Goal: Task Accomplishment & Management: Manage account settings

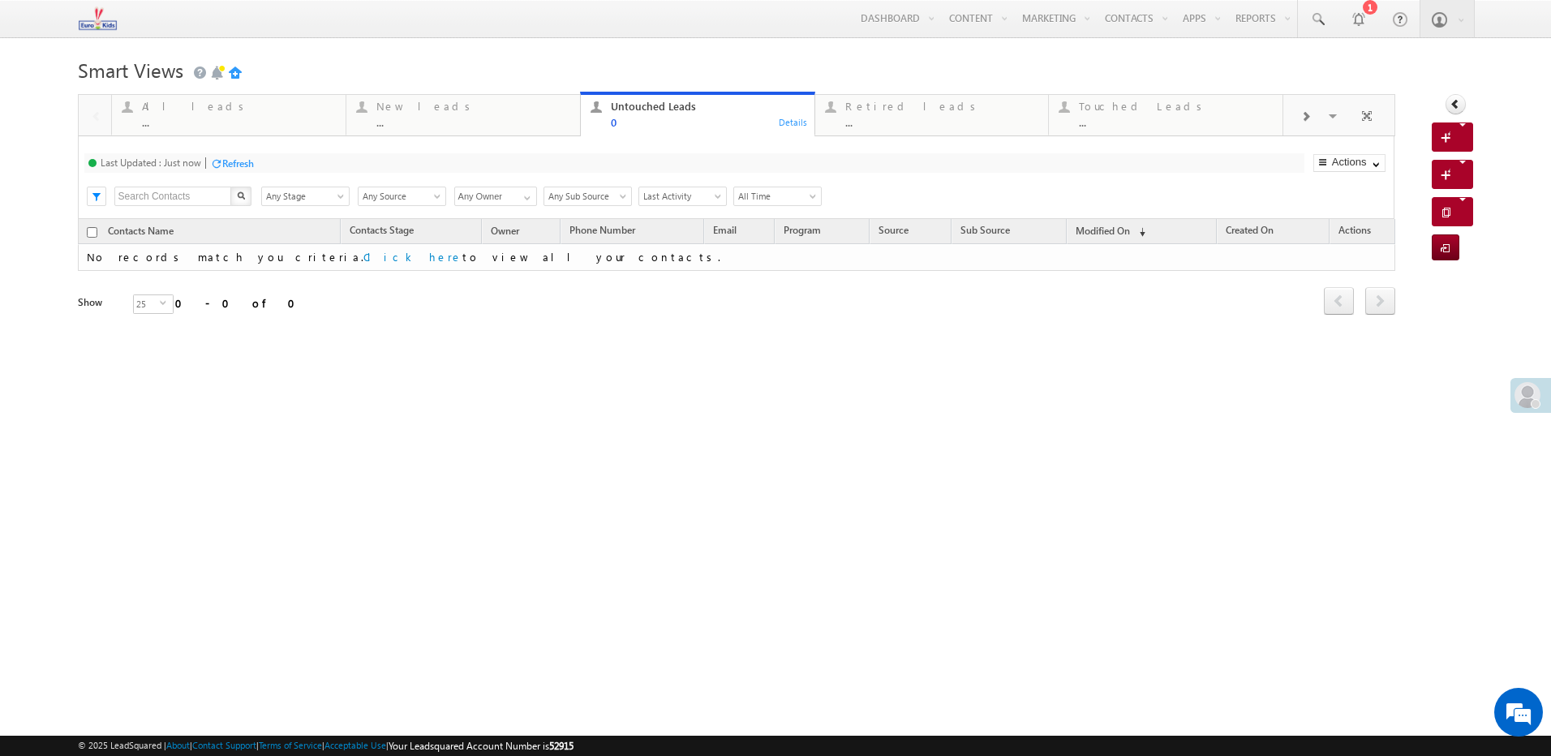
click at [234, 164] on div "Refresh" at bounding box center [238, 163] width 32 height 12
click at [459, 140] on div "Last Updated : Less than a minute ago Refresh Refreshing... Search X Contacts S…" at bounding box center [736, 177] width 1317 height 83
click at [451, 116] on div "New leads ..." at bounding box center [473, 113] width 194 height 32
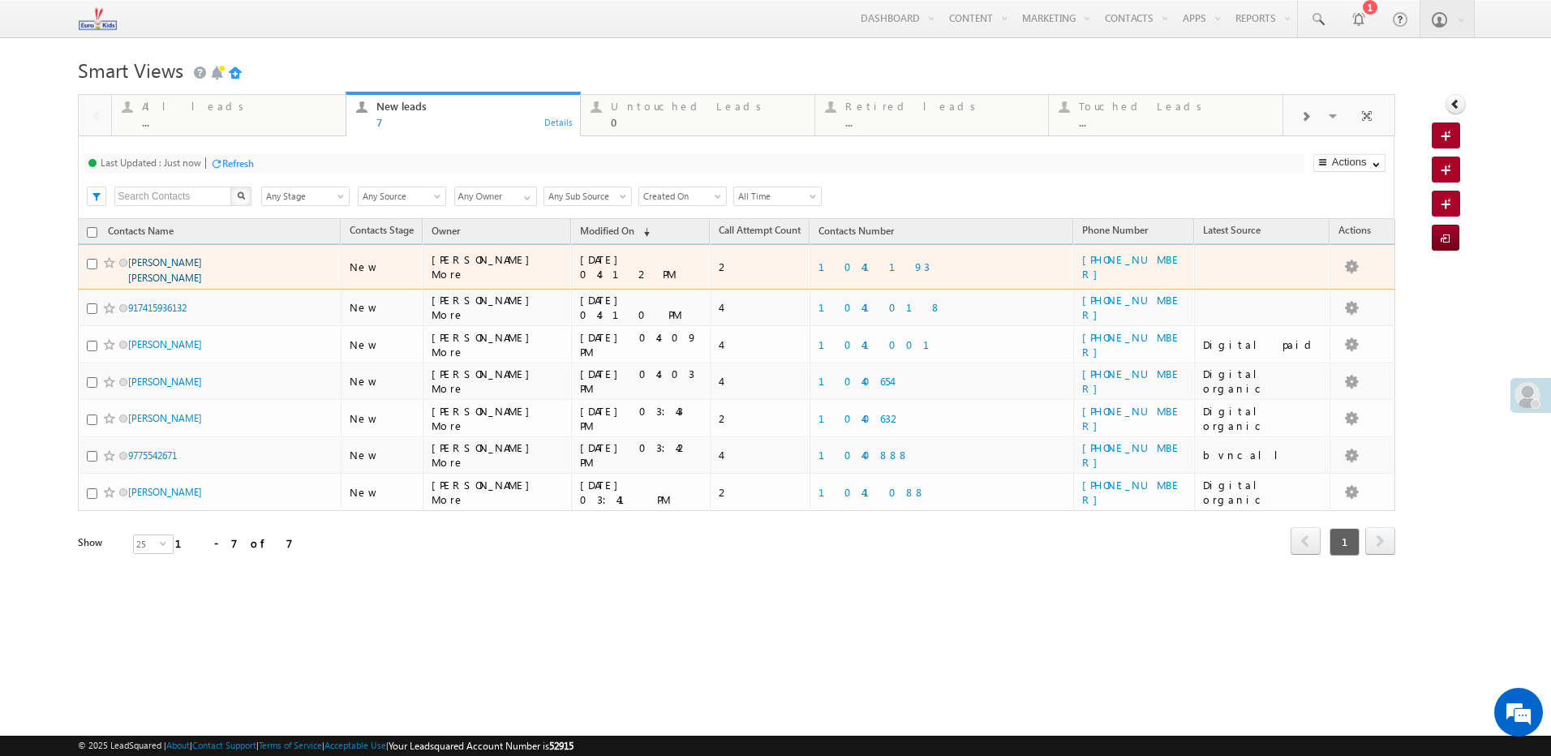
click at [198, 265] on link "[PERSON_NAME] [PERSON_NAME]" at bounding box center [165, 270] width 74 height 28
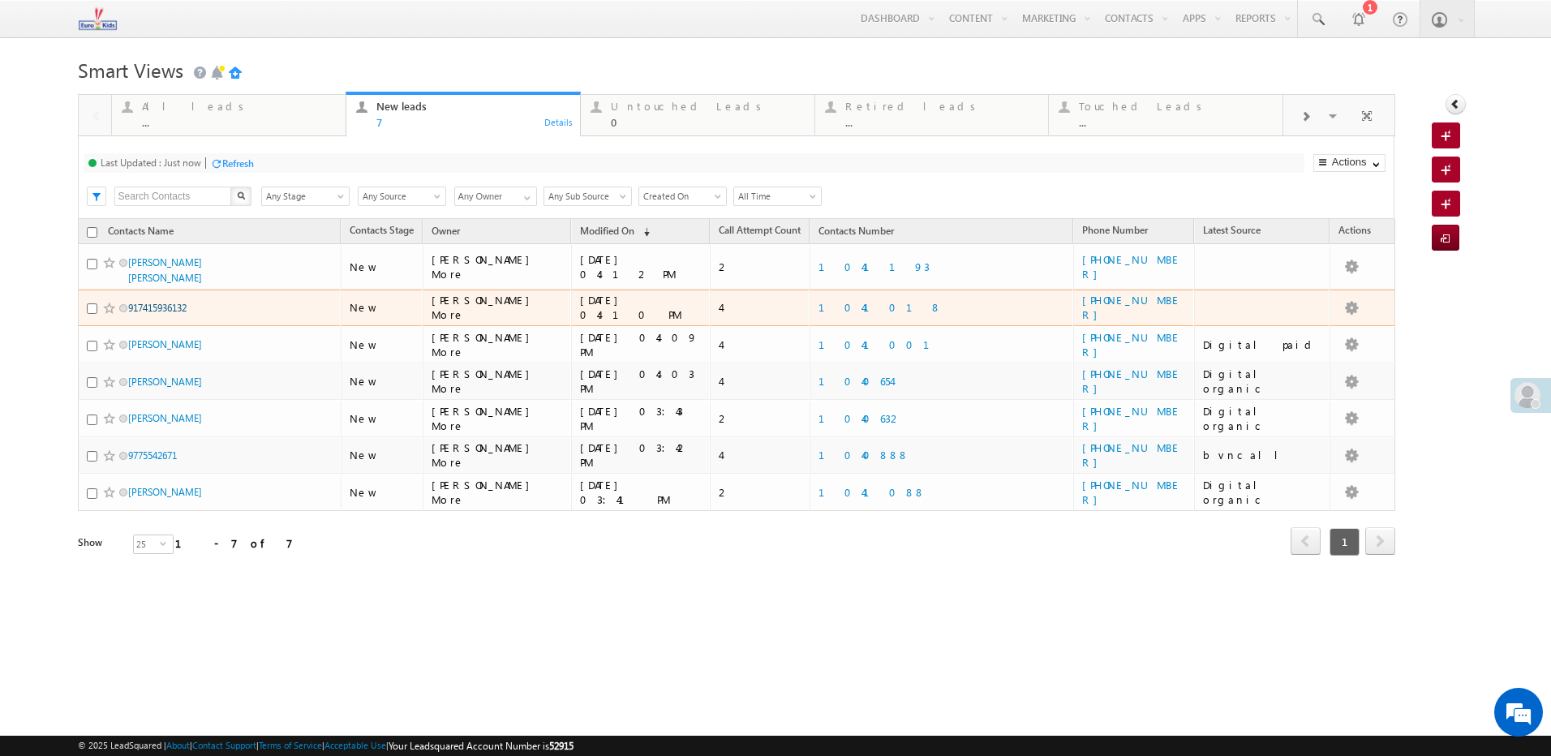
click at [183, 302] on link "917415936132" at bounding box center [157, 308] width 58 height 12
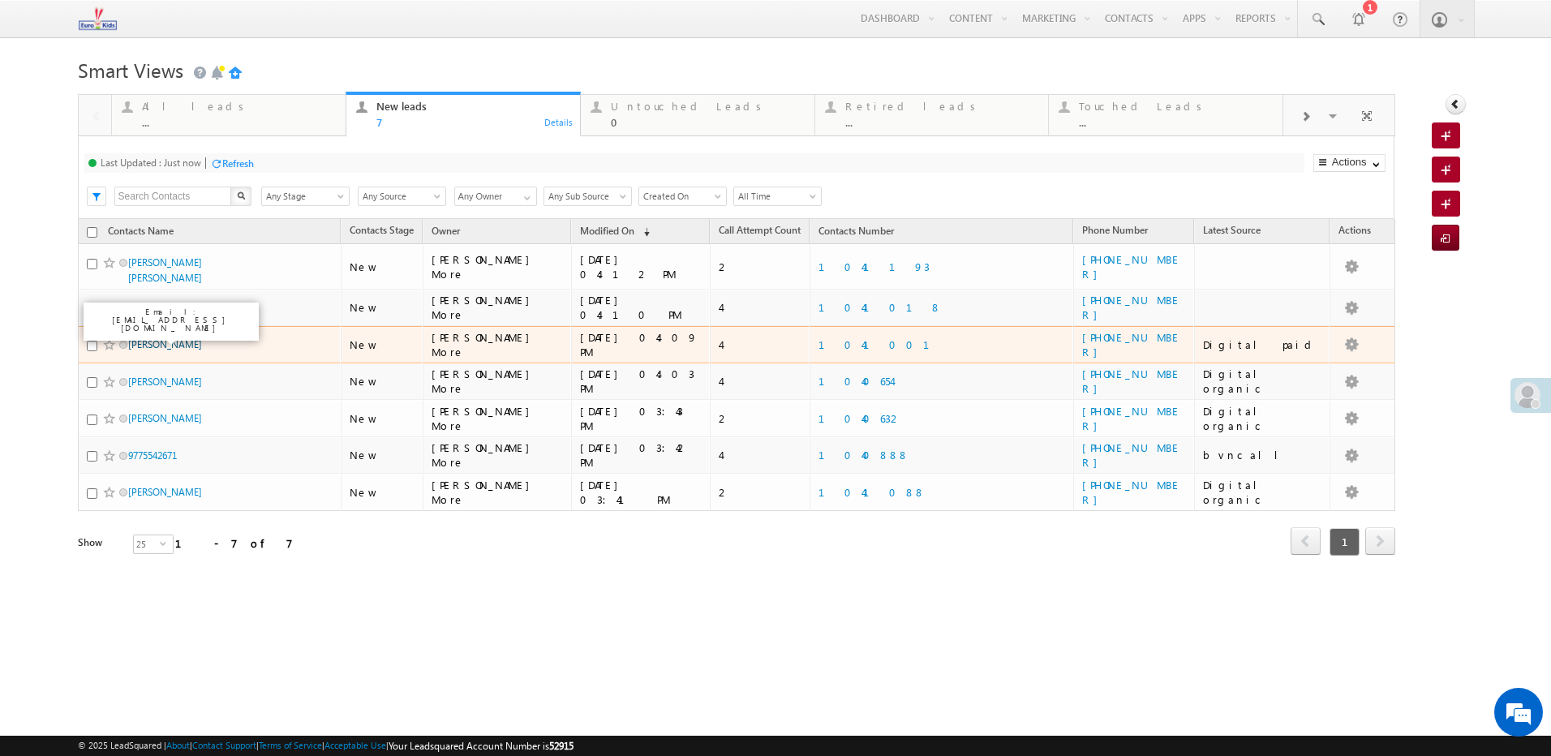
click at [170, 338] on link "[PERSON_NAME]" at bounding box center [165, 344] width 74 height 12
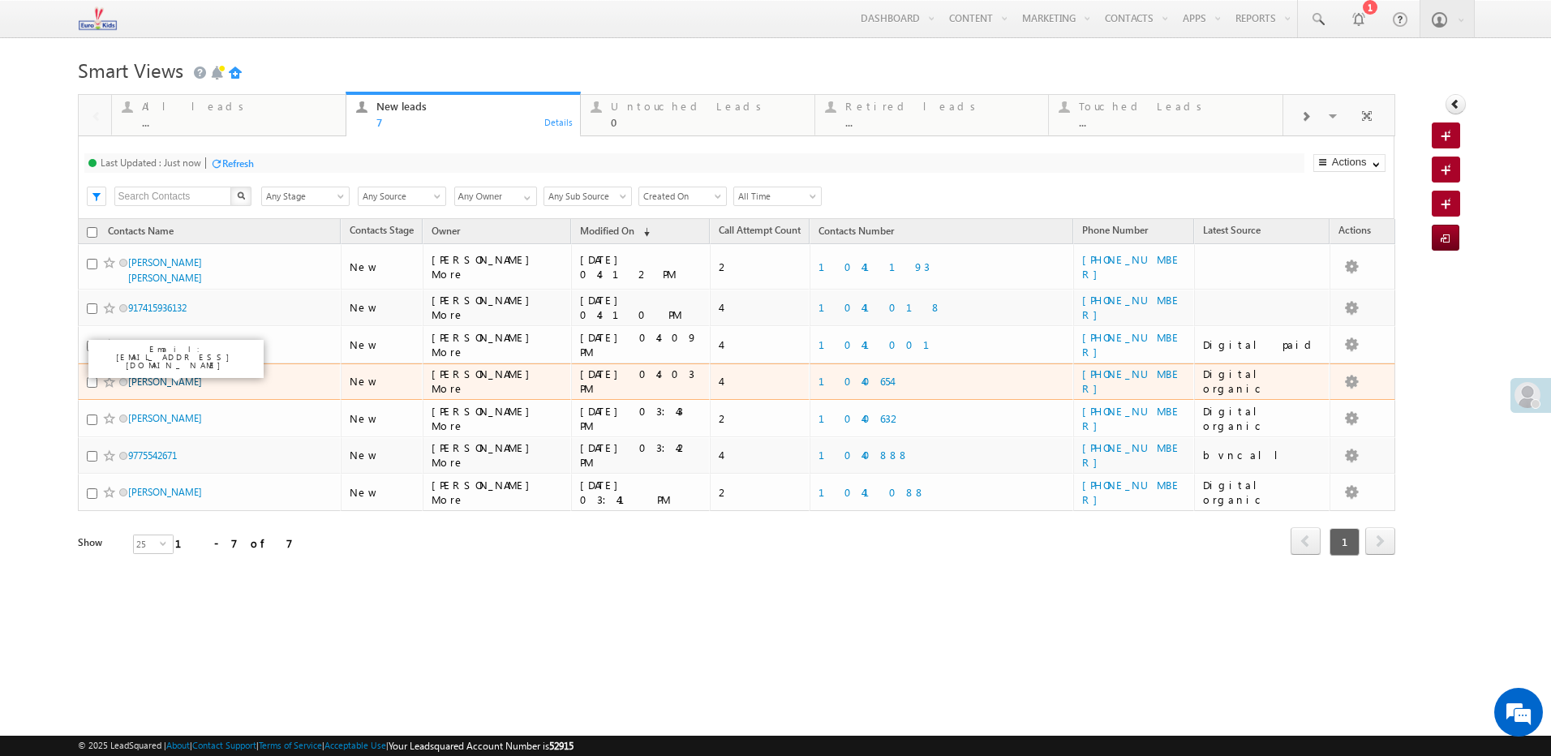
click at [177, 376] on link "[PERSON_NAME]" at bounding box center [165, 382] width 74 height 12
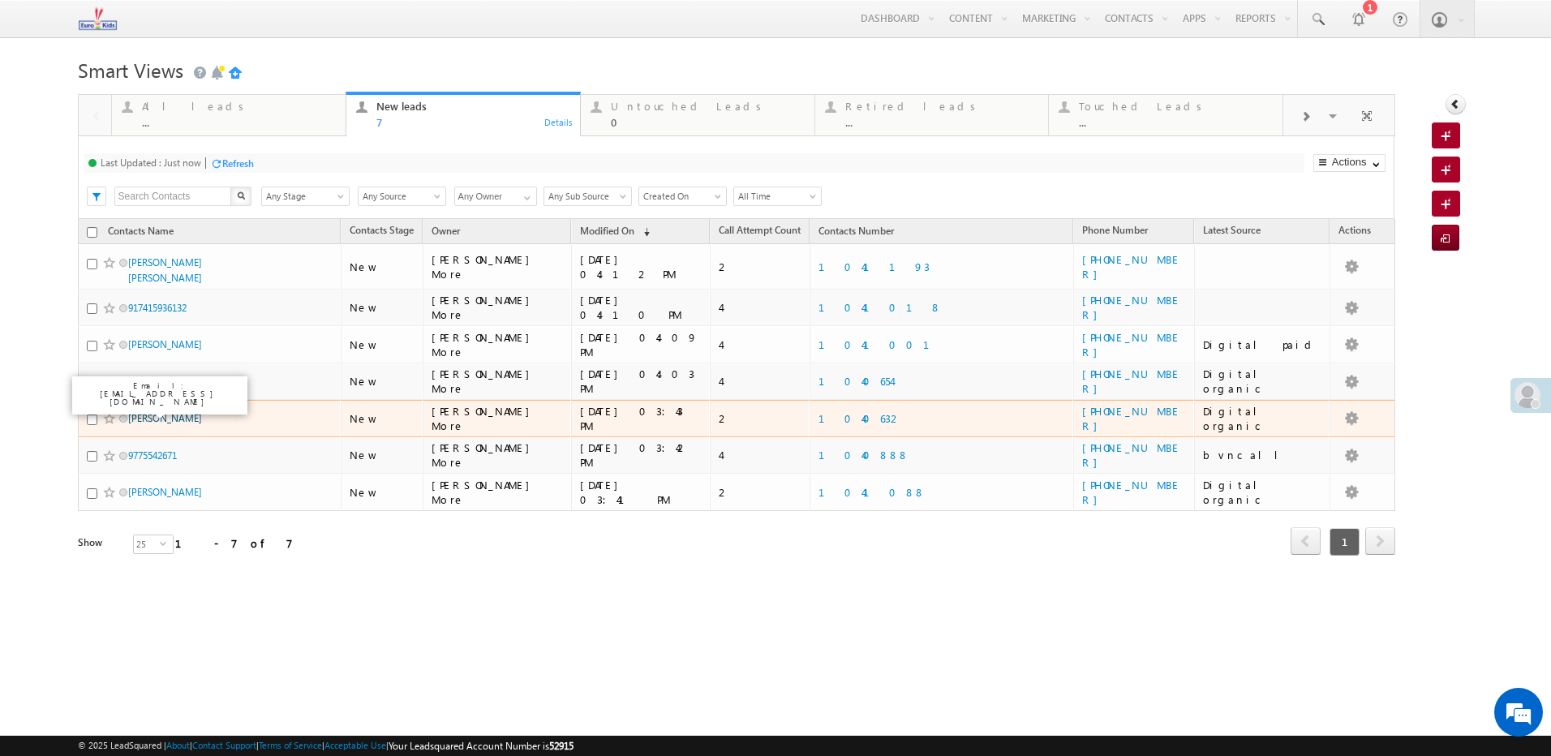
click at [171, 412] on link "[PERSON_NAME]" at bounding box center [165, 418] width 74 height 12
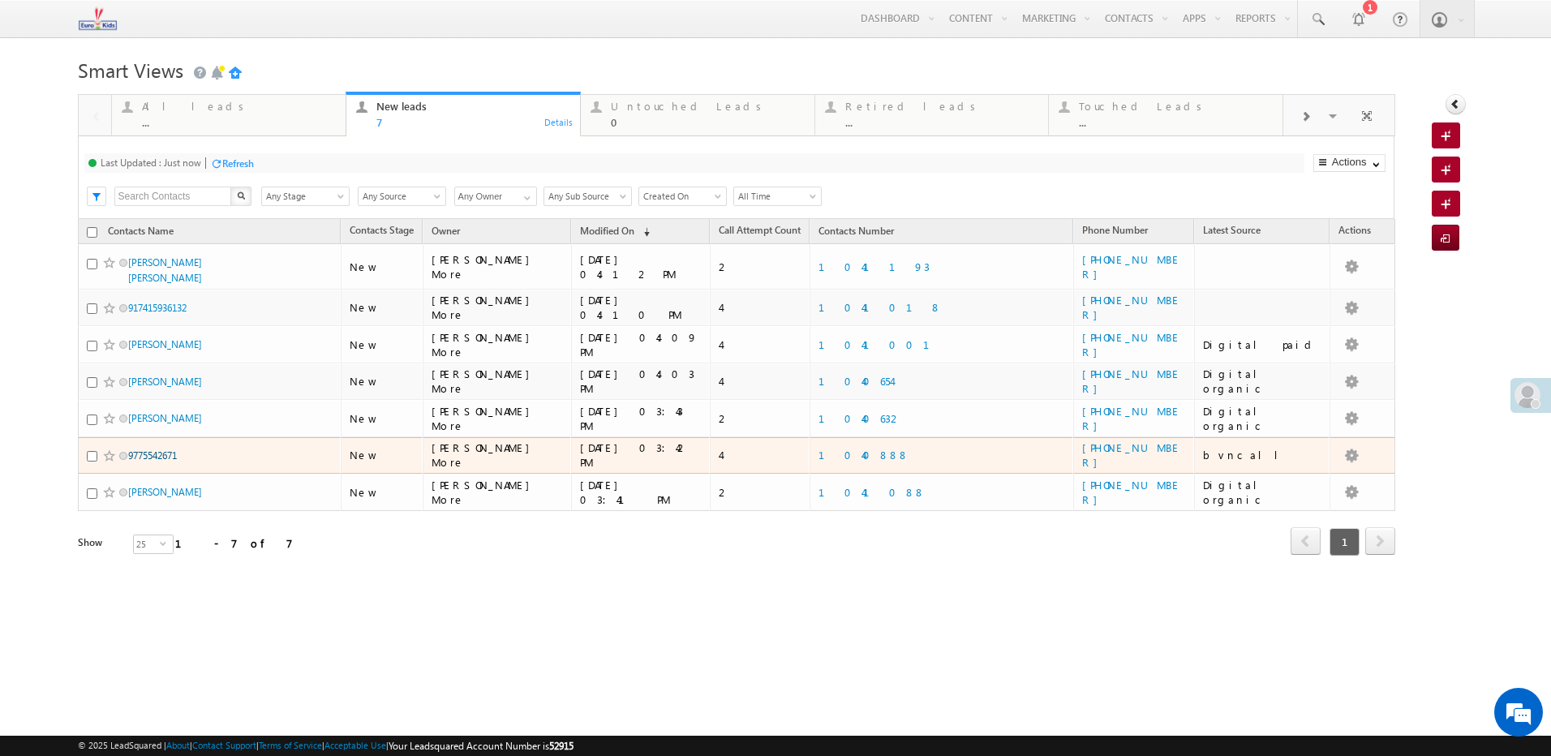
click at [166, 449] on link "9775542671" at bounding box center [152, 455] width 49 height 12
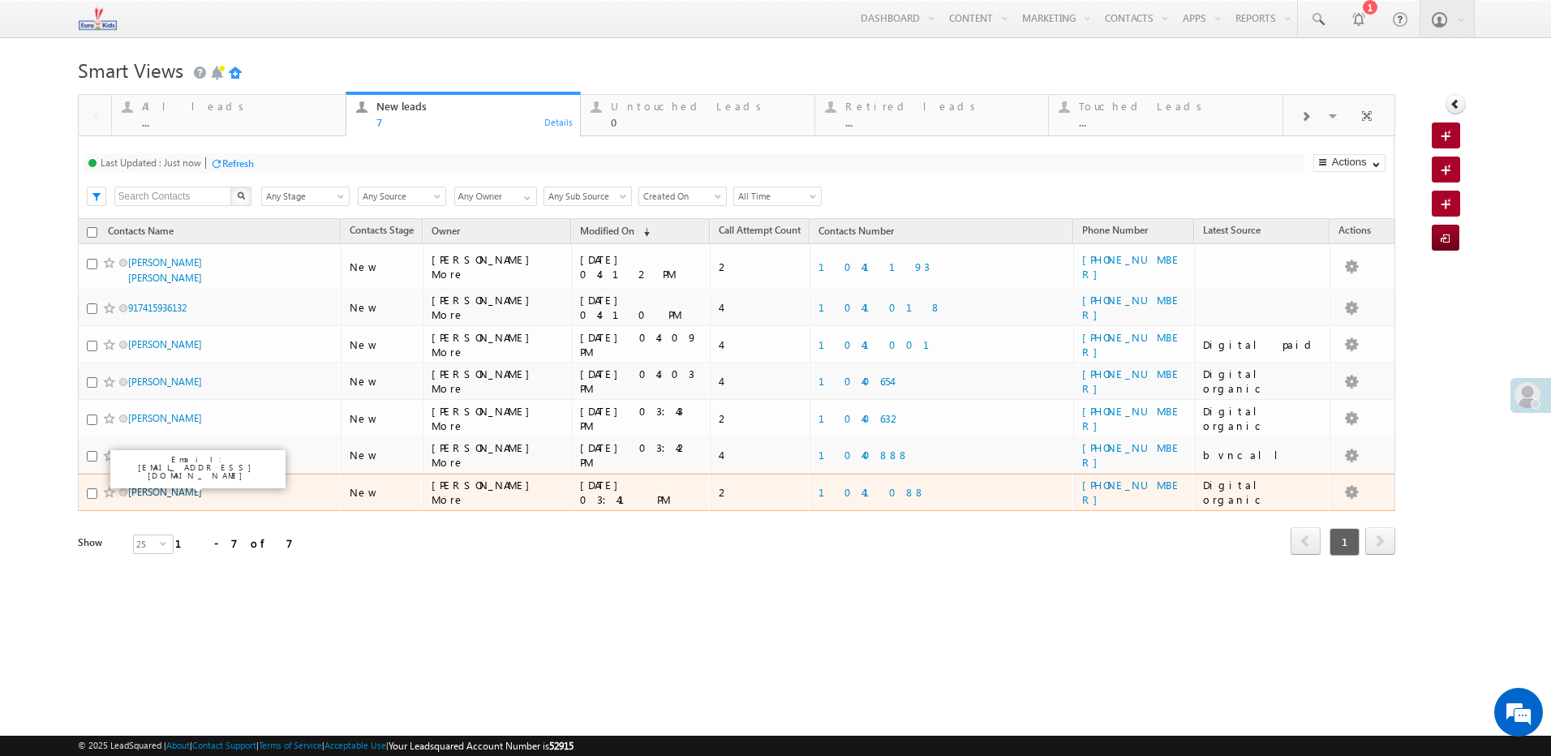
click at [202, 486] on link "[PERSON_NAME]" at bounding box center [165, 492] width 74 height 12
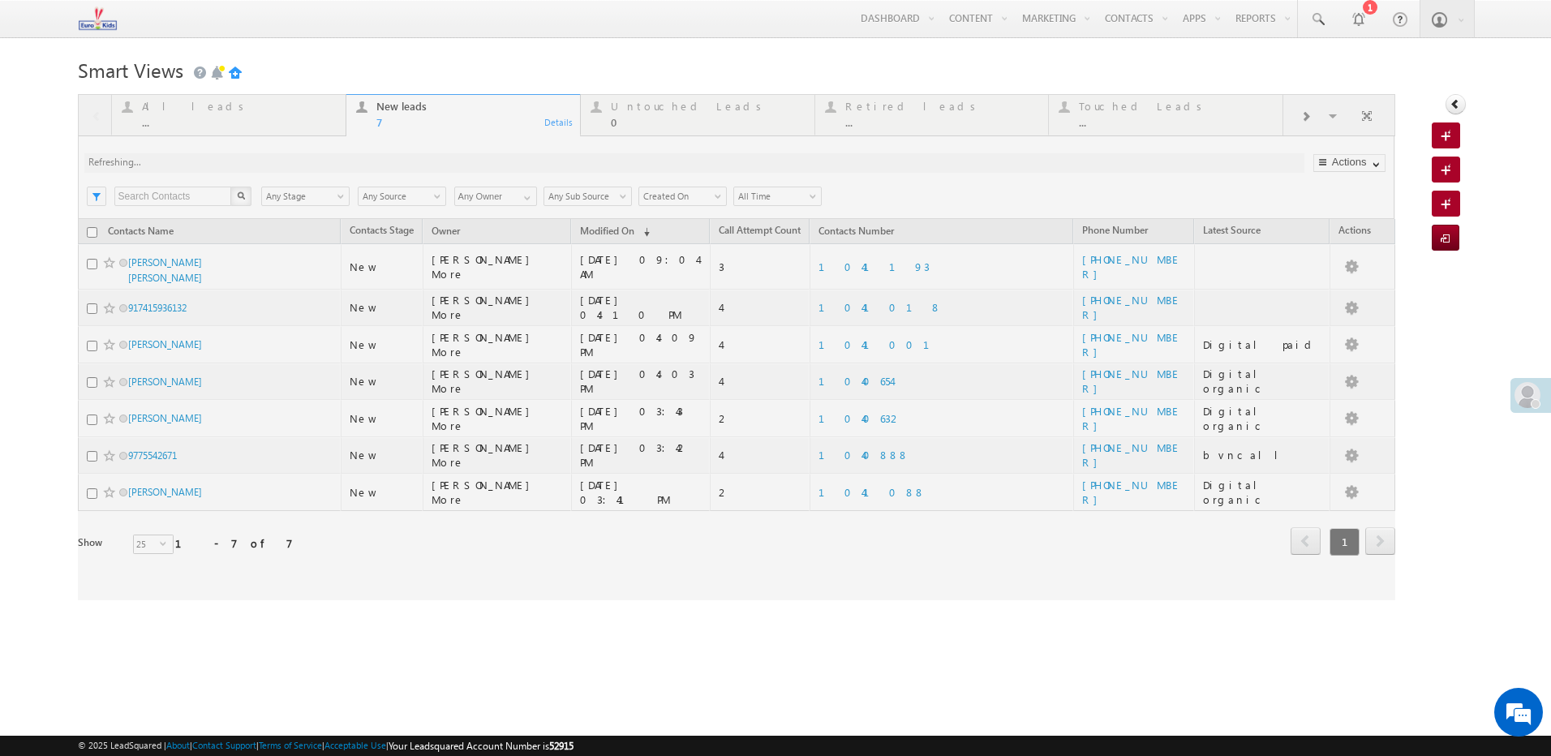
click at [679, 116] on div at bounding box center [736, 347] width 1317 height 506
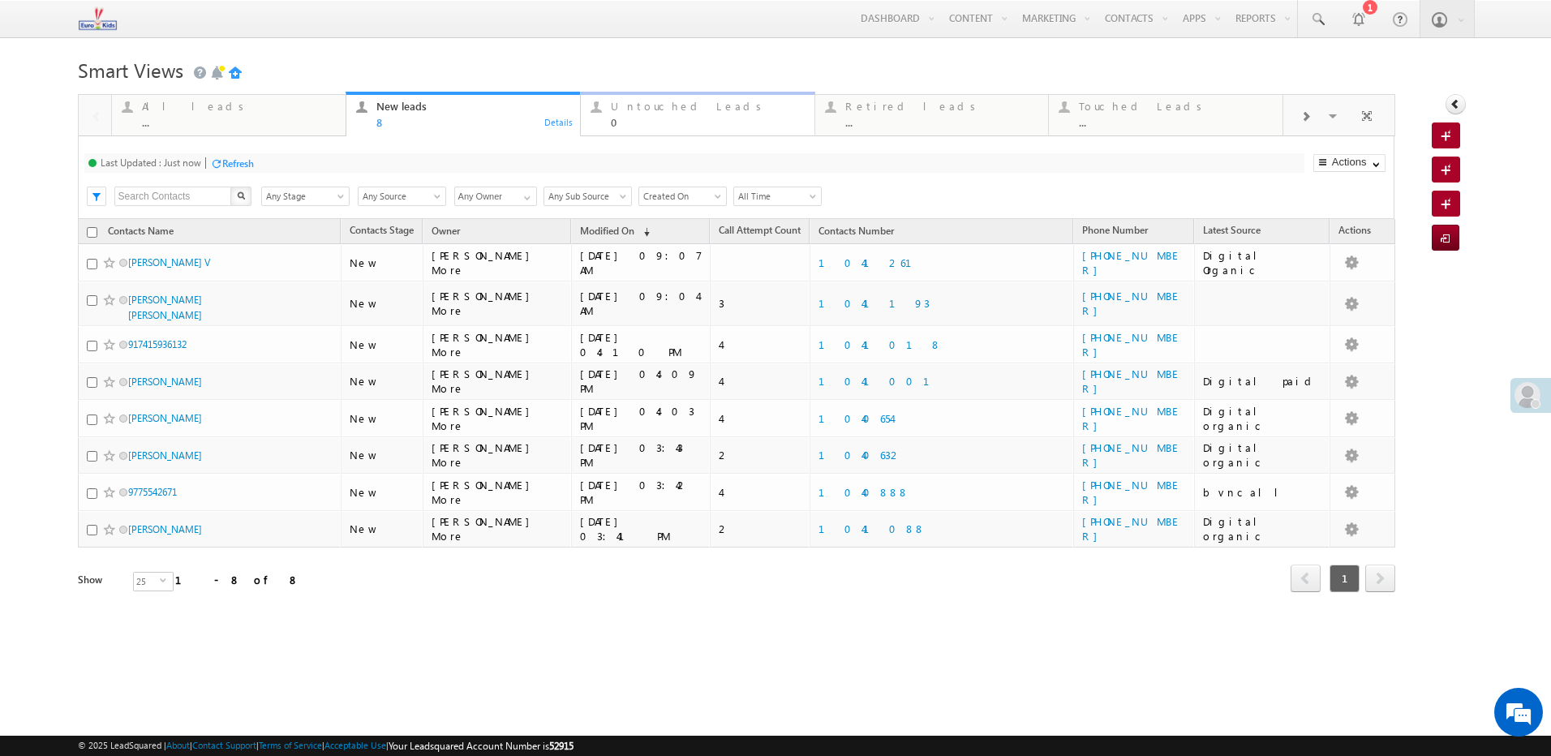
click at [679, 116] on div "Untouched Leads 0" at bounding box center [708, 113] width 194 height 32
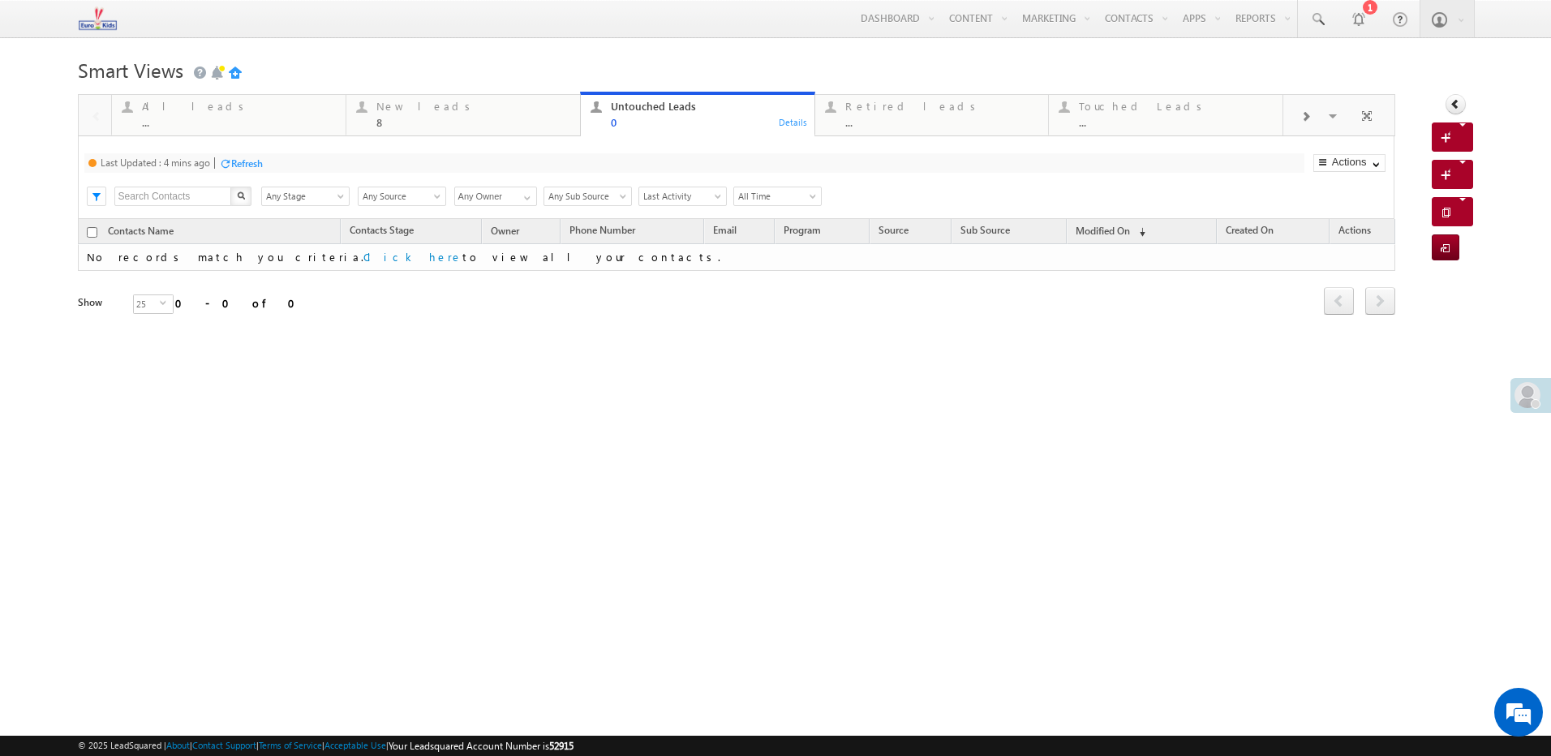
click at [244, 159] on div "Refresh" at bounding box center [247, 163] width 32 height 12
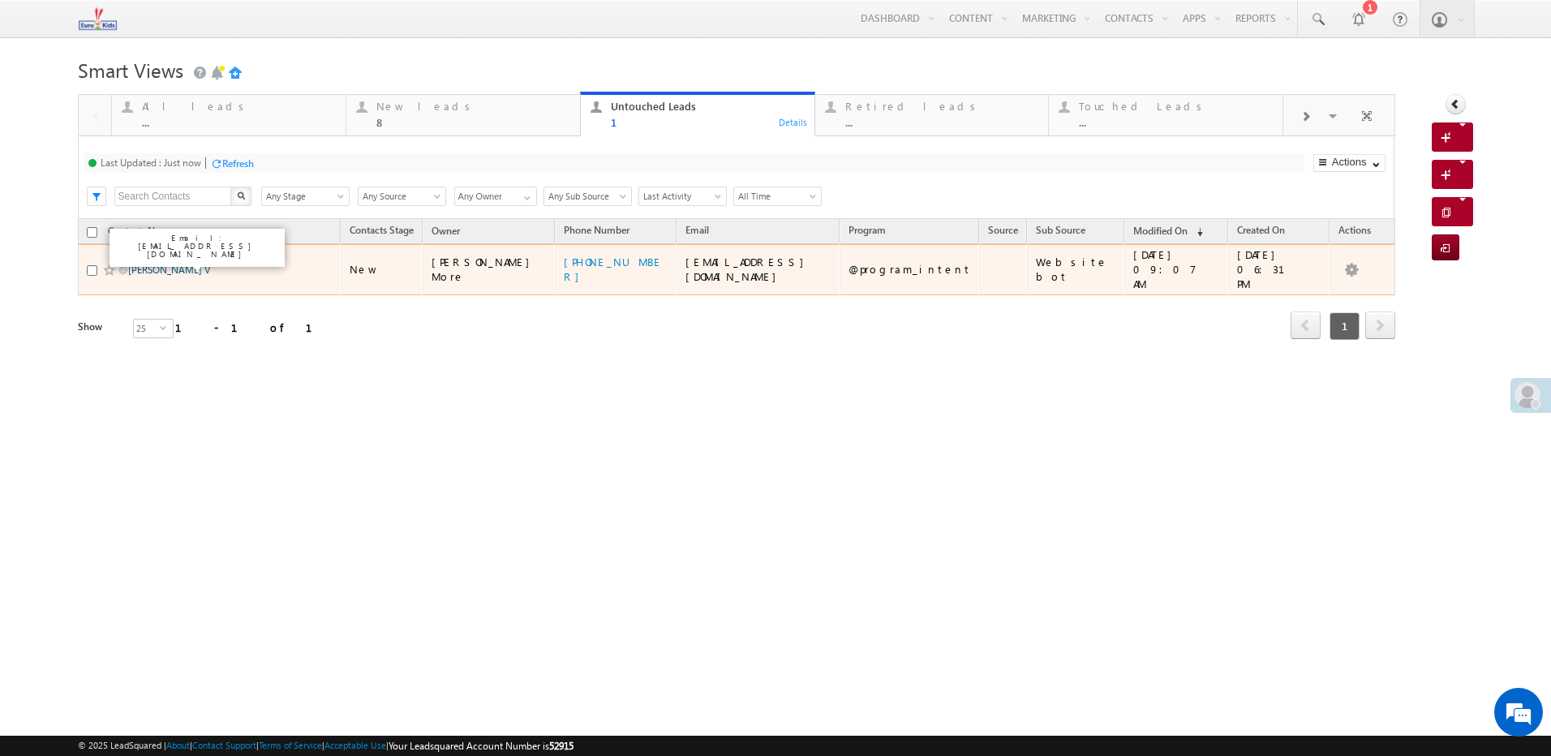
click at [204, 264] on link "Gokulnatha Prabhu V" at bounding box center [169, 270] width 82 height 12
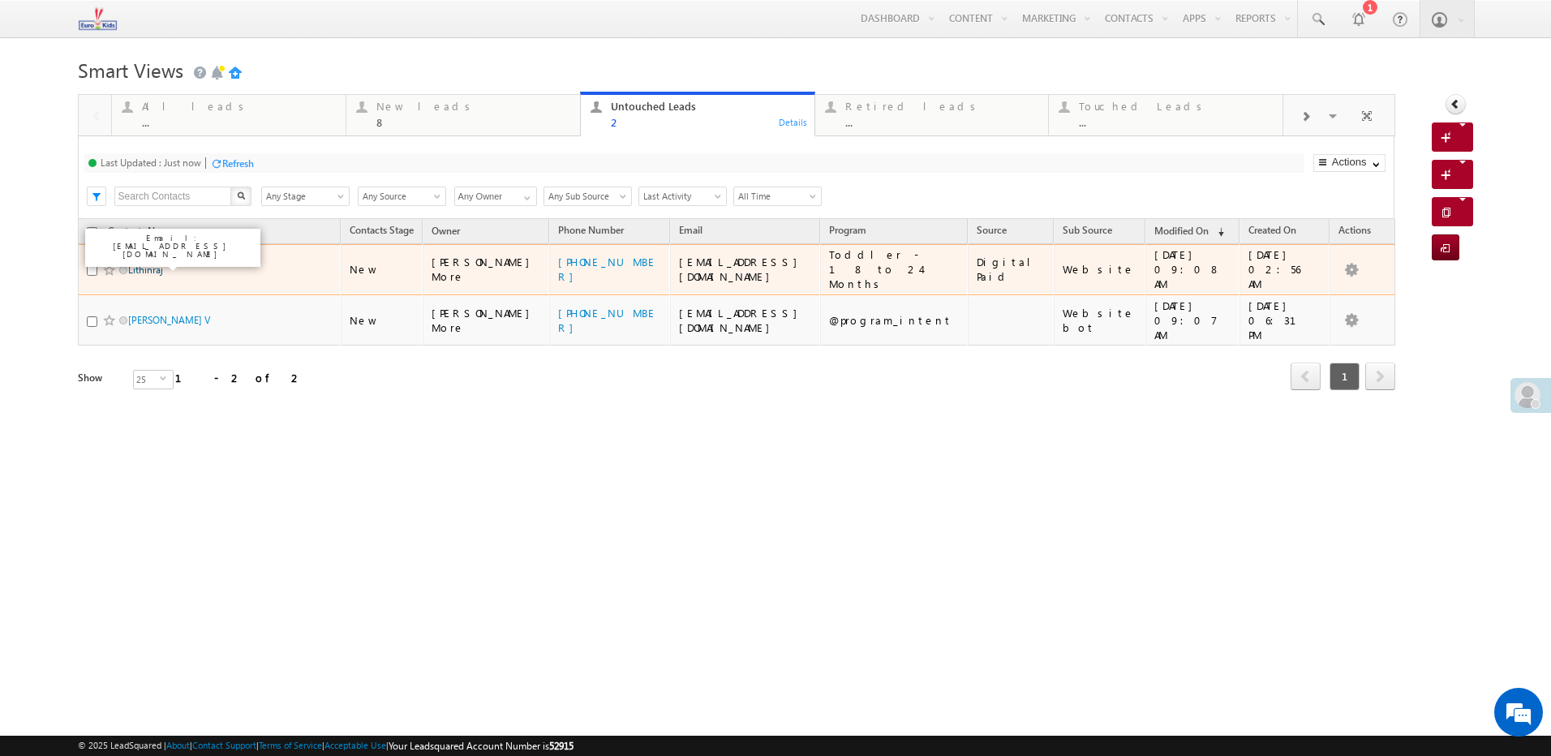
click at [146, 264] on link "Lithinraj" at bounding box center [145, 270] width 35 height 12
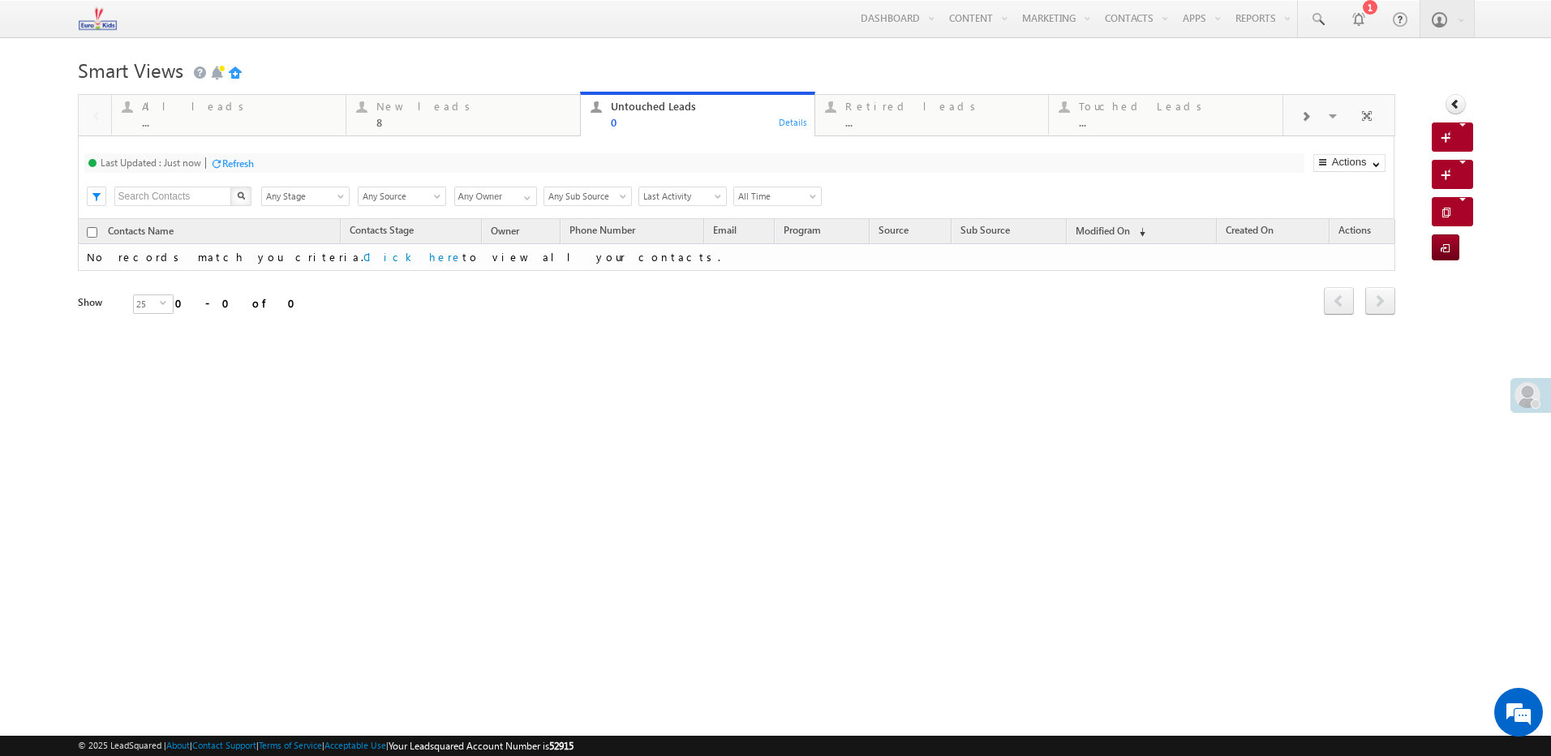
click at [238, 165] on div "Refresh" at bounding box center [238, 163] width 32 height 12
click at [925, 129] on link "Retired leads ... Details" at bounding box center [931, 114] width 235 height 44
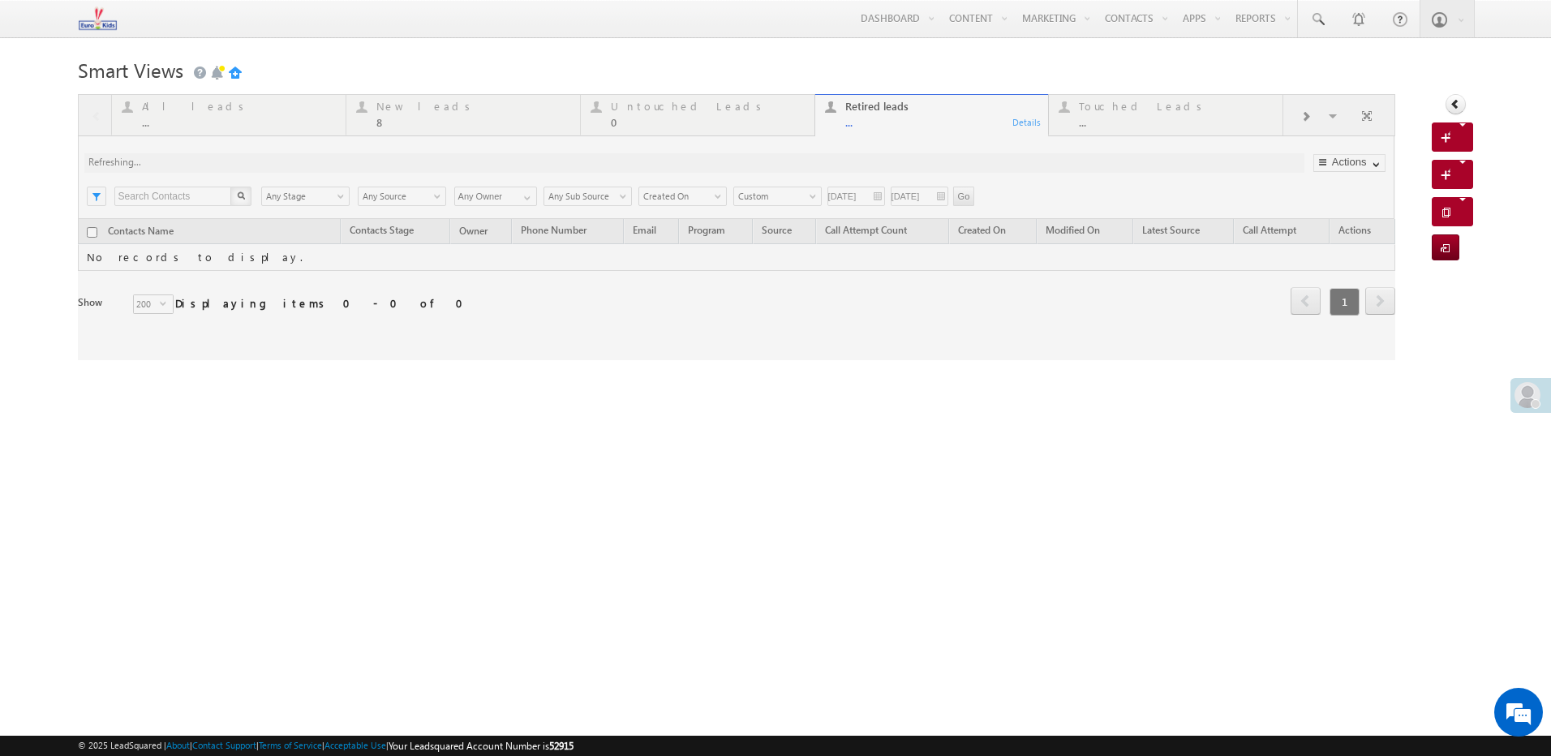
click at [930, 118] on div at bounding box center [736, 227] width 1317 height 266
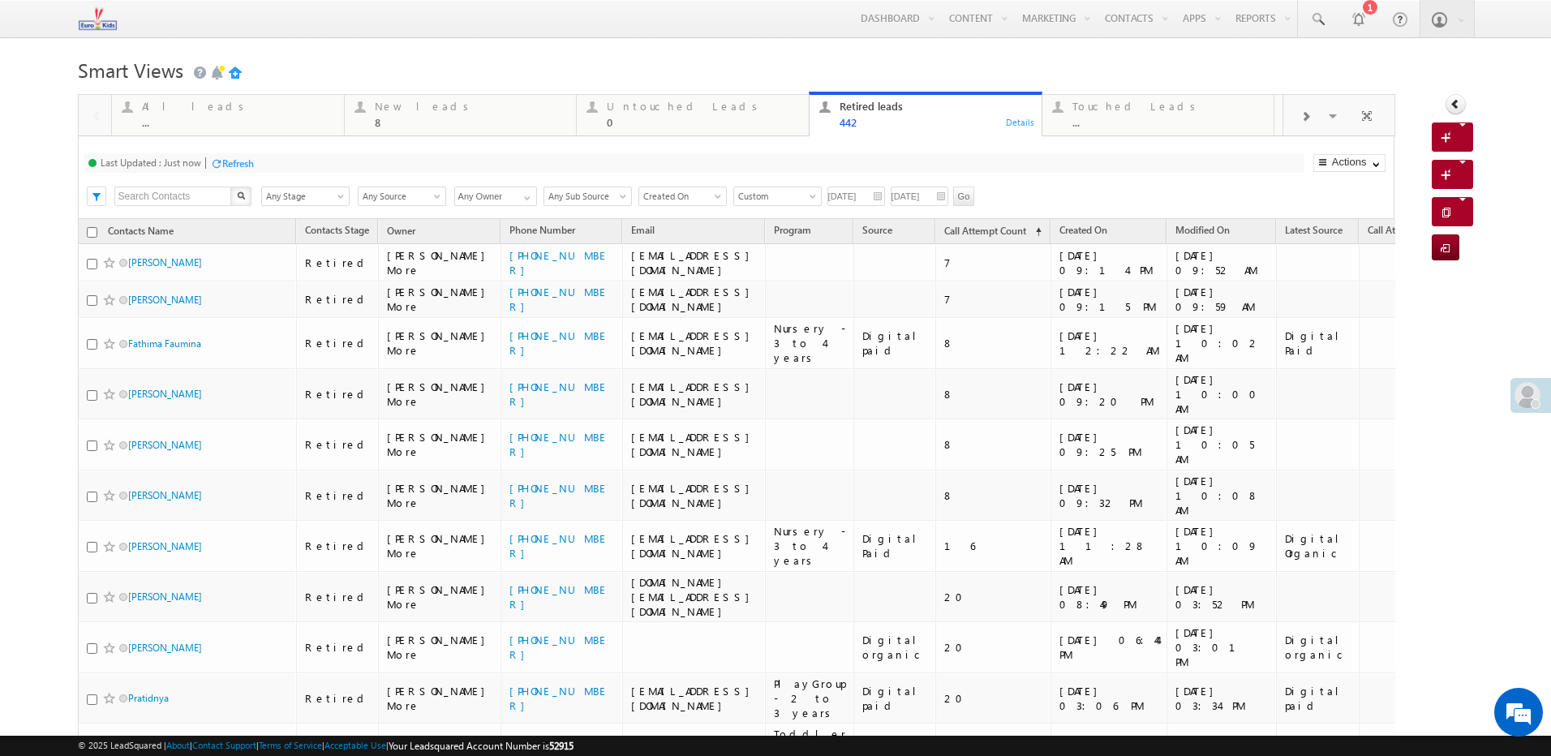
click at [243, 165] on div "Refresh" at bounding box center [238, 163] width 32 height 12
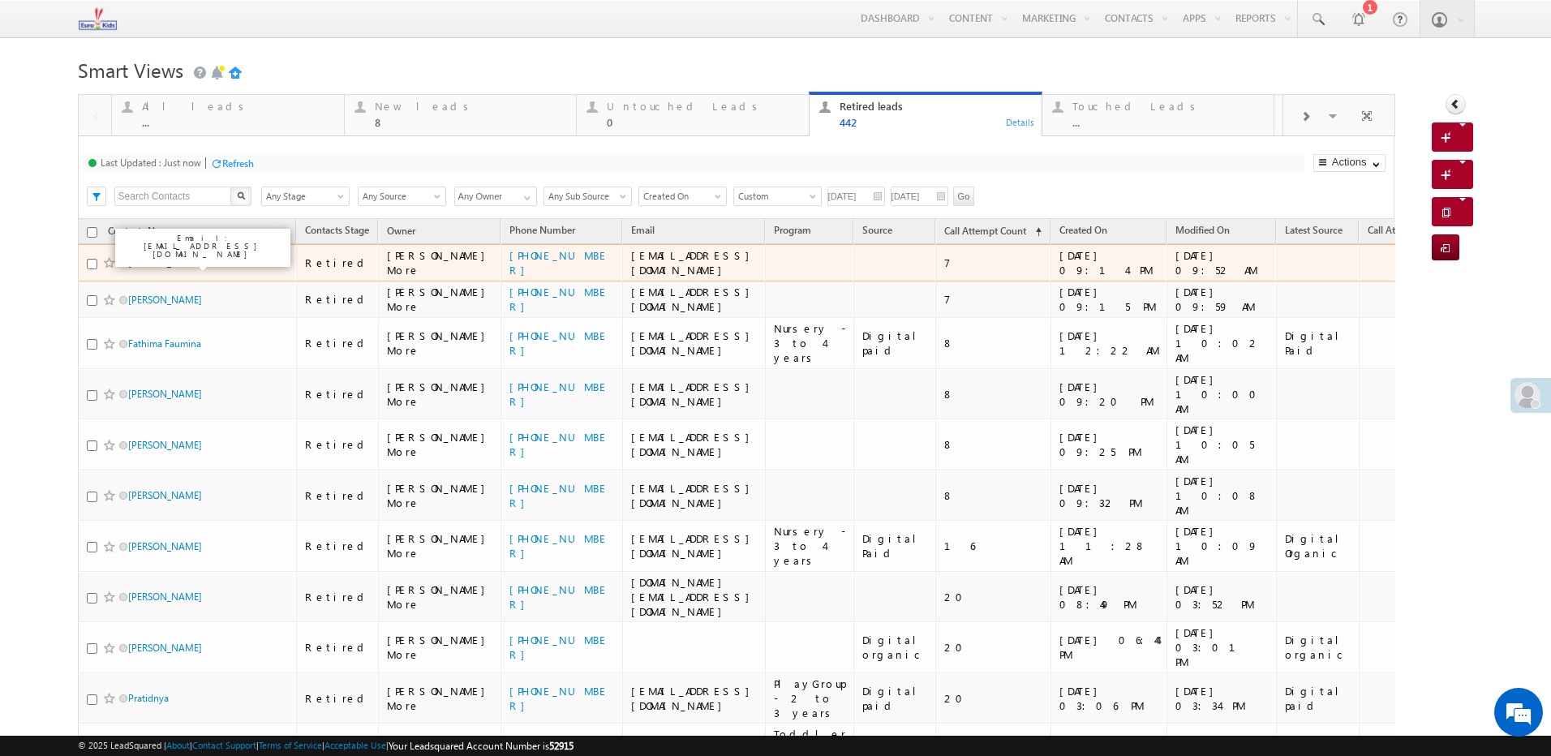
click at [202, 262] on link "Amandeep Singh Pahwa" at bounding box center [165, 262] width 74 height 12
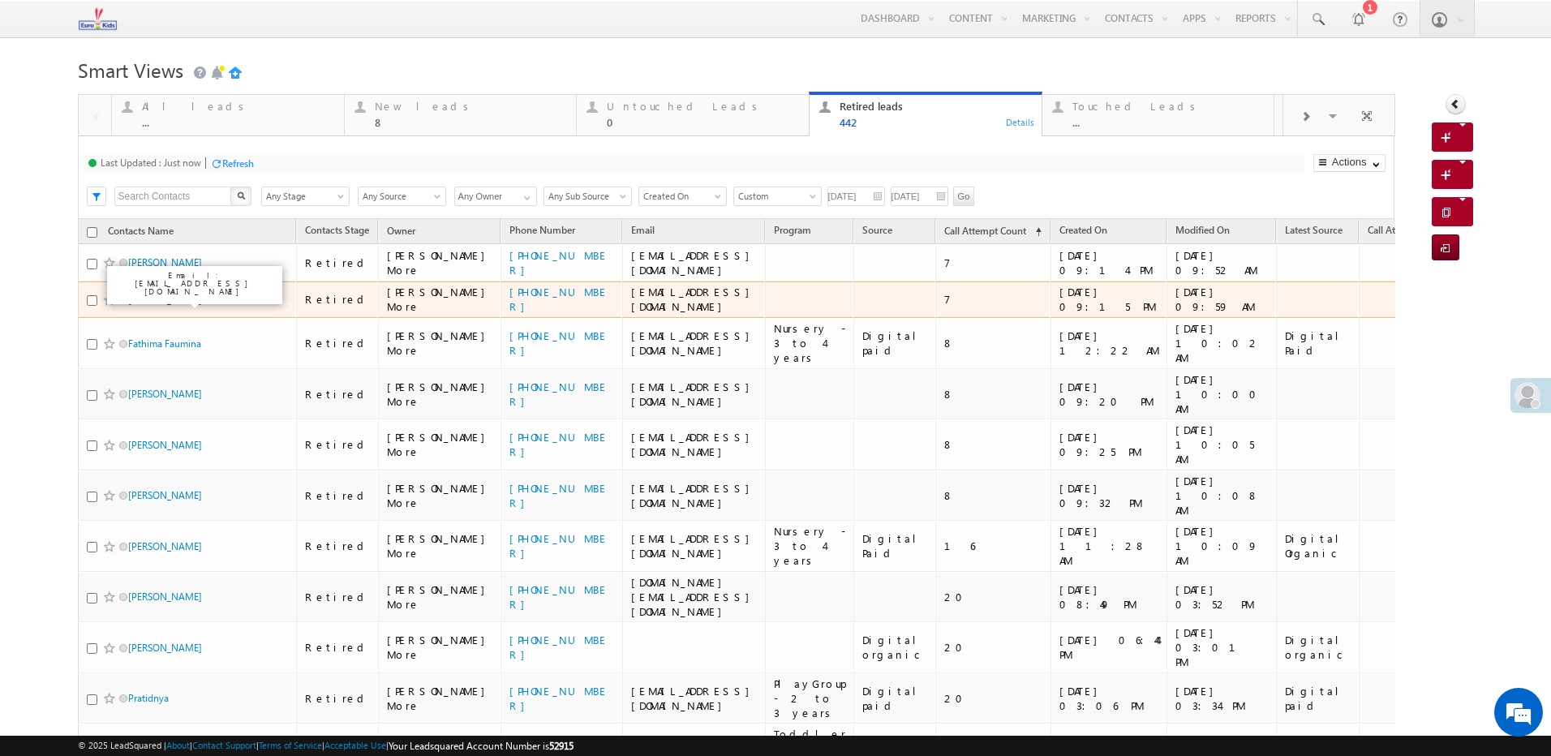
click at [202, 301] on link "Taracharandra Majhi" at bounding box center [165, 300] width 74 height 12
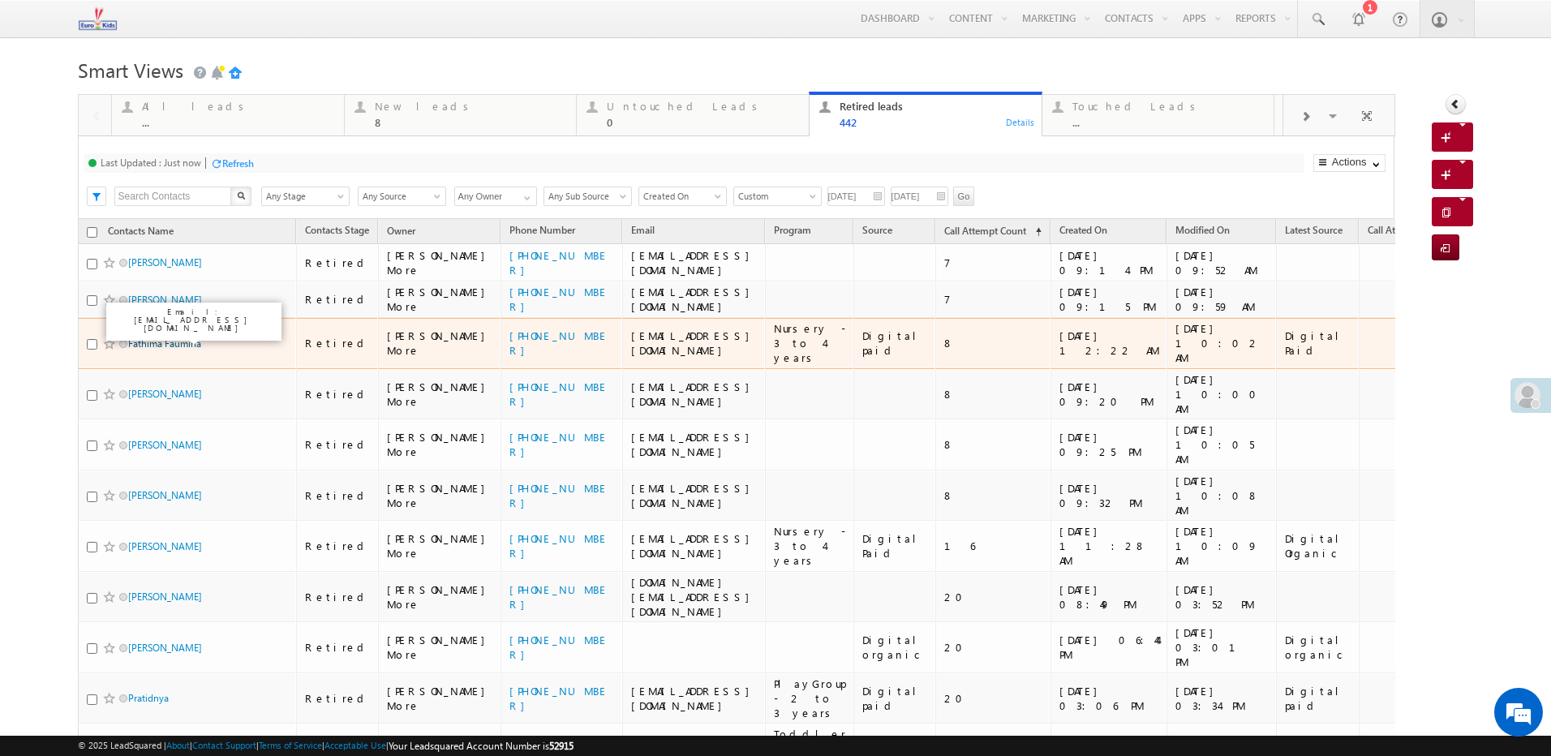
click at [187, 337] on link "Fathima Faumina" at bounding box center [164, 343] width 73 height 12
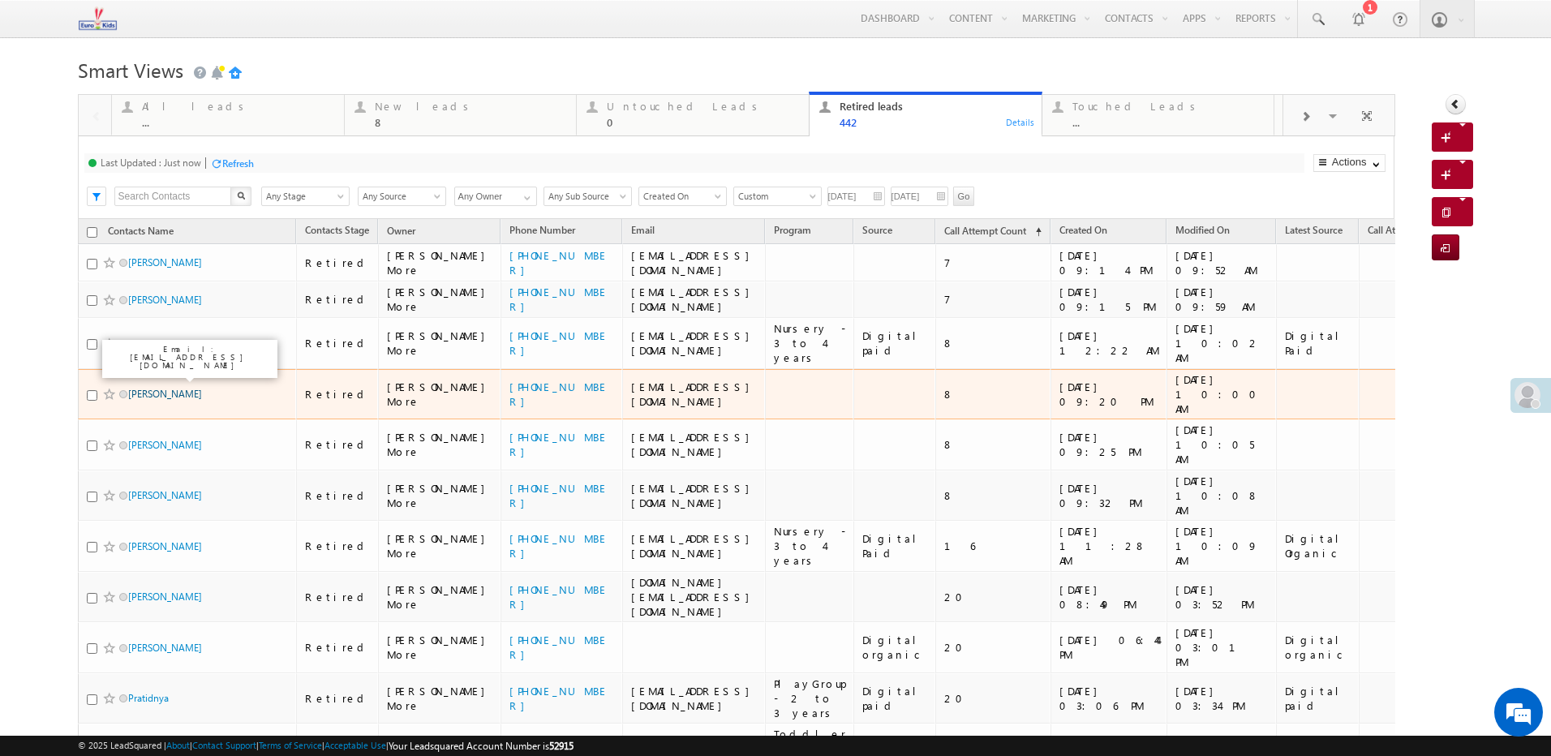
click at [202, 388] on link "Manish Kumar Gupta" at bounding box center [165, 394] width 74 height 12
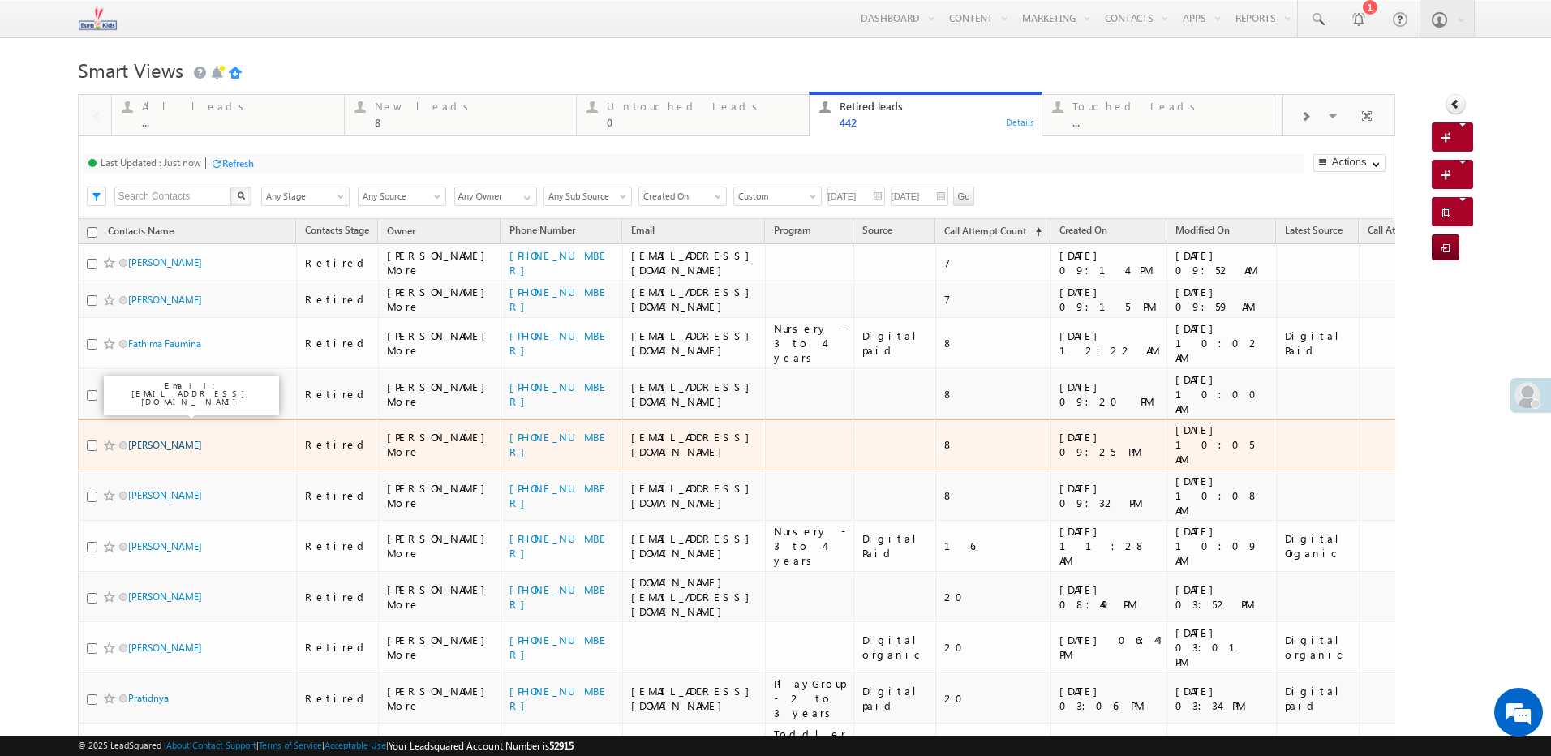
click at [178, 439] on link "Ameet Kumar" at bounding box center [165, 445] width 74 height 12
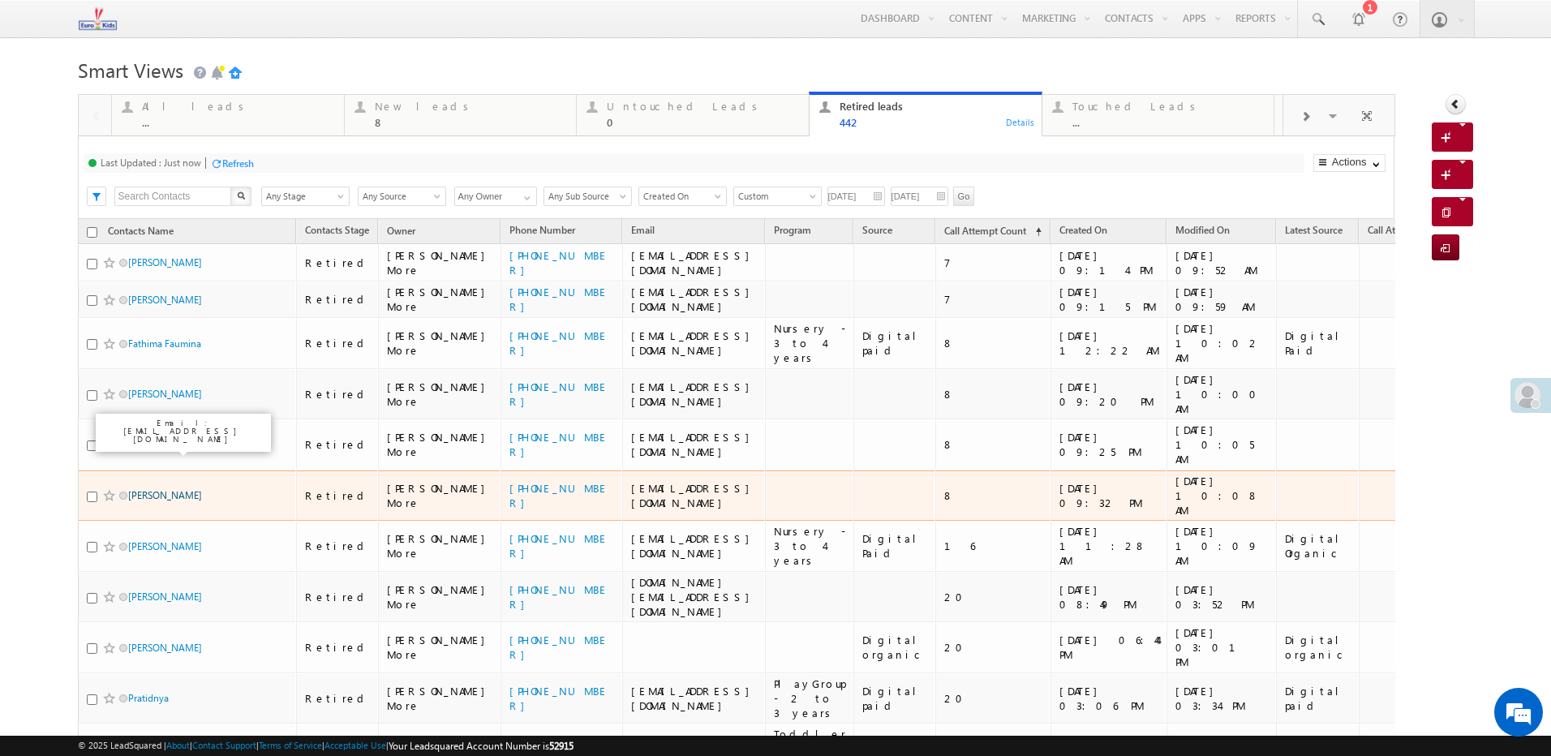
click at [184, 489] on link "Kumar Shriram" at bounding box center [165, 495] width 74 height 12
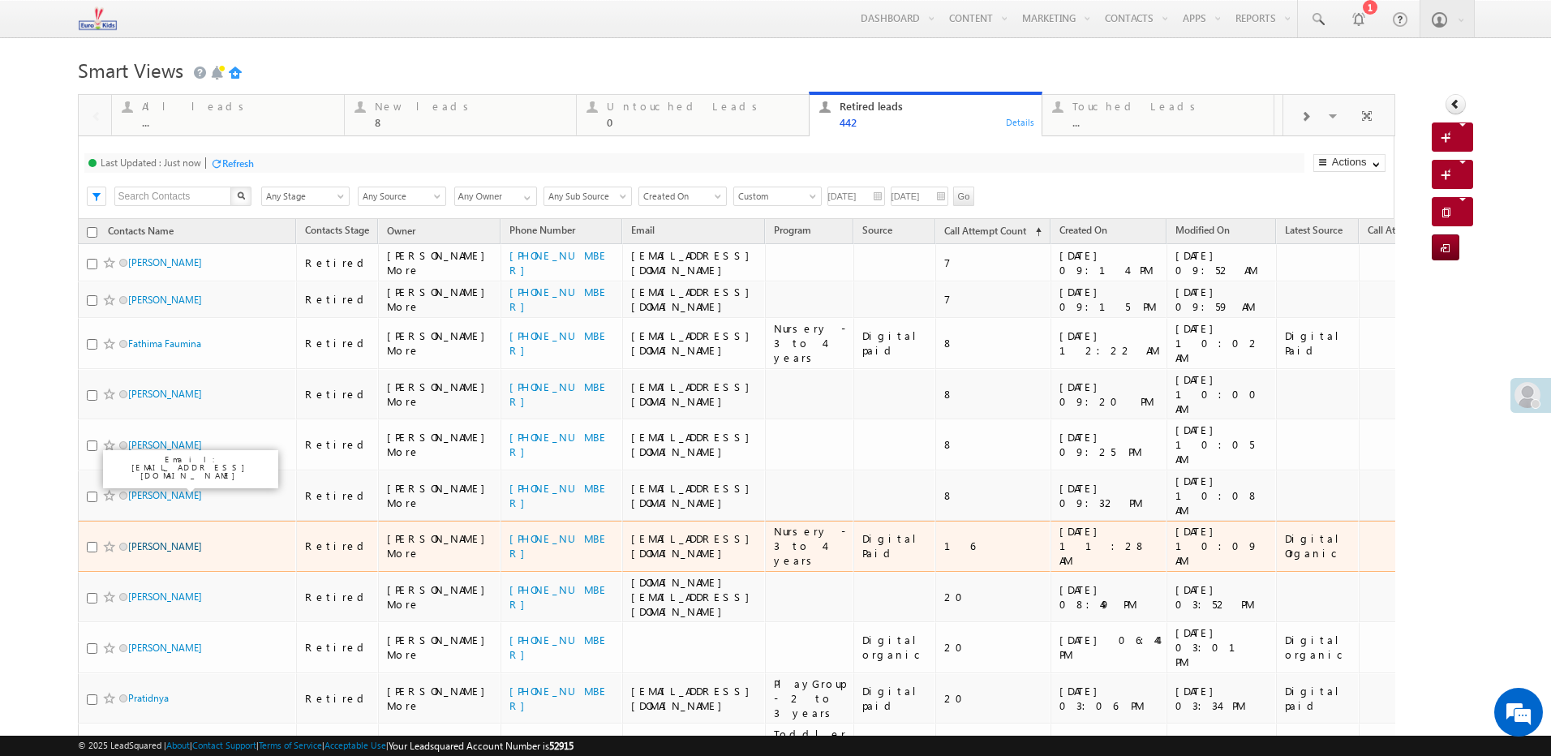
click at [180, 540] on link "Kokila Pereira" at bounding box center [165, 546] width 74 height 12
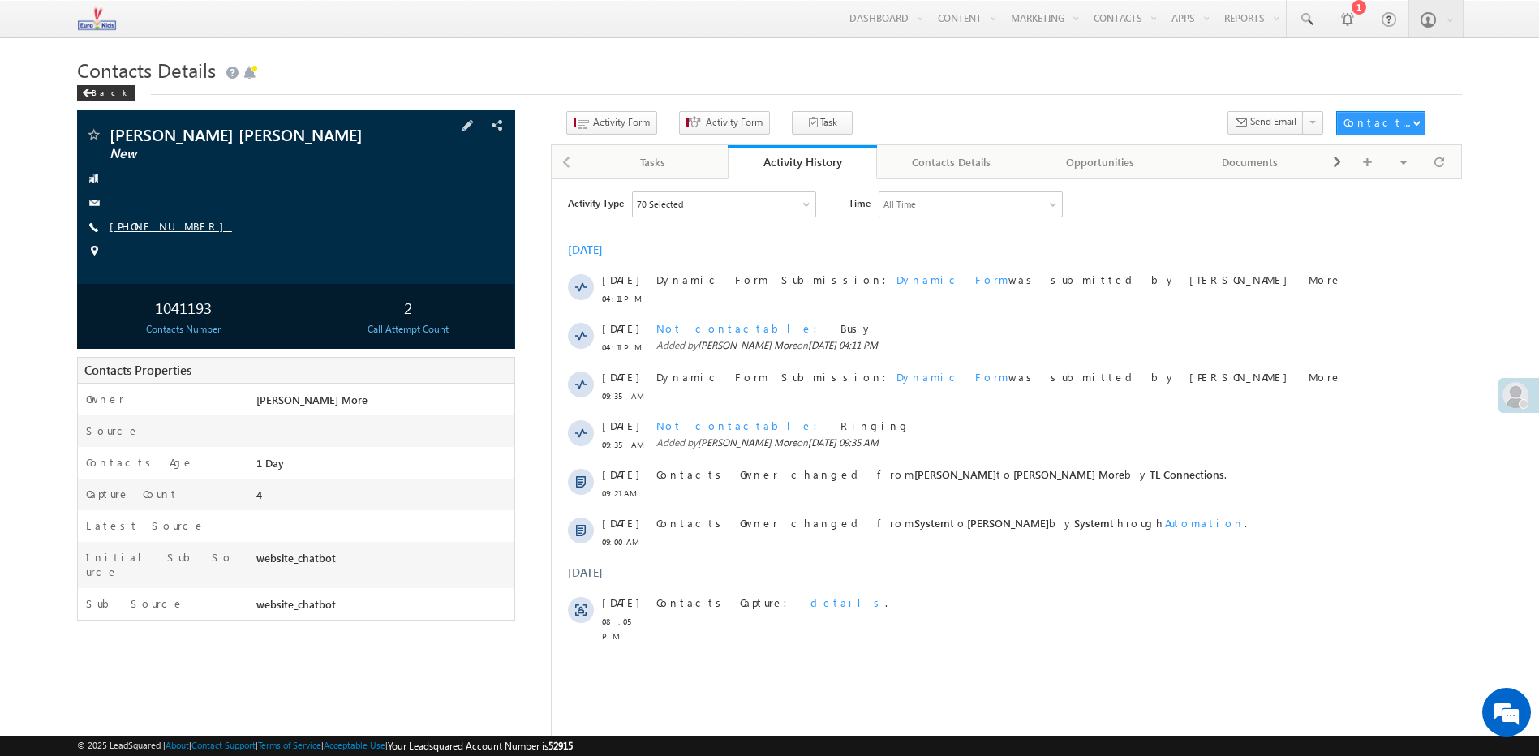
click at [151, 224] on link "[PHONE_NUMBER]" at bounding box center [171, 226] width 122 height 14
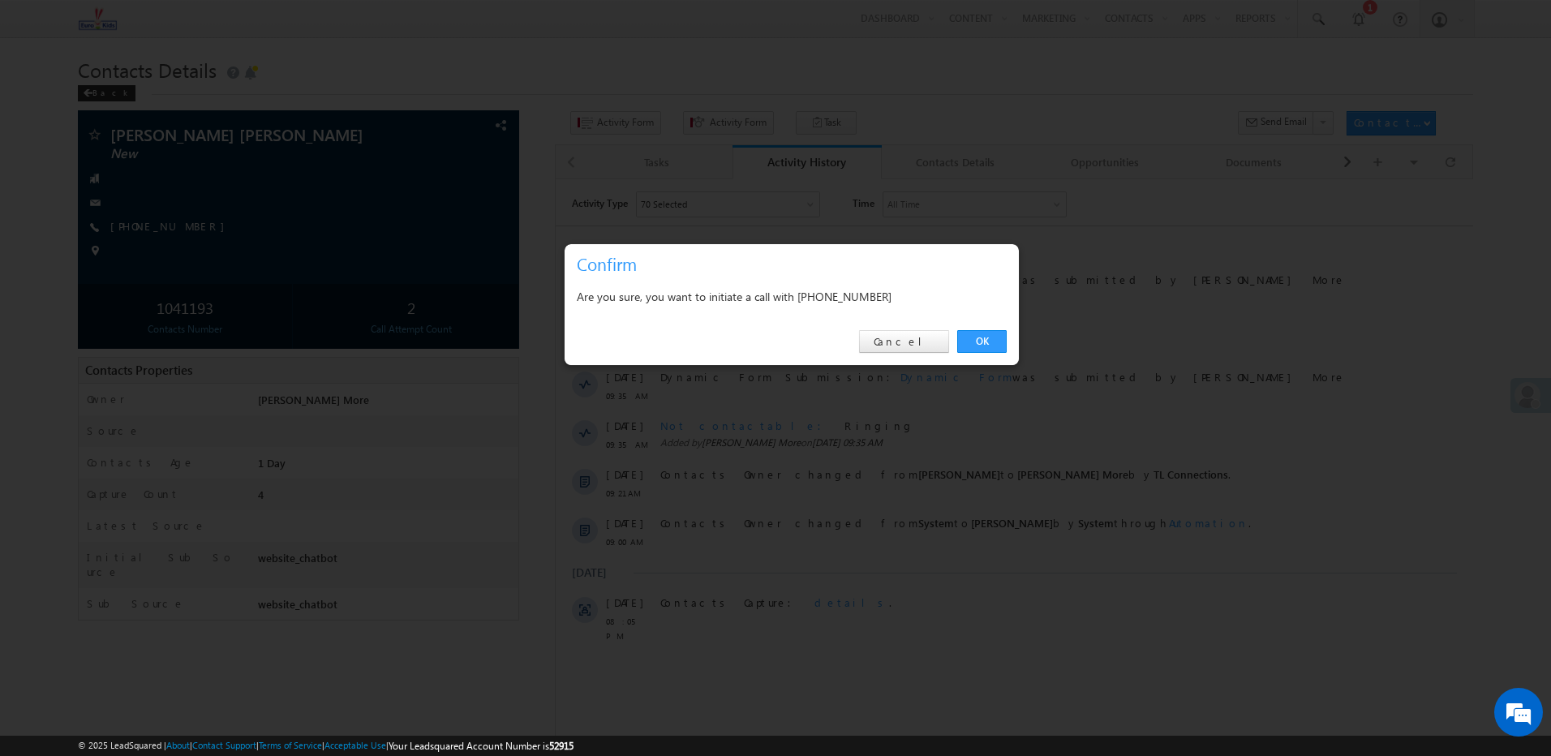
click at [828, 289] on div "Are you sure, you want to initiate a call with +91-9830863505" at bounding box center [792, 296] width 430 height 20
copy div "9830863505"
click at [917, 347] on link "Cancel" at bounding box center [904, 341] width 90 height 23
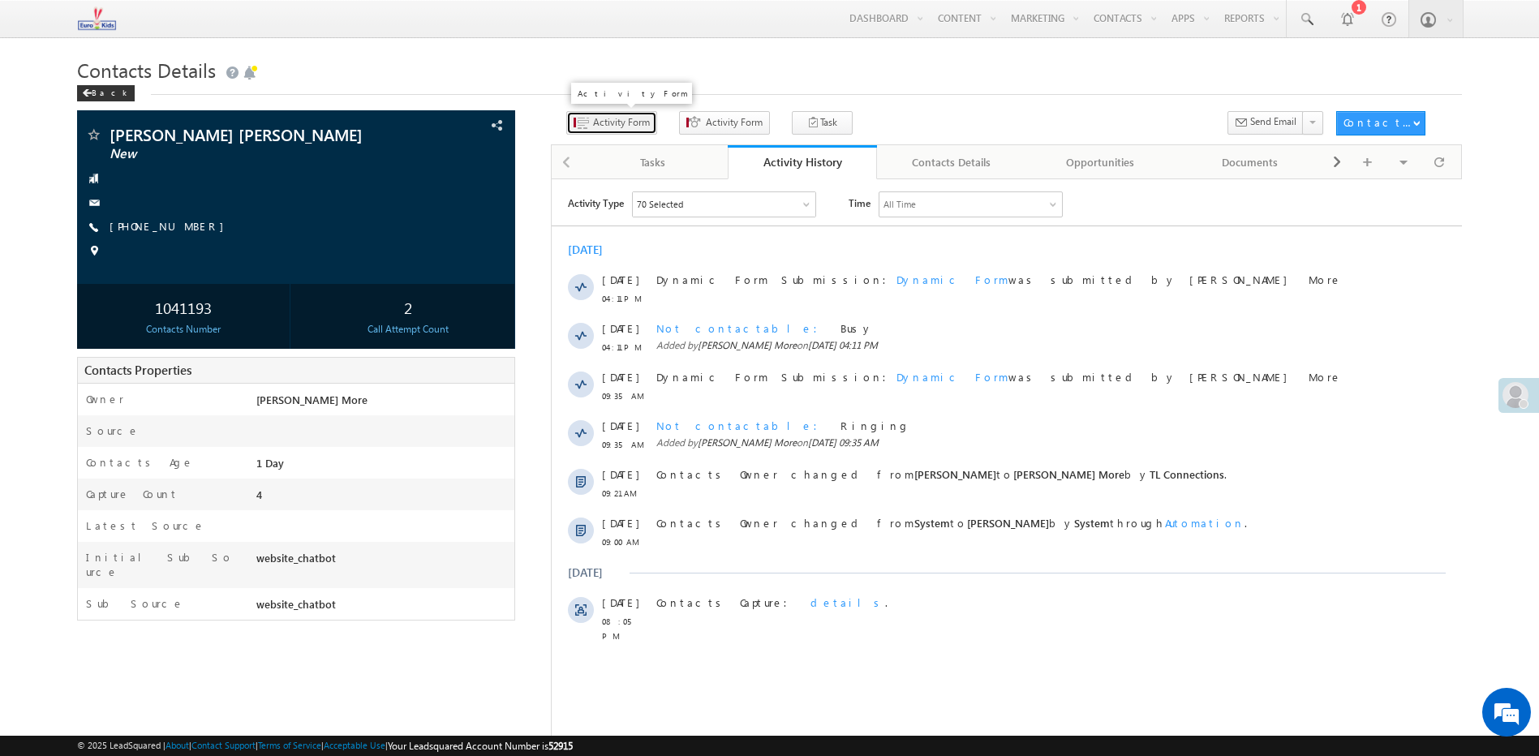
click at [600, 122] on span "Activity Form" at bounding box center [621, 122] width 57 height 15
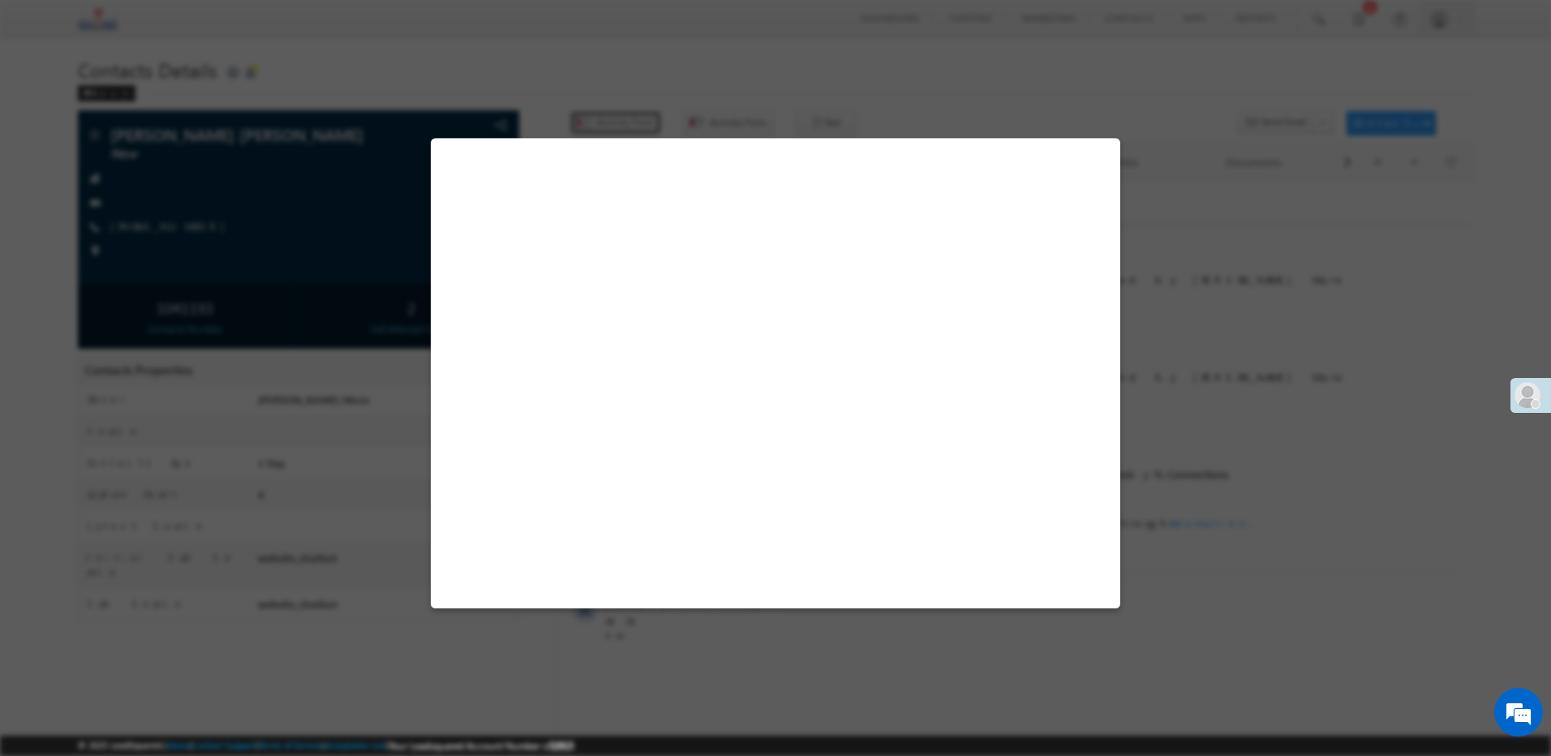
select select "Admissions"
select select "website_chatbot"
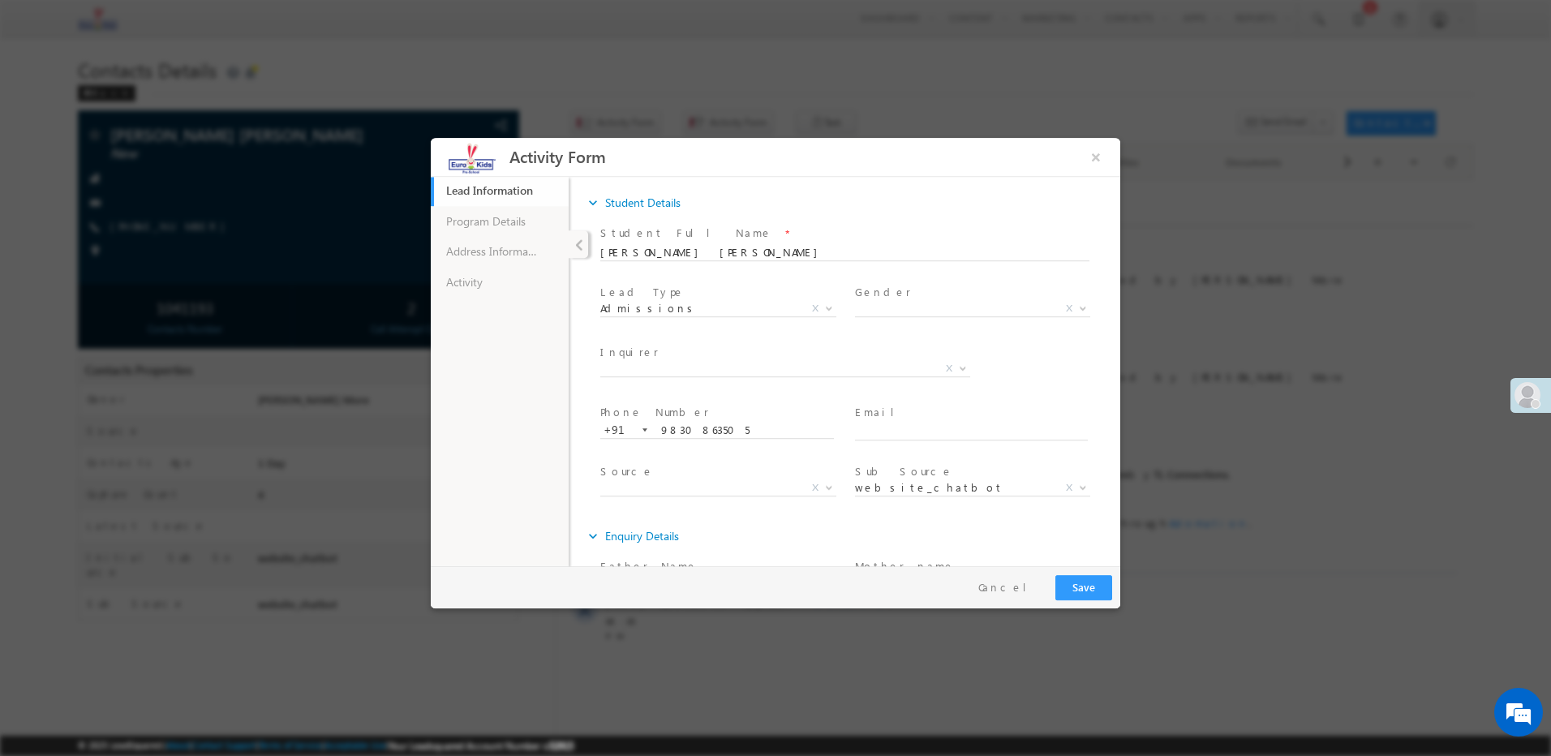
click at [486, 298] on ul "Lead Information 29% Completed Program Details Address Information Activity" at bounding box center [500, 370] width 138 height 390
click at [522, 274] on link "Activity" at bounding box center [500, 282] width 138 height 31
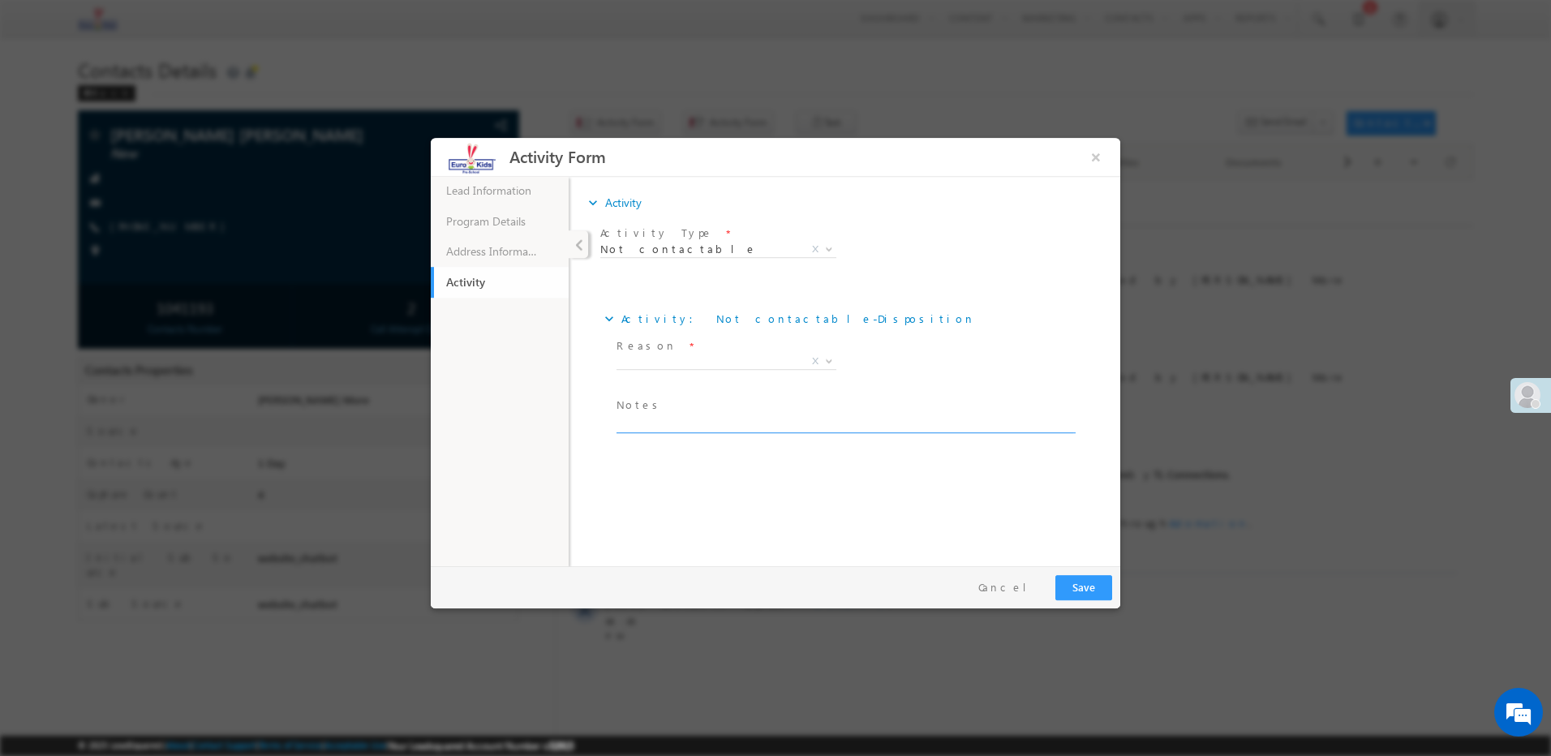
paste textarea "Call disconnected"
click at [655, 416] on textarea at bounding box center [845, 424] width 457 height 19
type textarea "Call disconnected"
click at [672, 361] on span "X" at bounding box center [727, 362] width 220 height 16
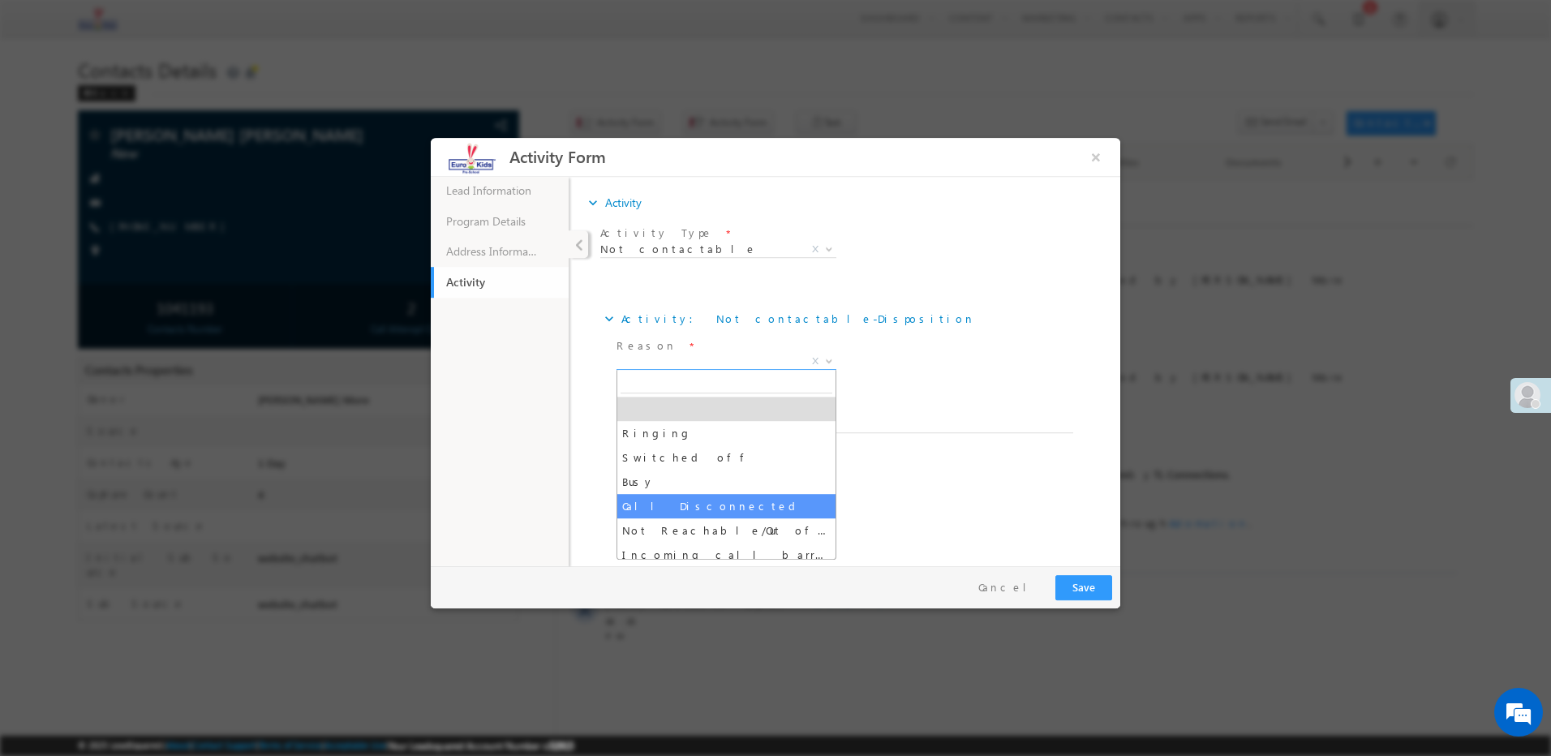
select select "Call Disconnected"
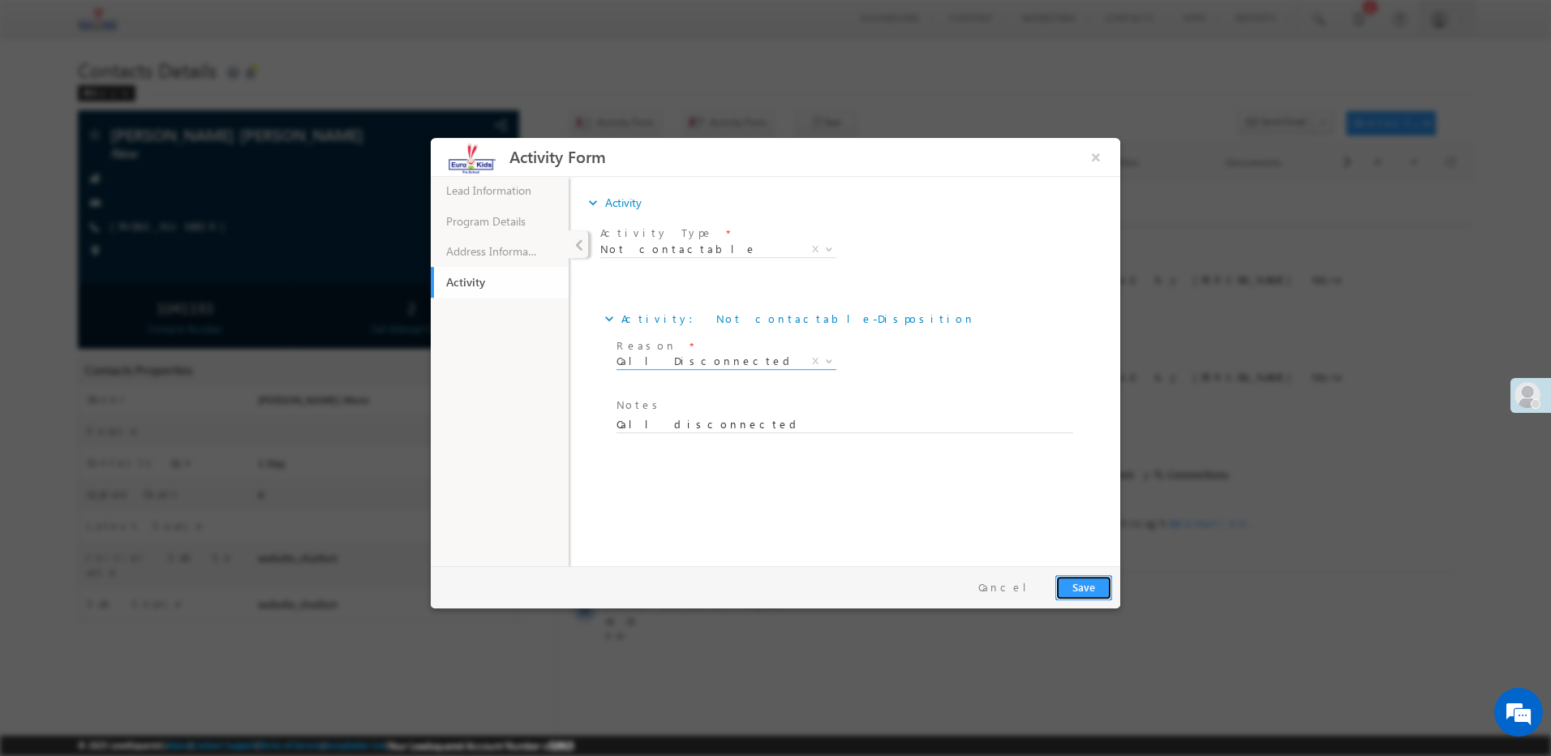
click at [1081, 585] on button "Save" at bounding box center [1083, 587] width 57 height 25
click at [1091, 155] on button "×" at bounding box center [1096, 157] width 28 height 30
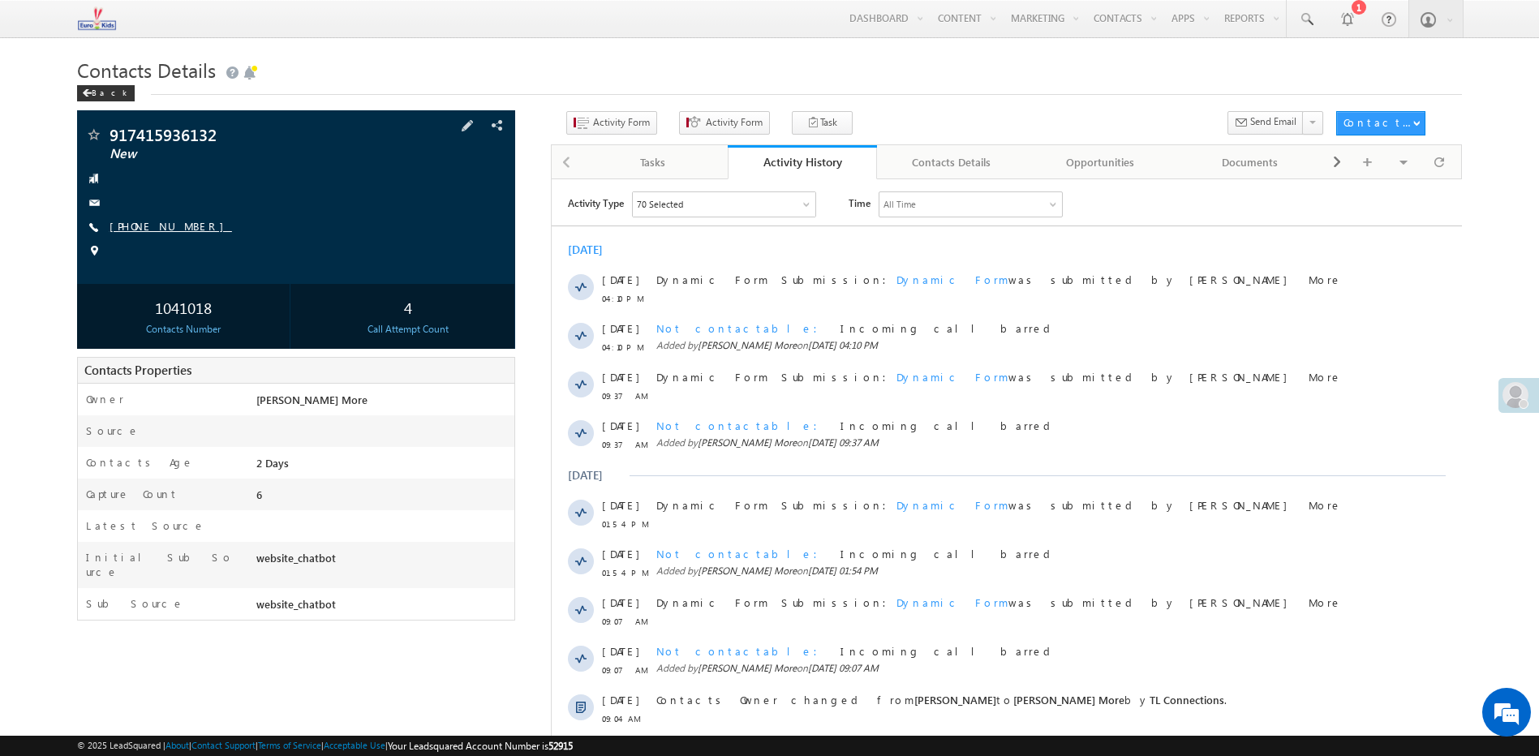
click at [147, 223] on link "[PHONE_NUMBER]" at bounding box center [171, 226] width 122 height 14
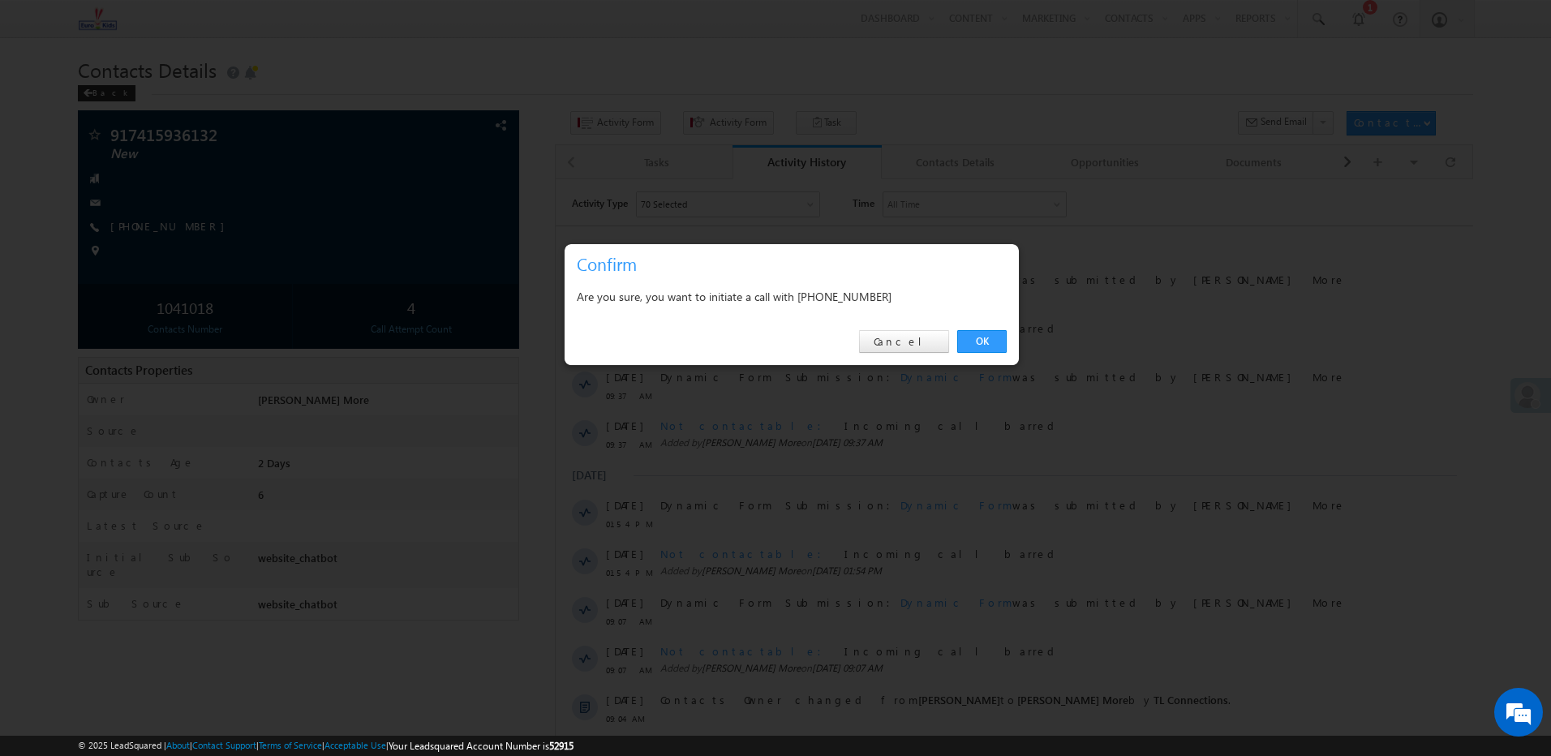
click at [849, 281] on div "Are you sure, you want to initiate a call with +91-7415936132" at bounding box center [792, 298] width 454 height 41
click at [844, 294] on div "Are you sure, you want to initiate a call with +91-7415936132" at bounding box center [792, 296] width 430 height 20
click at [802, 325] on div "OK Cancel" at bounding box center [792, 342] width 454 height 46
click at [871, 299] on div "Are you sure, you want to initiate a call with +91-7415936132" at bounding box center [792, 296] width 430 height 20
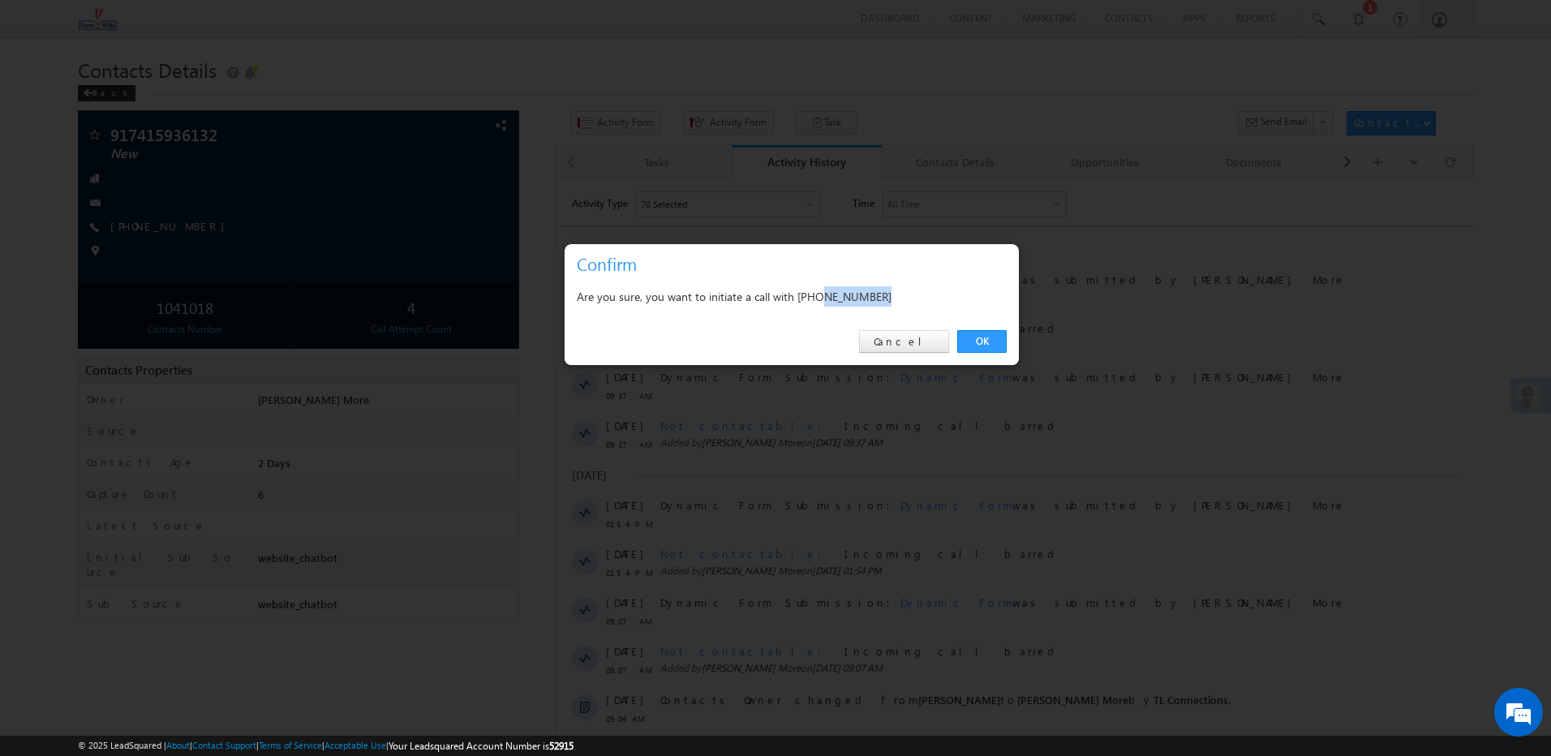
click at [871, 299] on div "Are you sure, you want to initiate a call with +91-7415936132" at bounding box center [792, 296] width 430 height 20
copy div "7415936132"
click at [931, 337] on link "Cancel" at bounding box center [904, 341] width 90 height 23
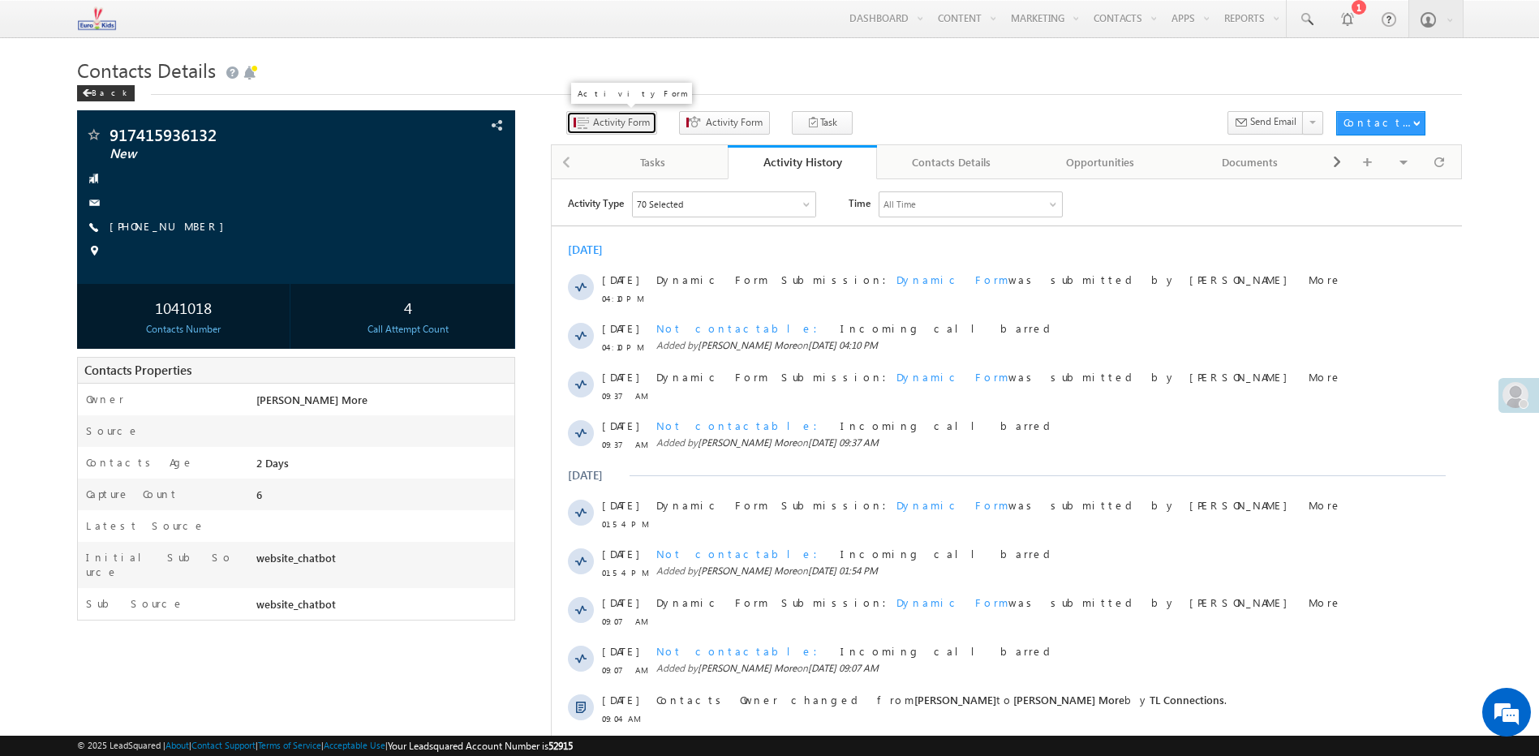
click at [612, 115] on button "Activity Form" at bounding box center [611, 123] width 91 height 24
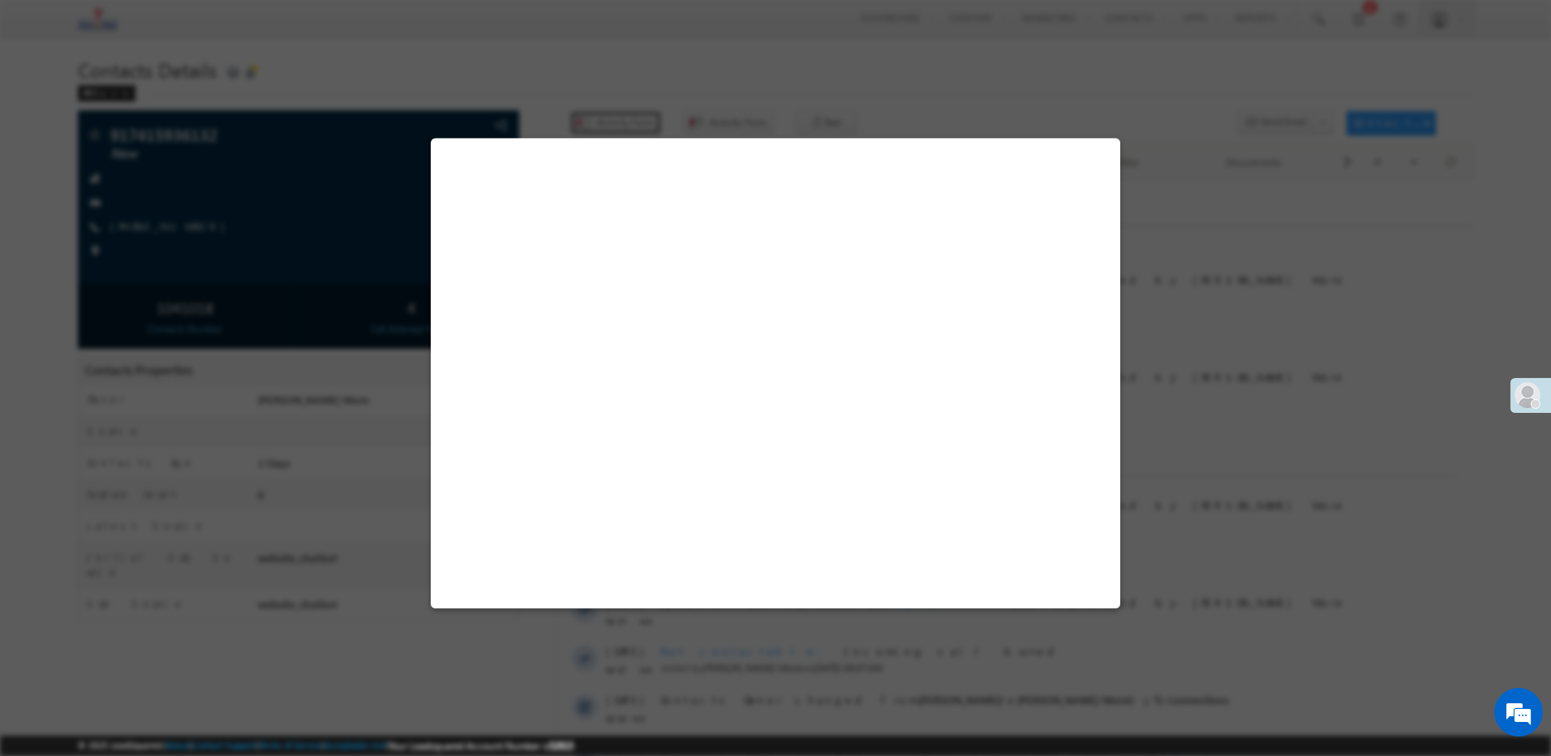
select select "Admissions"
select select "website_chatbot"
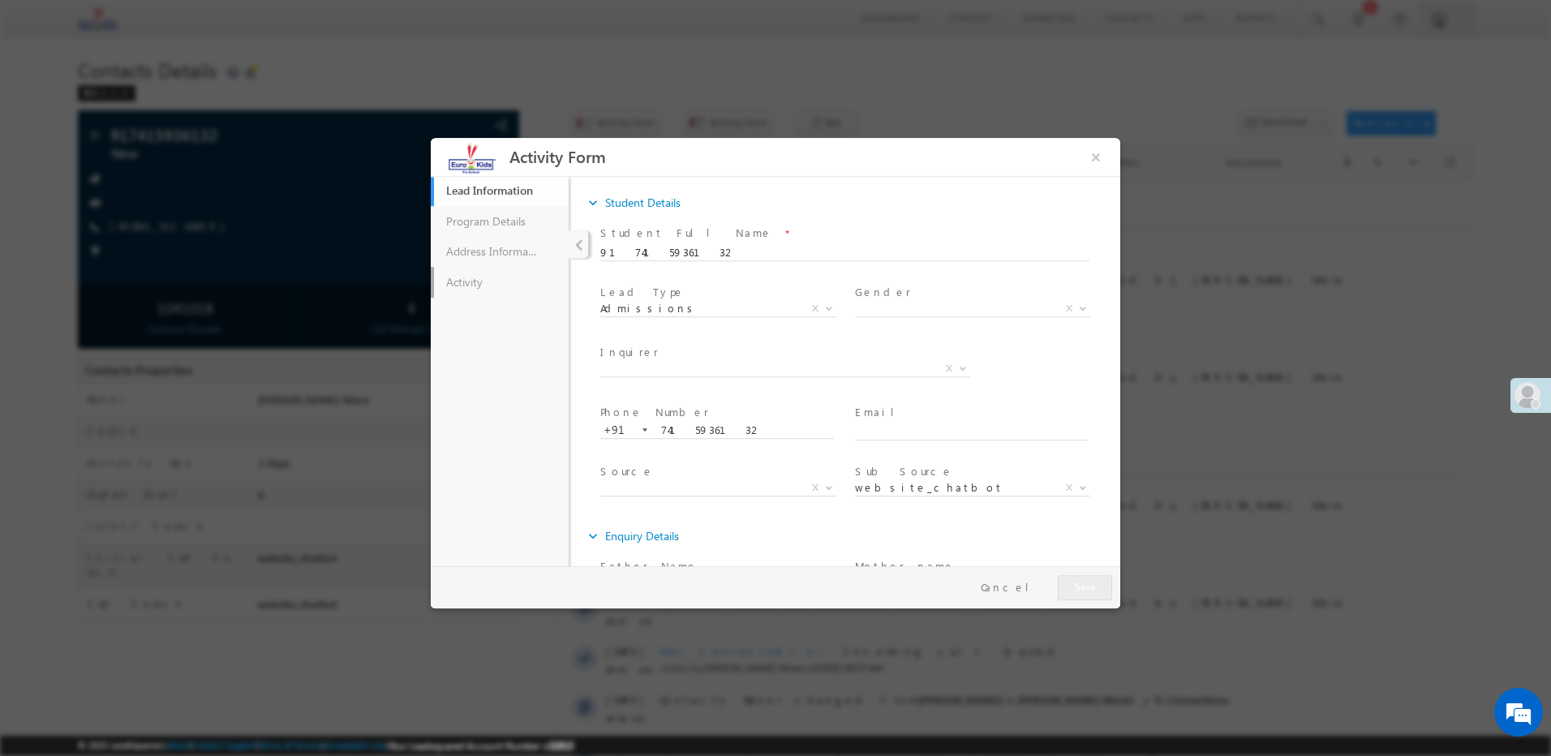
click at [514, 281] on link "Activity" at bounding box center [500, 282] width 138 height 31
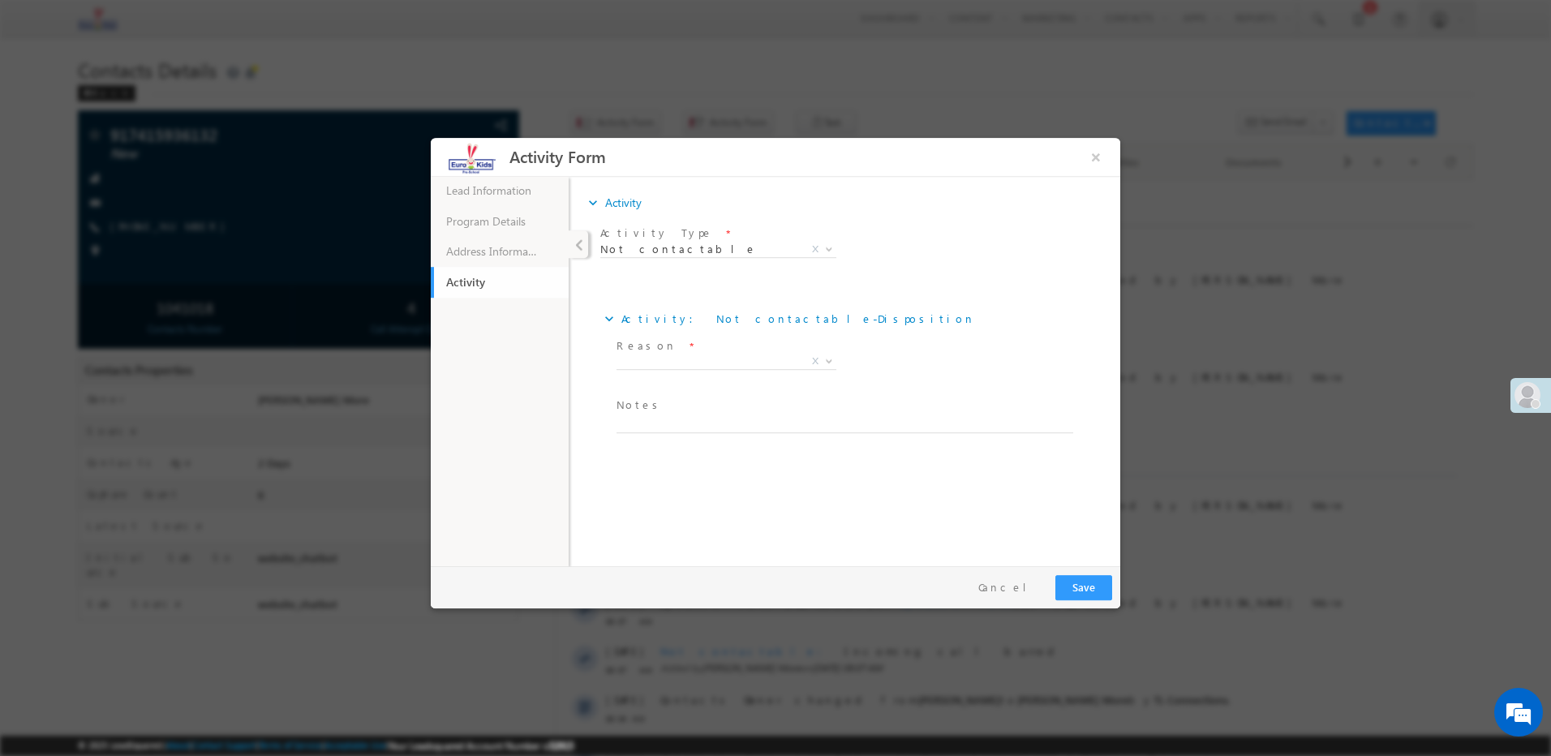
drag, startPoint x: 651, startPoint y: 408, endPoint x: 647, endPoint y: 417, distance: 9.8
click at [651, 408] on span "Notes *" at bounding box center [841, 406] width 448 height 18
click at [645, 421] on textarea at bounding box center [845, 424] width 457 height 19
paste textarea "Incoming call barred"
type textarea "Incoming call barred"
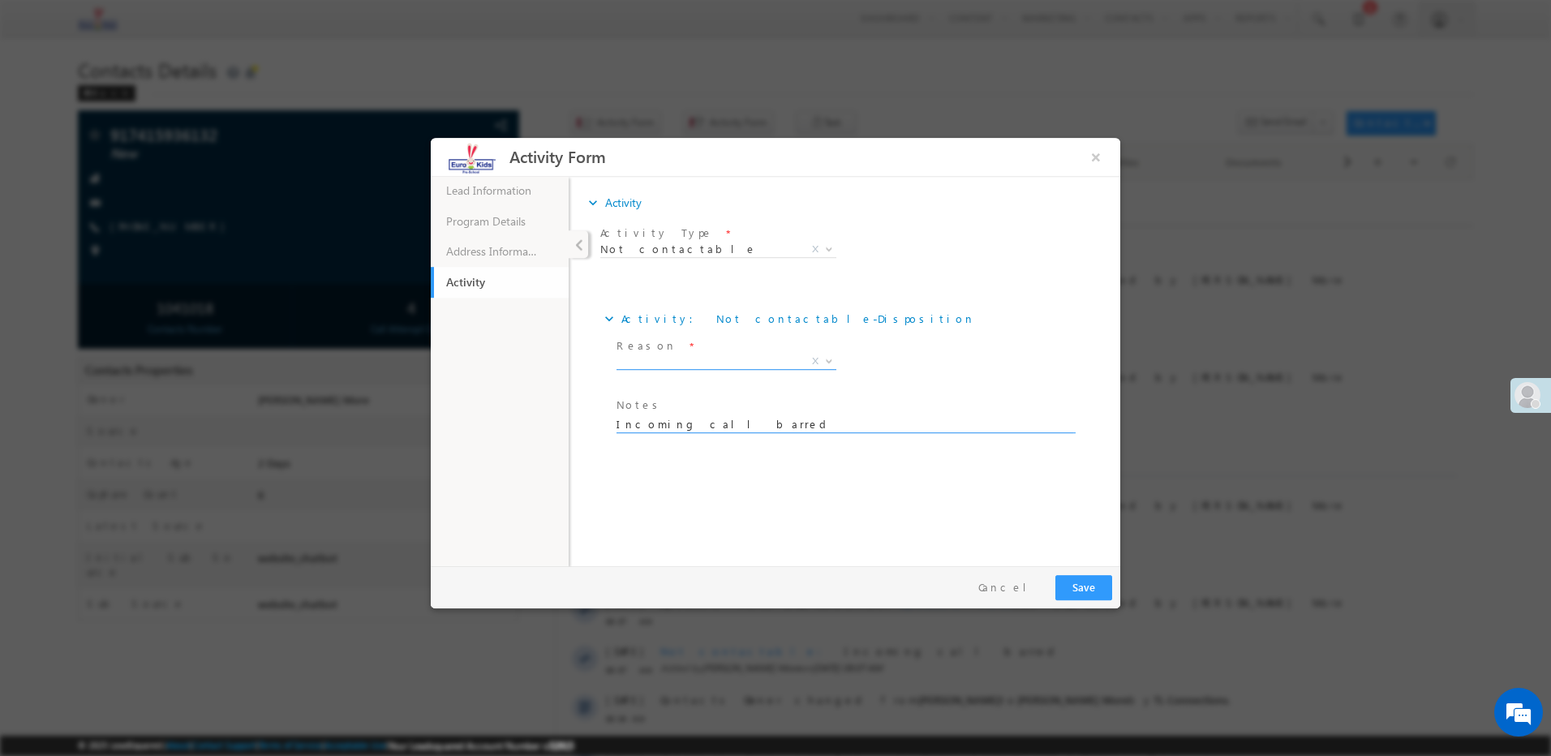
click at [648, 363] on span "X" at bounding box center [727, 362] width 220 height 16
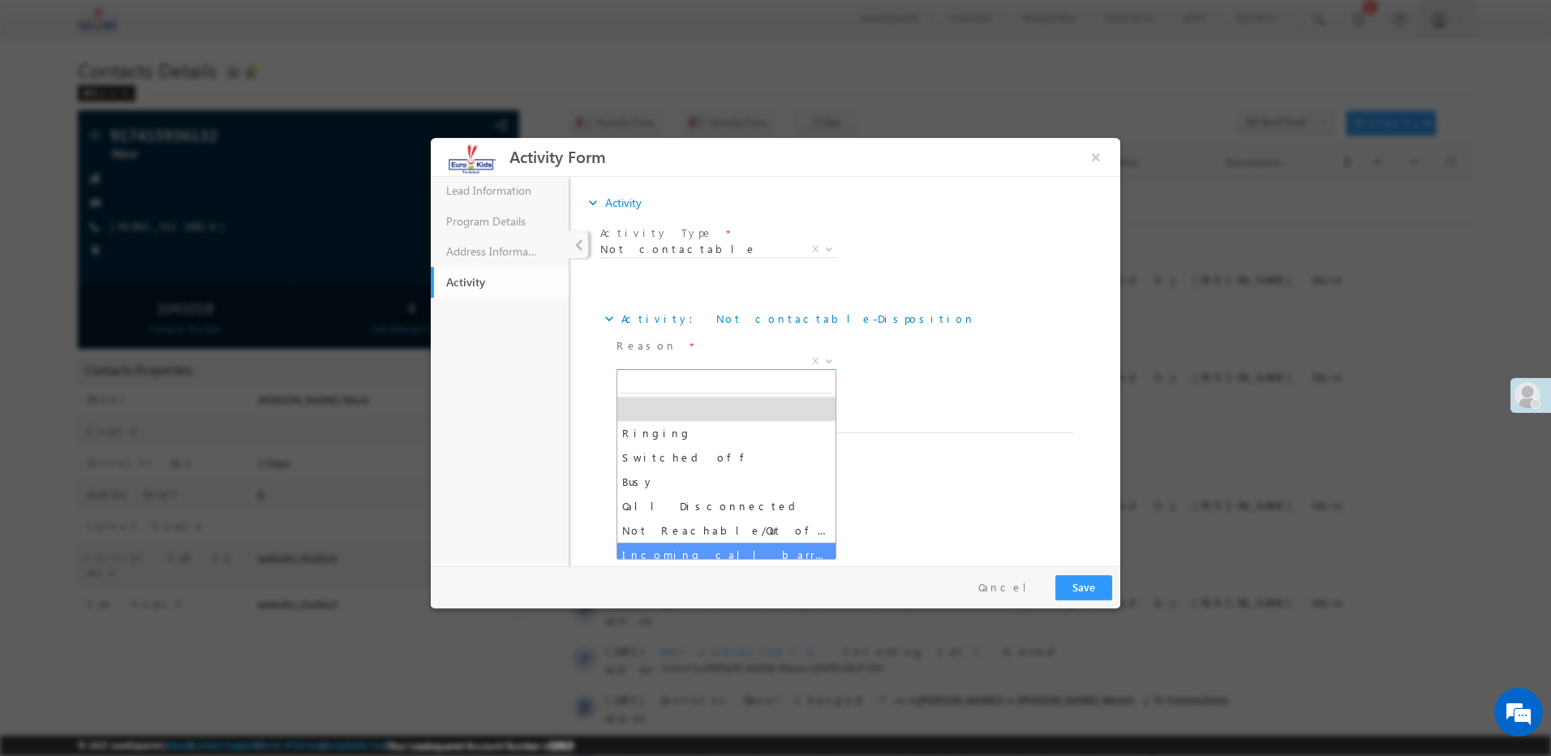
select select "Incoming call barred"
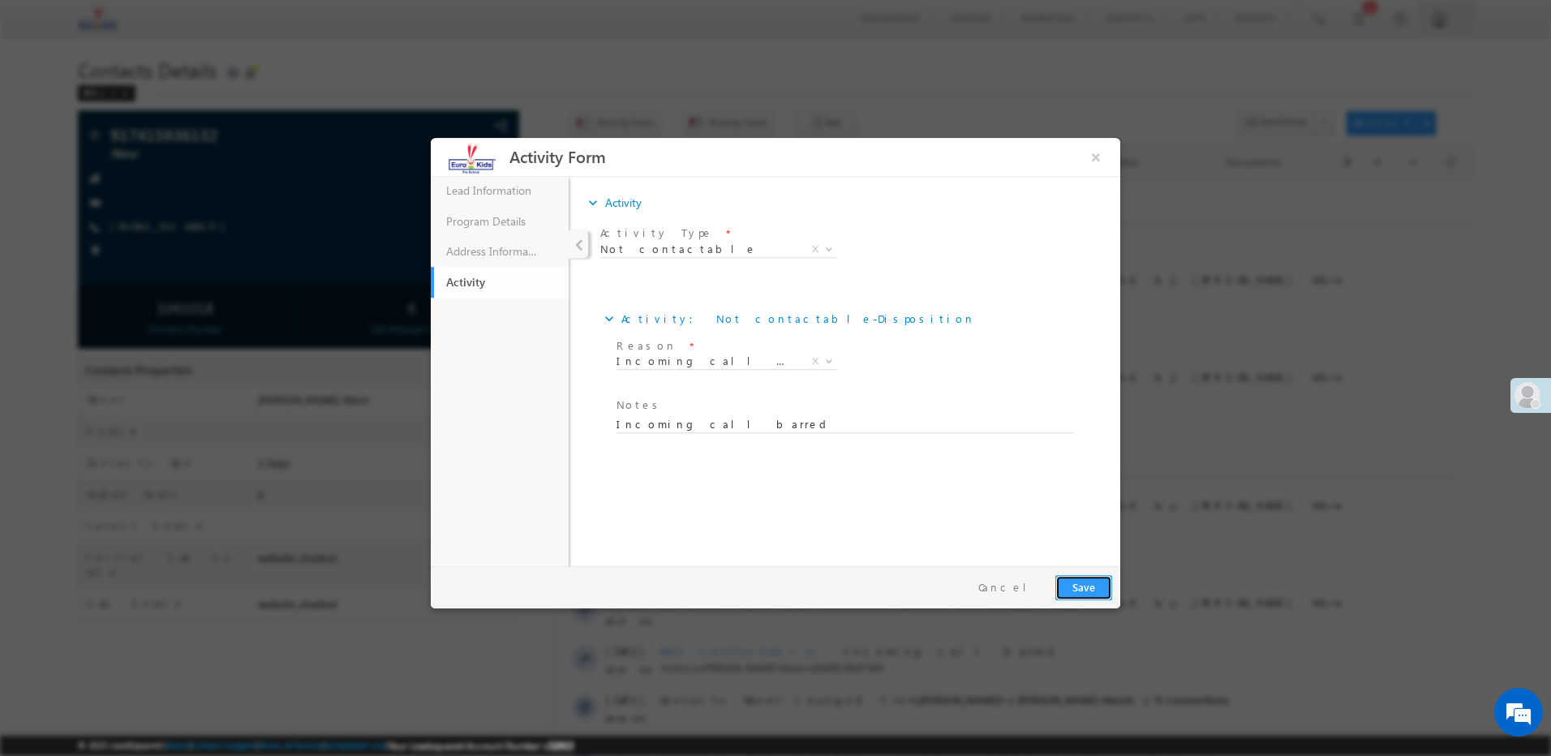
click at [1090, 591] on button "Save" at bounding box center [1083, 587] width 57 height 25
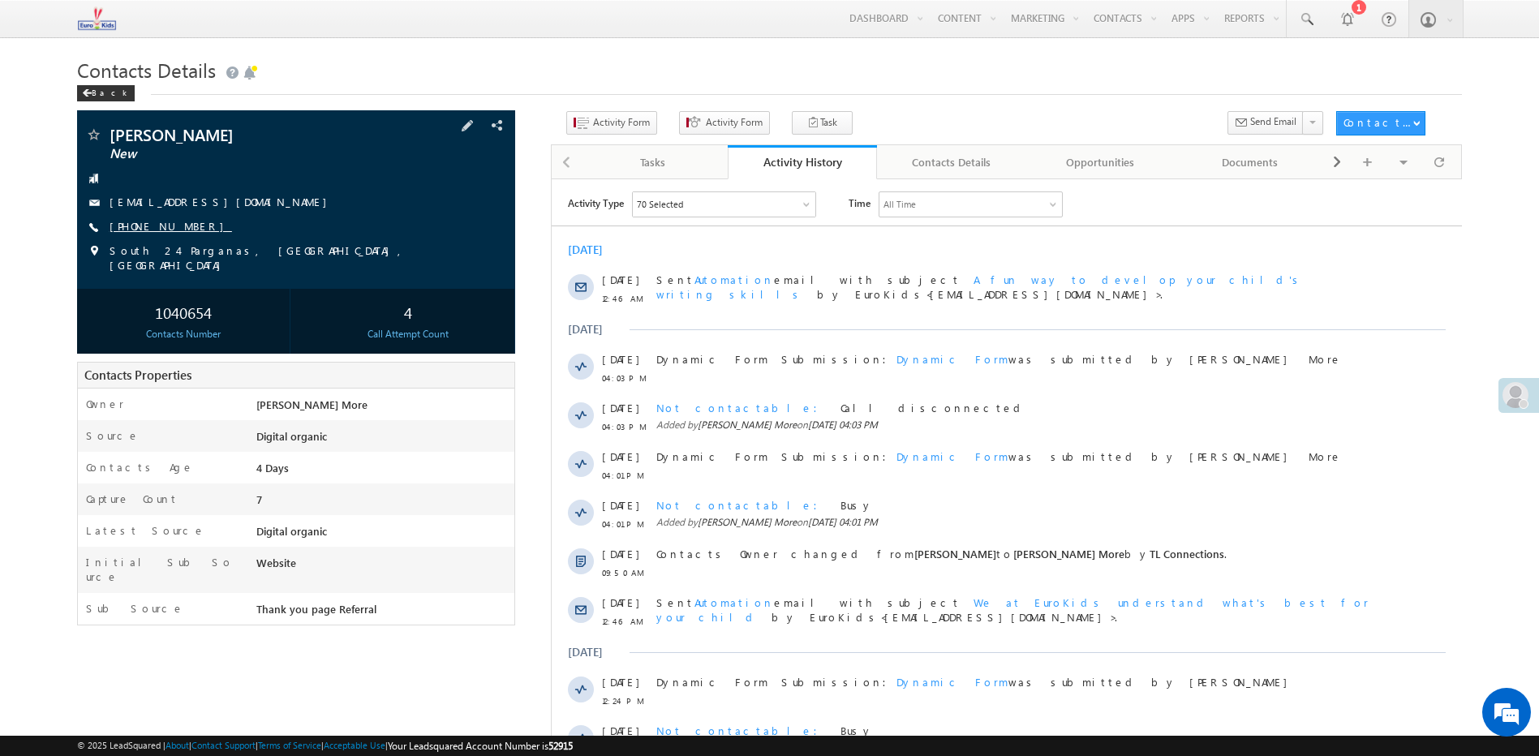
click at [157, 227] on link "[PHONE_NUMBER]" at bounding box center [171, 226] width 122 height 14
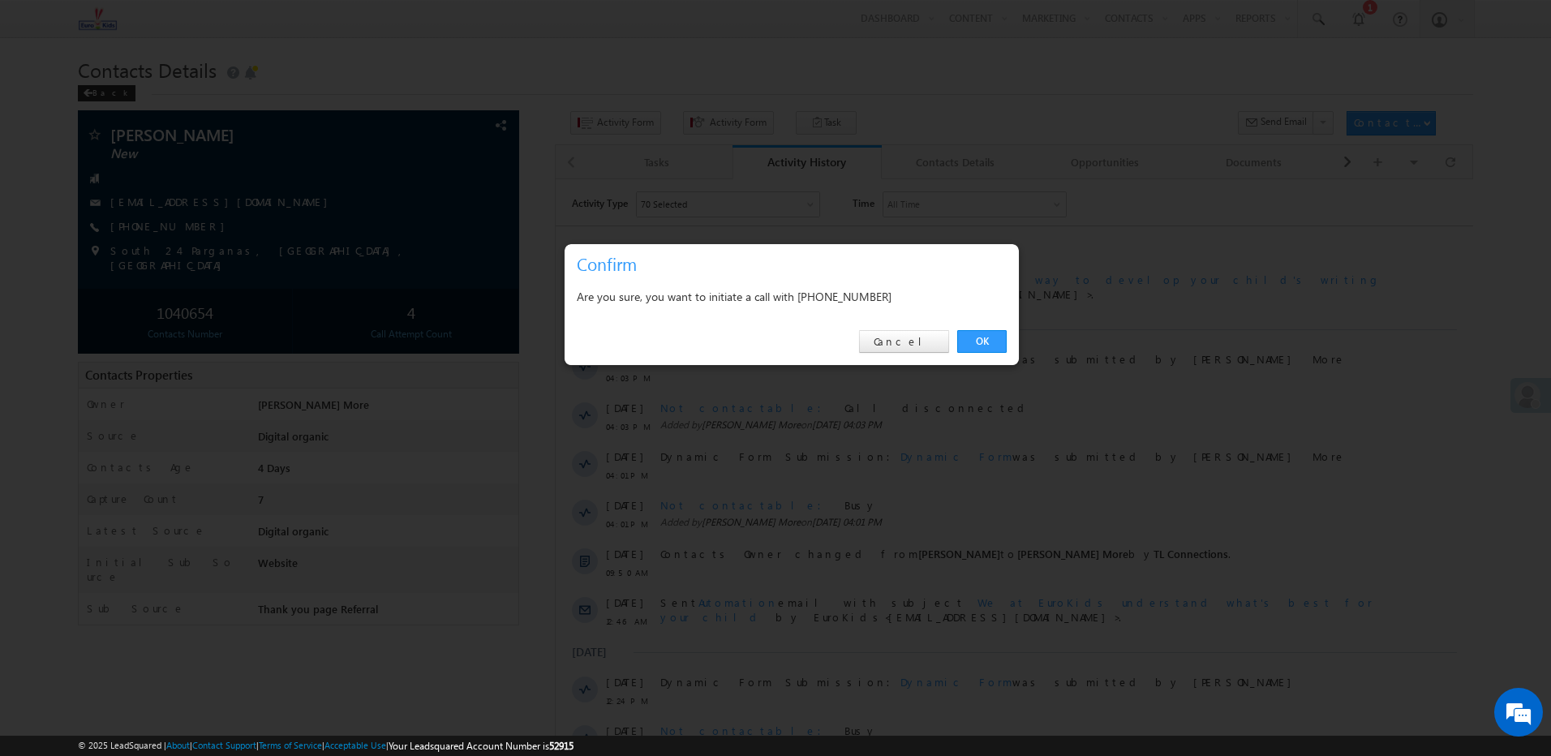
click at [857, 296] on div "Are you sure, you want to initiate a call with +91-7003929214" at bounding box center [792, 296] width 430 height 20
copy div "7003929214"
click at [895, 333] on link "Cancel" at bounding box center [904, 341] width 90 height 23
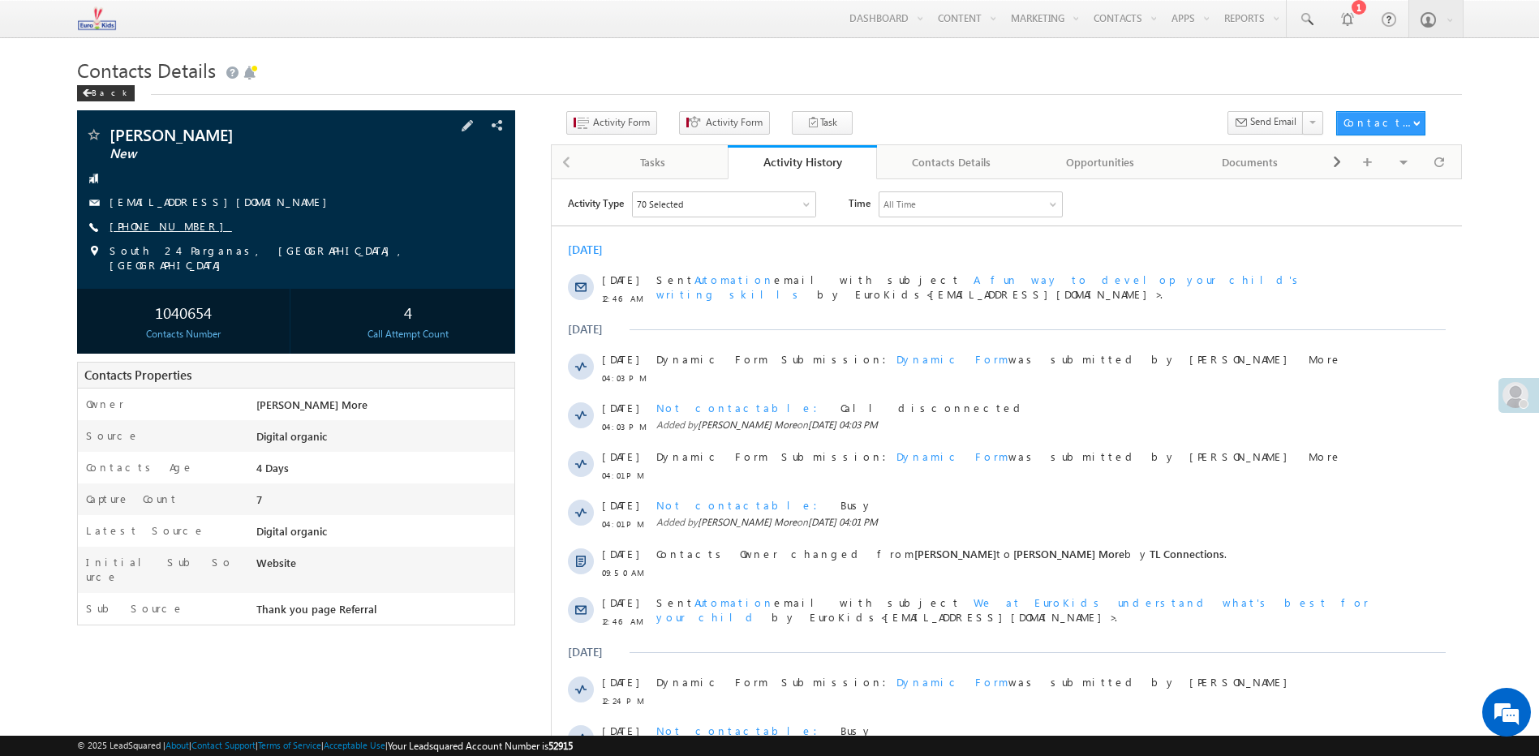
click at [156, 221] on link "[PHONE_NUMBER]" at bounding box center [171, 226] width 122 height 14
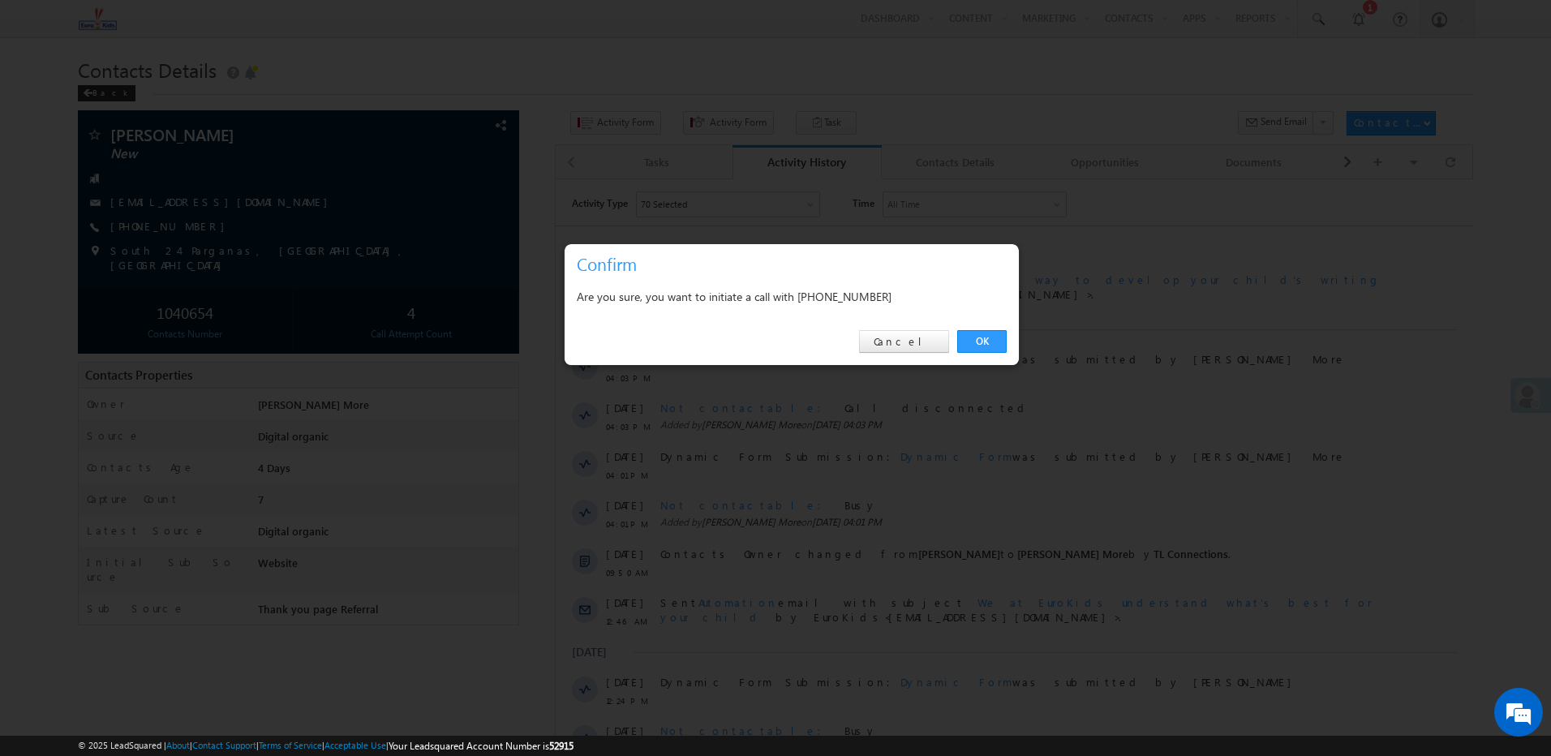
click at [854, 299] on div "Are you sure, you want to initiate a call with +91-7003929214" at bounding box center [792, 296] width 430 height 20
copy div "7003929214"
click at [927, 342] on link "Cancel" at bounding box center [904, 341] width 90 height 23
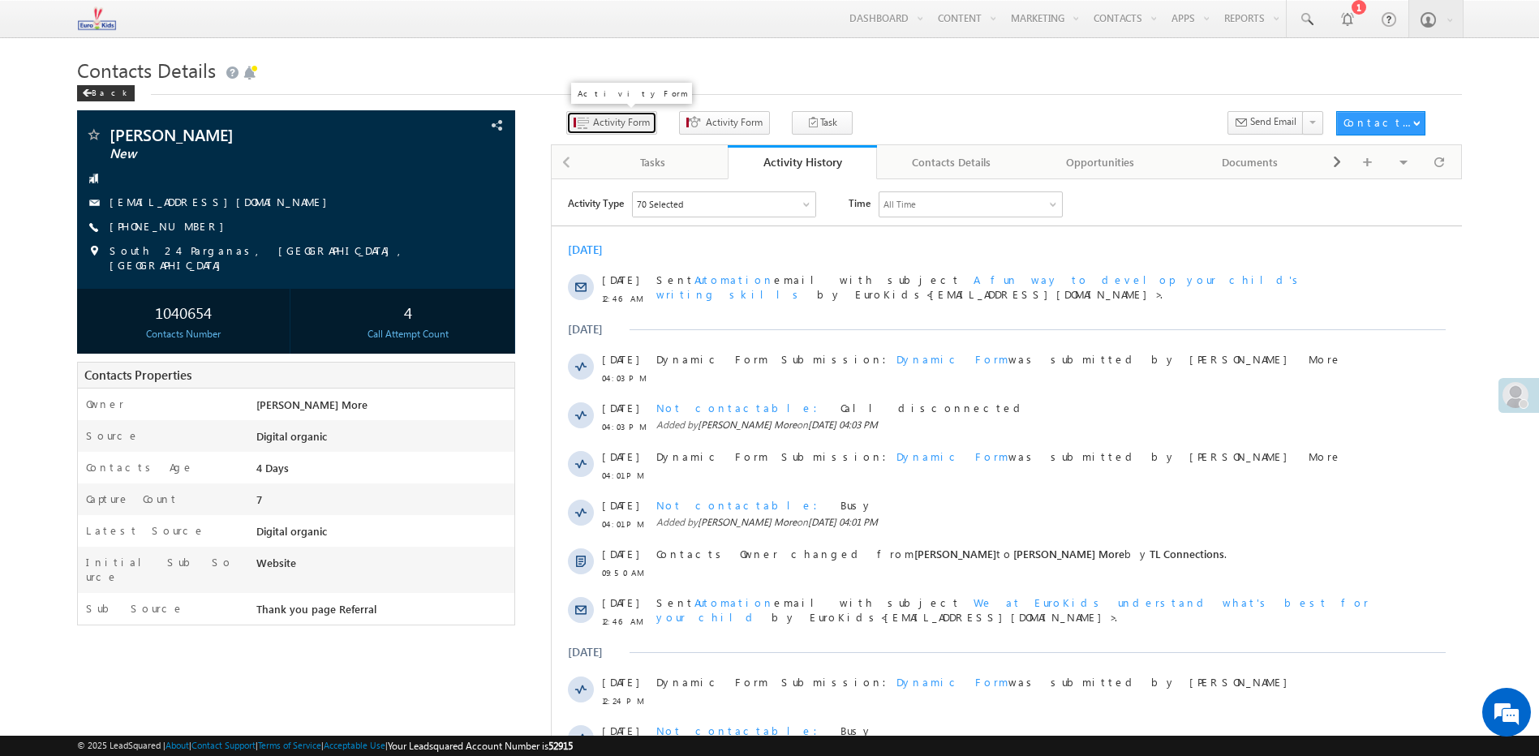
click at [603, 126] on span "Activity Form" at bounding box center [621, 122] width 57 height 15
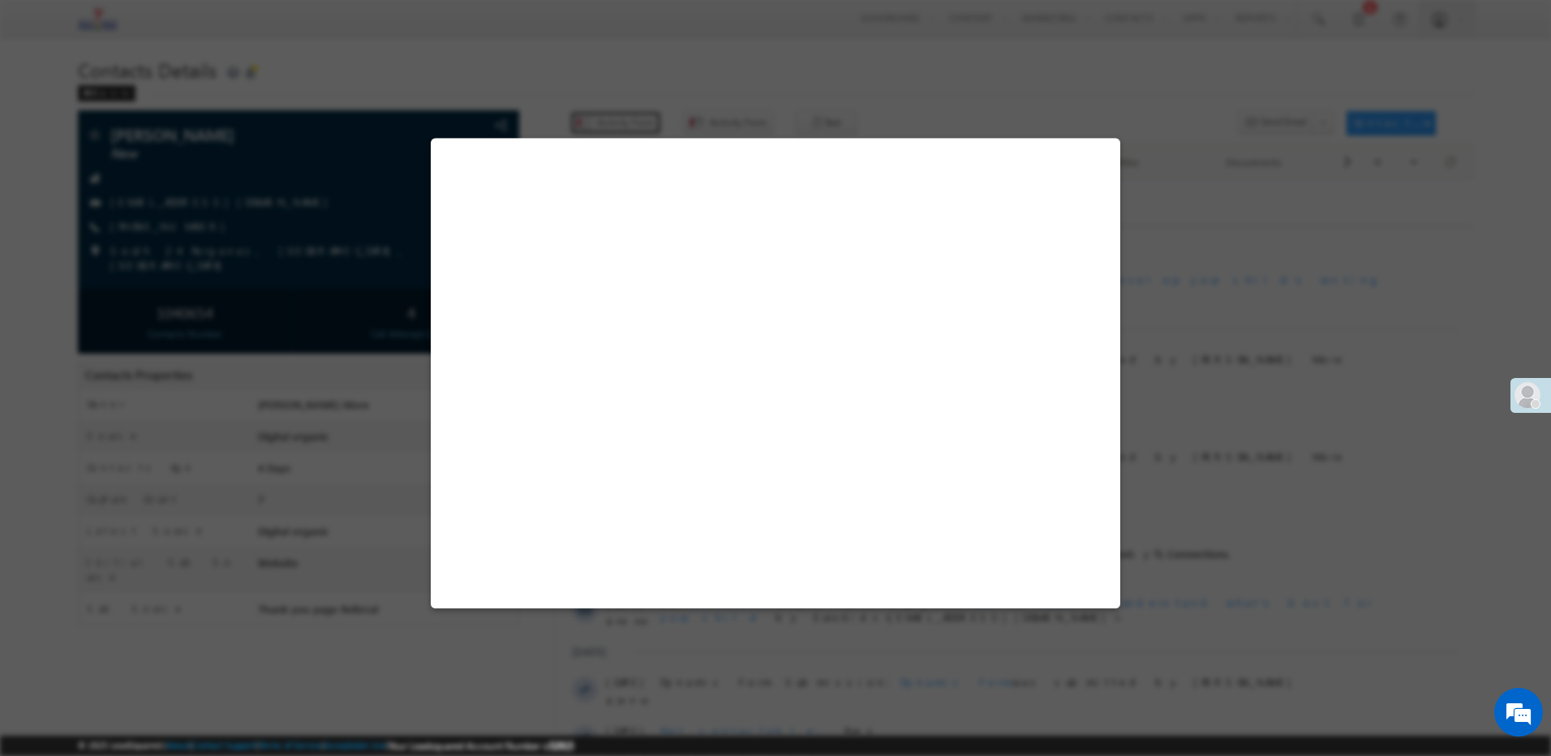
select select "Admissions"
select select "Digital organic"
select select "Thank you page Referral"
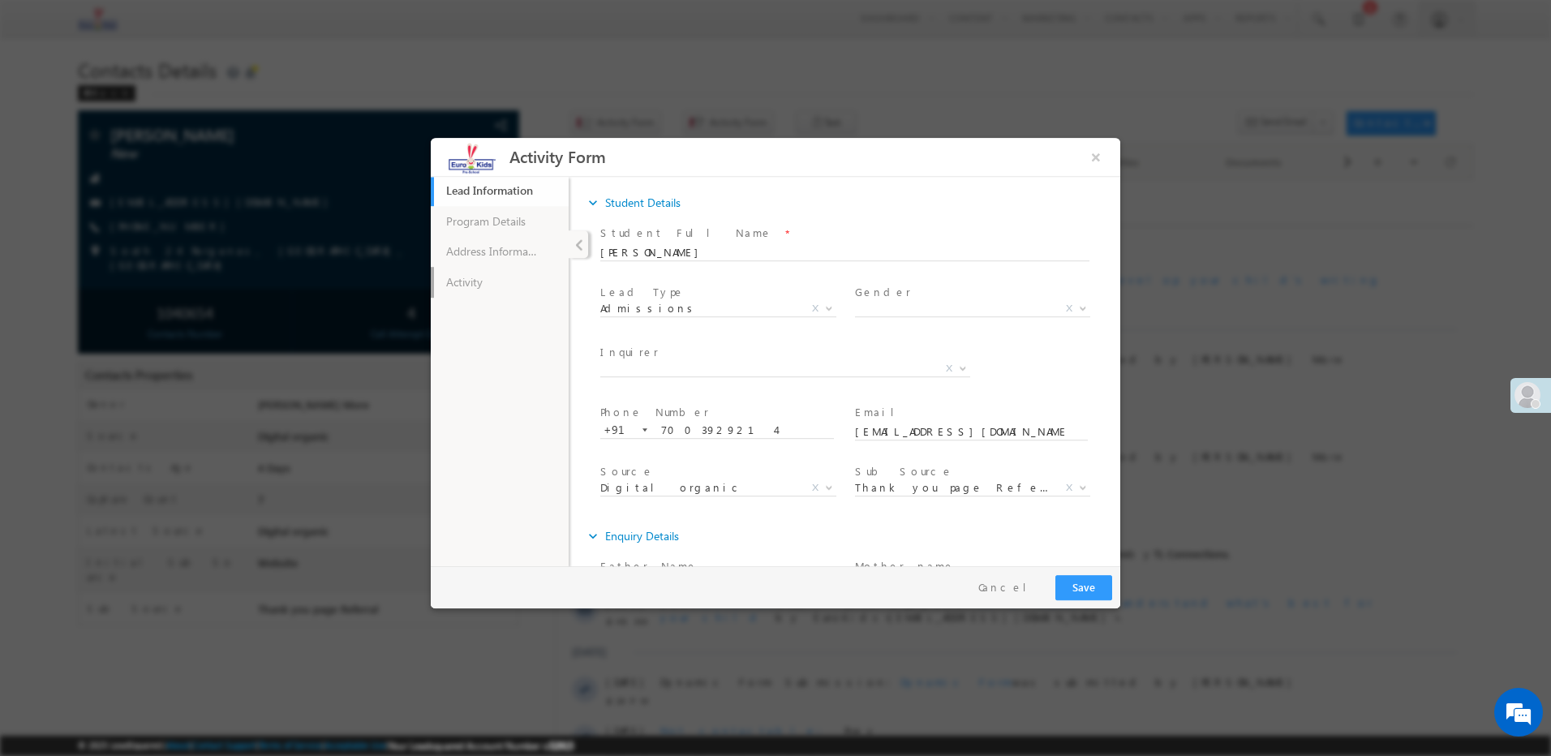
click at [524, 289] on link "Activity" at bounding box center [500, 282] width 138 height 31
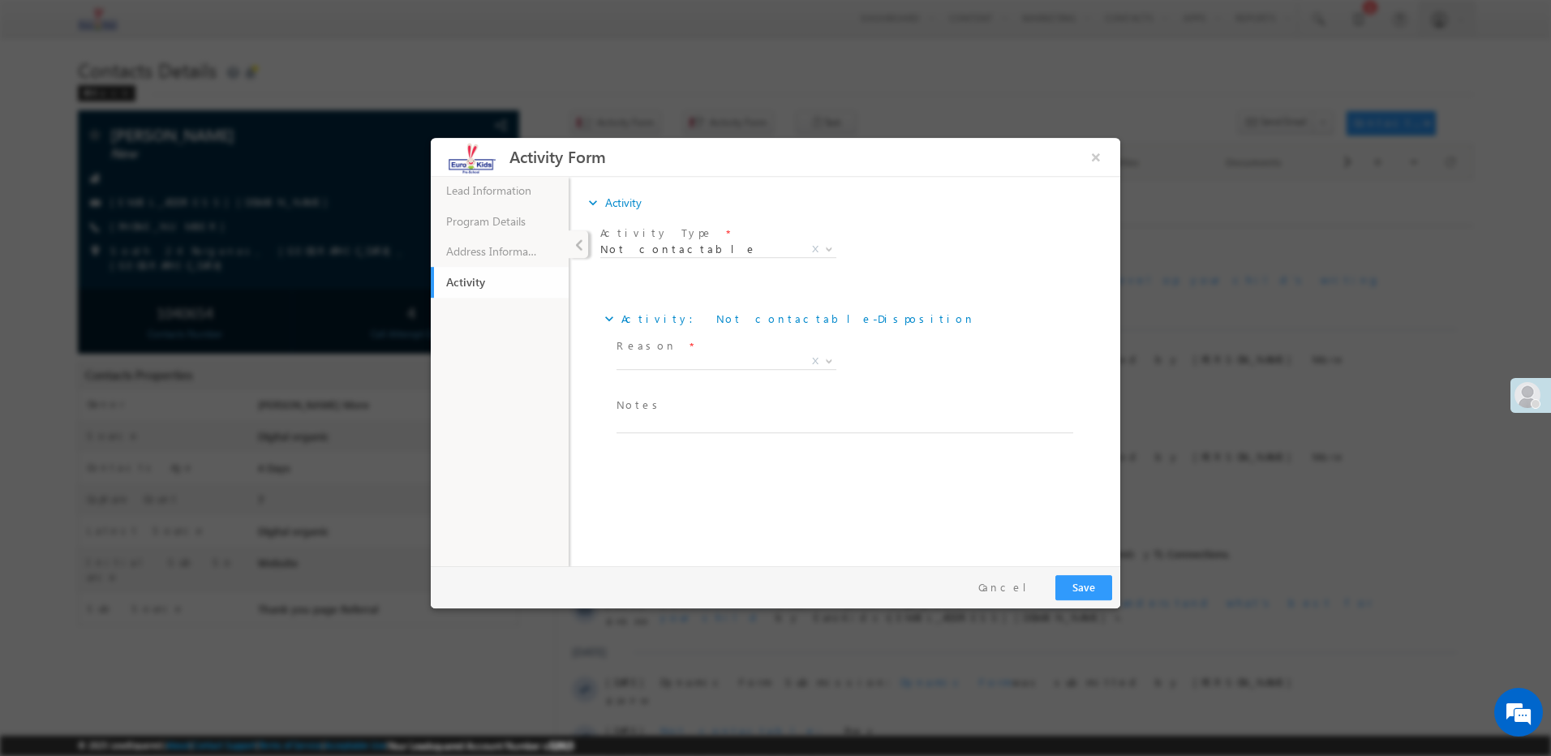
drag, startPoint x: 674, startPoint y: 412, endPoint x: 659, endPoint y: 429, distance: 23.0
click at [674, 413] on span "Notes *" at bounding box center [841, 406] width 448 height 18
click at [659, 429] on textarea at bounding box center [845, 424] width 457 height 19
paste textarea "Language barrier"
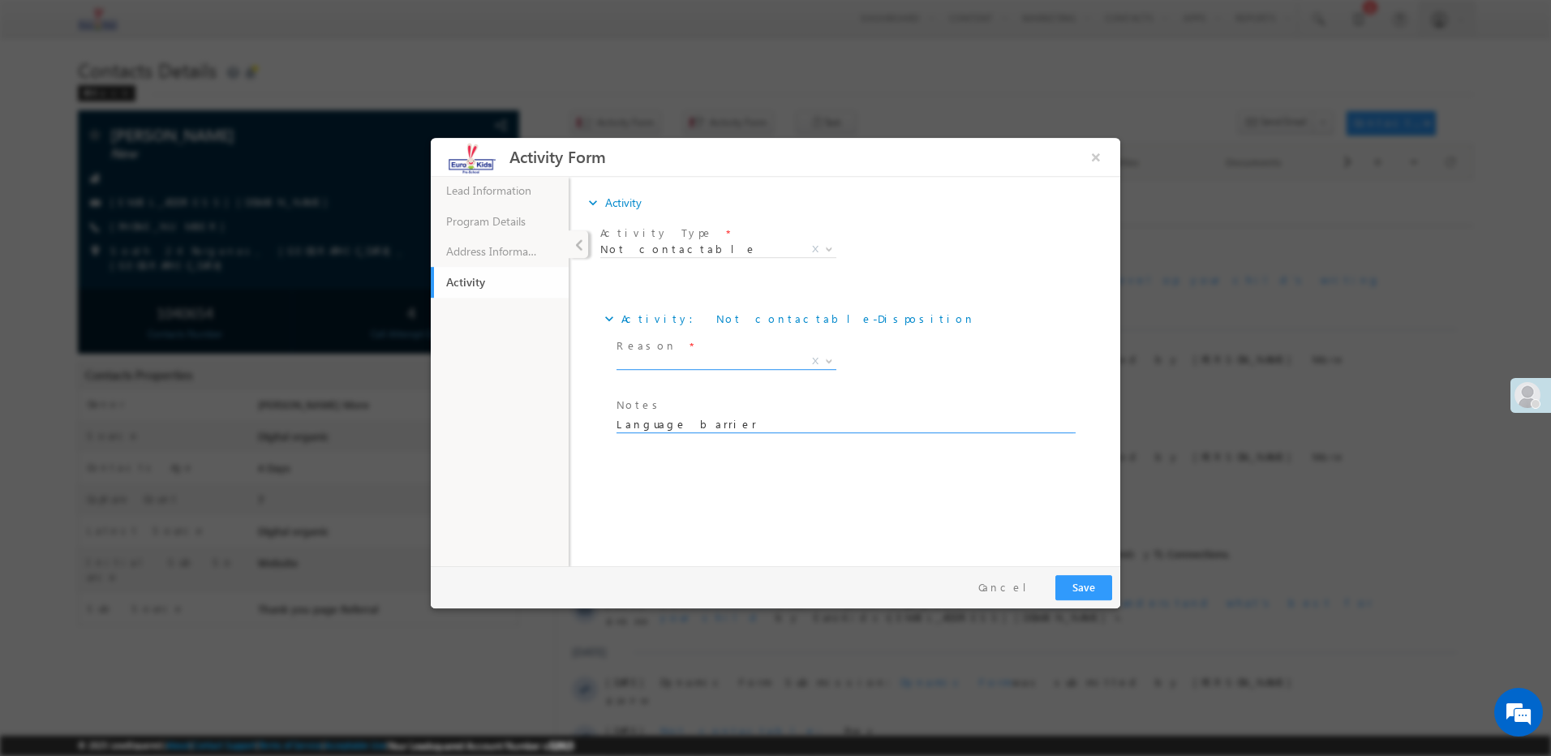
type textarea "Language barrier"
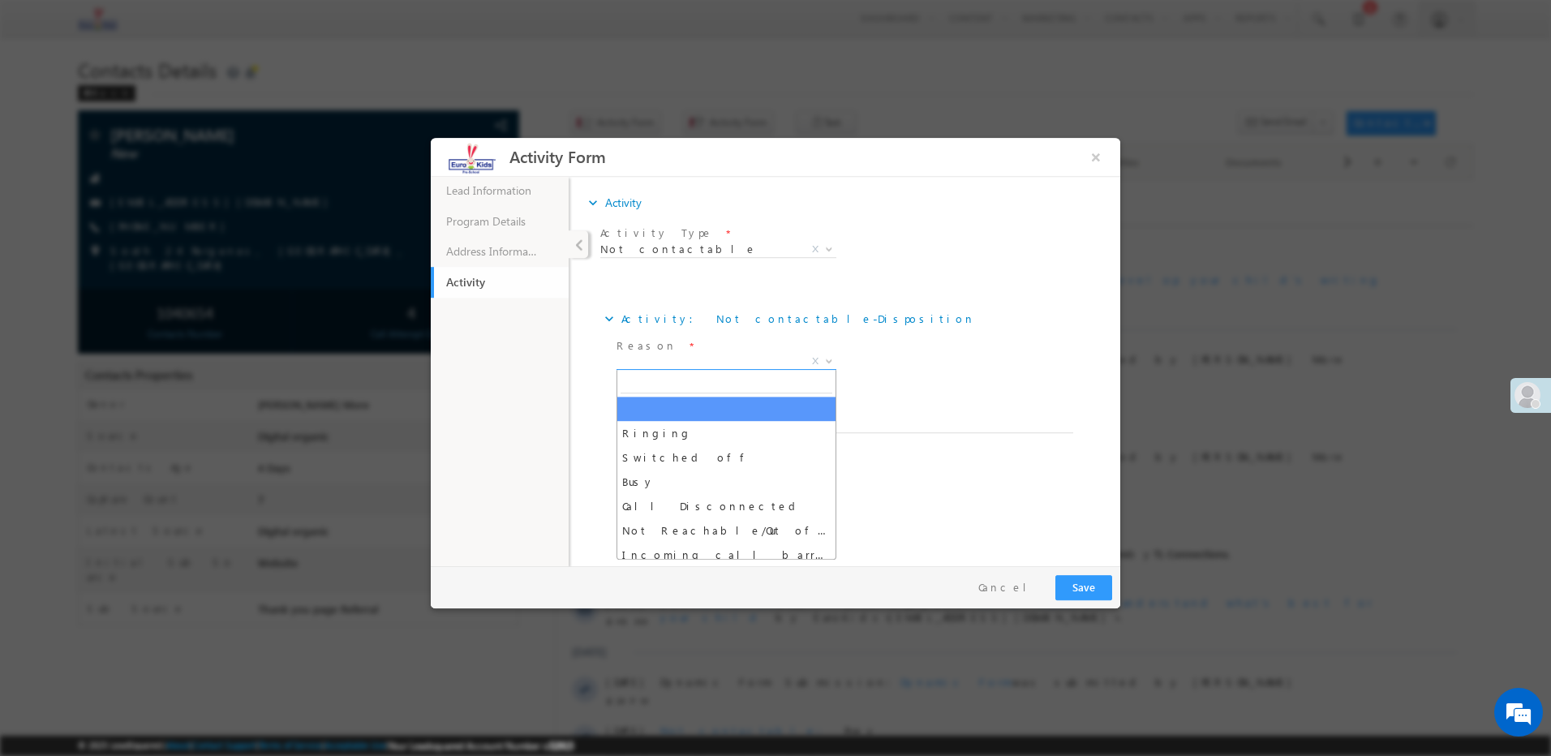
click at [669, 363] on span "X" at bounding box center [727, 362] width 220 height 16
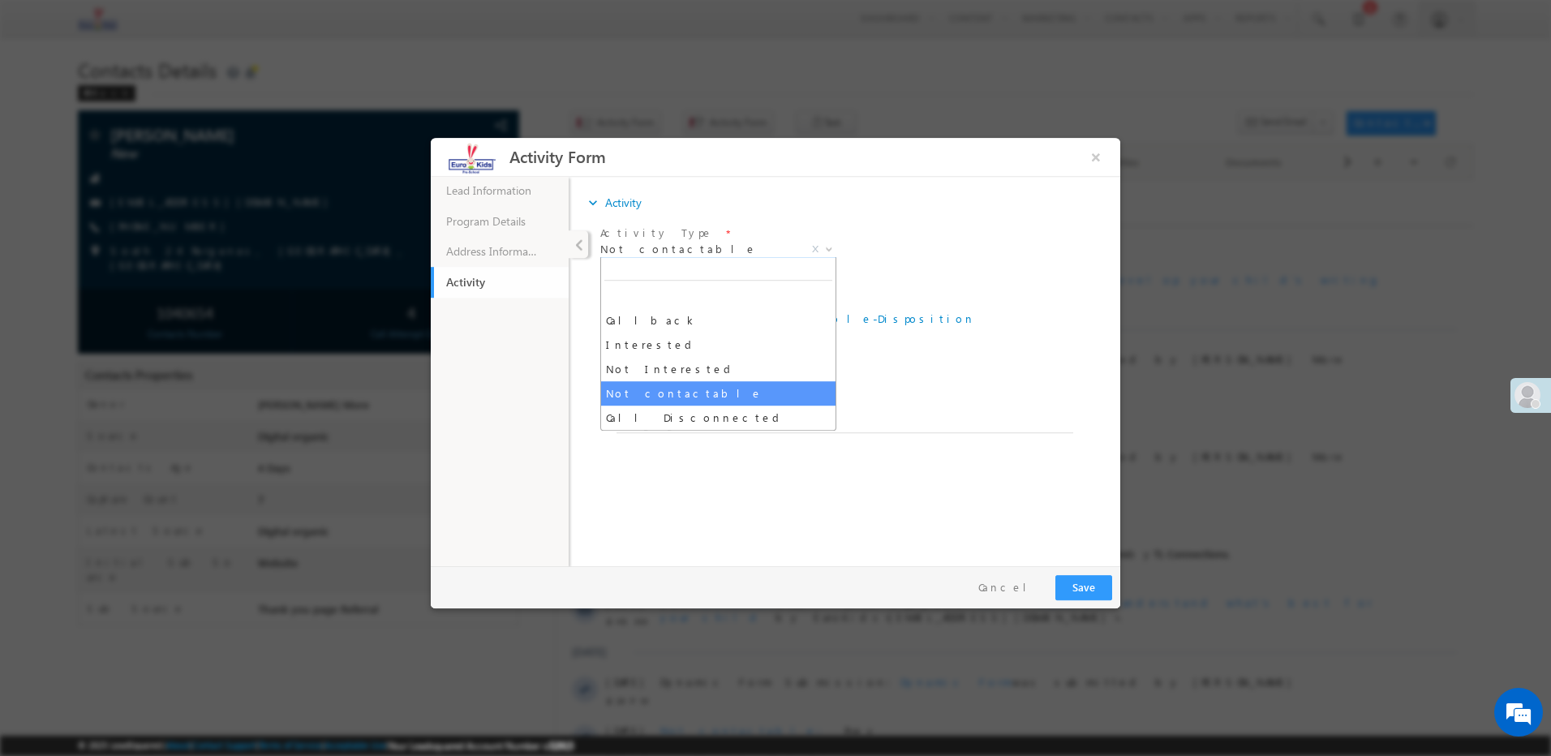
click at [693, 250] on span "Not contactable" at bounding box center [698, 249] width 197 height 15
select select "Not Interested"
click at [634, 483] on textarea at bounding box center [845, 484] width 457 height 19
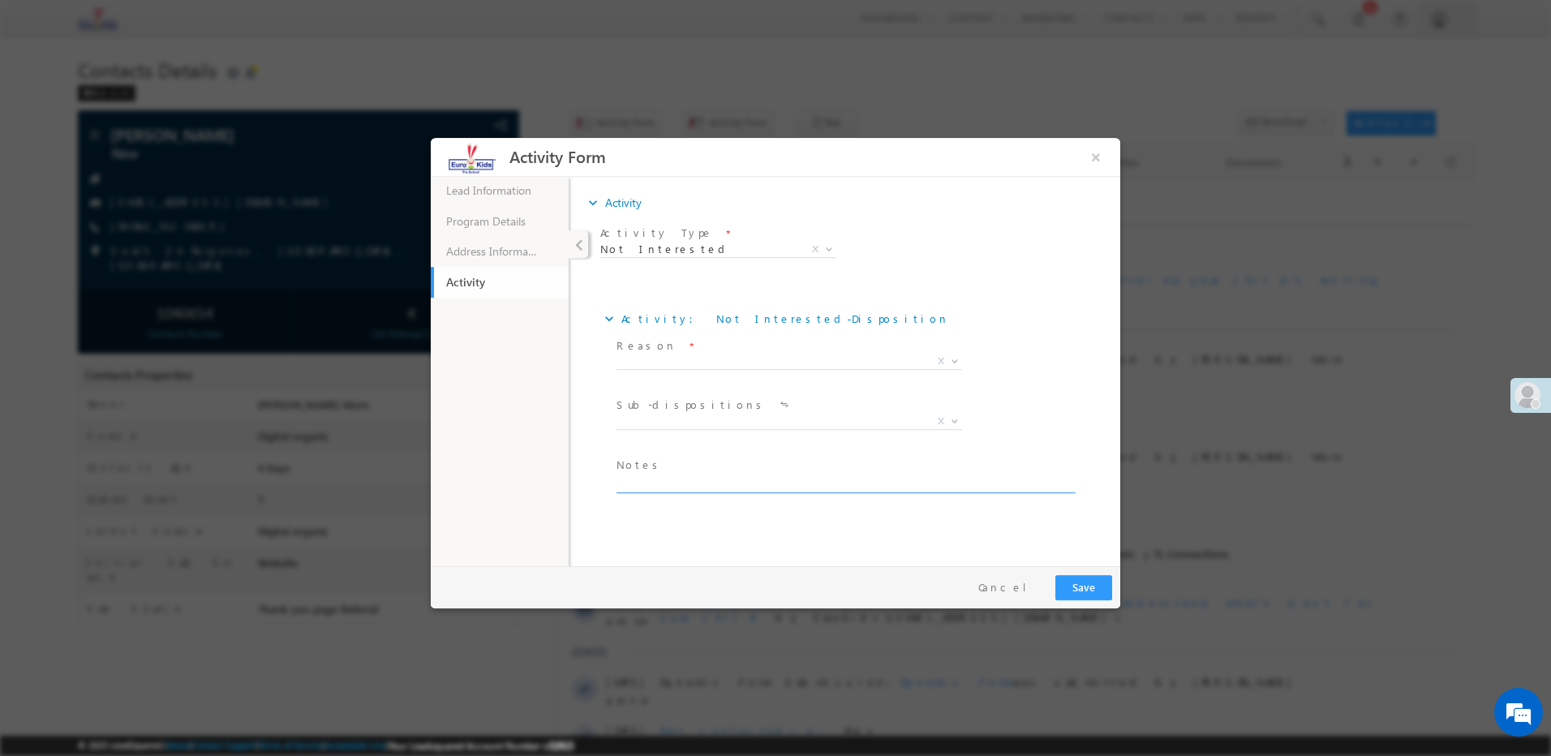
paste textarea "Language barrier"
click at [634, 483] on textarea at bounding box center [845, 484] width 457 height 19
type textarea "Language barrier"
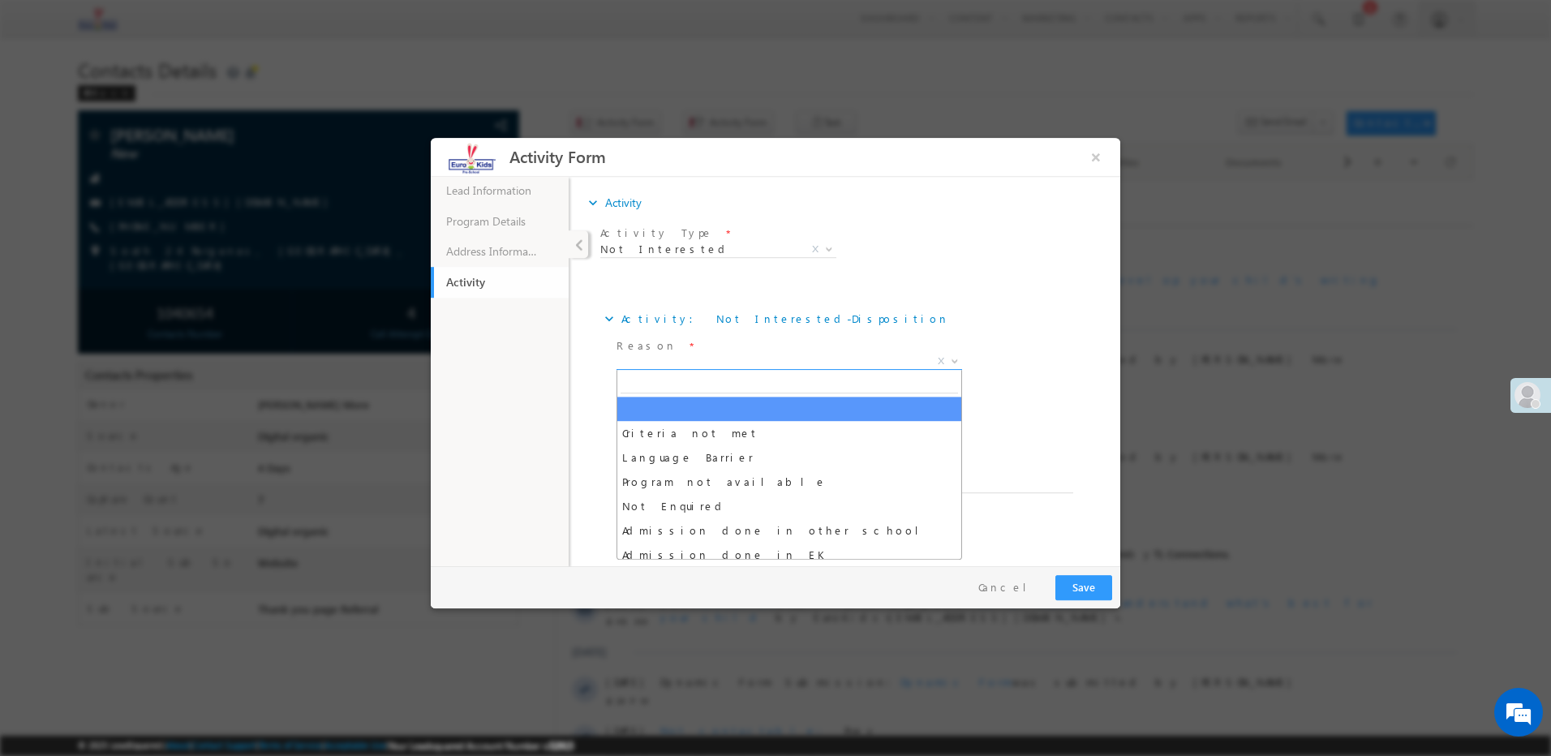
click at [656, 359] on span "X" at bounding box center [790, 362] width 346 height 16
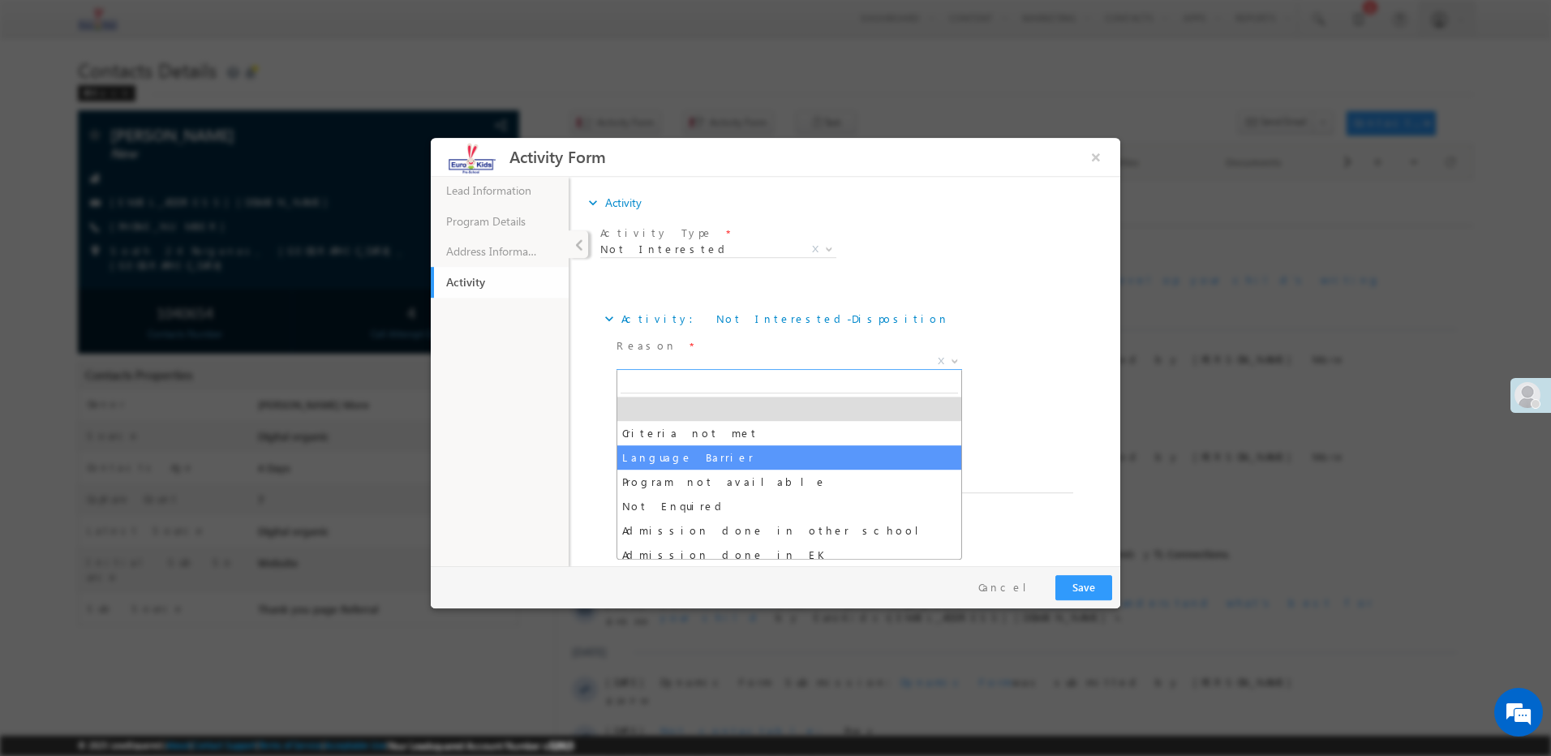
select select "Language Barrier"
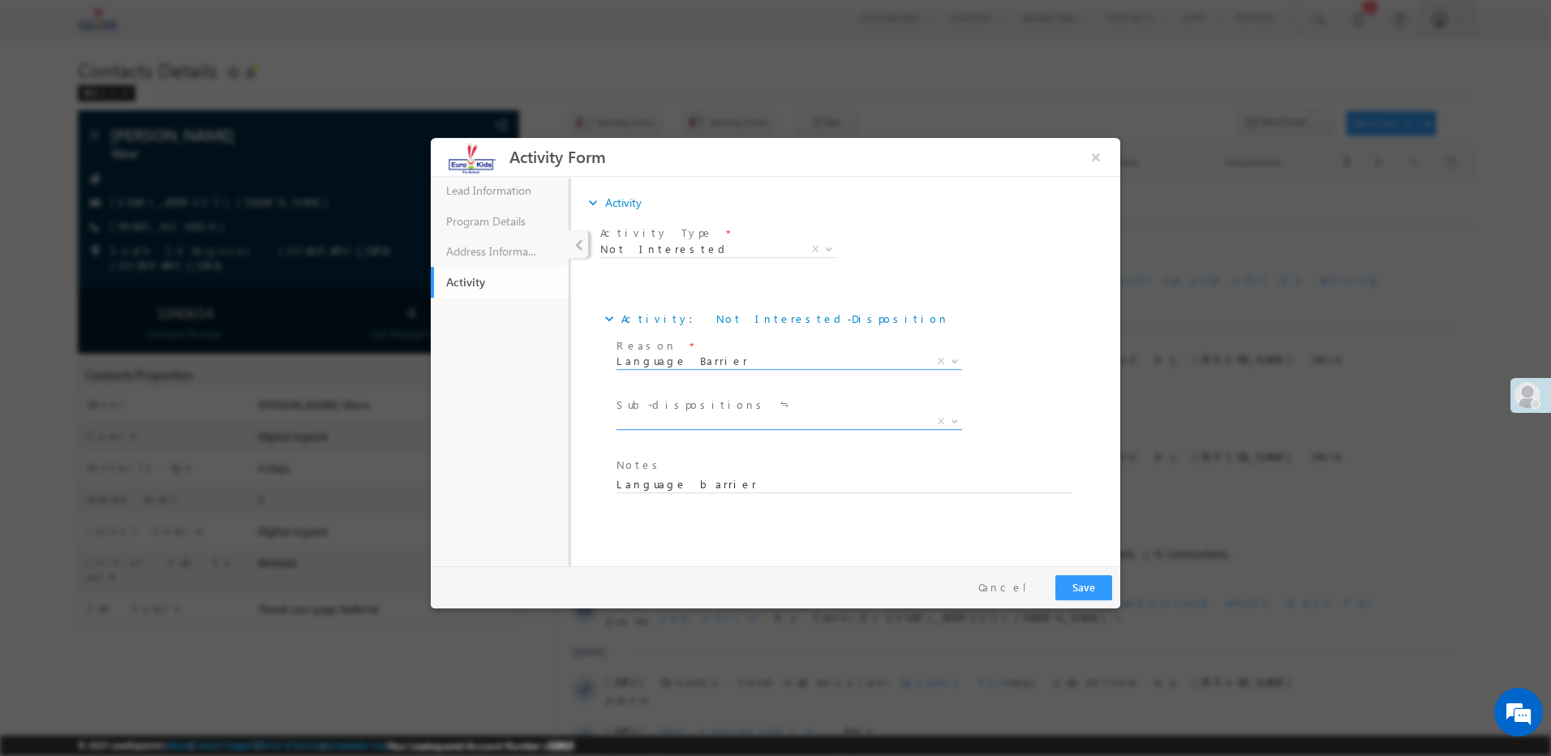
click at [689, 418] on span "X" at bounding box center [790, 422] width 346 height 16
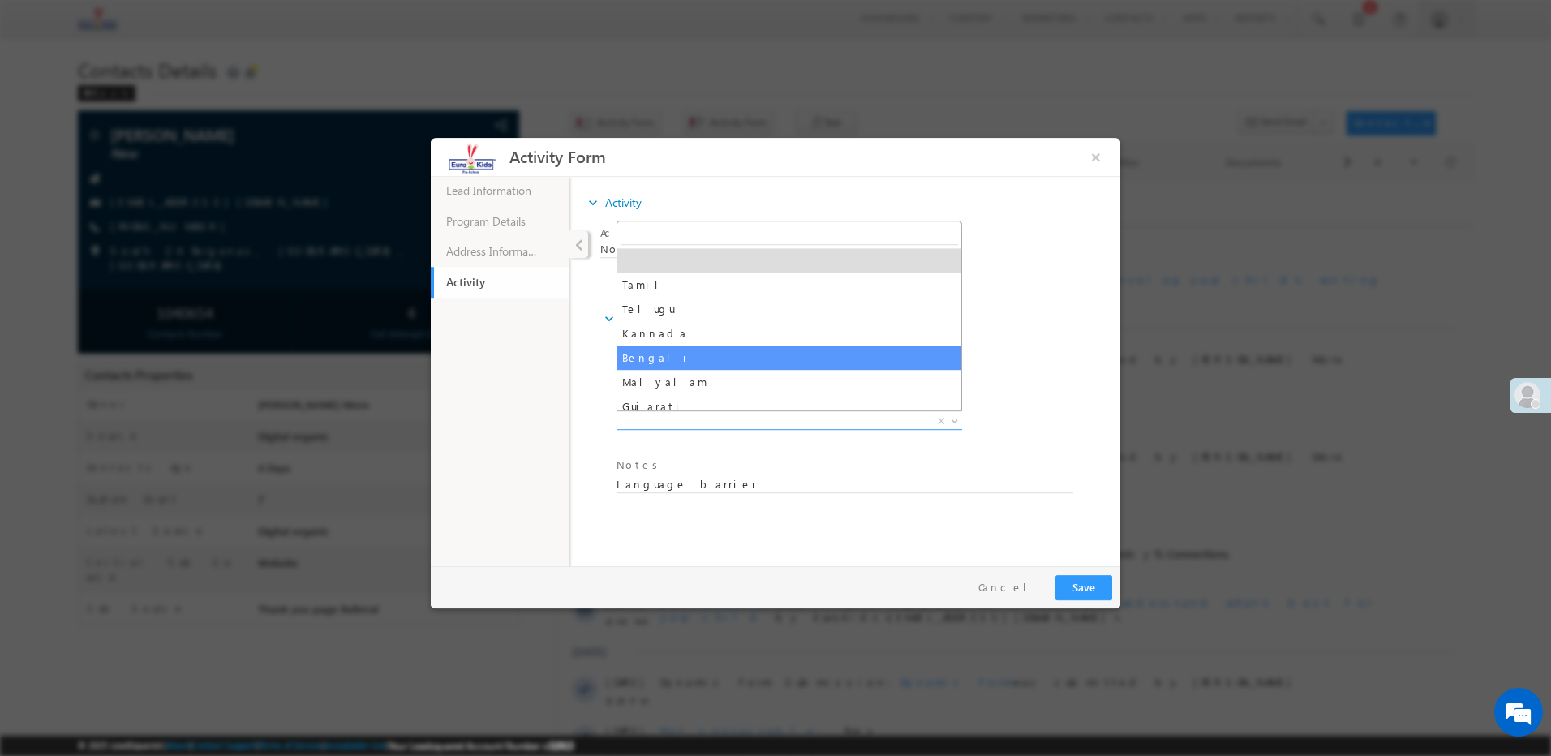
select select "Bengali"
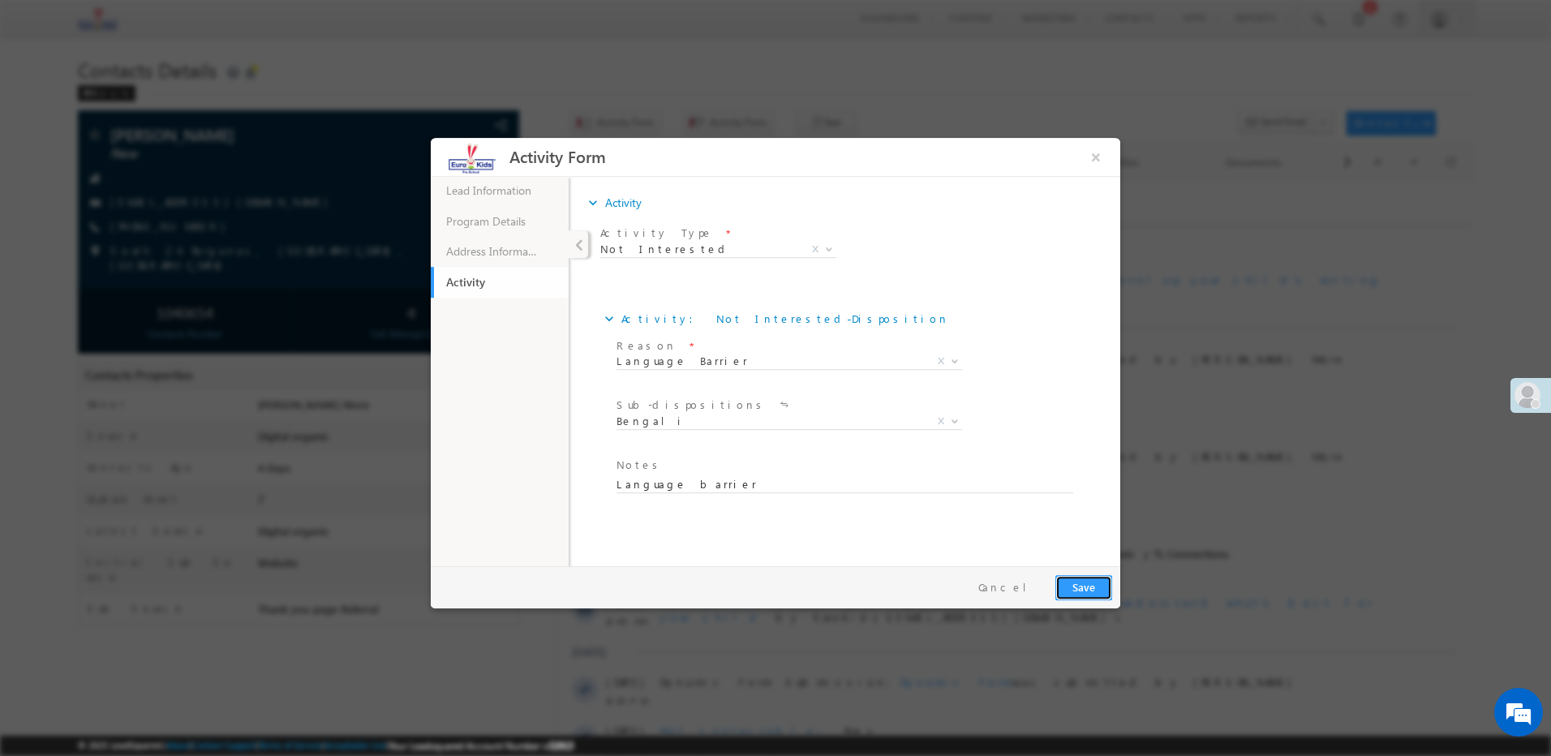
click at [1085, 590] on button "Save" at bounding box center [1083, 587] width 57 height 25
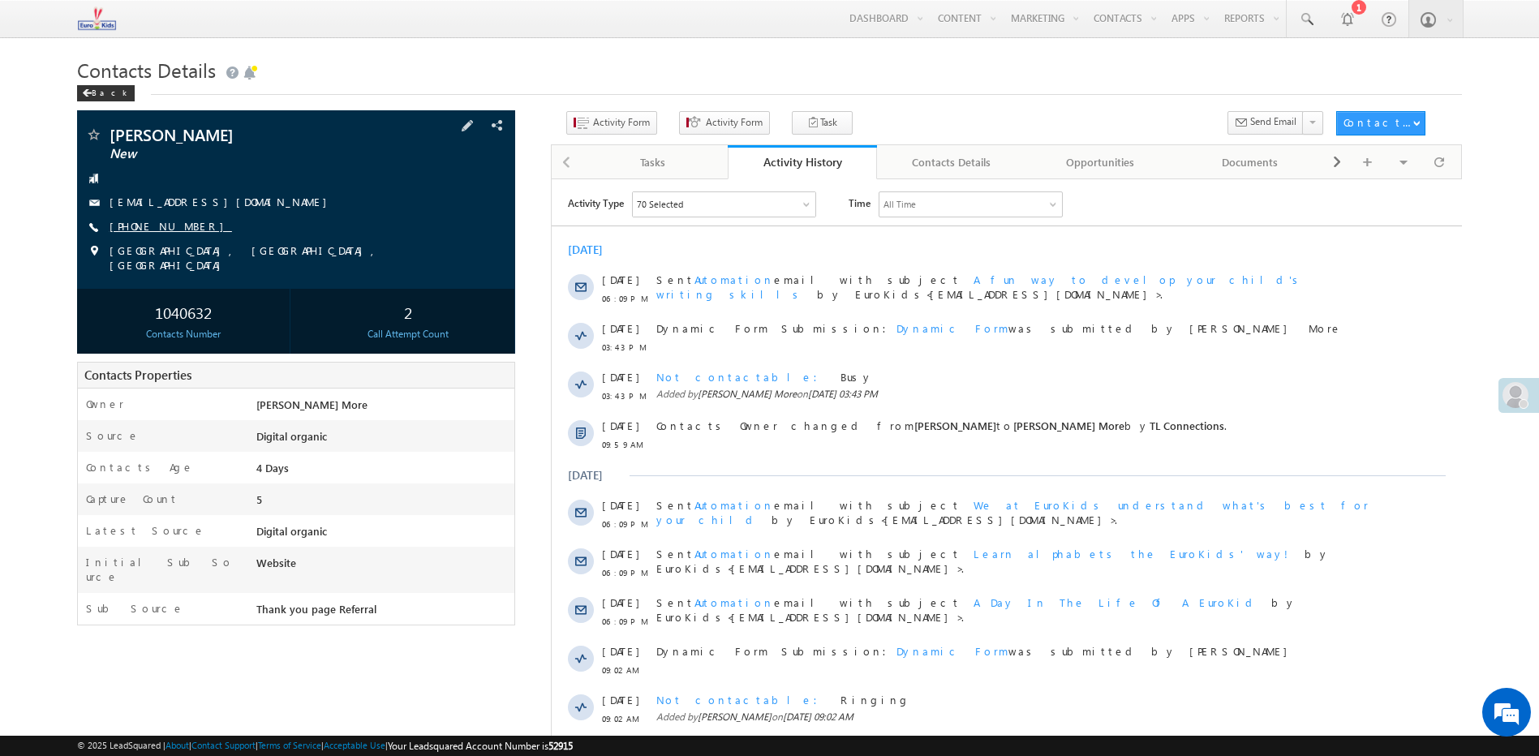
click at [144, 226] on link "[PHONE_NUMBER]" at bounding box center [171, 226] width 122 height 14
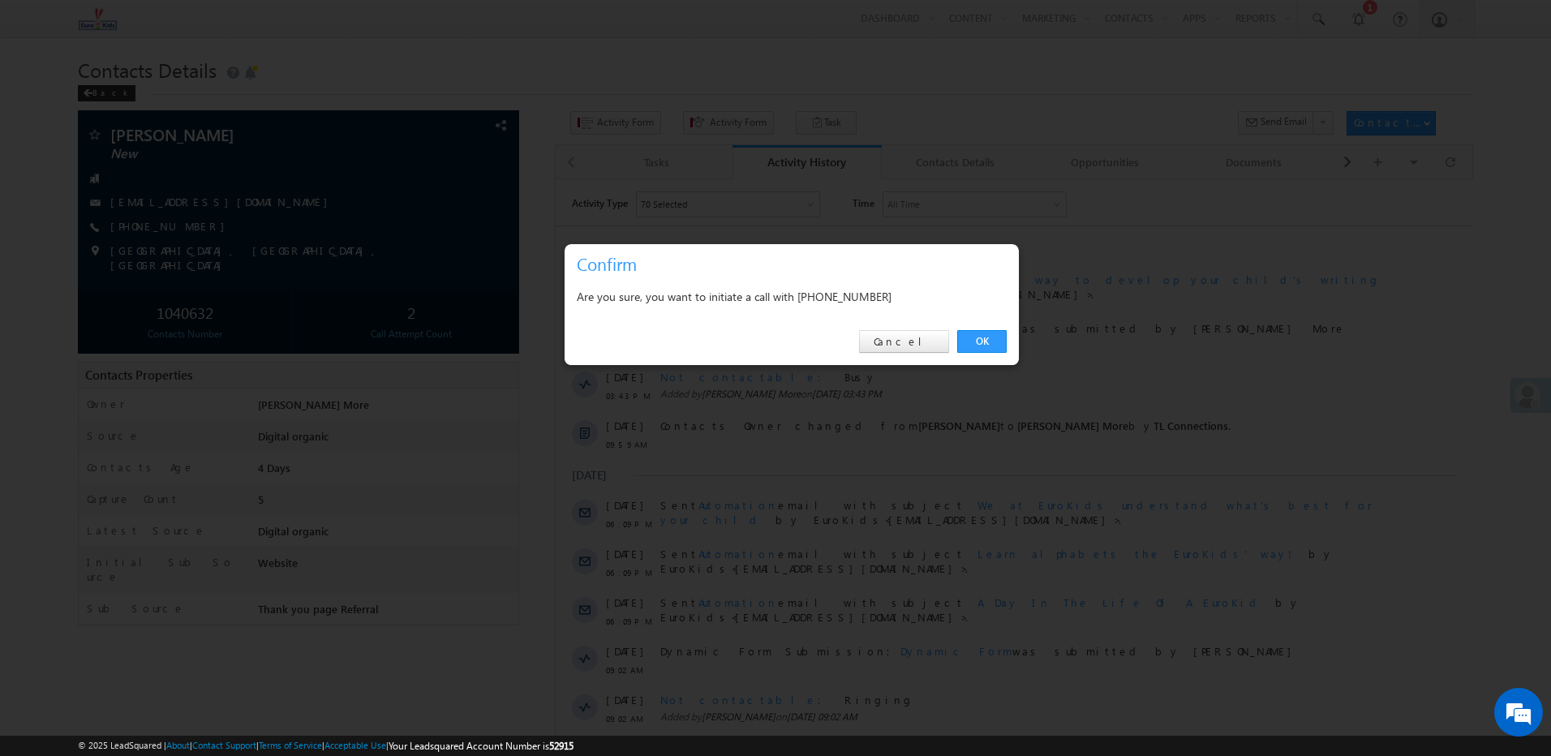
click at [851, 294] on div "Are you sure, you want to initiate a call with [PHONE_NUMBER]" at bounding box center [792, 296] width 430 height 20
copy div "7879713134"
click at [909, 346] on link "Cancel" at bounding box center [904, 341] width 90 height 23
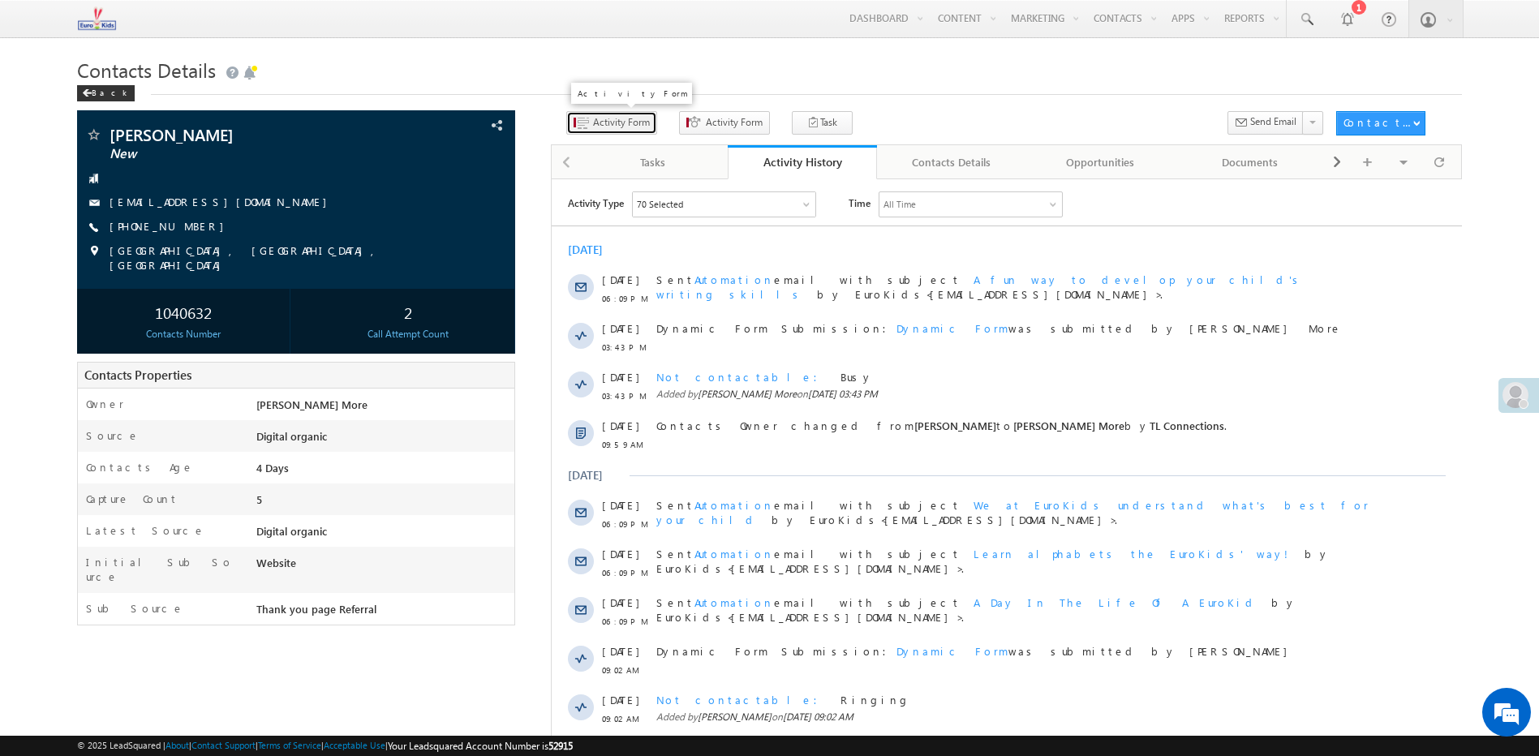
click at [594, 124] on span "Activity Form" at bounding box center [621, 122] width 57 height 15
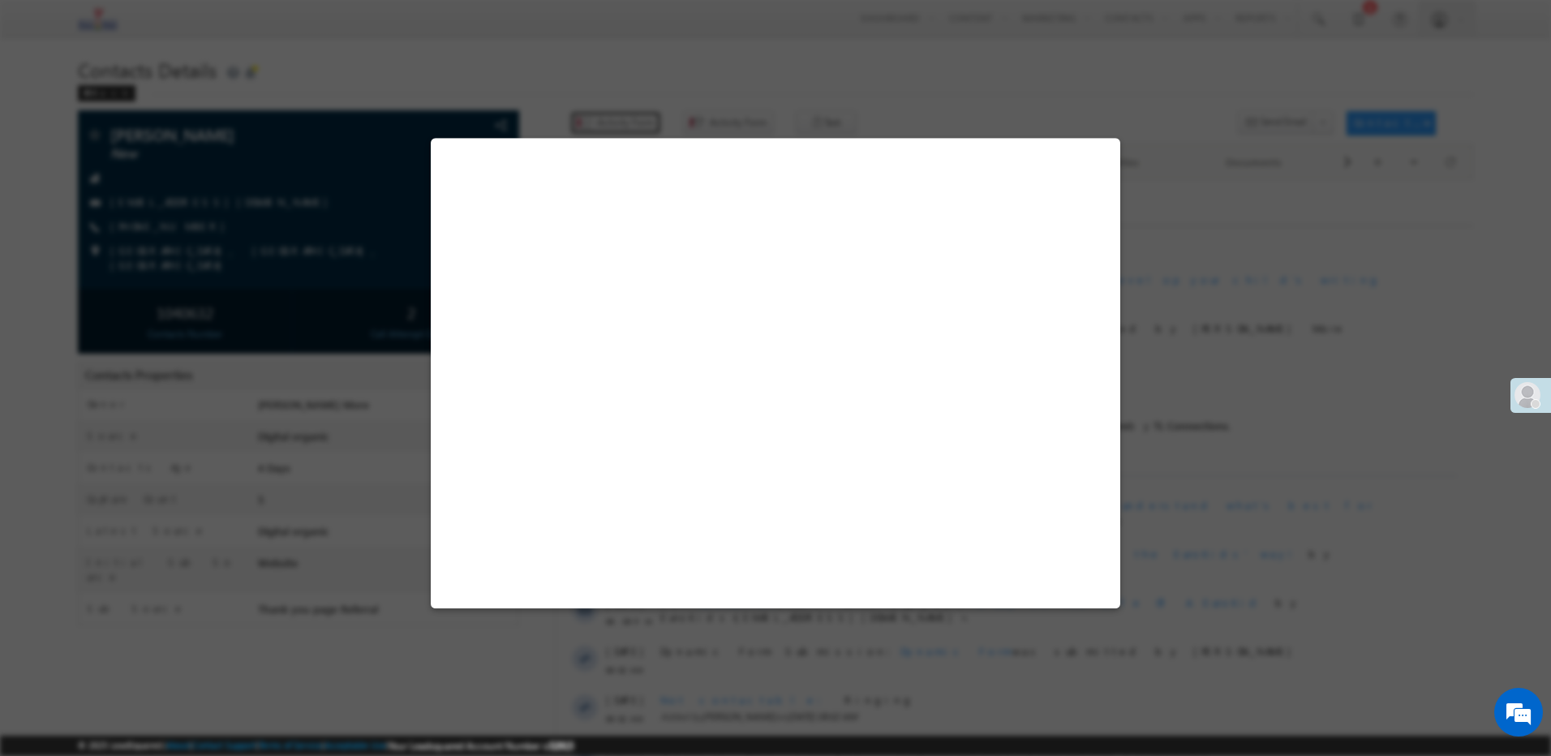
select select "Admissions"
select select "Digital organic"
select select "Thank you page Referral"
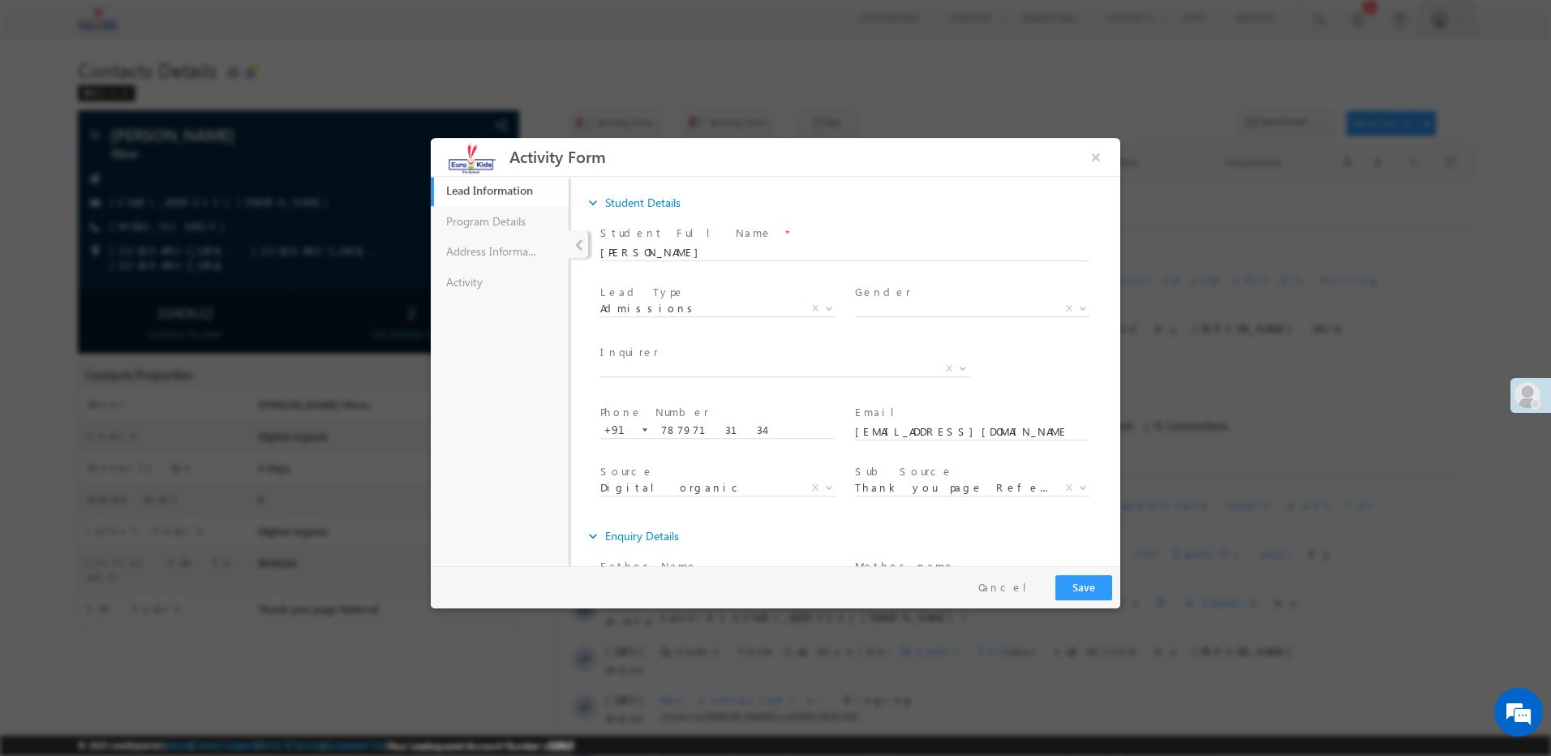
click at [493, 306] on ul "Lead Information 43% Completed Program Details Address Information Activity" at bounding box center [500, 370] width 138 height 390
click at [496, 268] on link "Activity" at bounding box center [500, 282] width 138 height 31
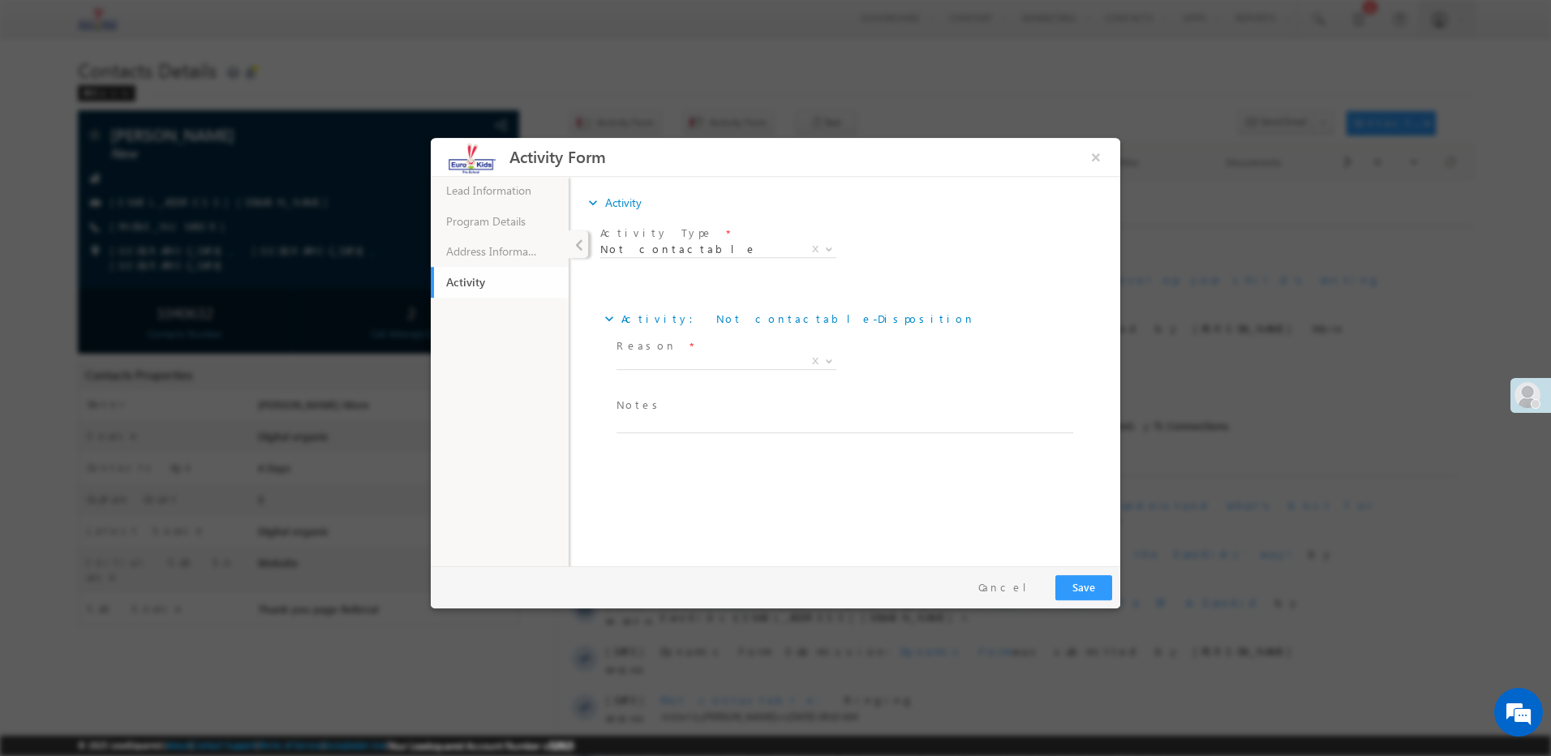
click at [677, 406] on span "Notes *" at bounding box center [841, 406] width 448 height 18
click at [620, 427] on textarea at bounding box center [845, 424] width 457 height 19
paste textarea "Ringing"
type textarea "Ringing"
click at [653, 359] on span "X" at bounding box center [727, 362] width 220 height 16
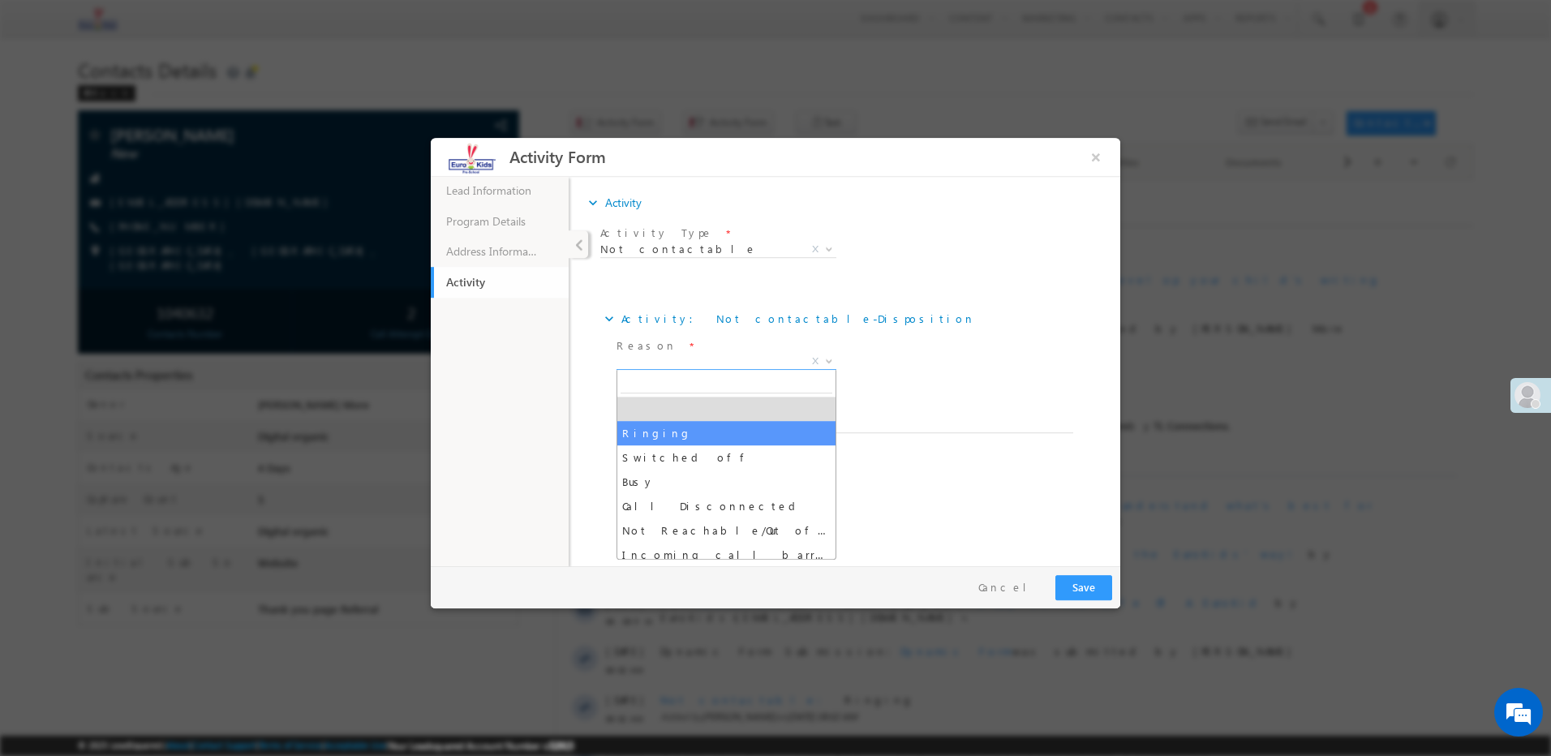
select select "Ringing"
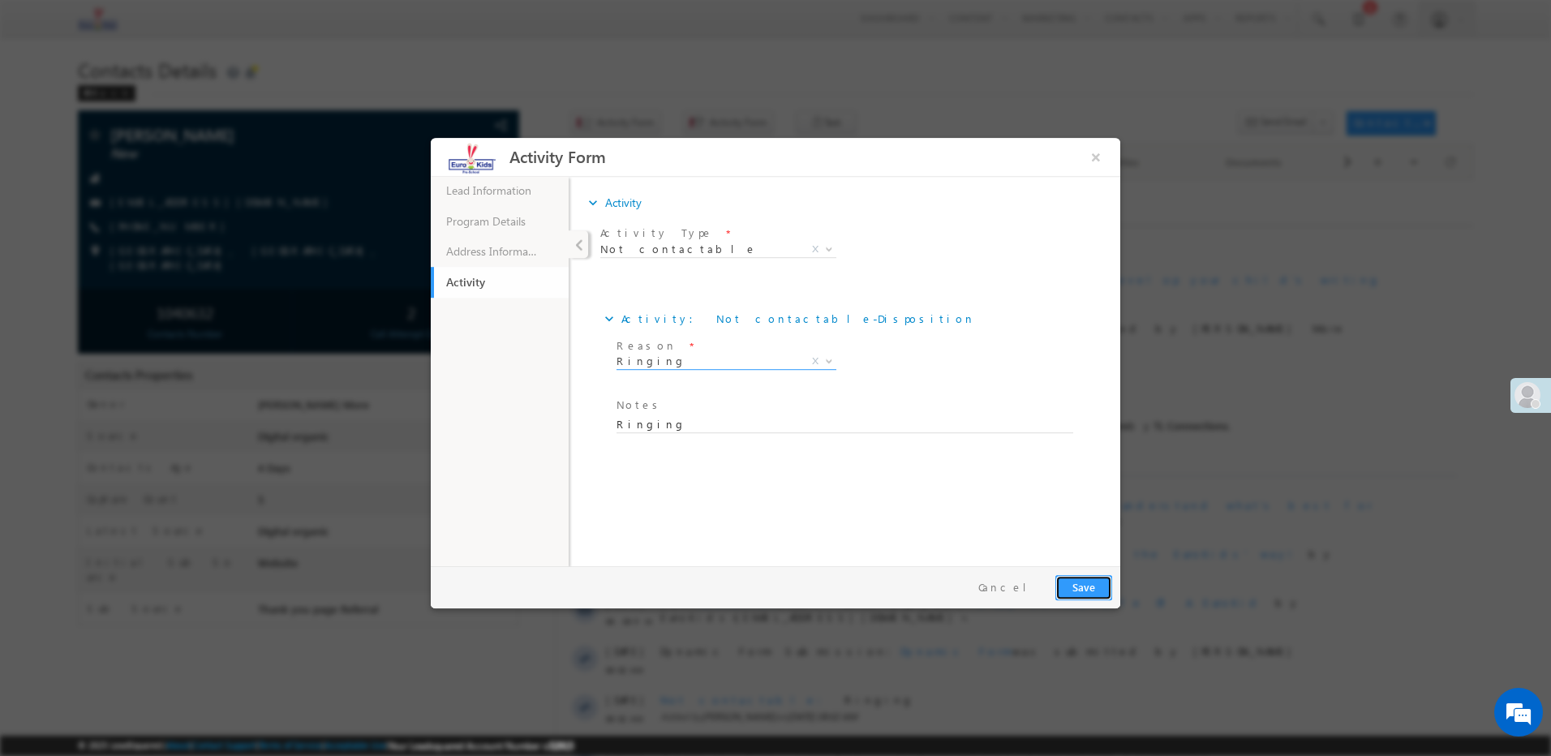
click at [1084, 588] on button "Save" at bounding box center [1083, 587] width 57 height 25
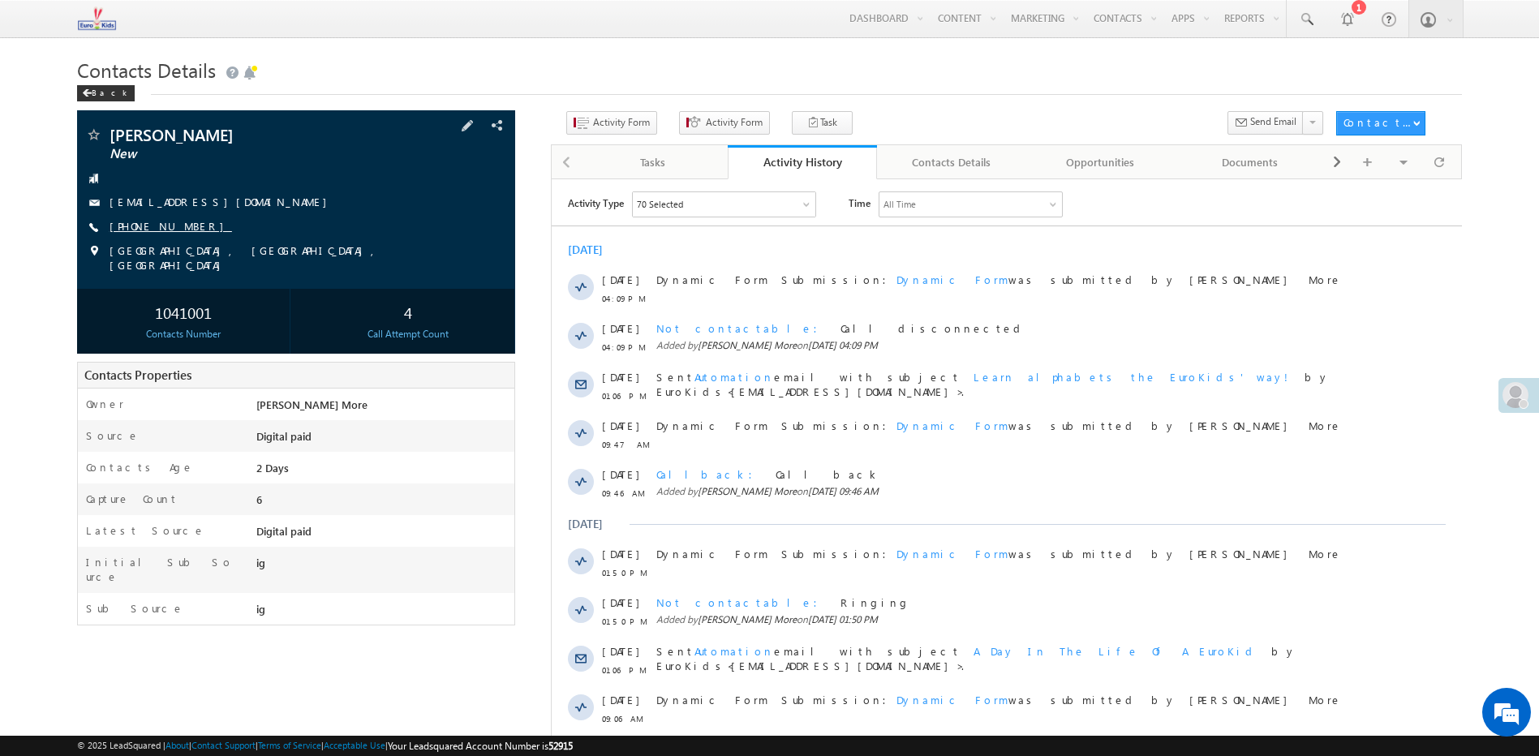
click at [162, 226] on link "[PHONE_NUMBER]" at bounding box center [171, 226] width 122 height 14
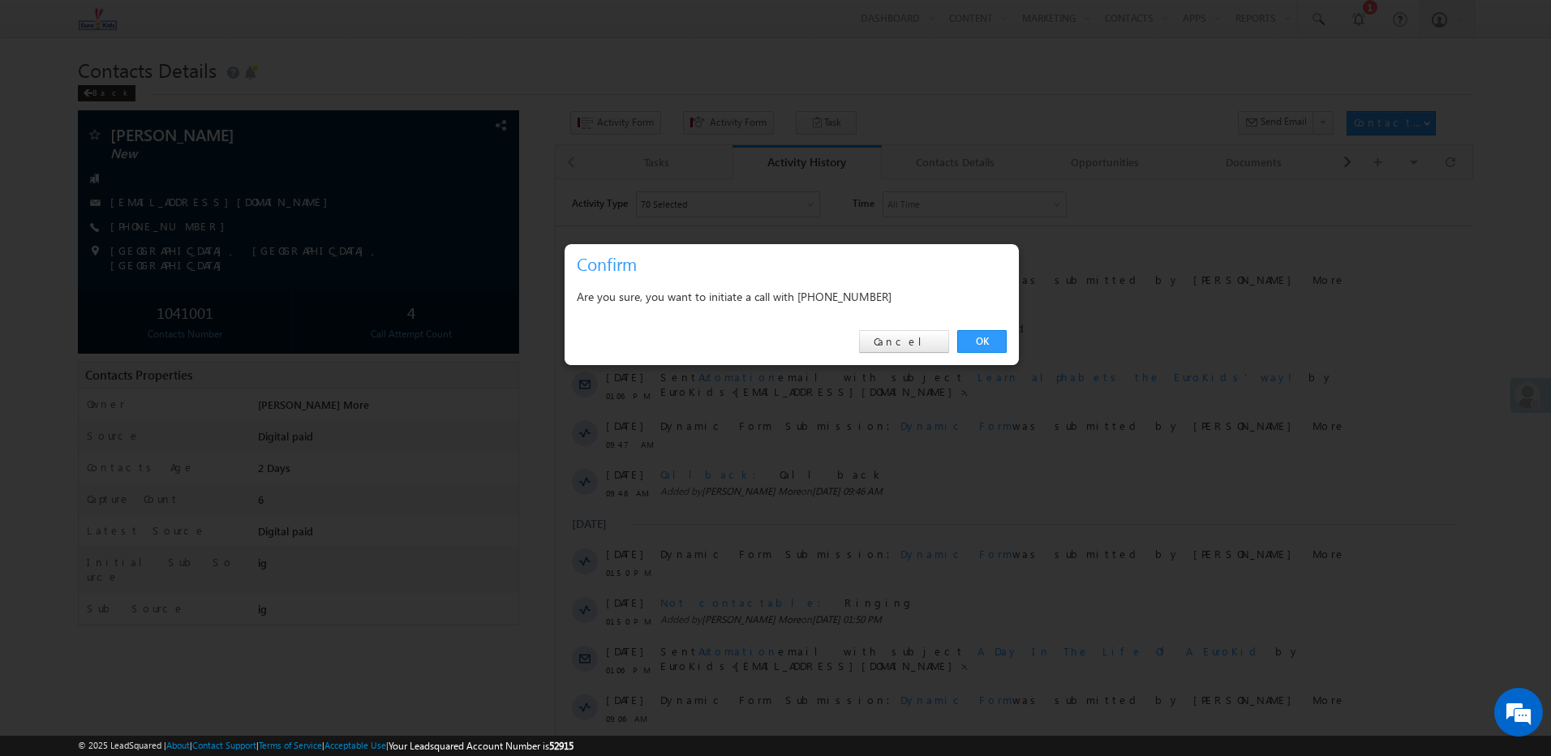
click at [854, 296] on div "Are you sure, you want to initiate a call with [PHONE_NUMBER]" at bounding box center [792, 296] width 430 height 20
copy div "8337098977"
click at [918, 341] on link "Cancel" at bounding box center [904, 341] width 90 height 23
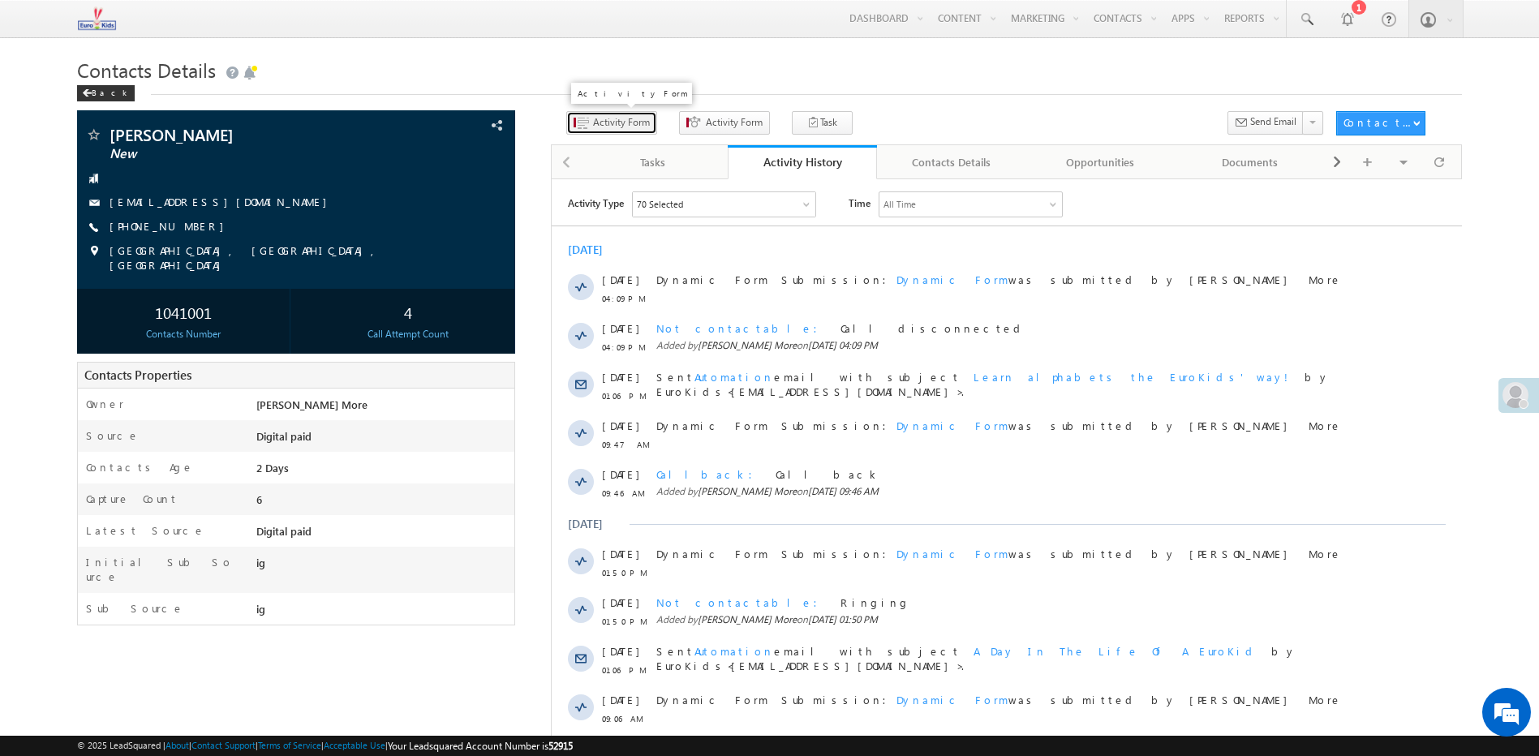
click at [604, 116] on span "Activity Form" at bounding box center [621, 122] width 57 height 15
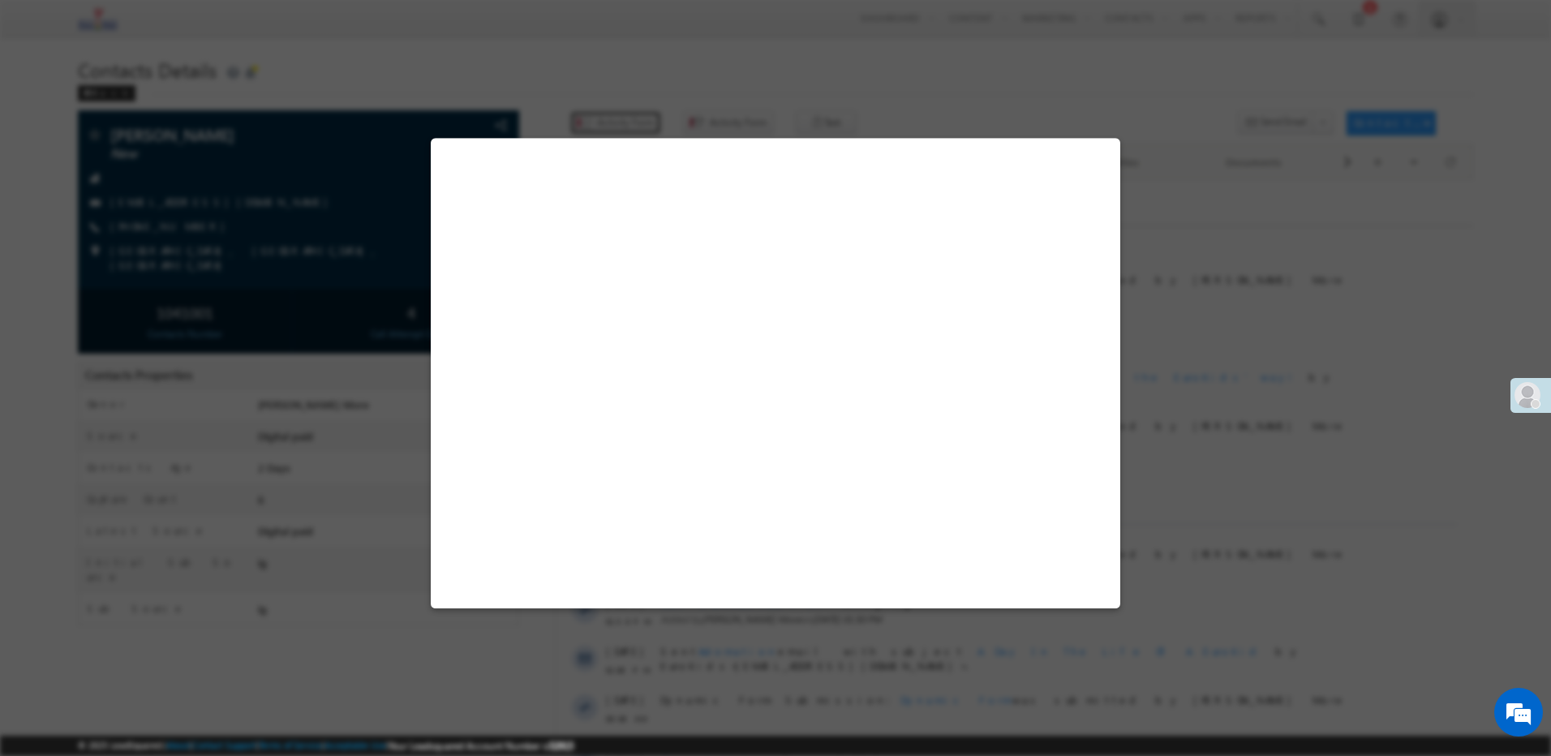
select select "Admissions"
select select "MXOthers"
select select "ig"
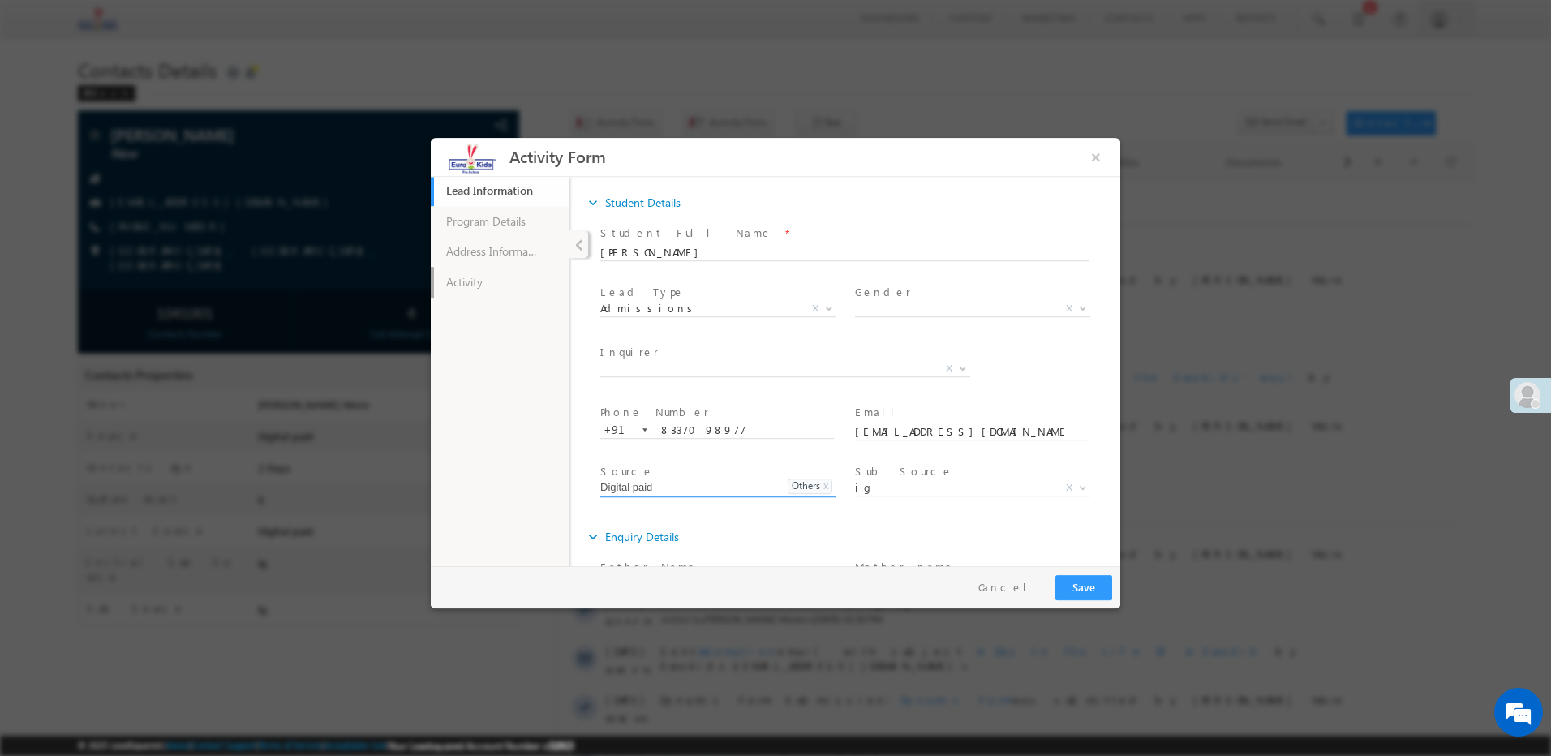
click at [499, 286] on link "Activity" at bounding box center [500, 282] width 138 height 31
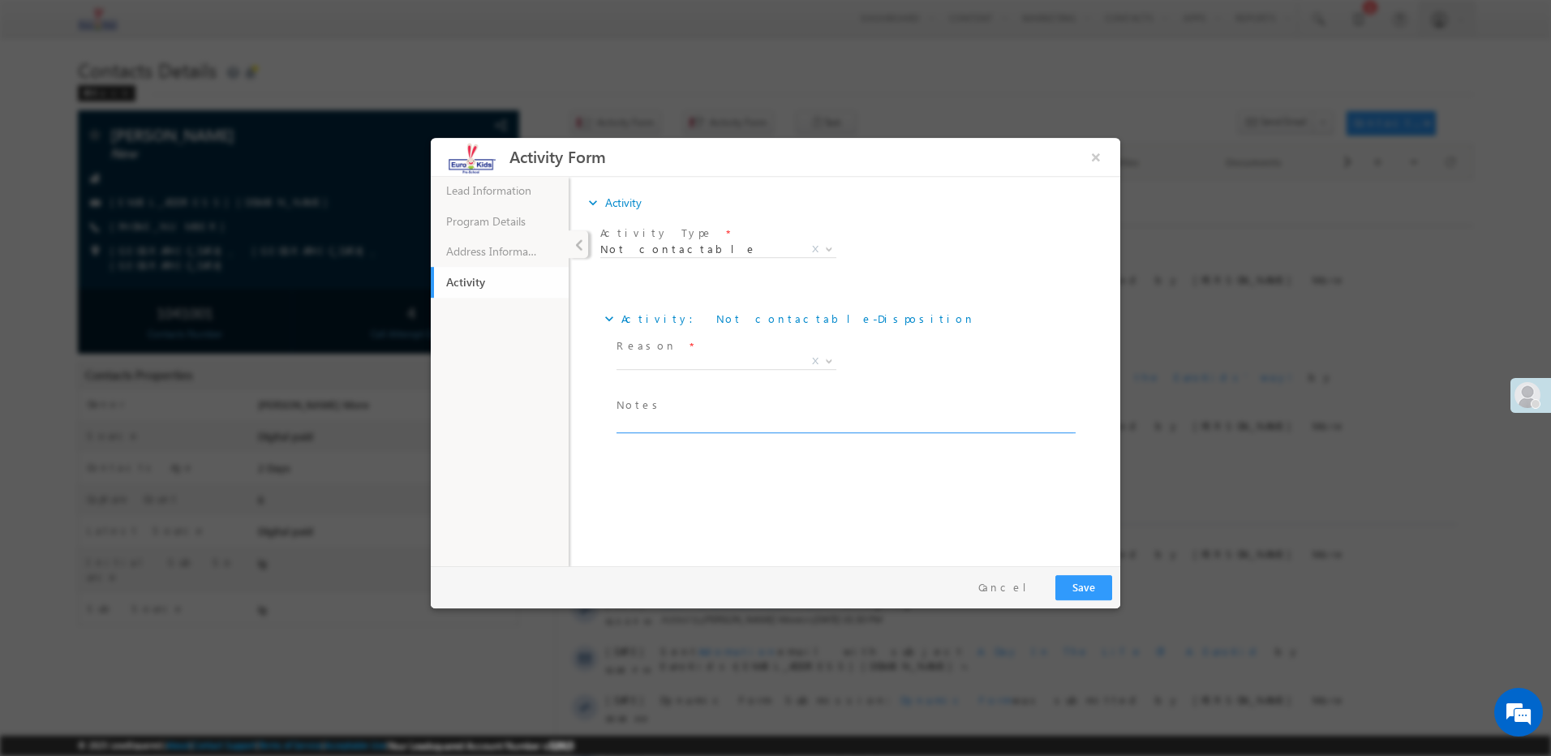
paste textarea "Ringing"
click at [671, 420] on textarea "Ringing" at bounding box center [845, 424] width 457 height 19
type textarea "Ringing"
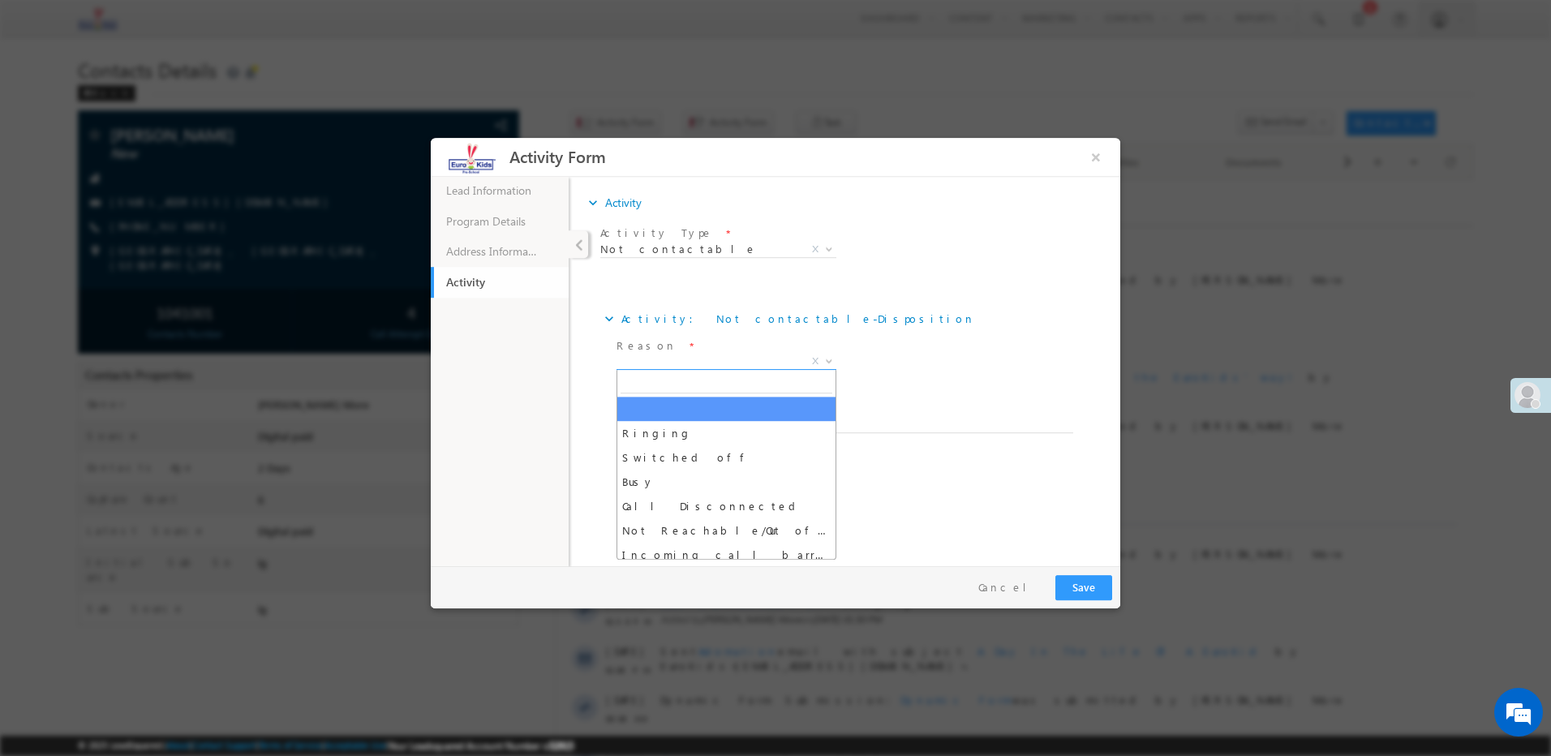
click at [678, 360] on span "X" at bounding box center [727, 362] width 220 height 16
select select "Ringing"
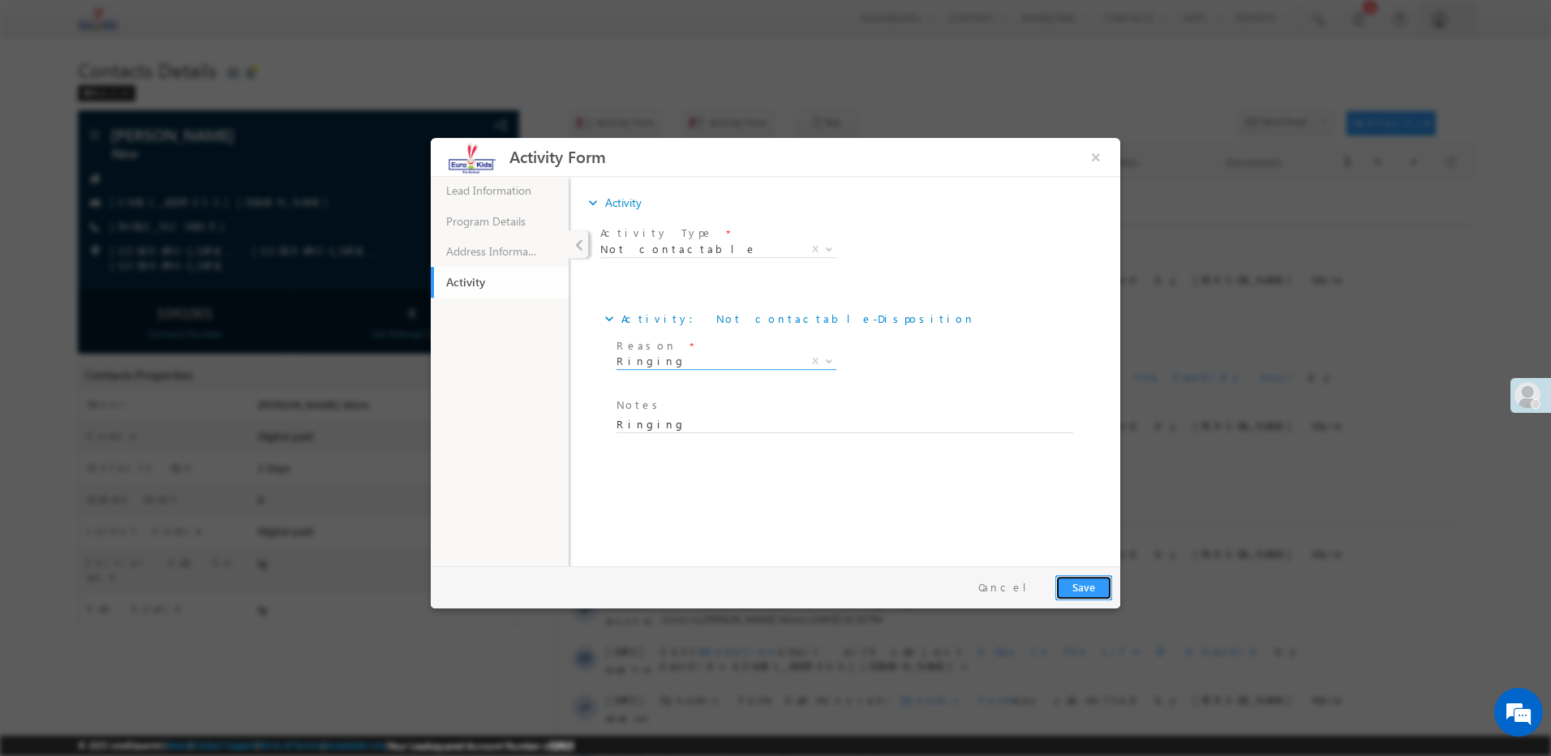
click at [1072, 589] on button "Save" at bounding box center [1083, 587] width 57 height 25
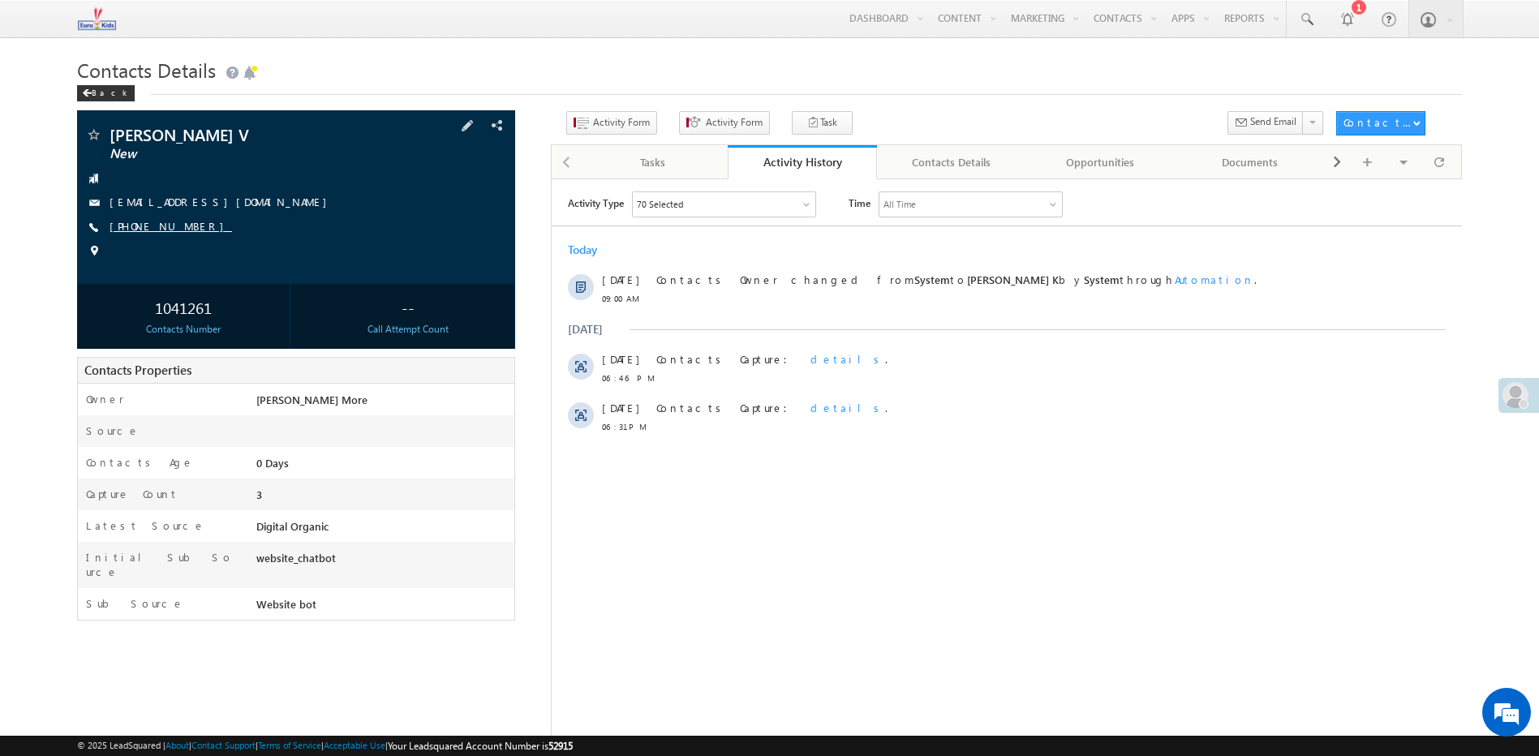
click at [161, 227] on link "[PHONE_NUMBER]" at bounding box center [171, 226] width 122 height 14
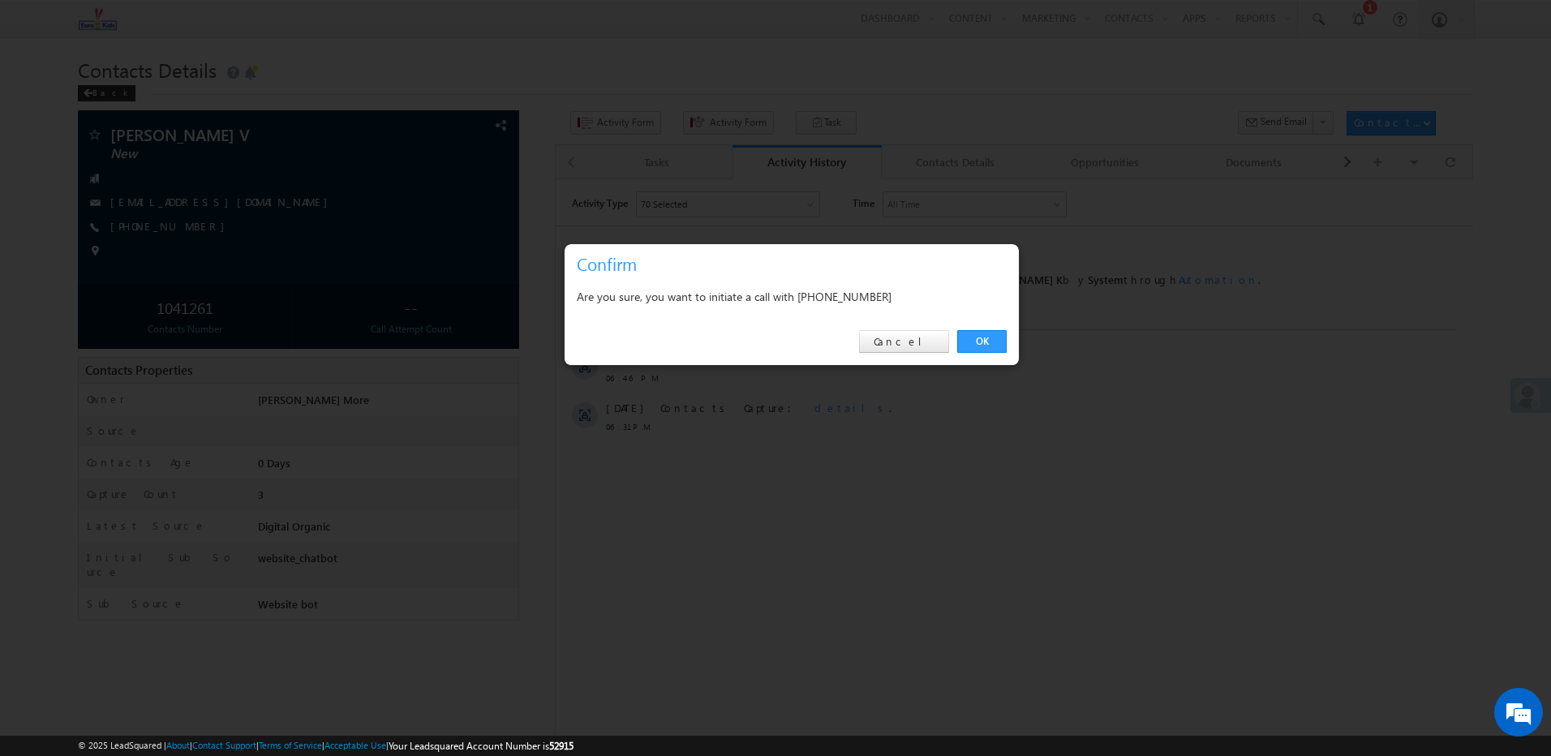
click at [833, 293] on div "Are you sure, you want to initiate a call with [PHONE_NUMBER]" at bounding box center [792, 296] width 430 height 20
copy div "9995021580"
click at [917, 352] on link "Cancel" at bounding box center [904, 341] width 90 height 23
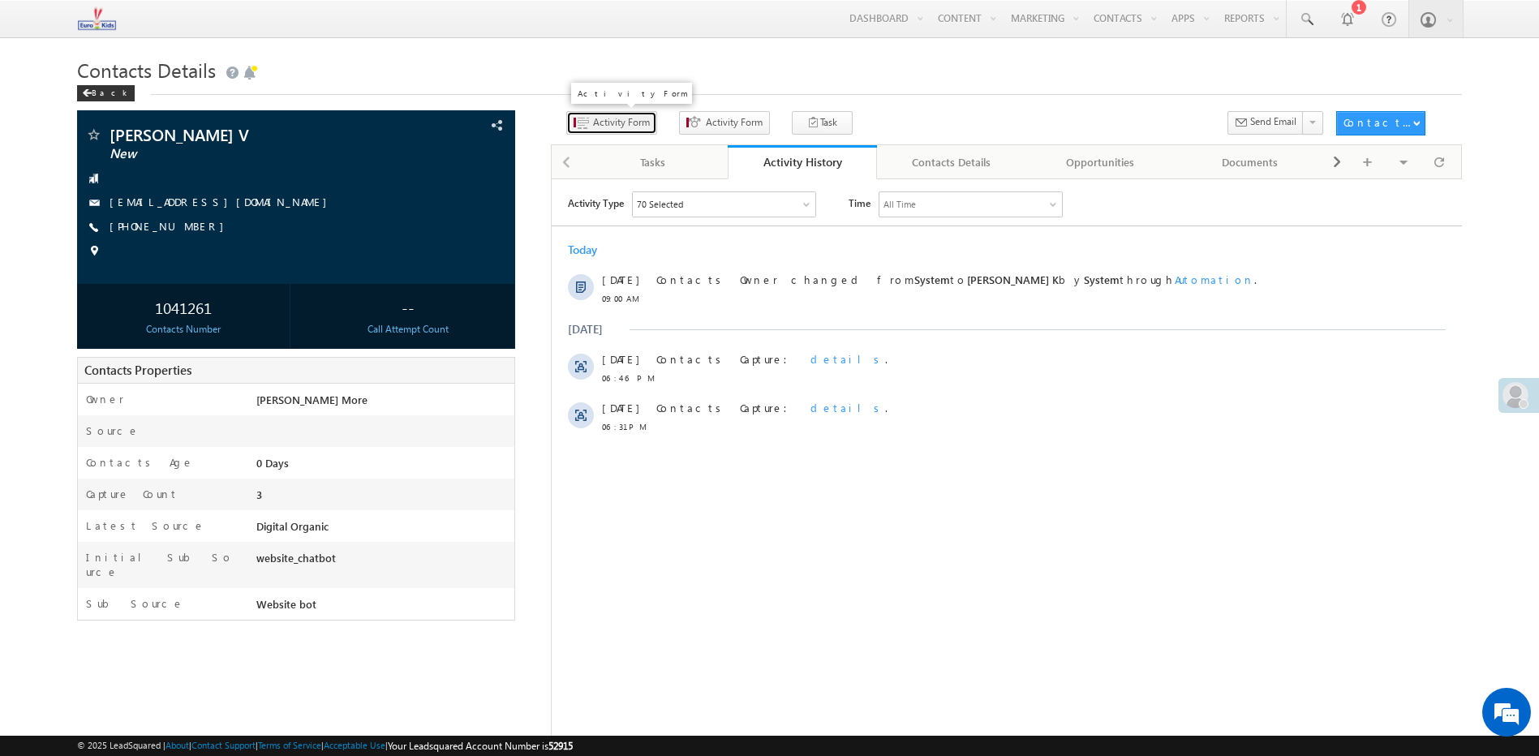
click at [613, 134] on button "Activity Form" at bounding box center [611, 123] width 91 height 24
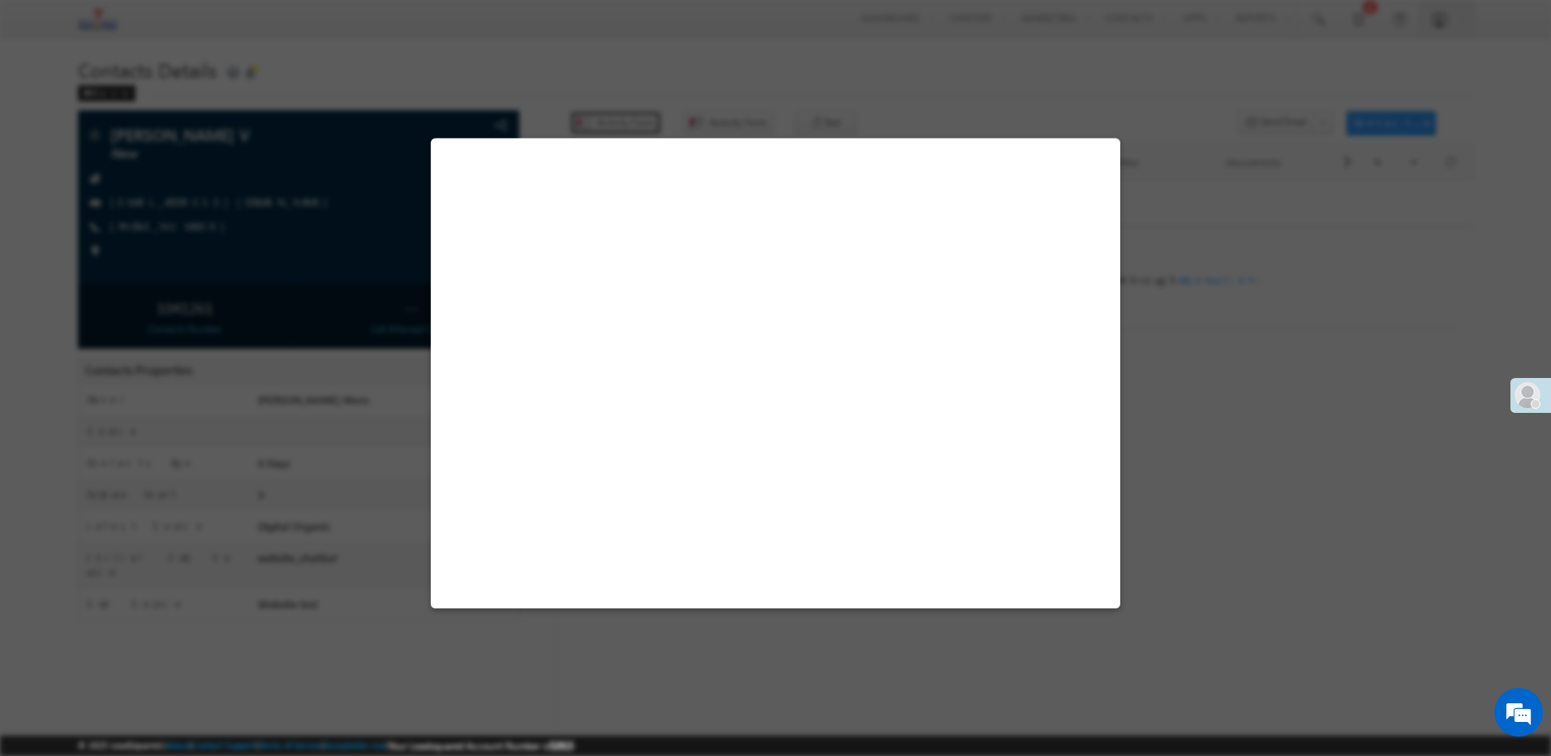
select select "Admissions"
select select "Website bot"
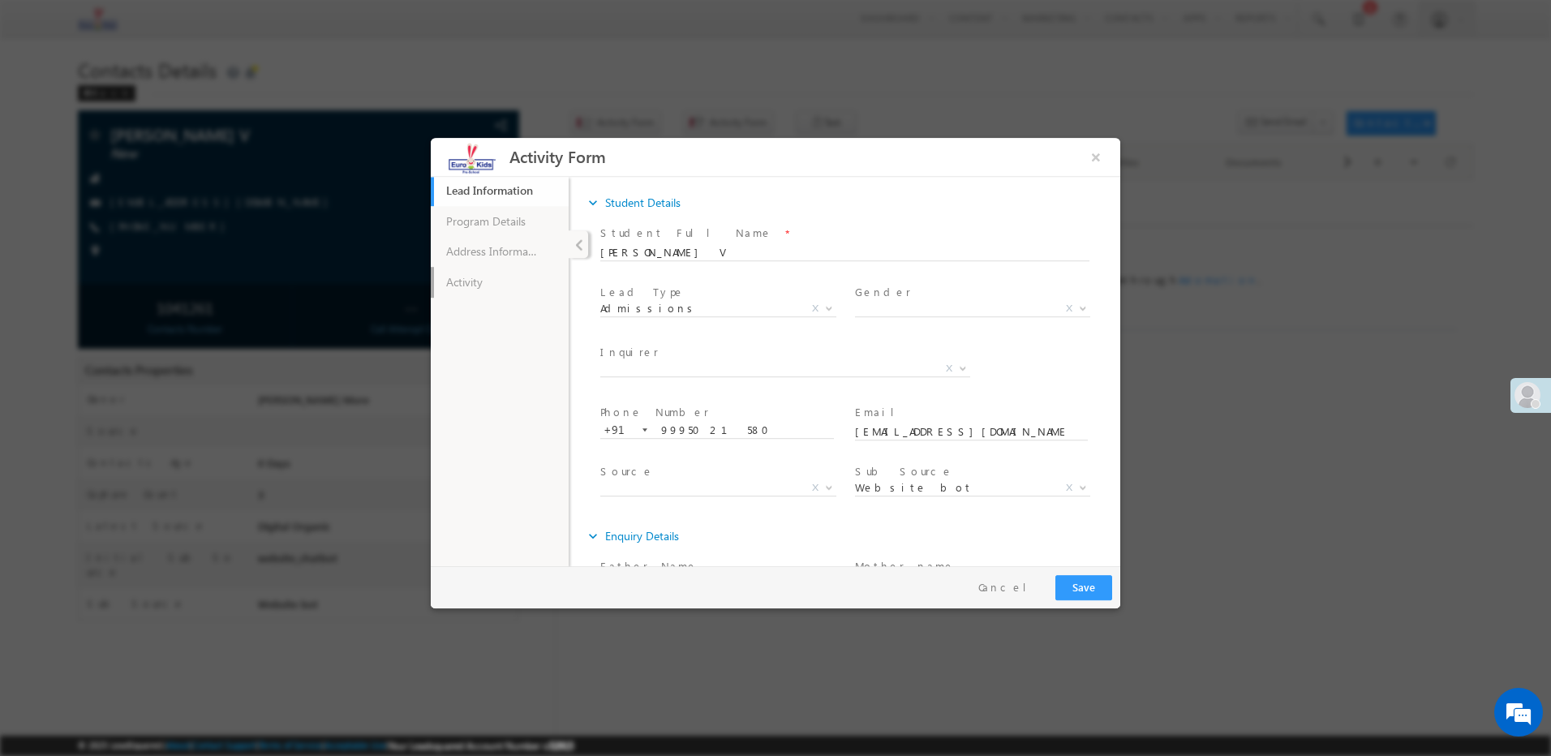
click at [500, 286] on link "Activity" at bounding box center [500, 282] width 138 height 31
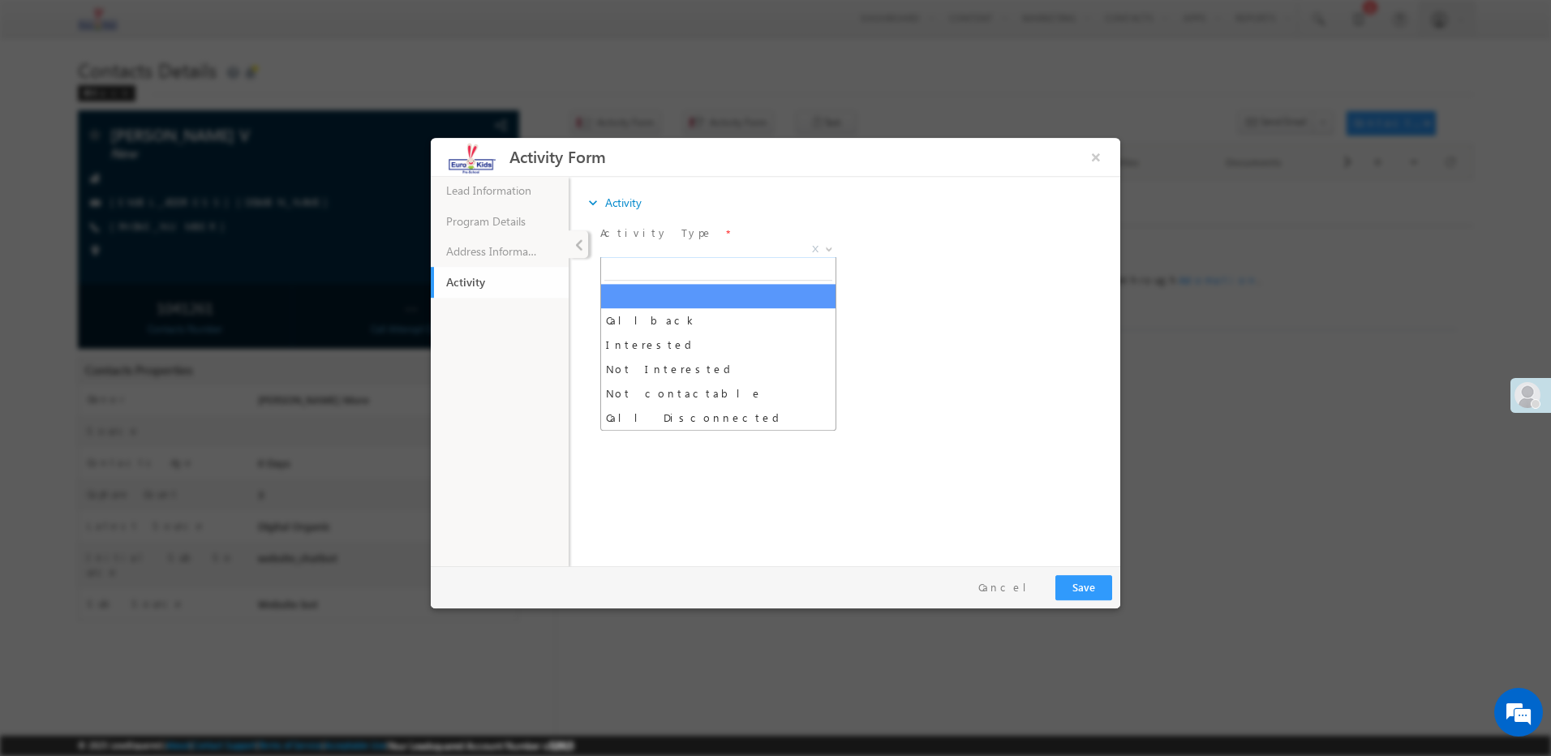
click at [671, 255] on span "X" at bounding box center [718, 250] width 236 height 16
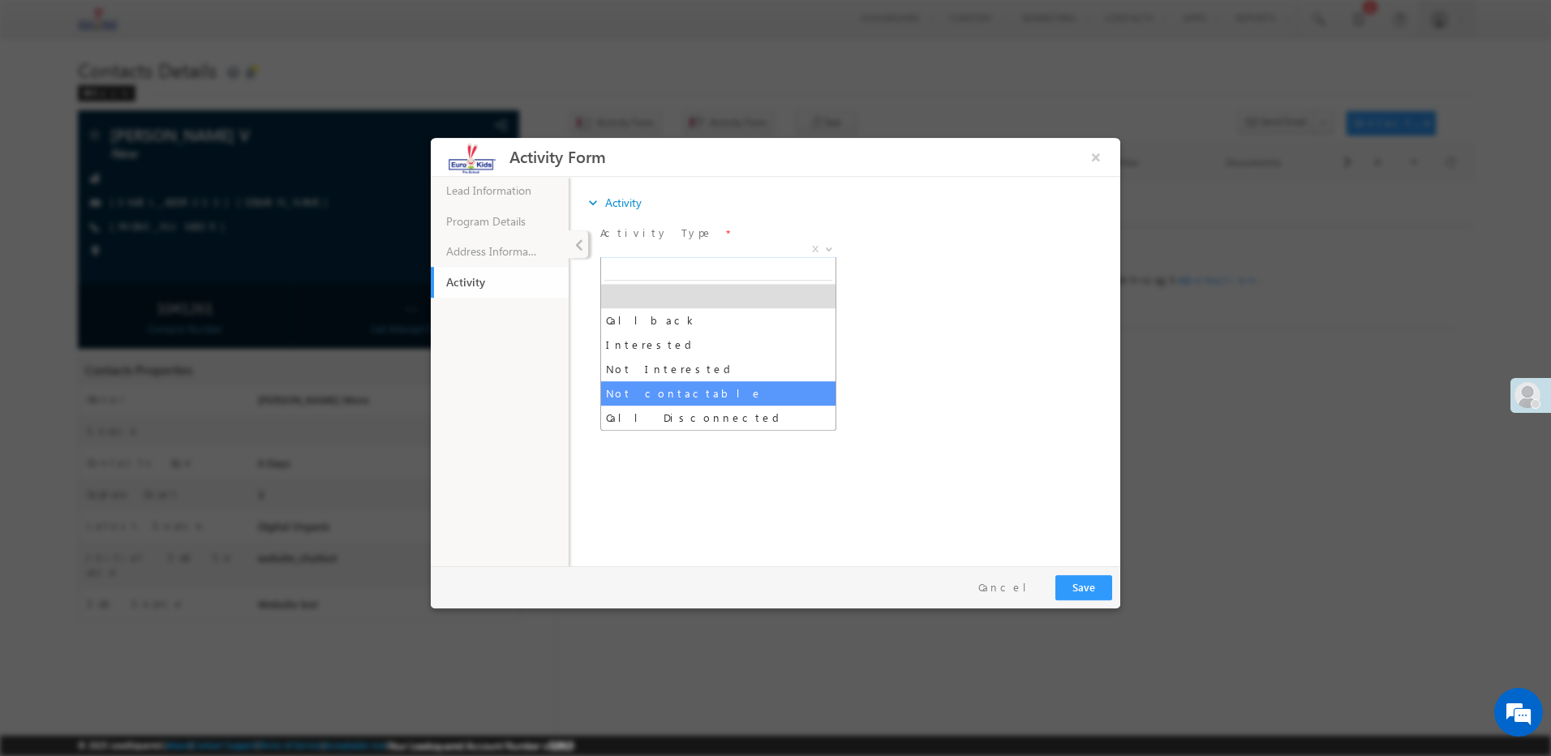
select select "Not contactable"
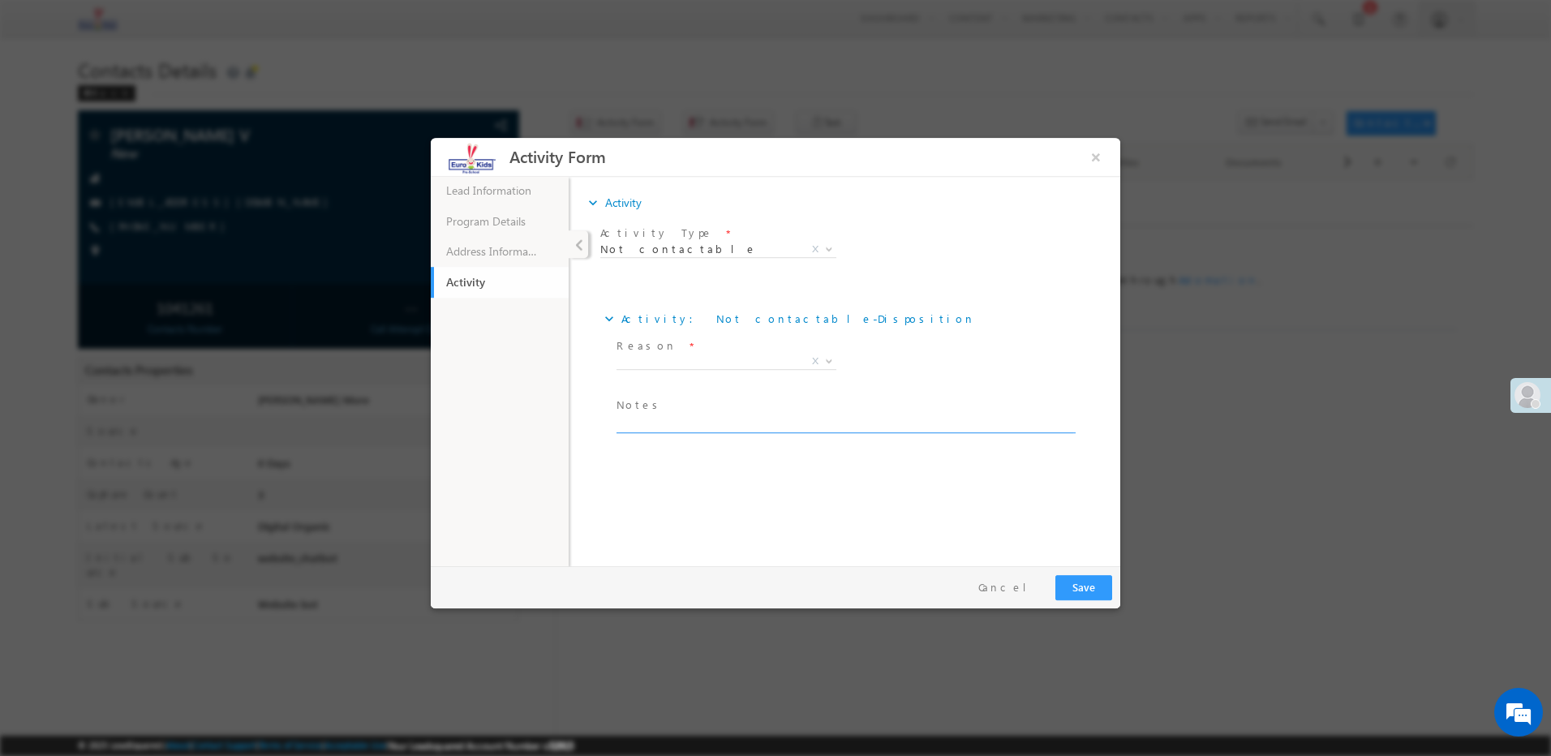
click at [648, 426] on textarea at bounding box center [845, 424] width 457 height 19
paste textarea "Ringing"
type textarea "Ringing"
click at [680, 362] on span "X" at bounding box center [727, 362] width 220 height 16
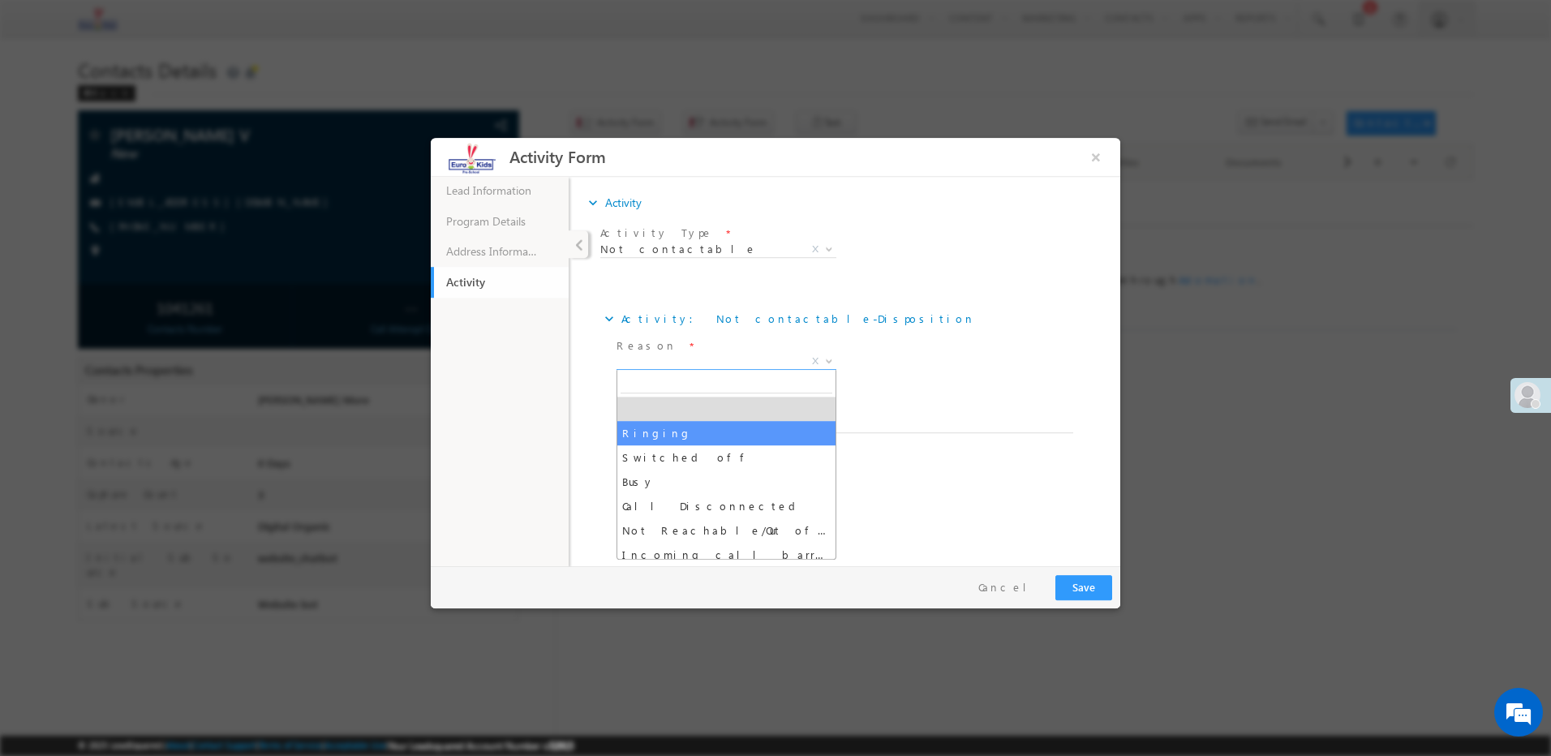
select select "Ringing"
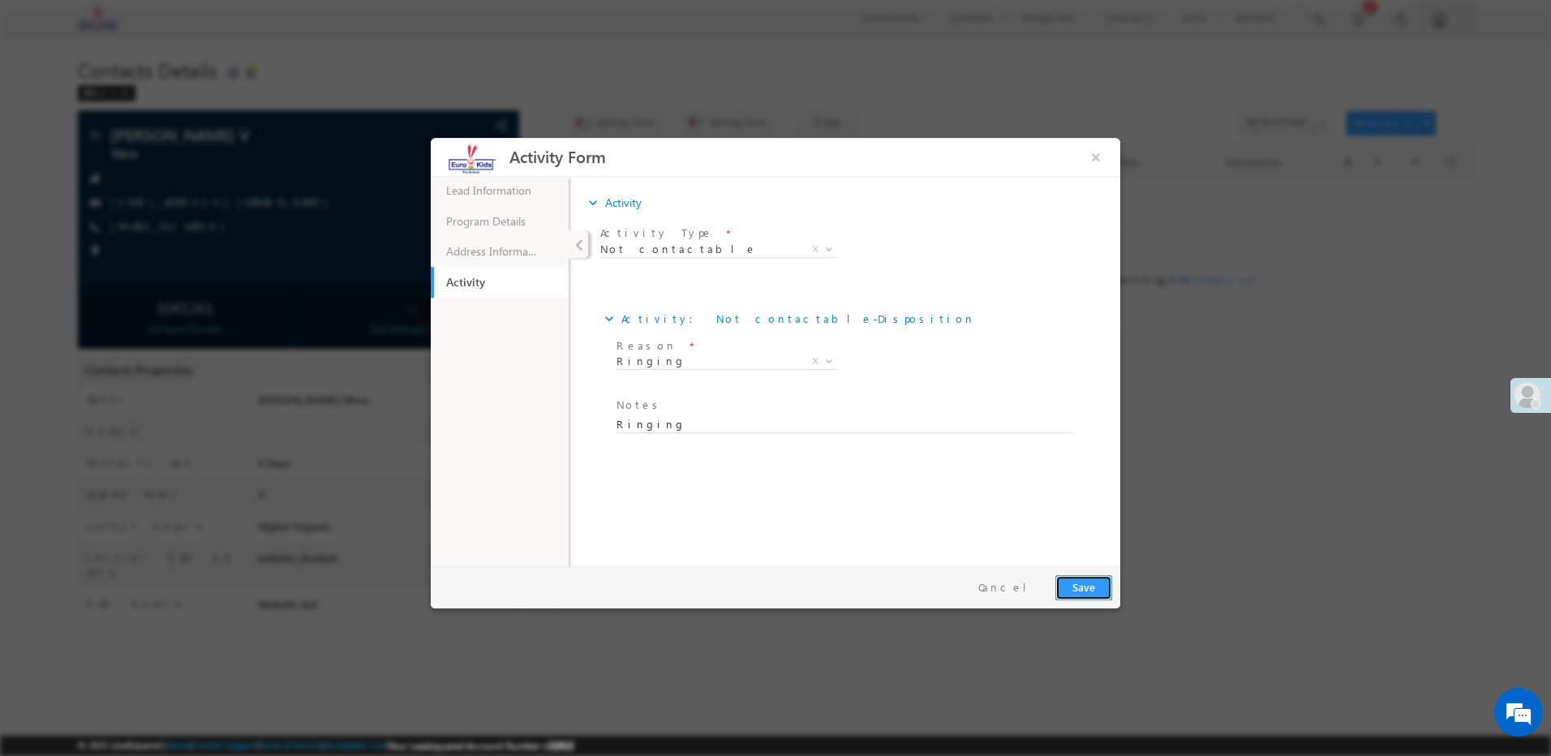
click at [1096, 591] on button "Save" at bounding box center [1083, 587] width 57 height 25
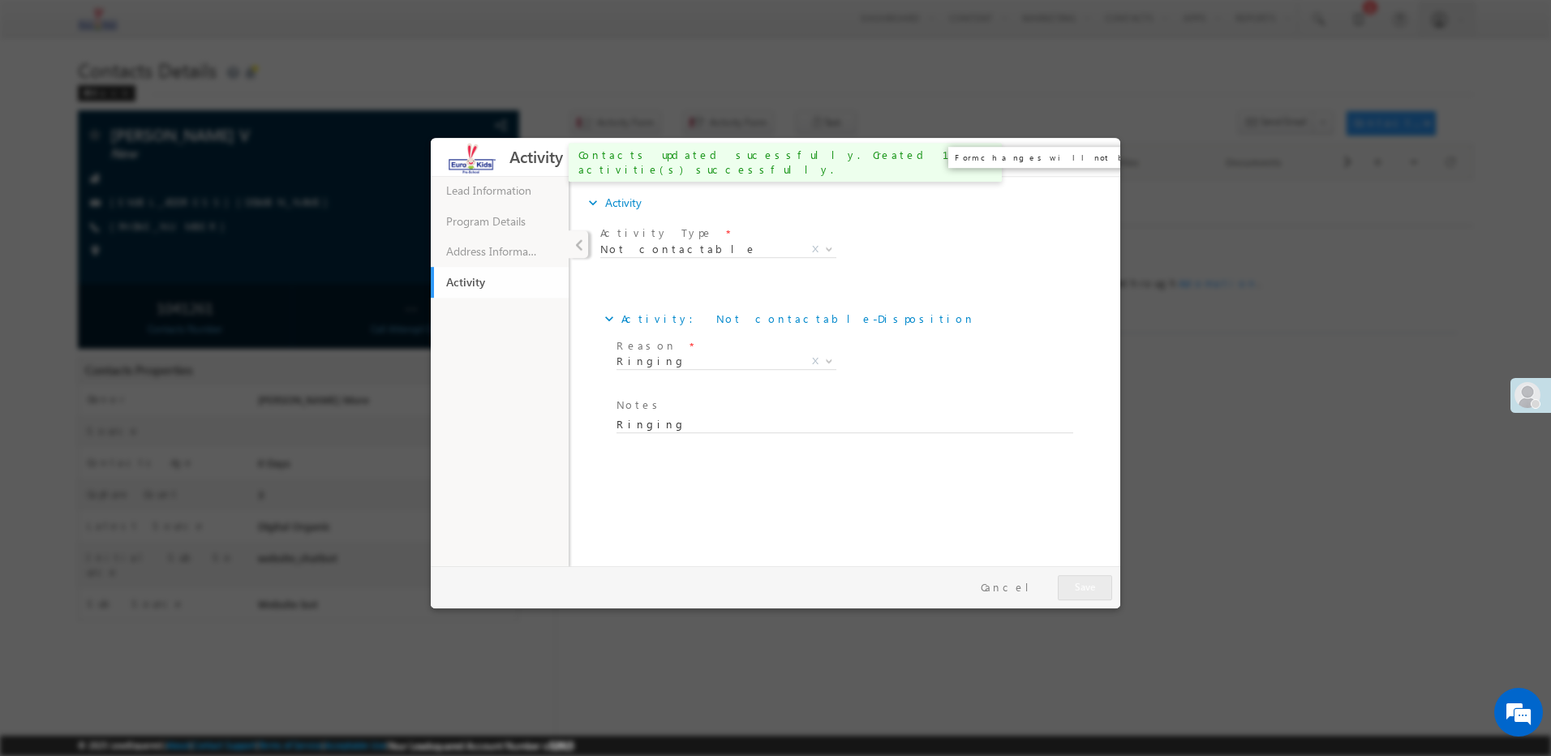
click at [1098, 157] on button "×" at bounding box center [1096, 157] width 28 height 30
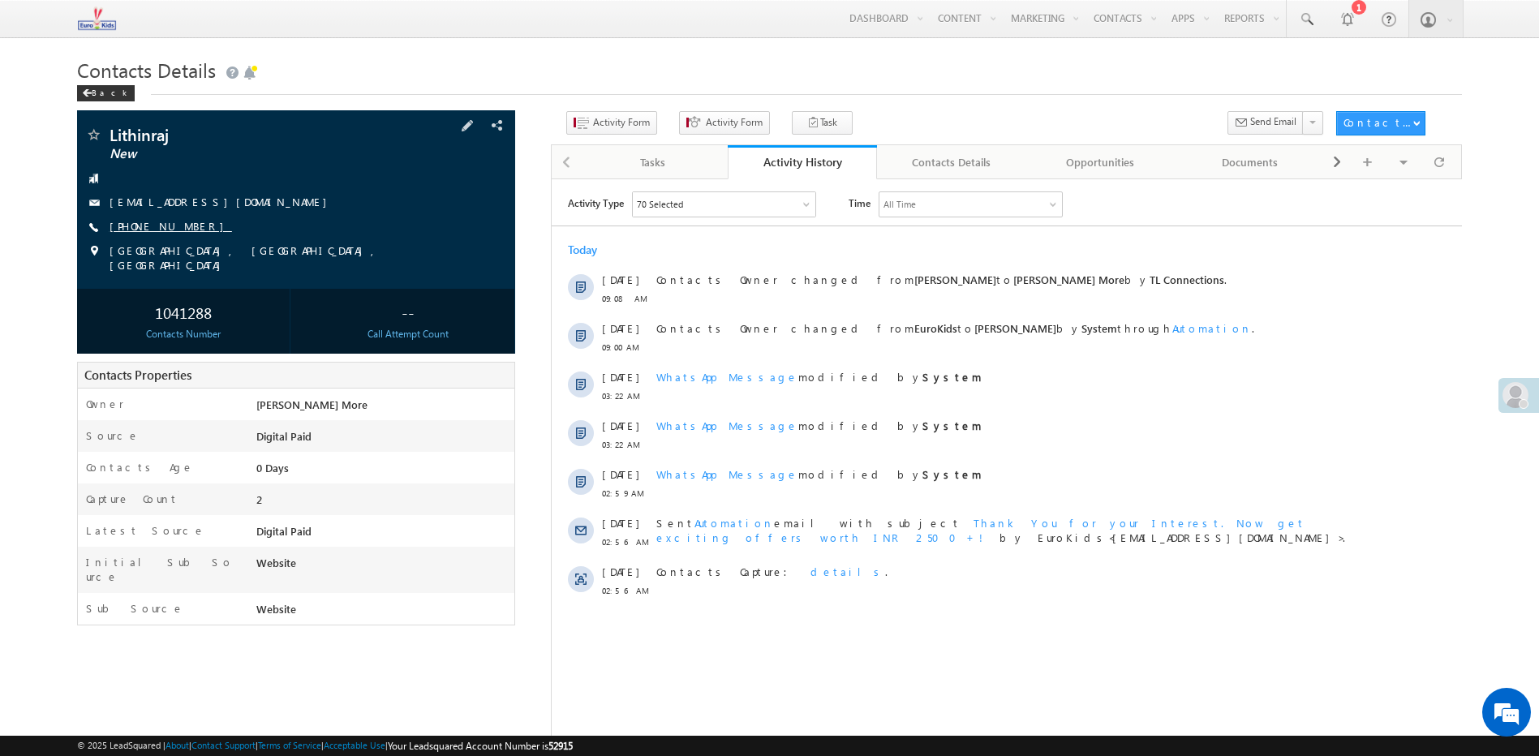
click at [157, 227] on link "[PHONE_NUMBER]" at bounding box center [171, 226] width 122 height 14
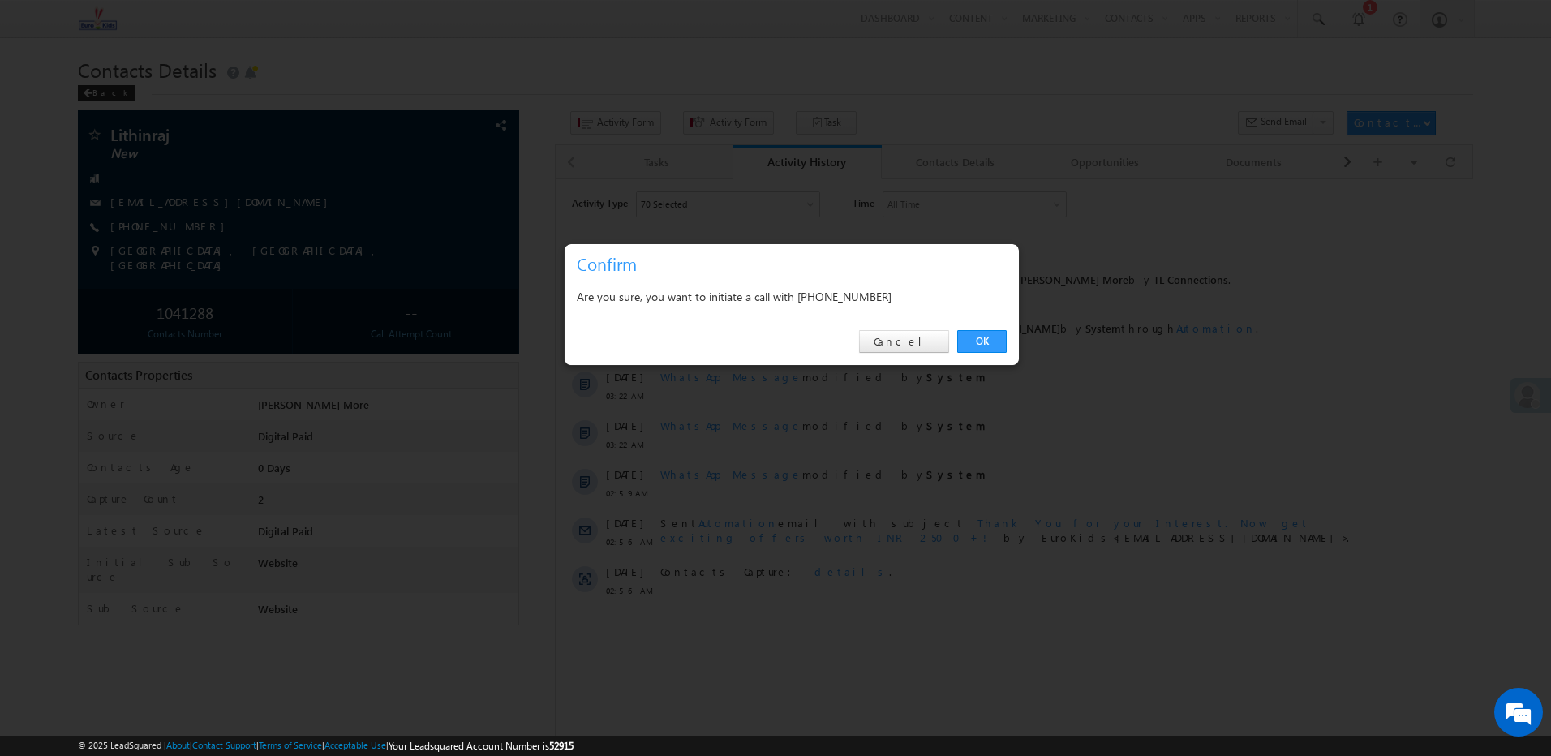
click at [843, 304] on div "Are you sure, you want to initiate a call with [PHONE_NUMBER]" at bounding box center [792, 296] width 430 height 20
click at [843, 304] on div "Are you sure, you want to initiate a call with +91-8086770043" at bounding box center [792, 296] width 430 height 20
copy div "8086770043"
click at [946, 343] on link "Cancel" at bounding box center [904, 341] width 90 height 23
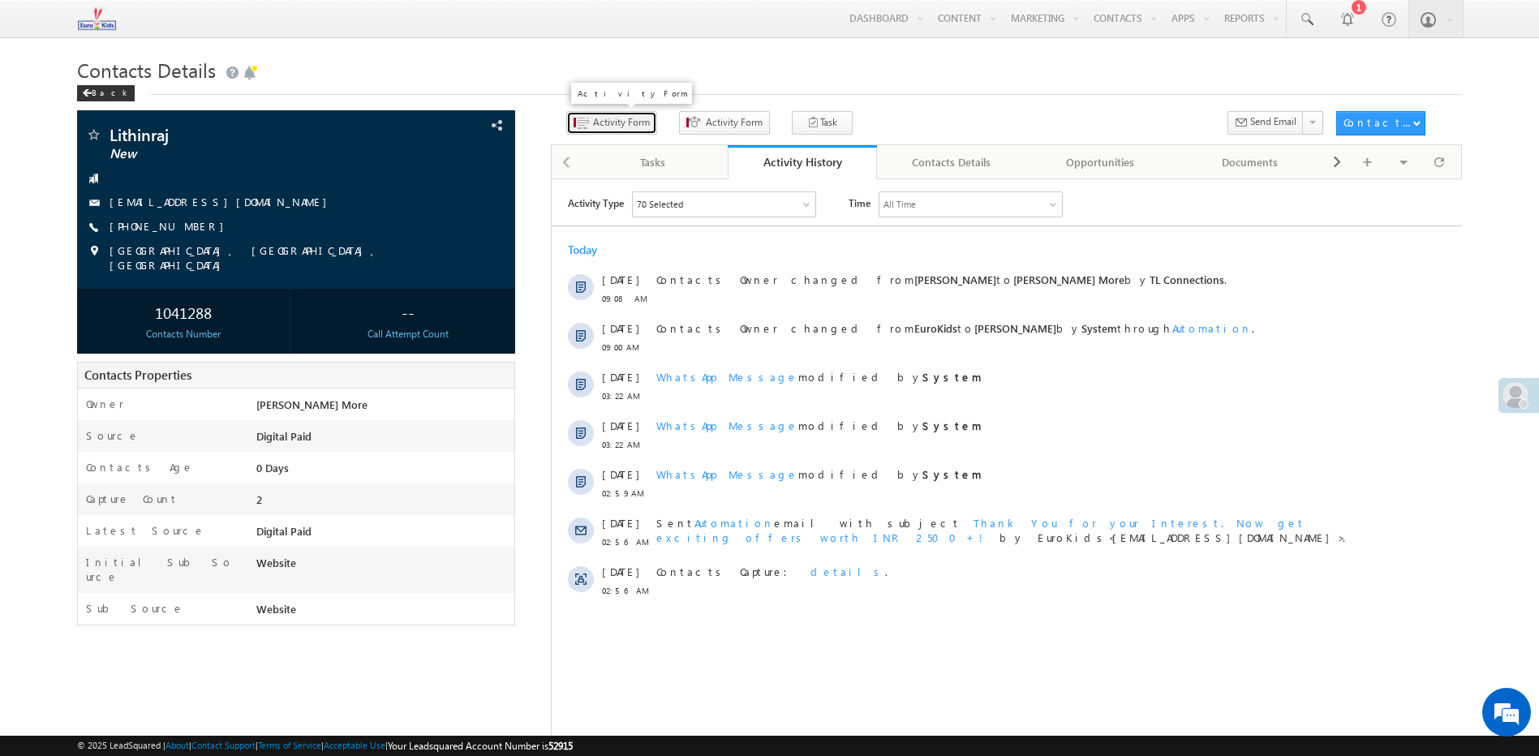
click at [593, 120] on span "Activity Form" at bounding box center [621, 122] width 57 height 15
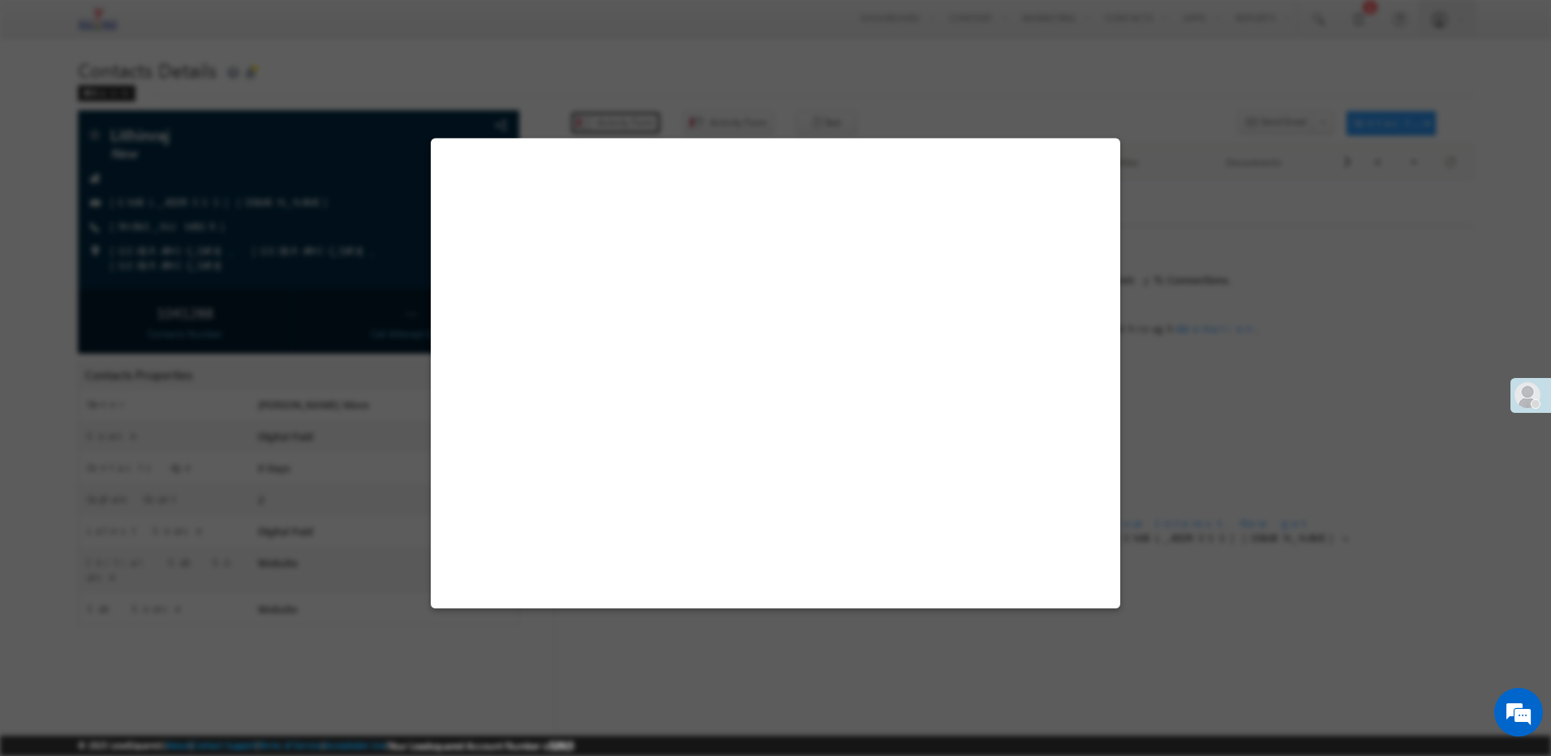
select select "Admissions"
select select "Digital Paid"
select select "Website"
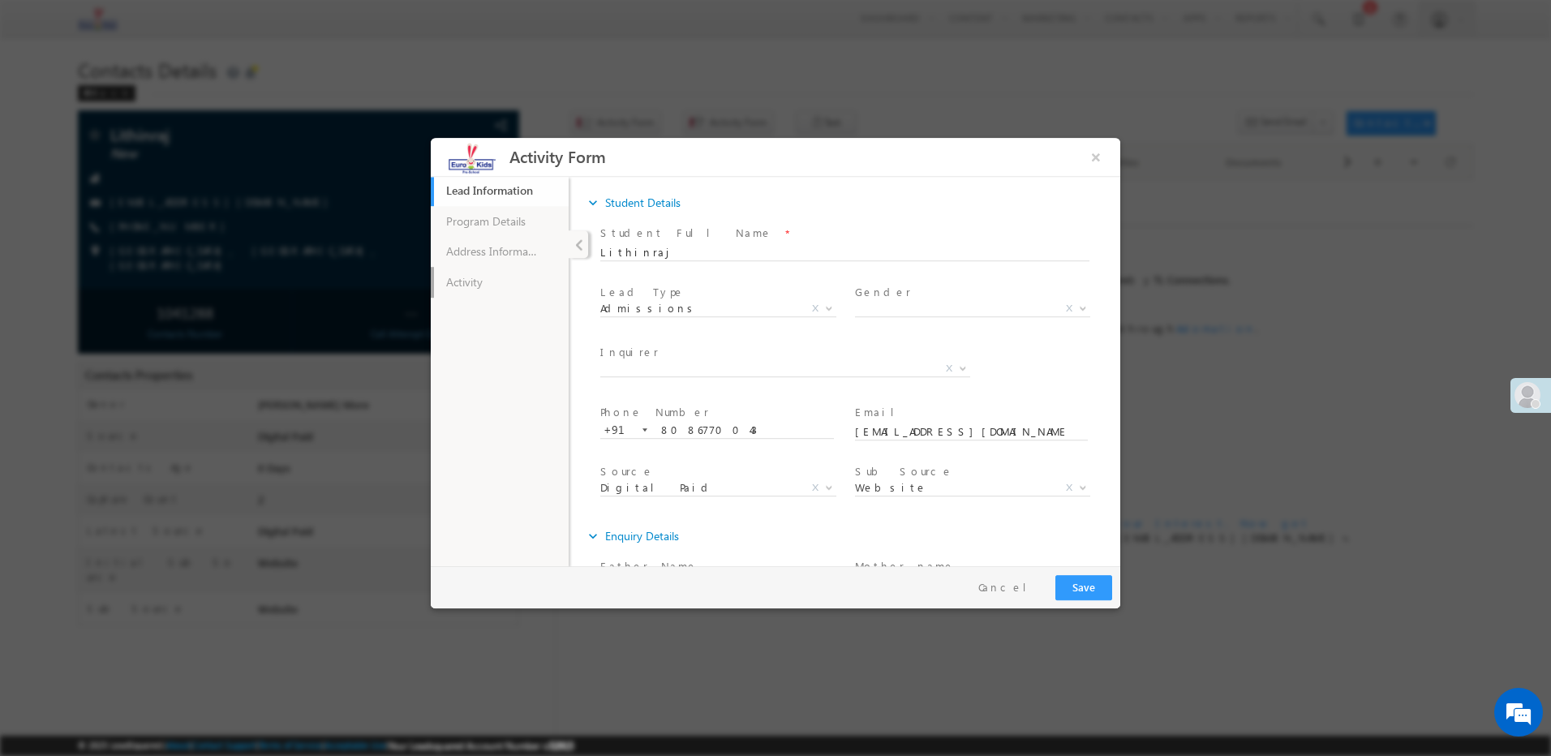
click at [502, 284] on link "Activity" at bounding box center [500, 282] width 138 height 31
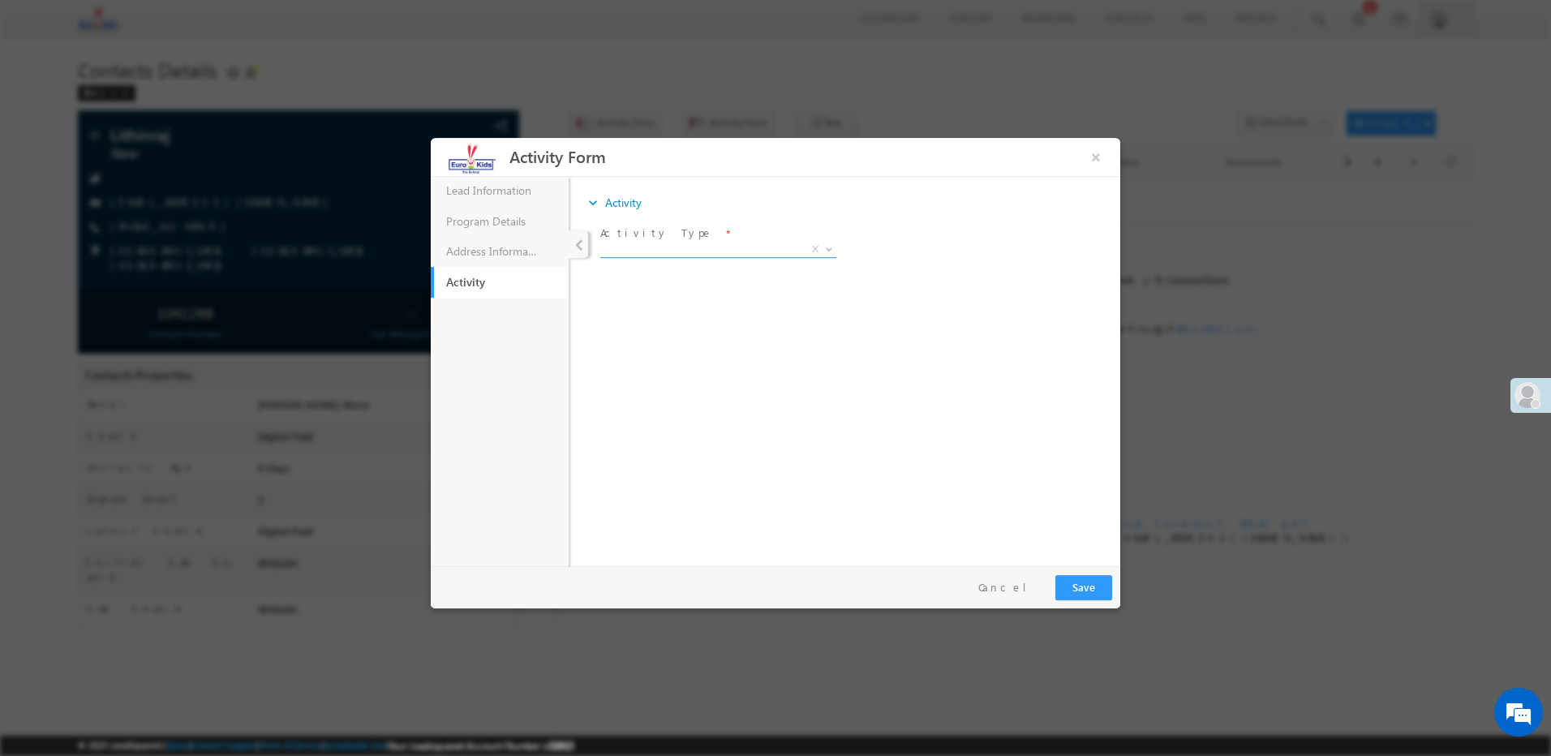
click at [691, 252] on span "X" at bounding box center [718, 250] width 236 height 16
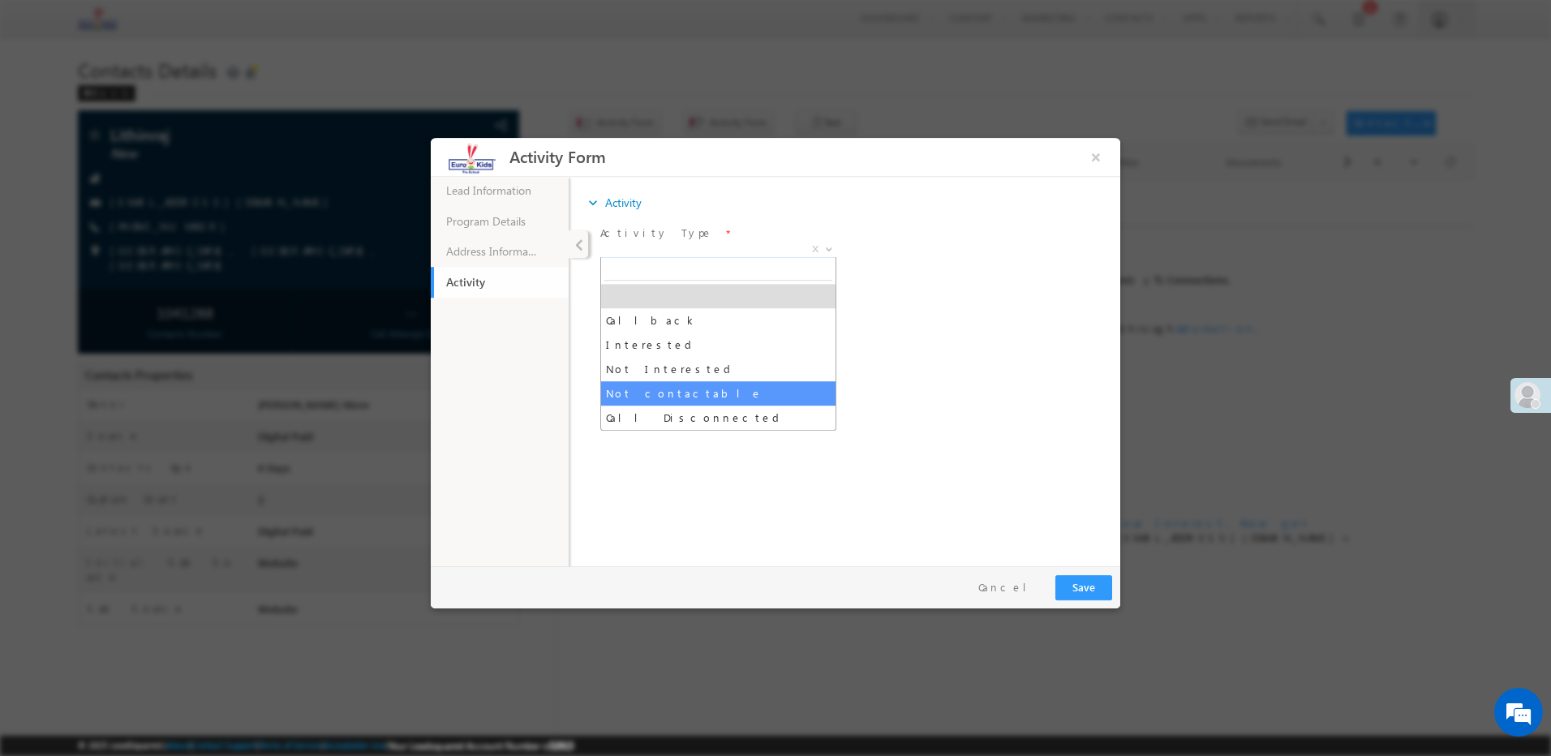
select select "Not contactable"
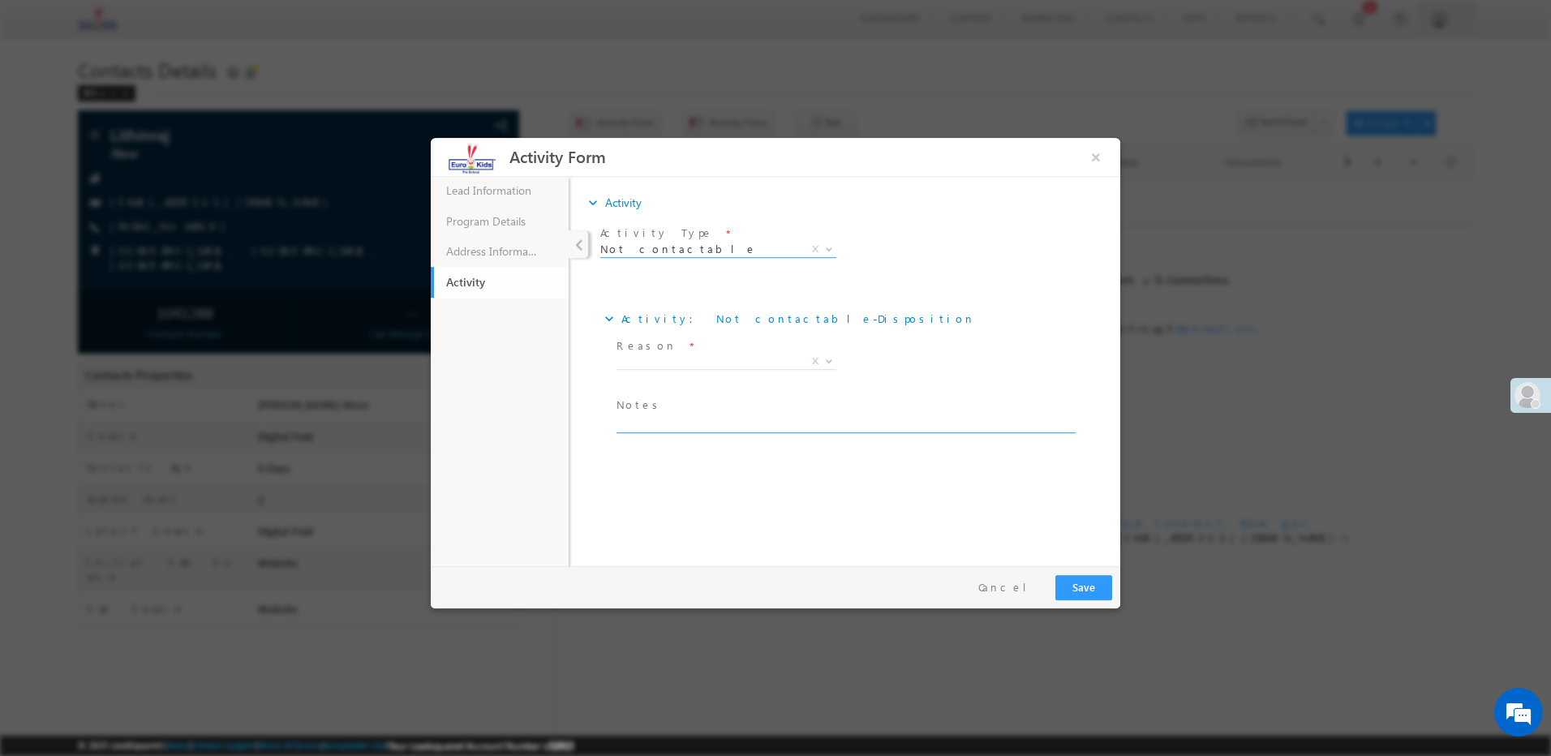
paste textarea "Incoming call barred"
click at [651, 424] on textarea "Incoming call barred" at bounding box center [845, 424] width 457 height 19
type textarea "Incoming call barred"
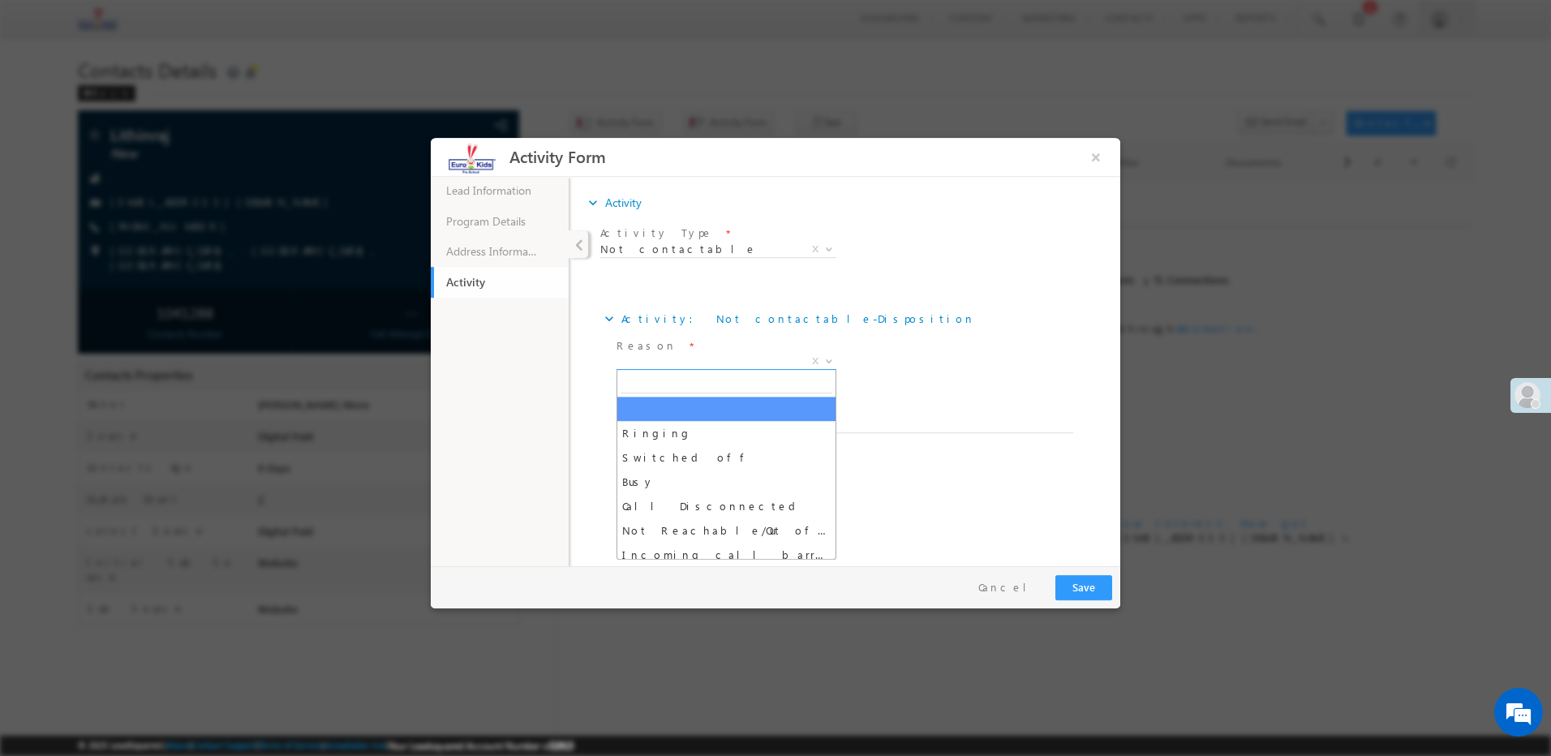
click at [688, 354] on span "X" at bounding box center [727, 362] width 220 height 16
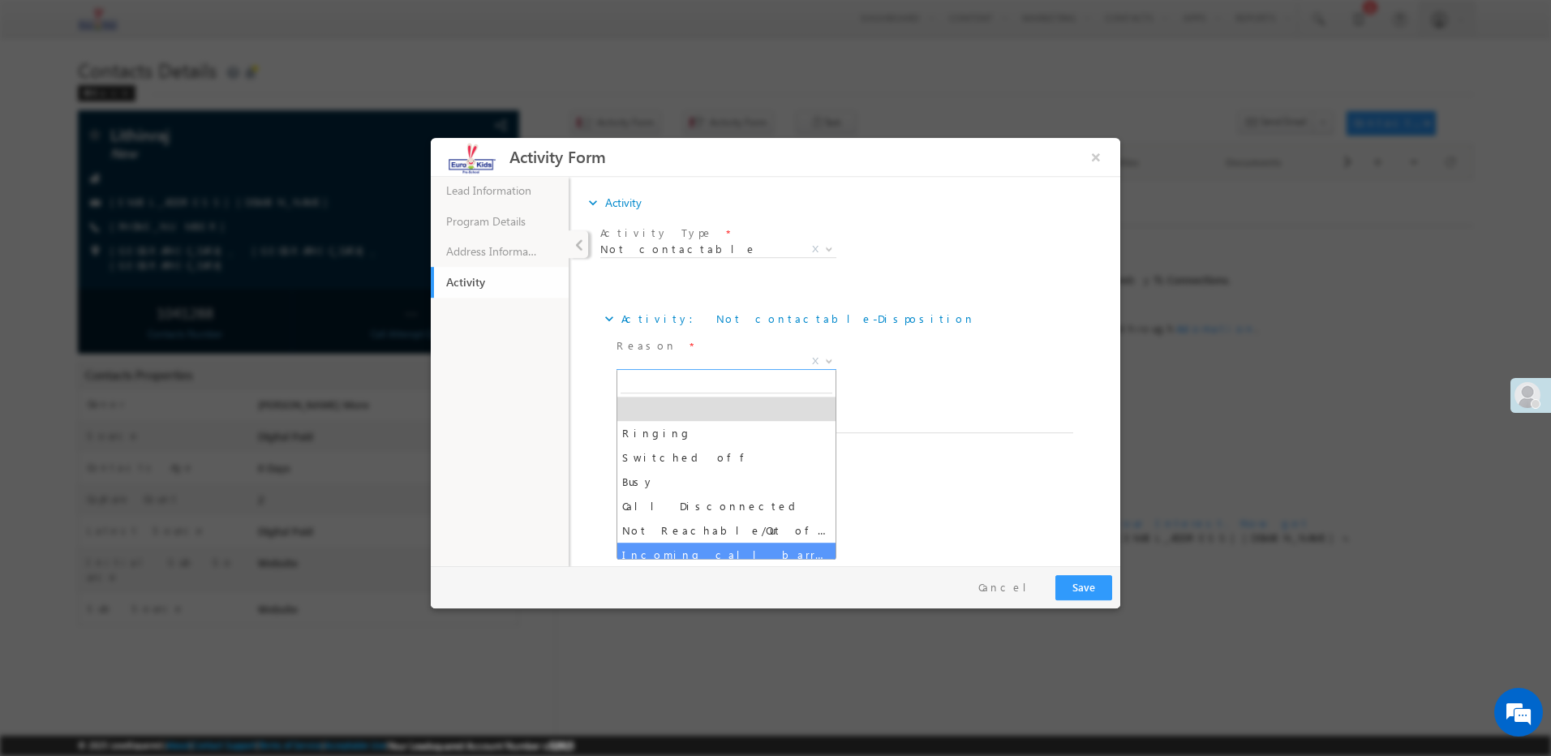
select select "Incoming call barred"
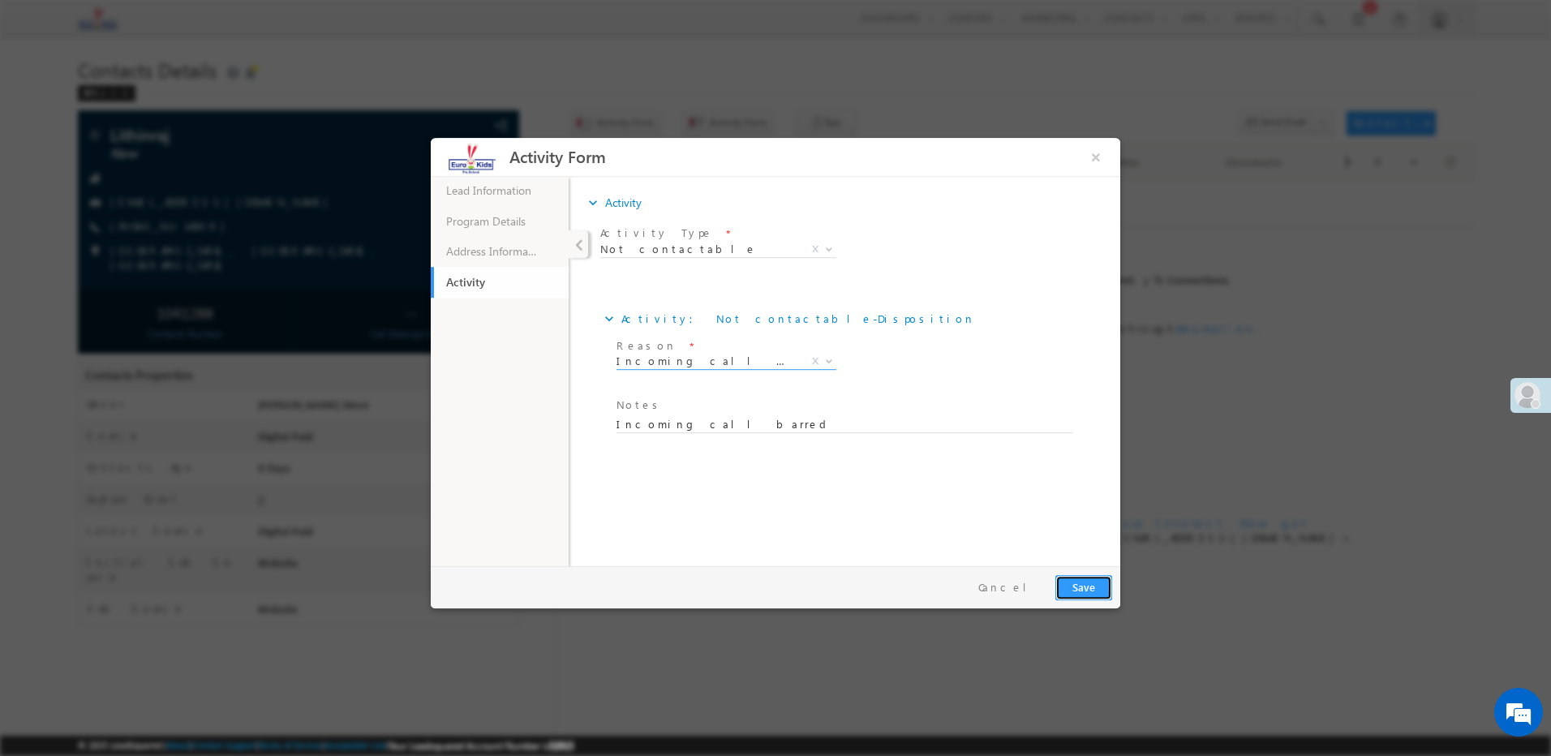
click at [1089, 586] on button "Save" at bounding box center [1083, 587] width 57 height 25
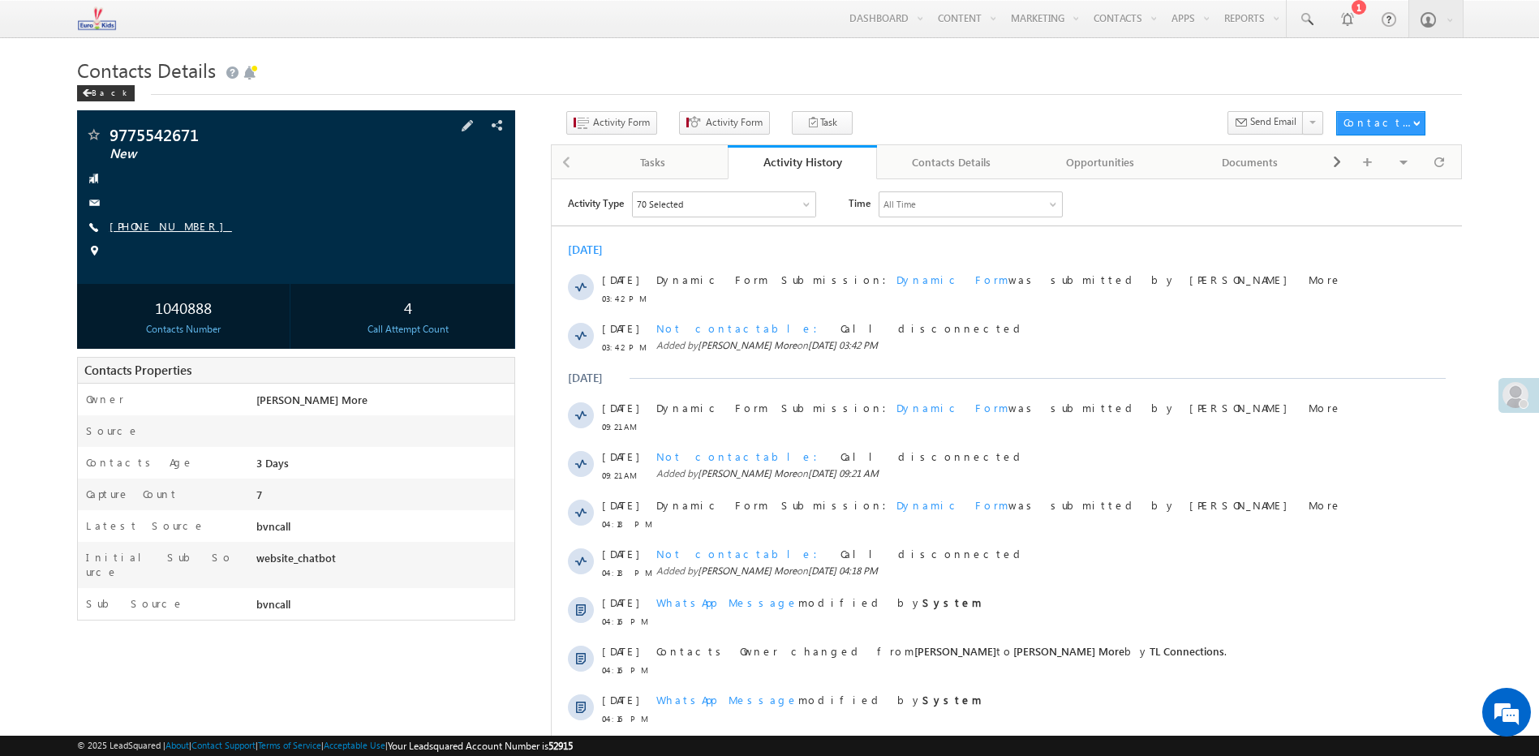
click at [161, 226] on link "[PHONE_NUMBER]" at bounding box center [171, 226] width 122 height 14
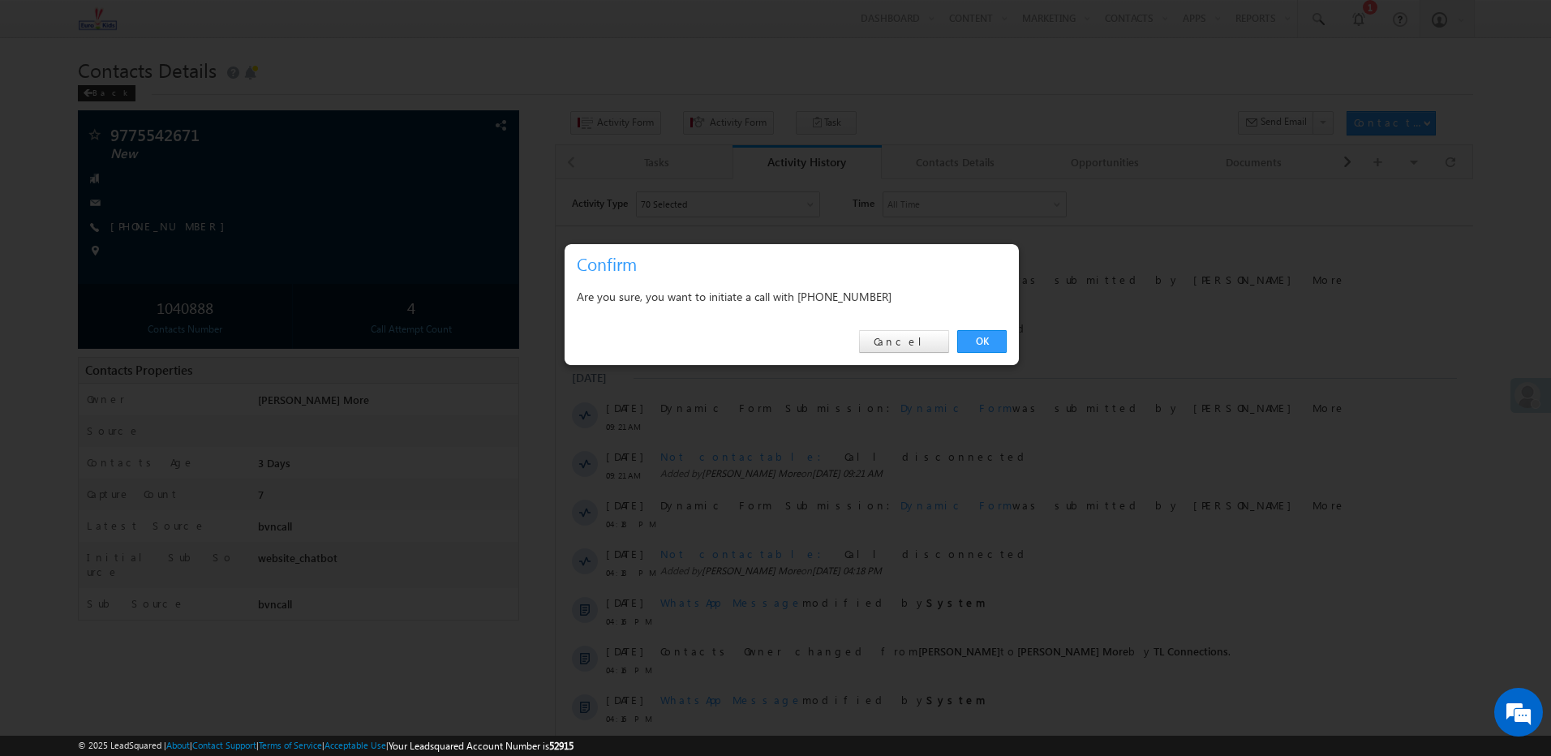
click at [849, 310] on div "Are you sure, you want to initiate a call with [PHONE_NUMBER]" at bounding box center [792, 298] width 454 height 41
copy div "9775542671"
click at [902, 332] on link "Cancel" at bounding box center [904, 341] width 90 height 23
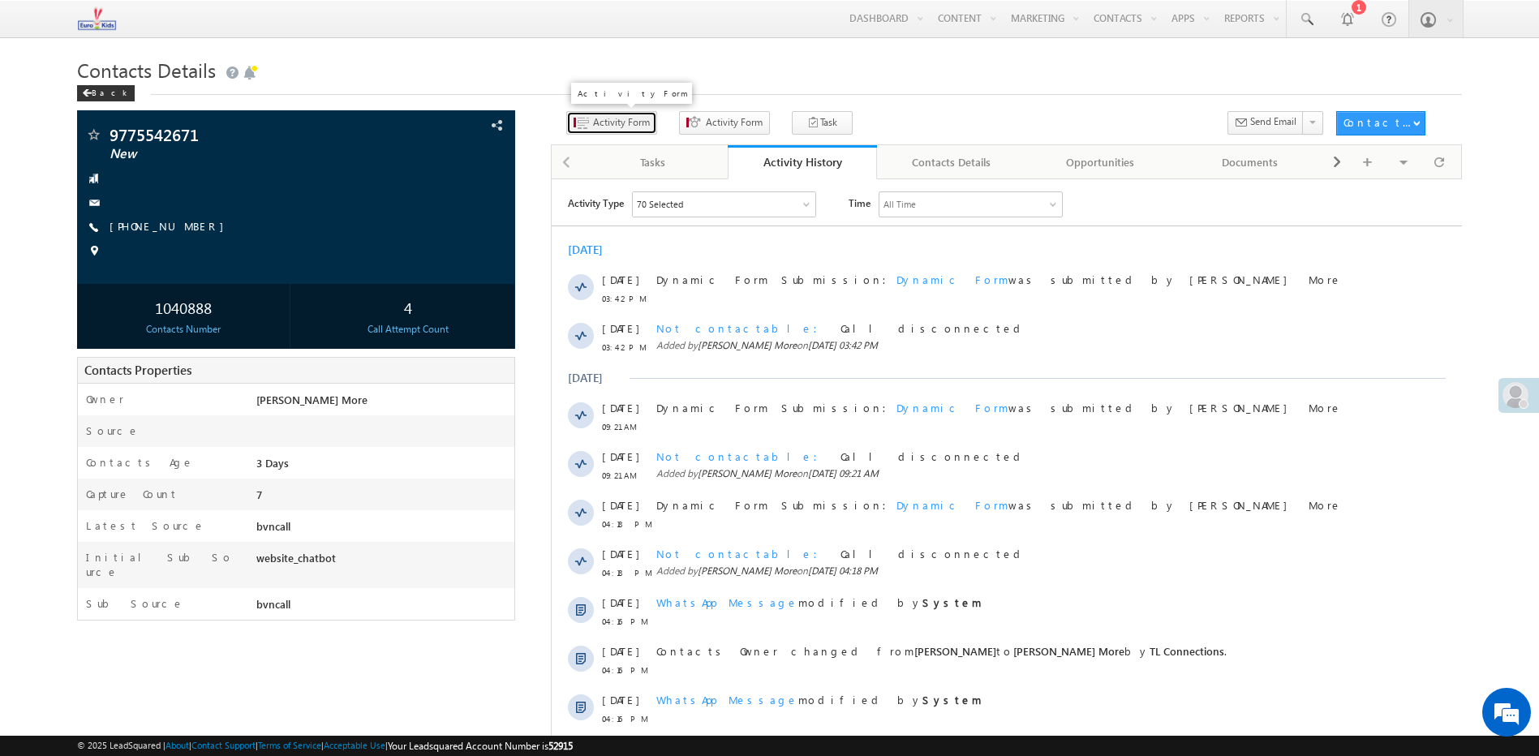
click at [630, 135] on button "Activity Form" at bounding box center [611, 123] width 91 height 24
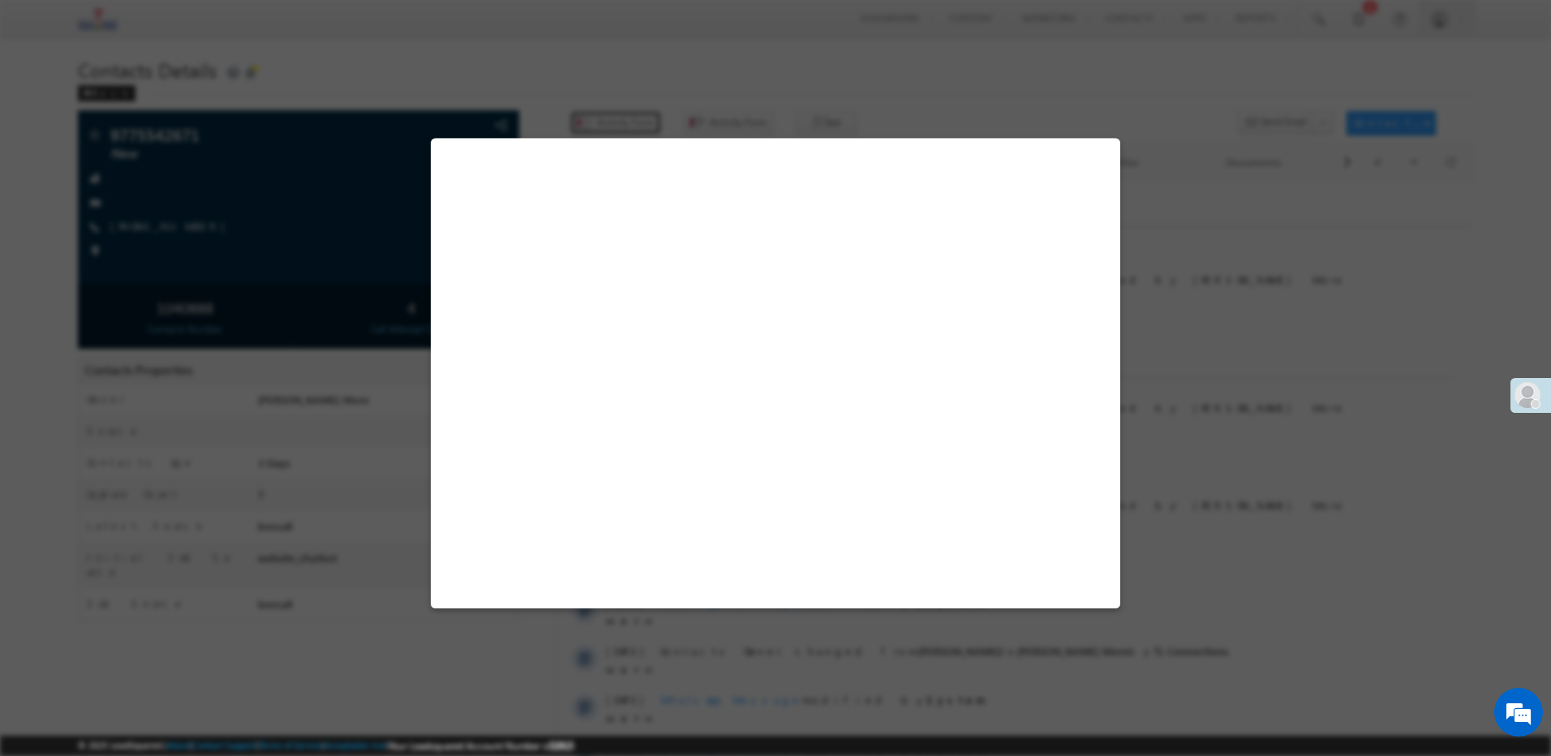
select select "Admissions"
select select "bvncall"
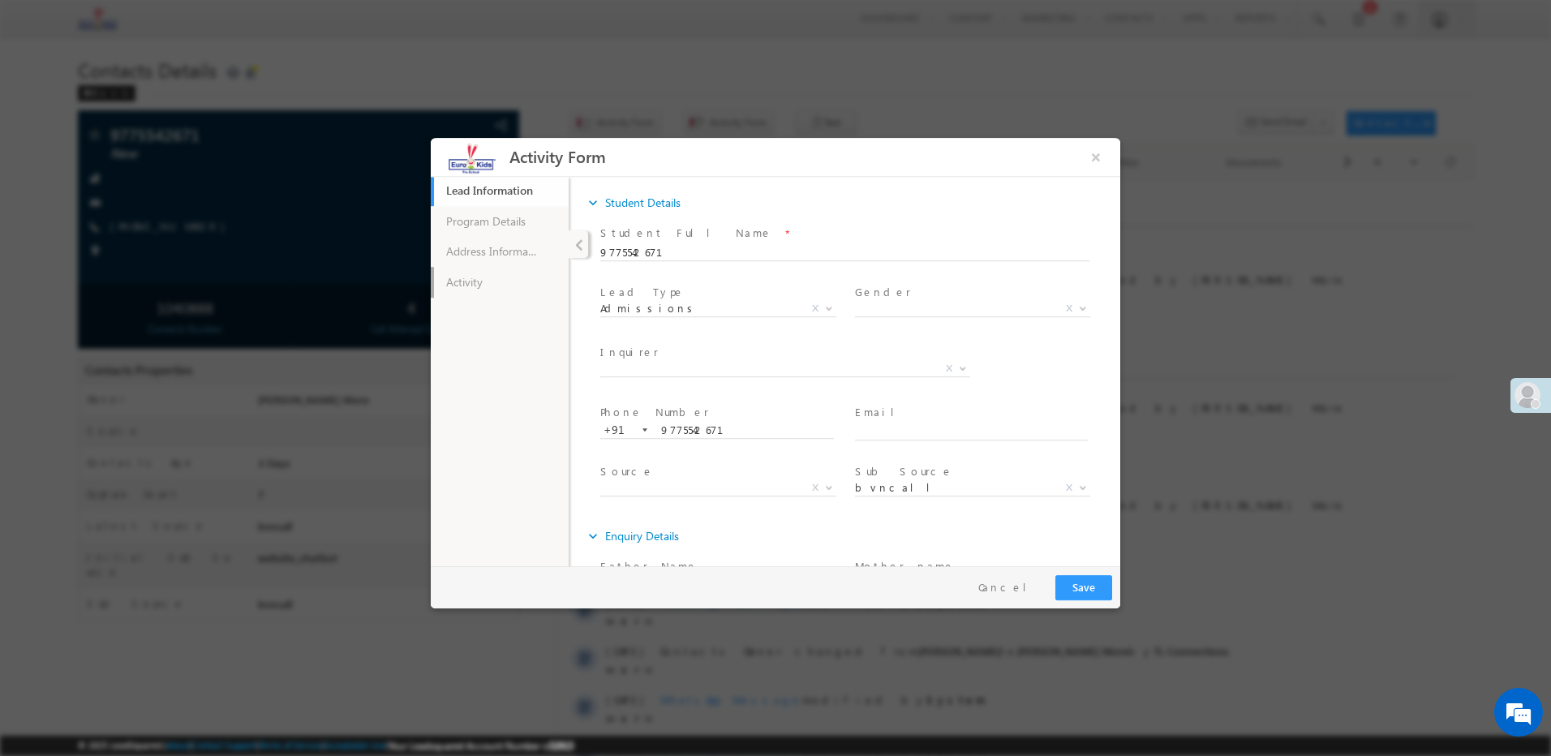
click at [475, 273] on link "Activity" at bounding box center [500, 282] width 138 height 31
click at [652, 419] on textarea at bounding box center [845, 424] width 457 height 19
paste textarea "Busy"
type textarea "Busy"
click at [665, 350] on span "Reason *" at bounding box center [727, 346] width 220 height 18
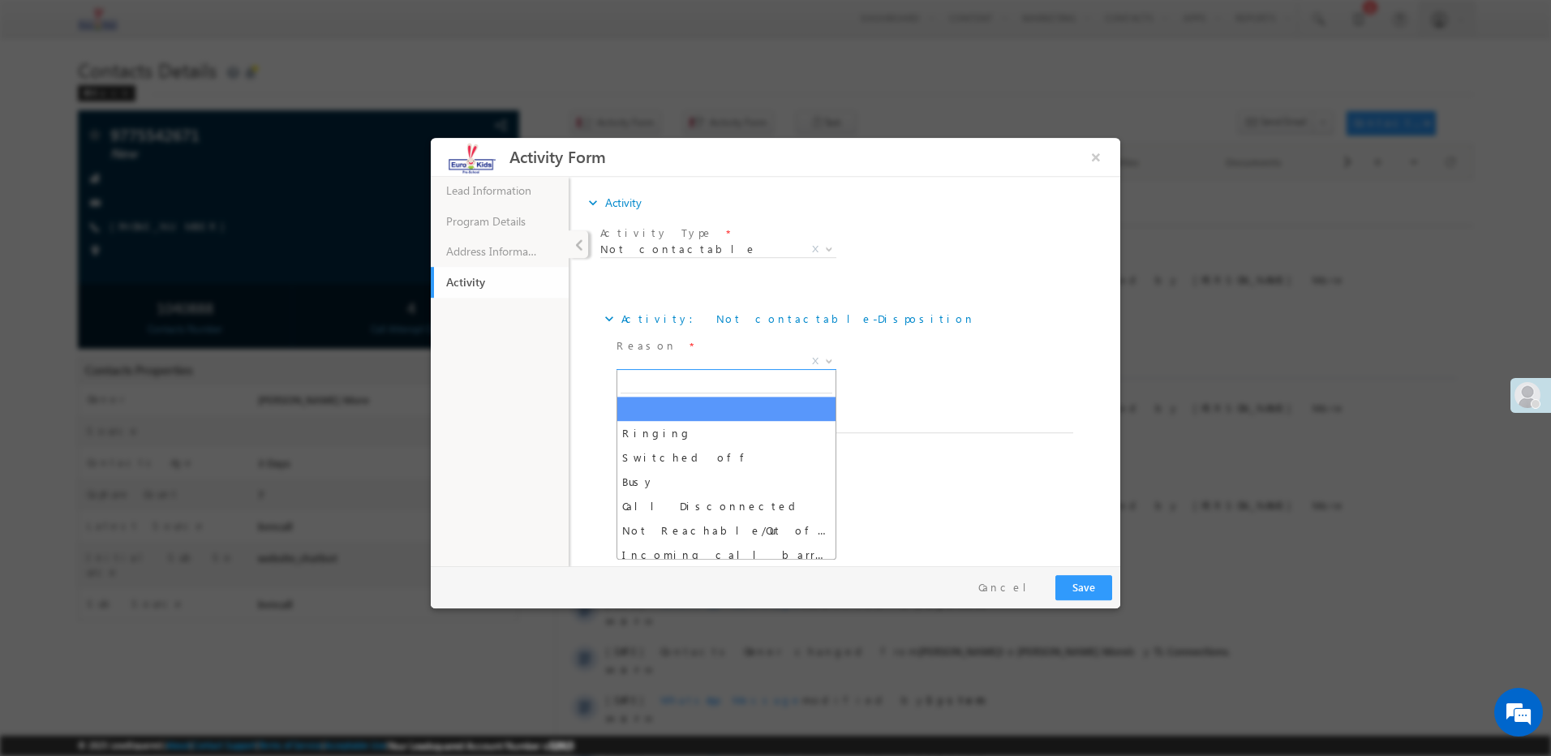
click at [670, 361] on span "X" at bounding box center [727, 362] width 220 height 16
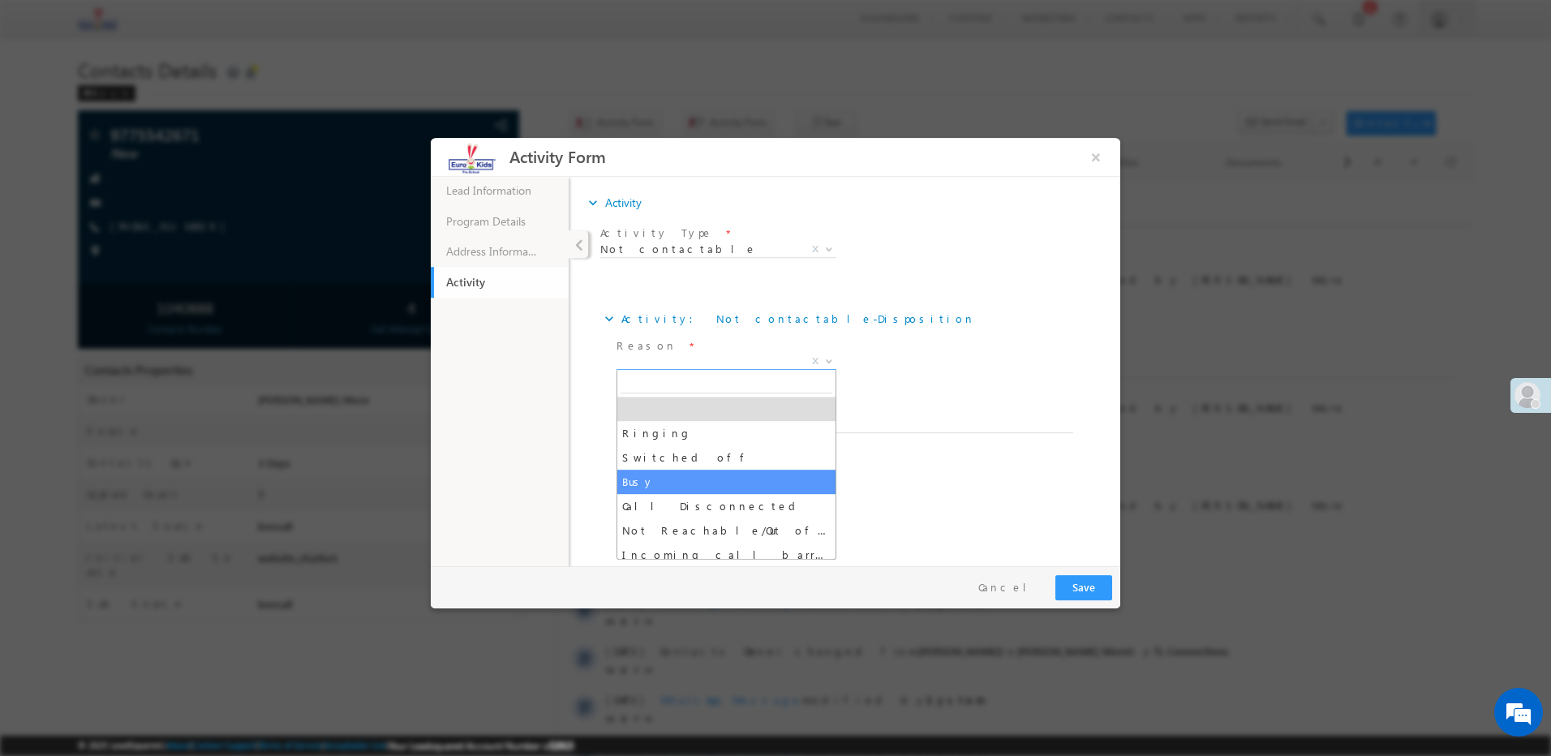
select select "Busy"
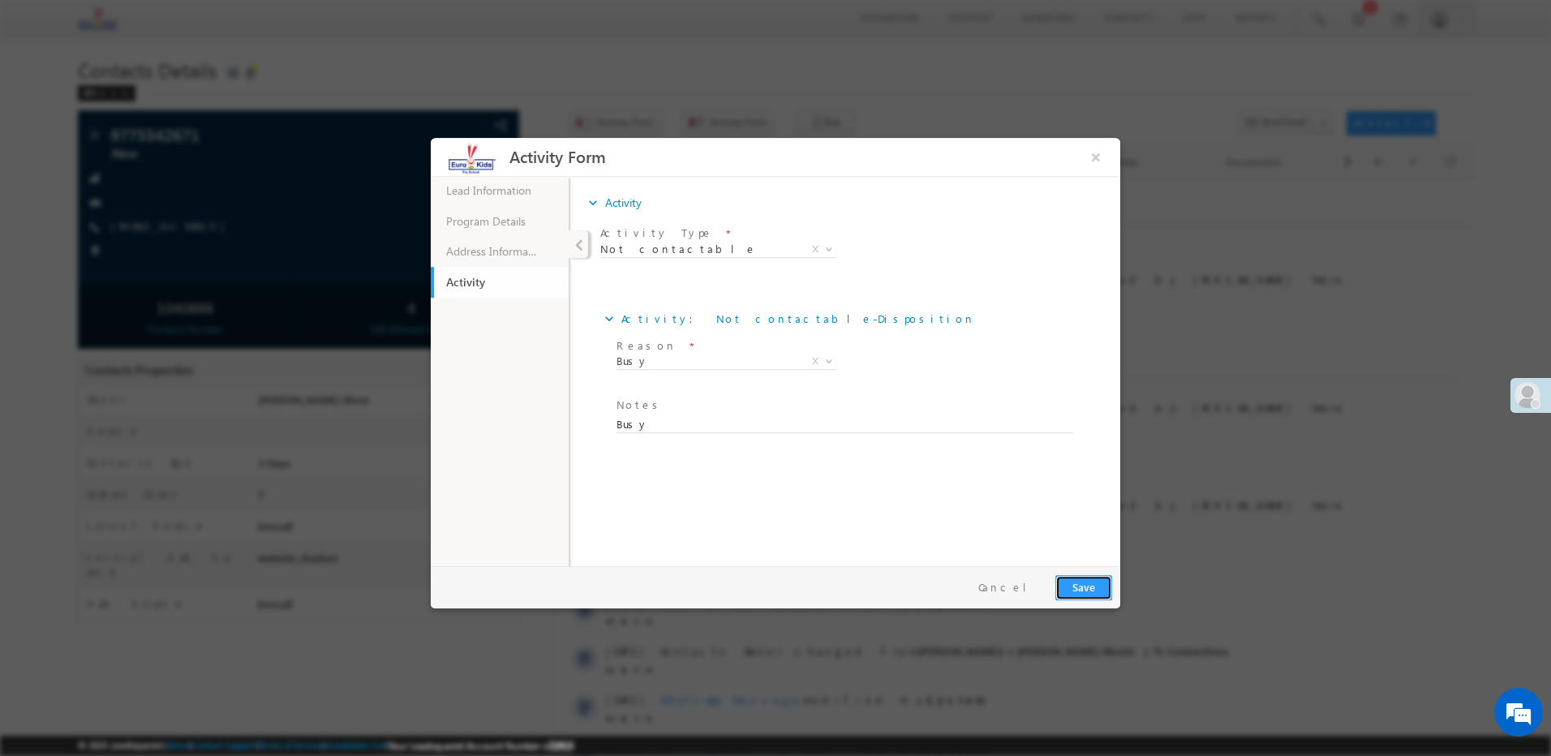
click at [1093, 584] on button "Save" at bounding box center [1083, 587] width 57 height 25
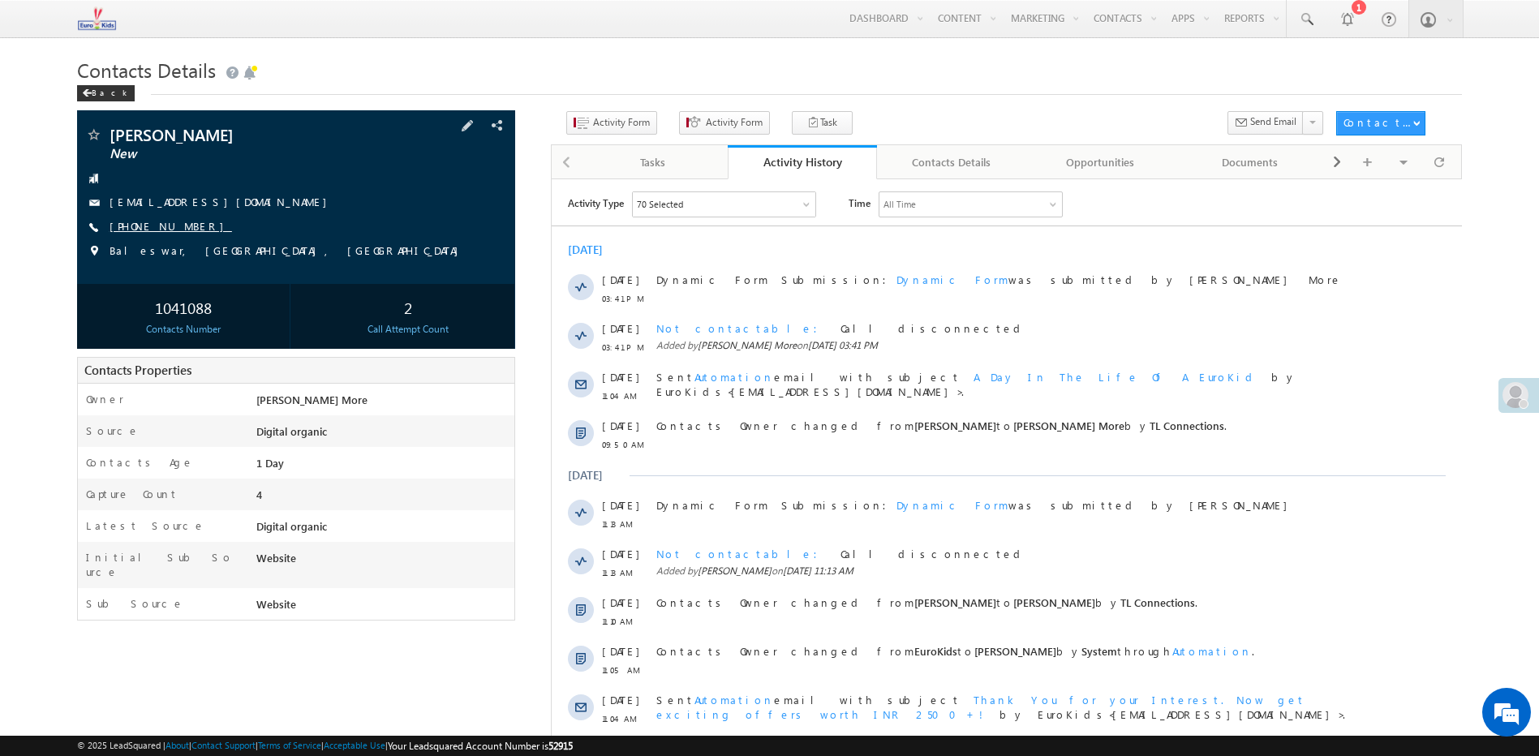
click at [149, 226] on link "[PHONE_NUMBER]" at bounding box center [171, 226] width 122 height 14
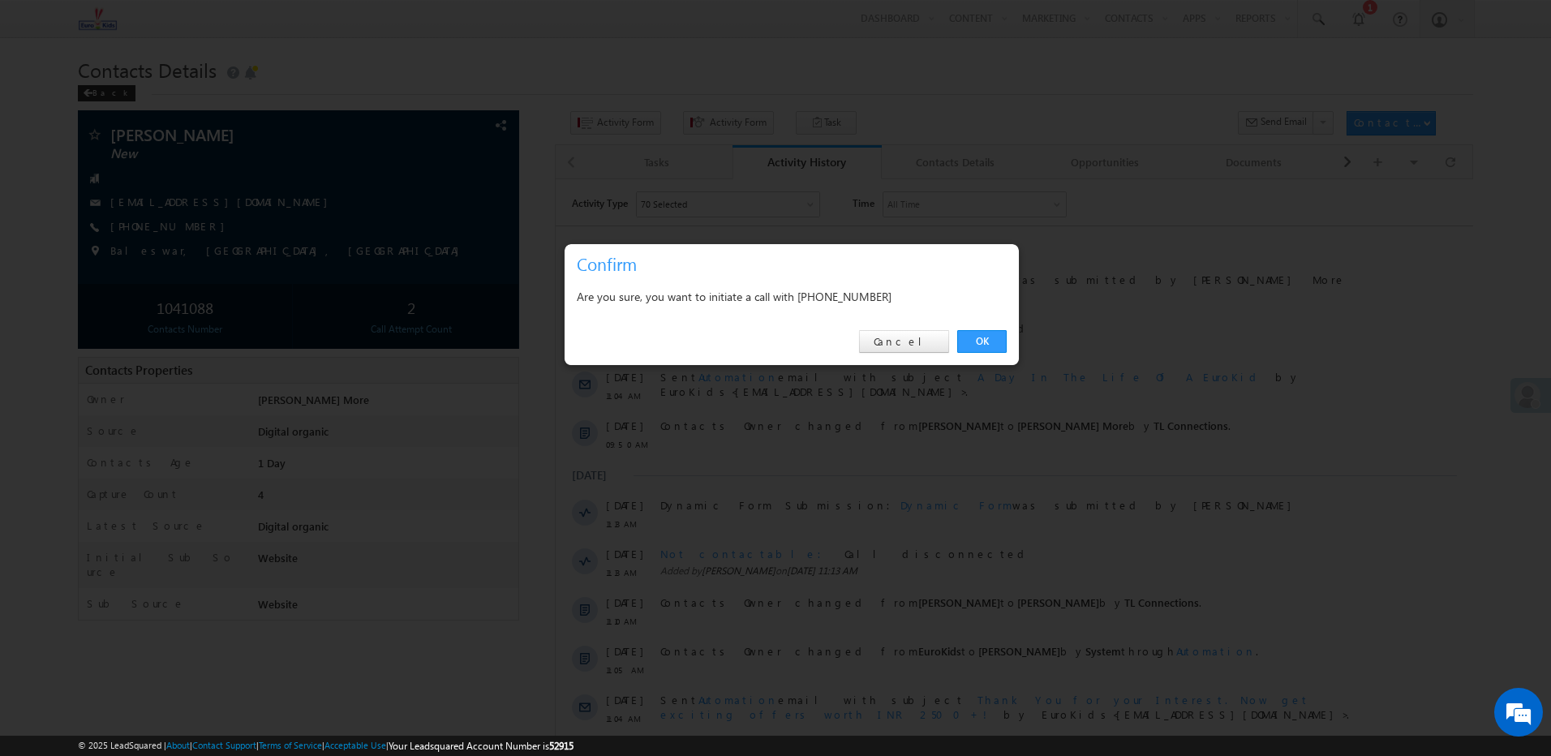
click at [850, 303] on div "Are you sure, you want to initiate a call with [PHONE_NUMBER]" at bounding box center [792, 296] width 430 height 20
copy div "7001383604"
click at [918, 339] on link "Cancel" at bounding box center [904, 341] width 90 height 23
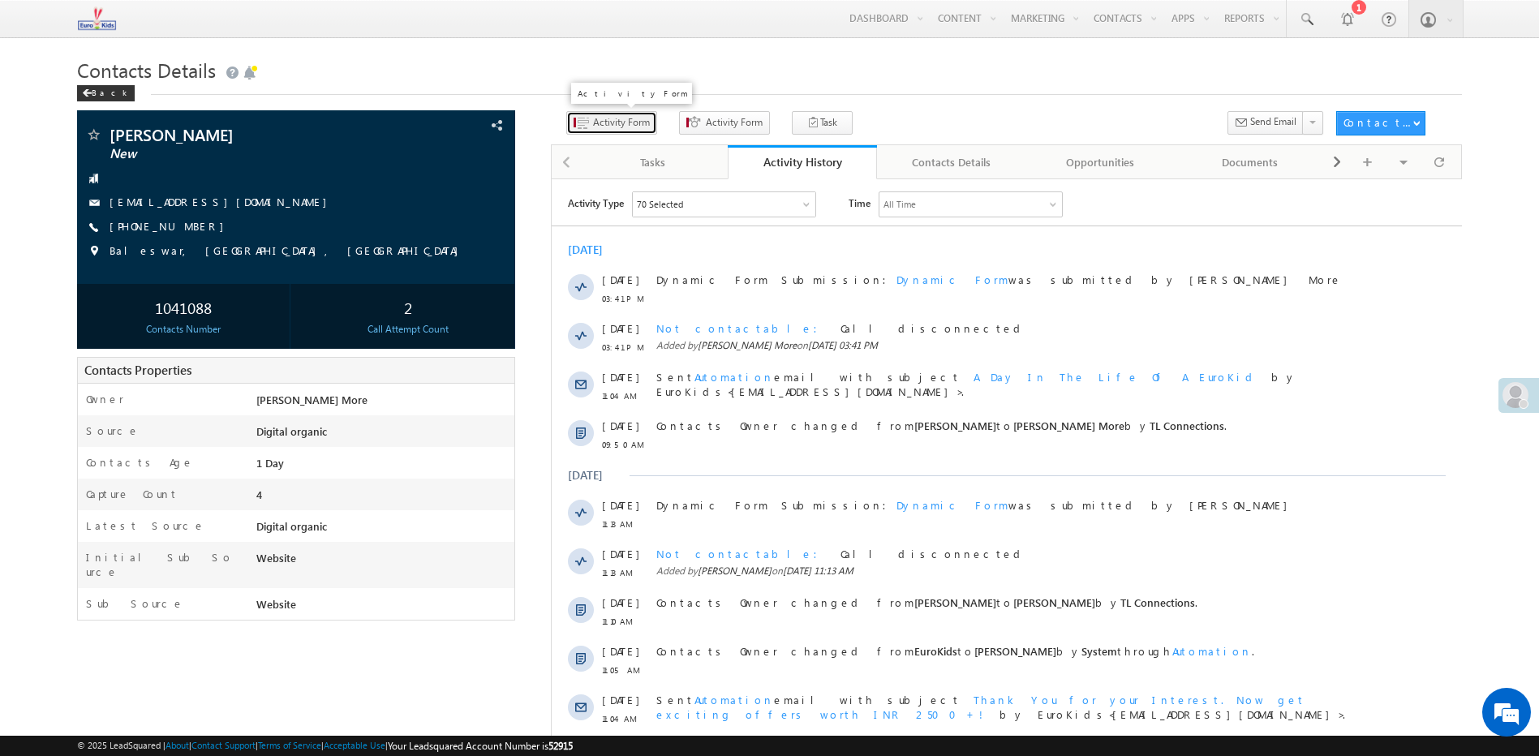
click at [612, 123] on span "Activity Form" at bounding box center [621, 122] width 57 height 15
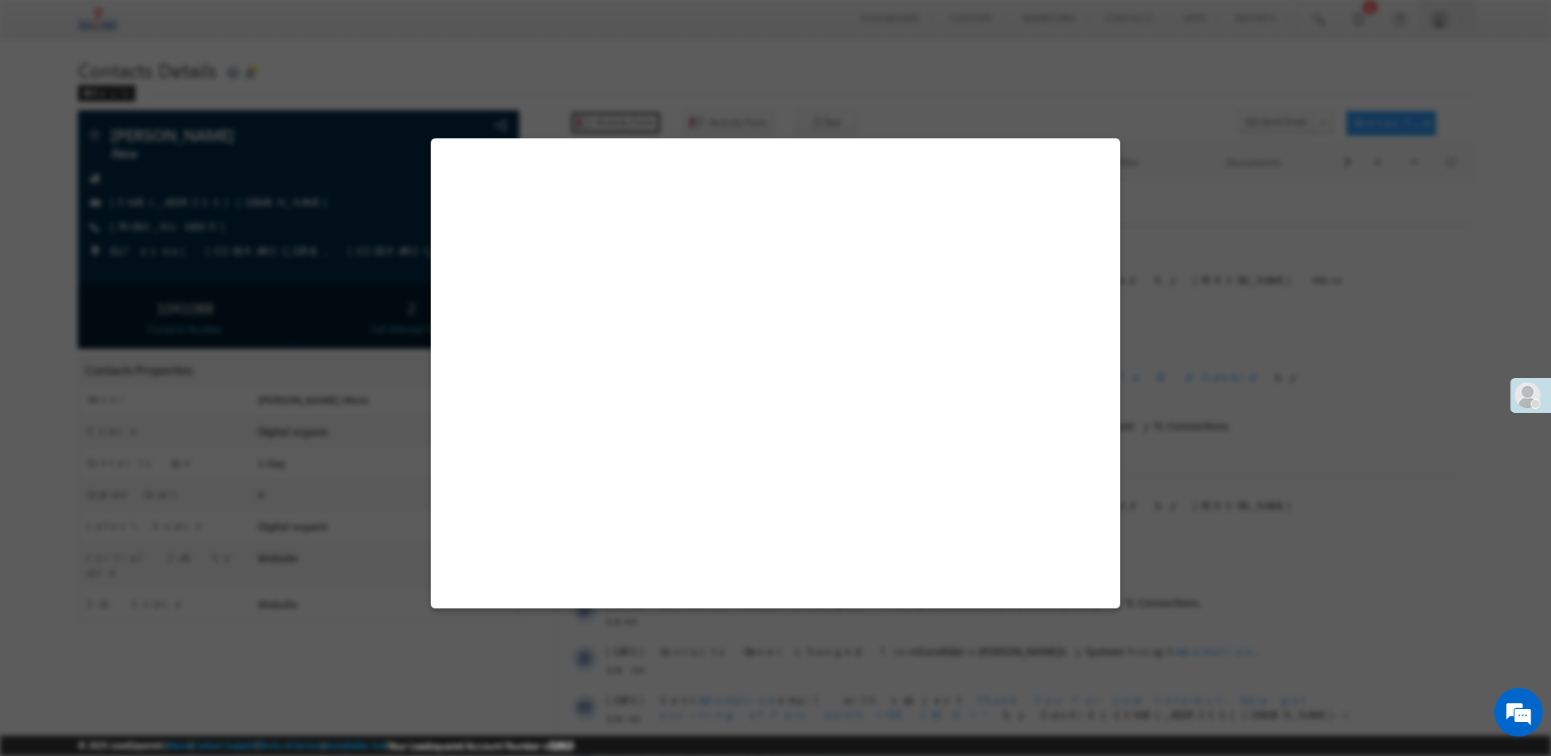
select select "Admissions"
select select "Digital organic"
select select "Website"
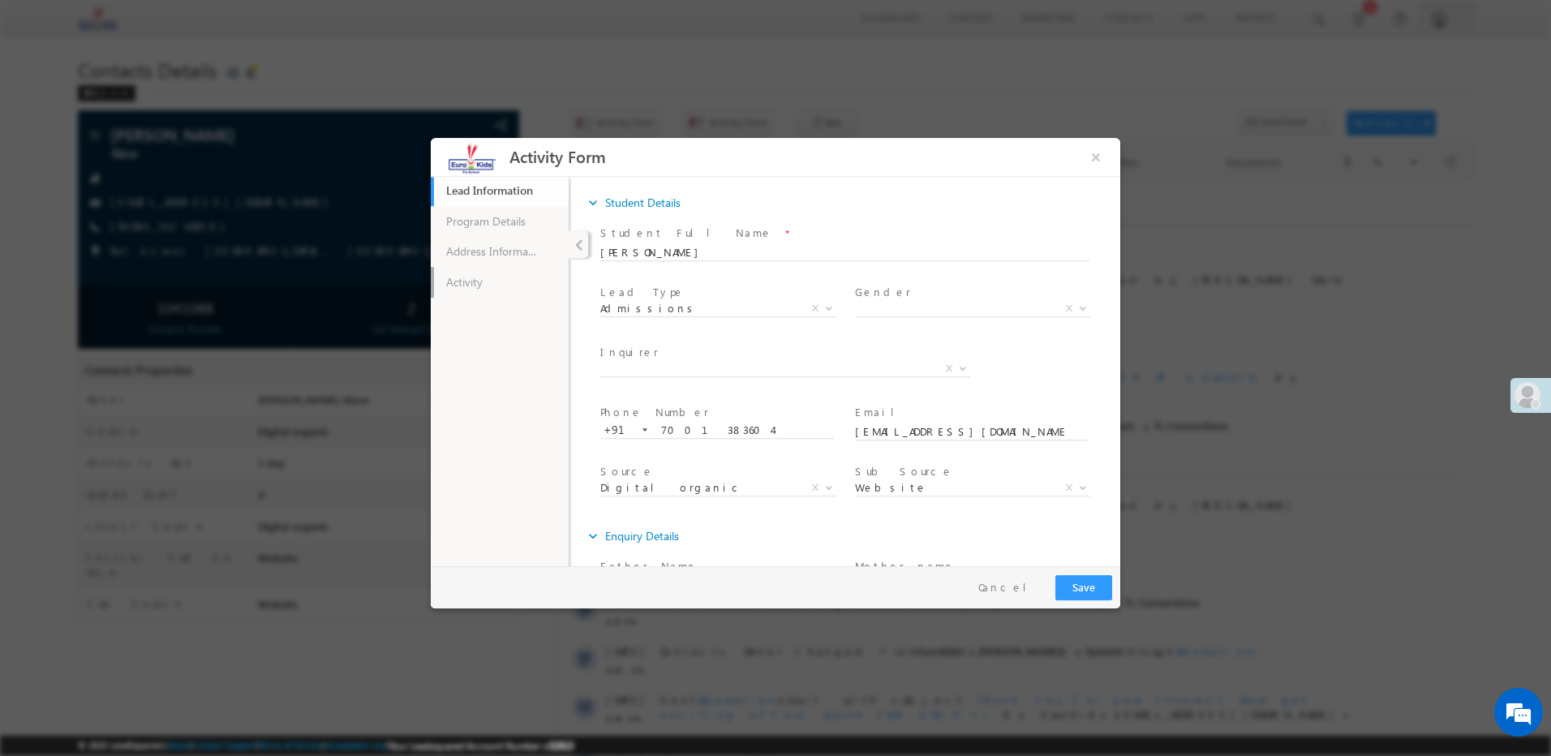
click at [459, 278] on link "Activity" at bounding box center [500, 282] width 138 height 31
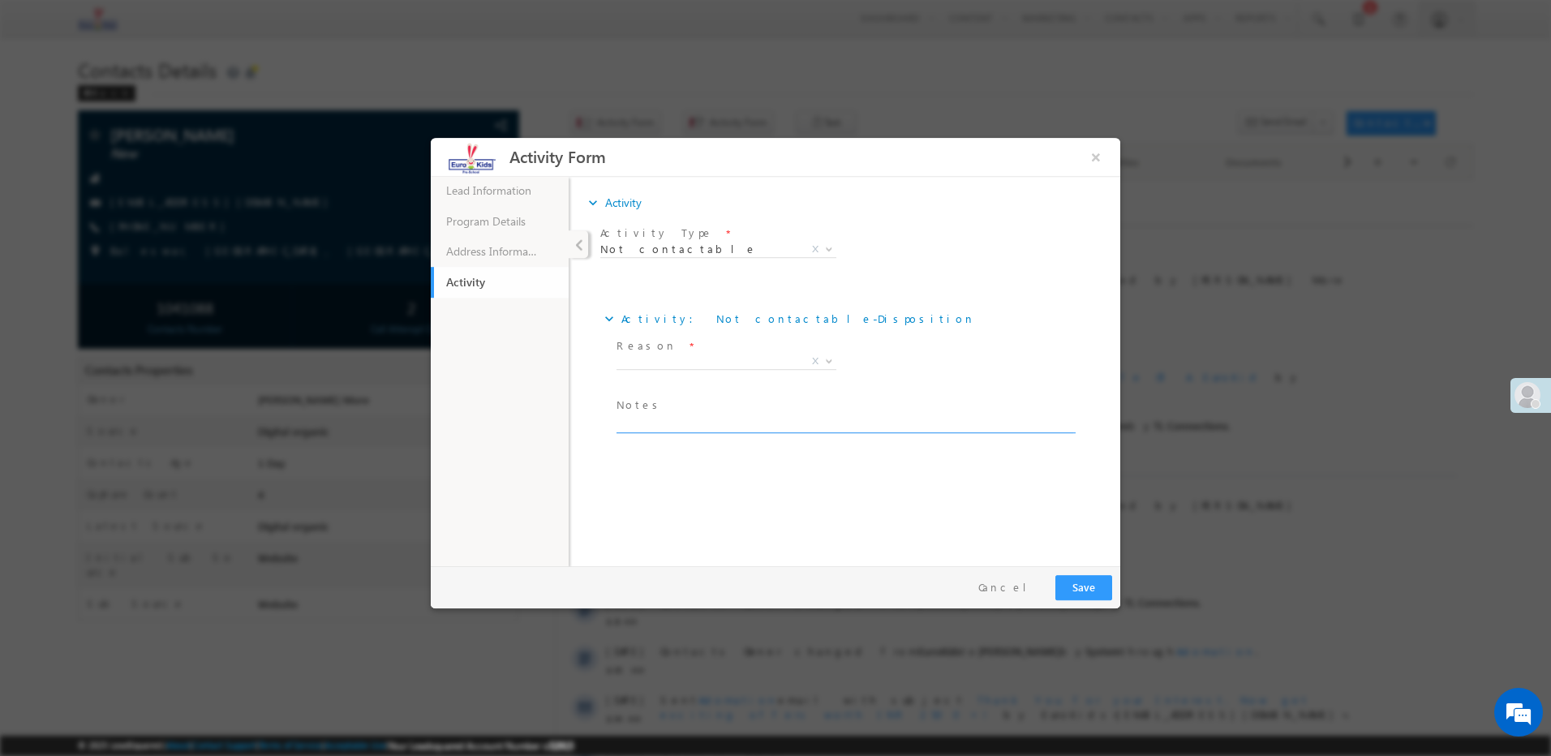
paste textarea "busy"
drag, startPoint x: 652, startPoint y: 429, endPoint x: 662, endPoint y: 387, distance: 43.3
click at [652, 429] on textarea "busy" at bounding box center [845, 424] width 457 height 19
type textarea "busy"
click at [664, 375] on span at bounding box center [727, 381] width 220 height 18
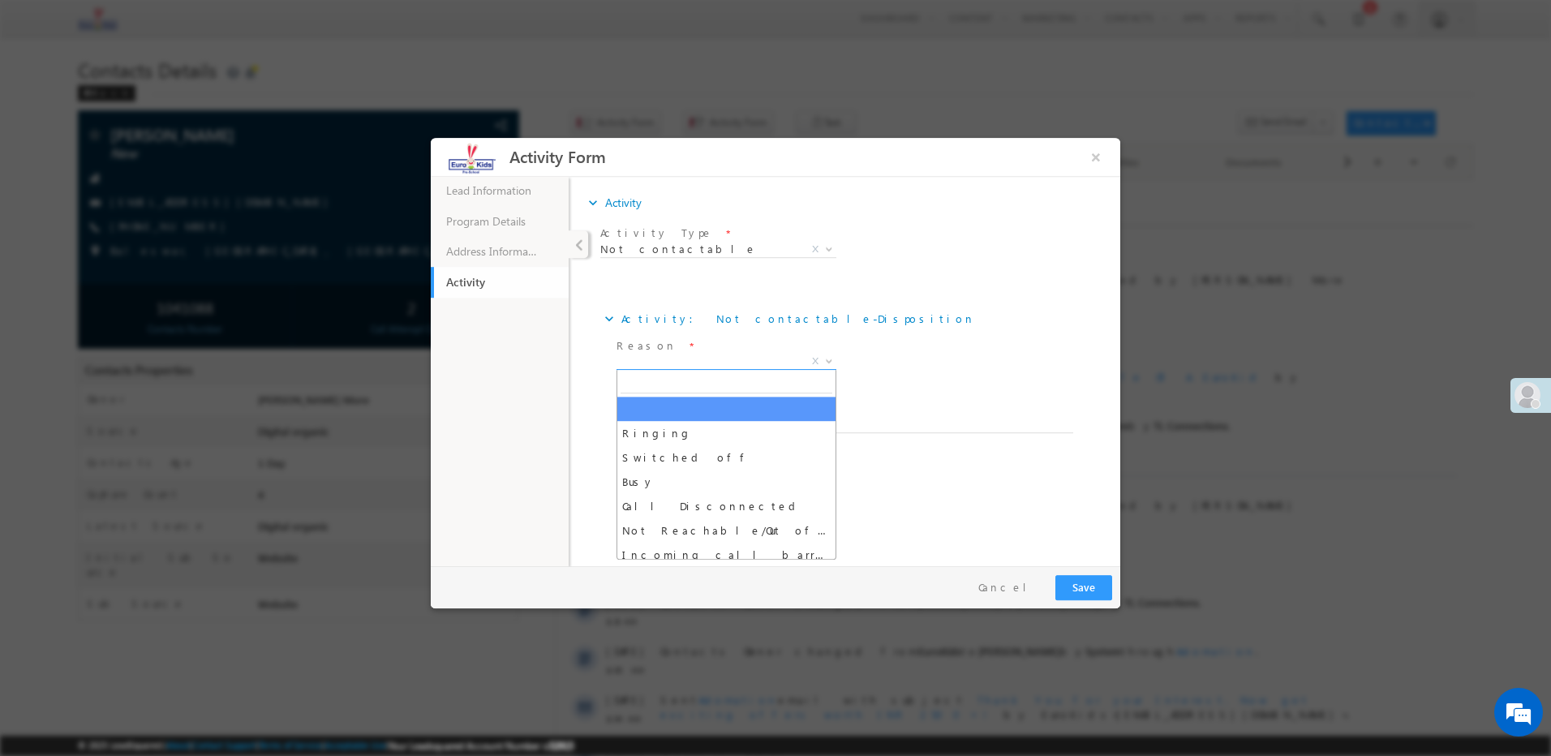
click at [676, 363] on span "X" at bounding box center [727, 362] width 220 height 16
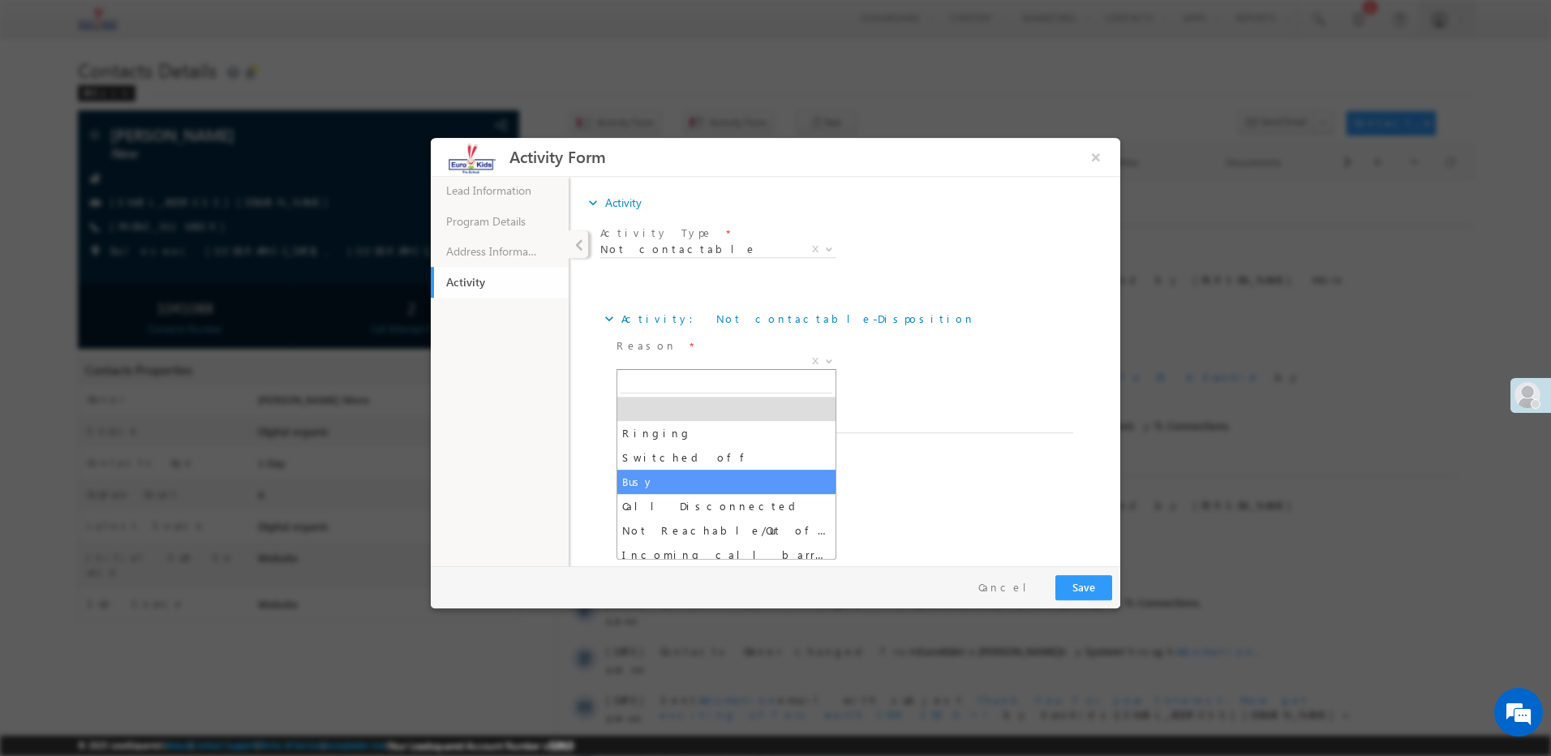
select select "Busy"
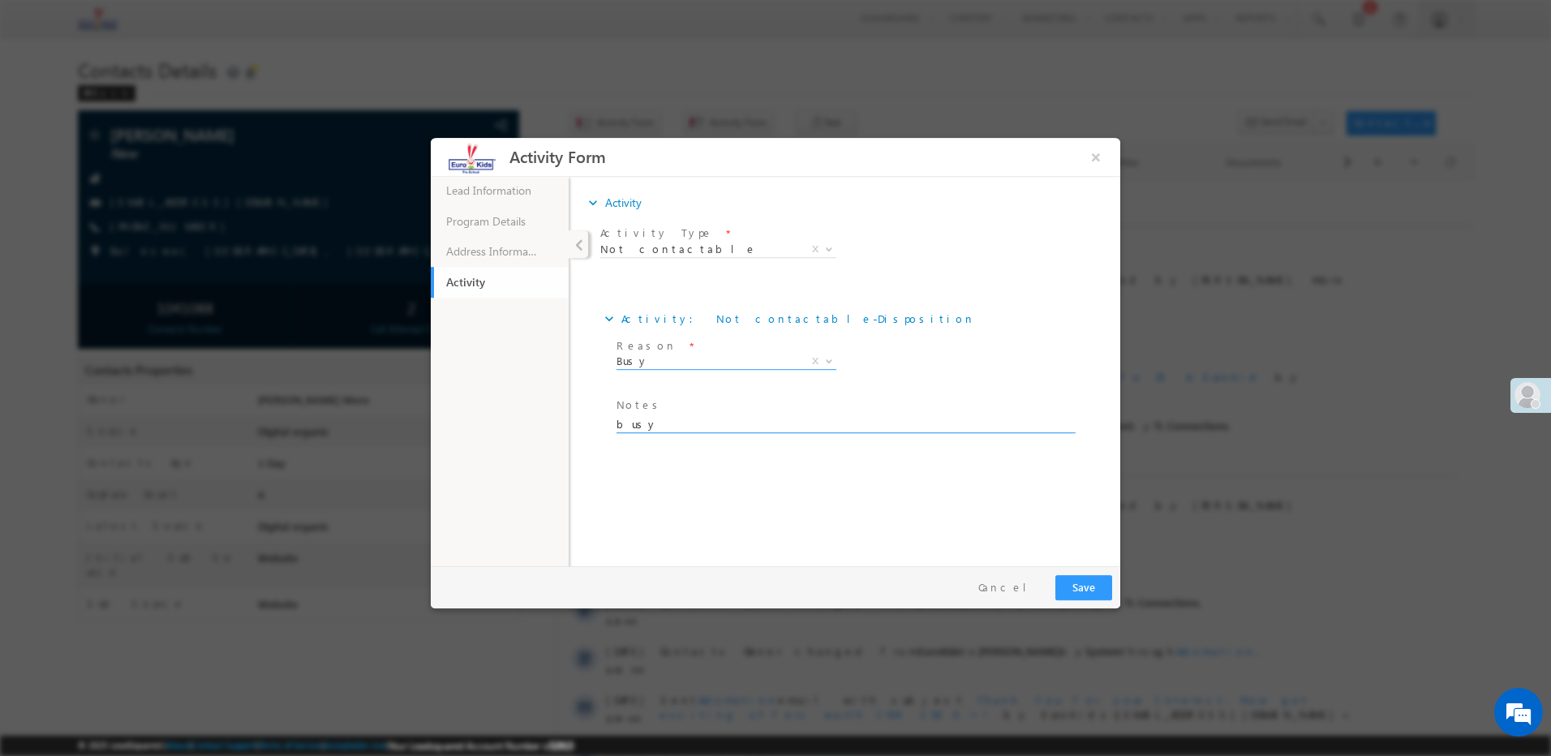
click at [624, 423] on textarea "busy" at bounding box center [845, 424] width 457 height 19
type textarea "Busy"
click at [1072, 585] on button "Save" at bounding box center [1083, 587] width 57 height 25
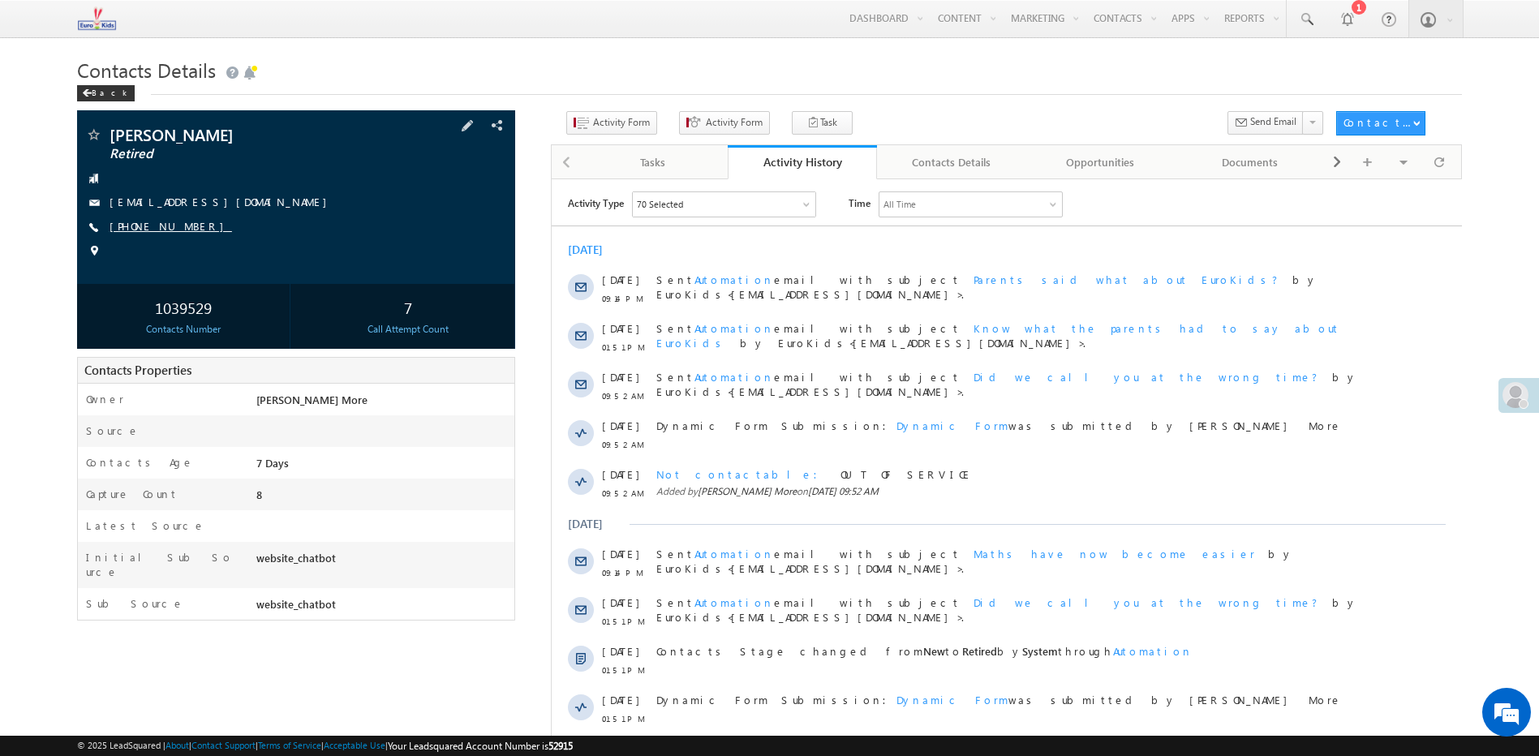
click at [170, 224] on link "+91-8878755438" at bounding box center [171, 226] width 122 height 14
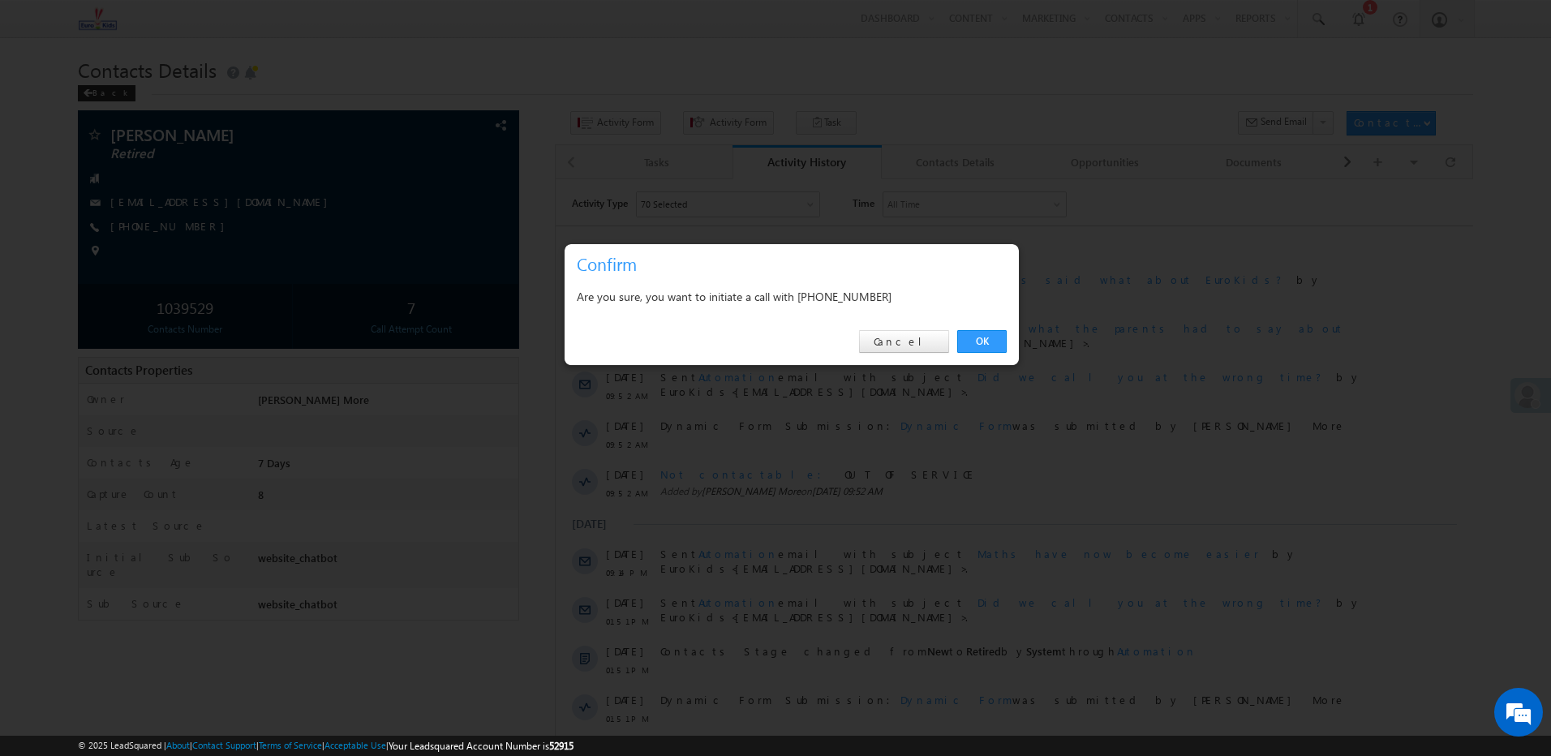
click at [878, 299] on div "Are you sure, you want to initiate a call with +91-8878755438" at bounding box center [792, 296] width 430 height 20
copy div "8878755438"
click at [916, 342] on link "Cancel" at bounding box center [904, 341] width 90 height 23
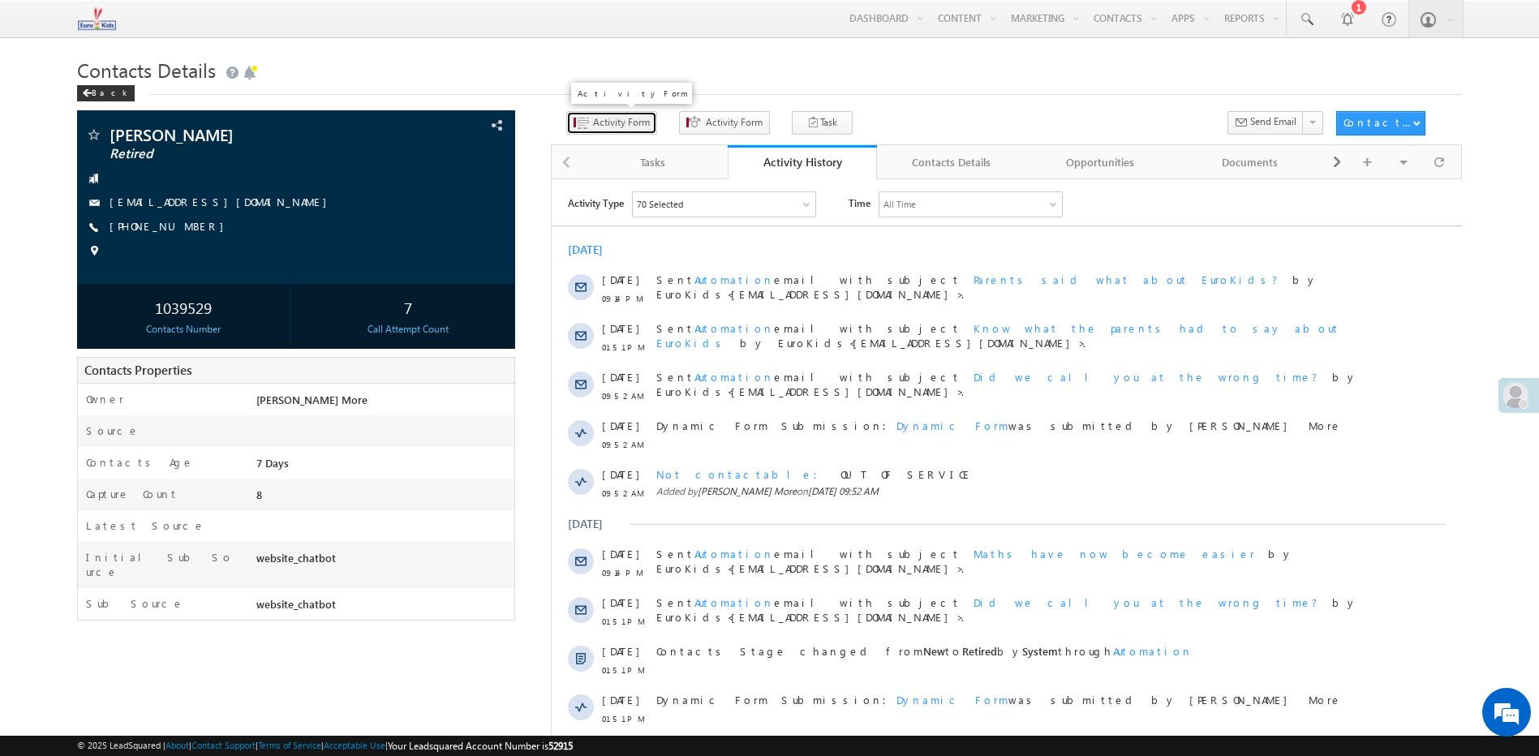
click at [594, 125] on span "Activity Form" at bounding box center [621, 122] width 57 height 15
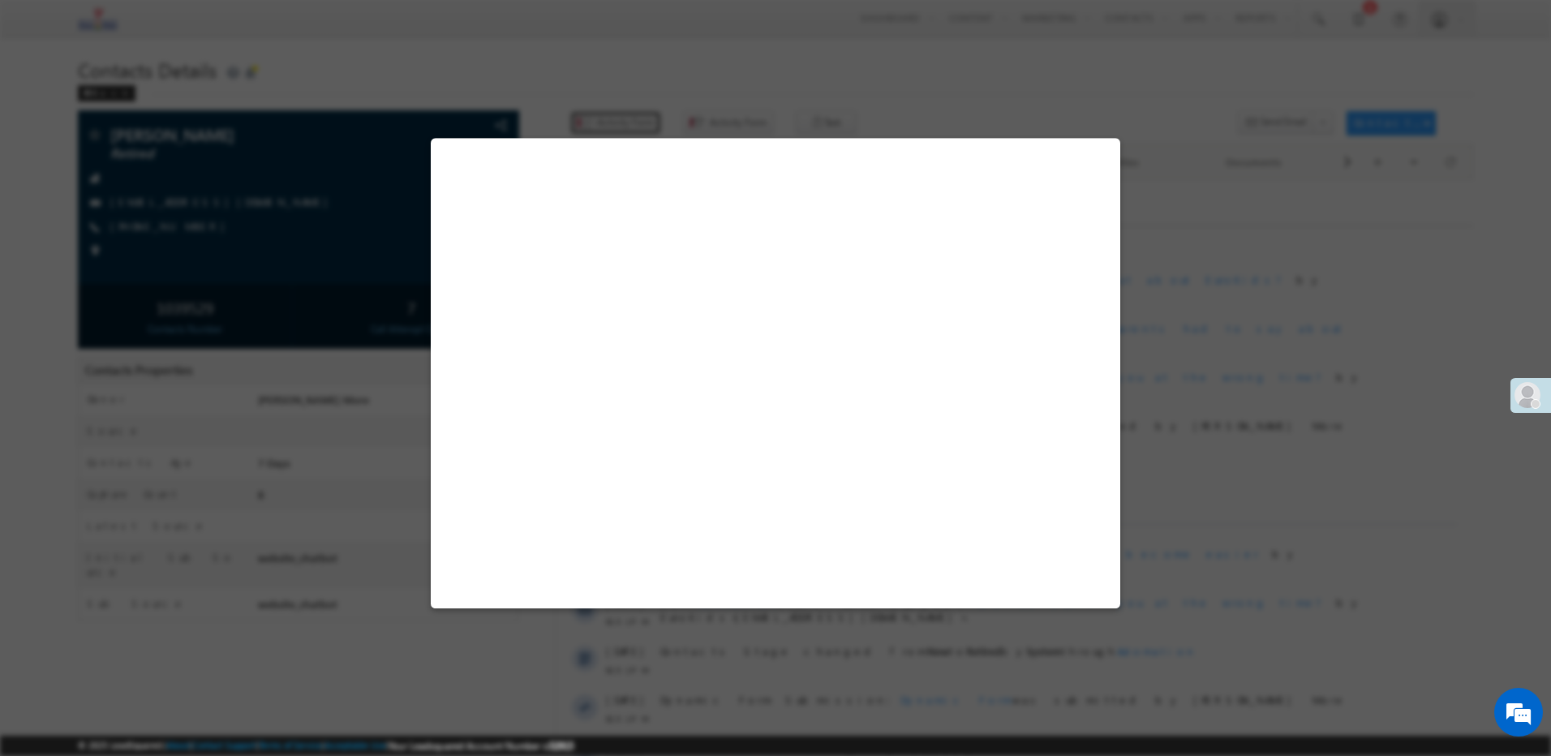
select select "Admissions"
select select "true"
select select "website_chatbot"
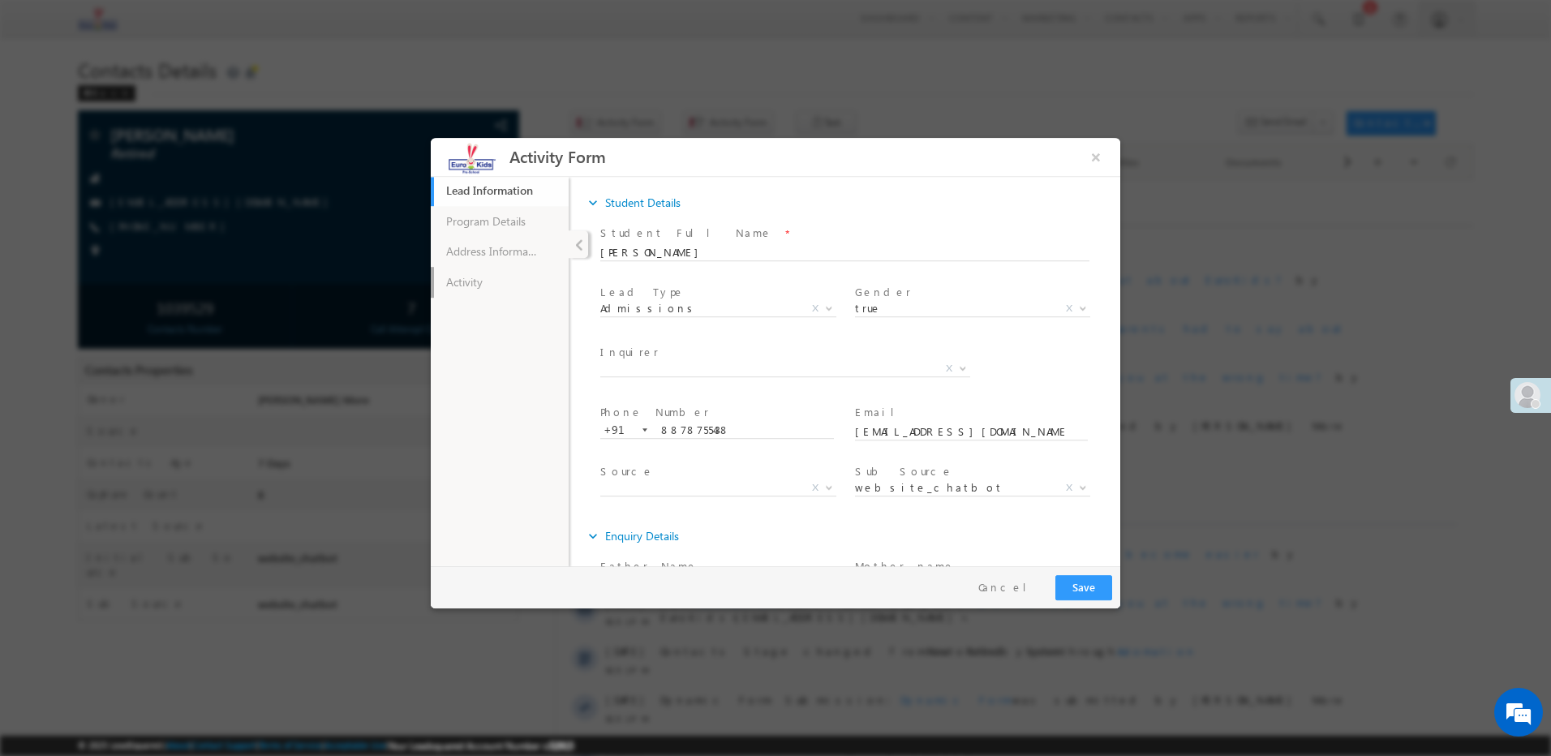
click at [481, 275] on link "Activity" at bounding box center [500, 282] width 138 height 31
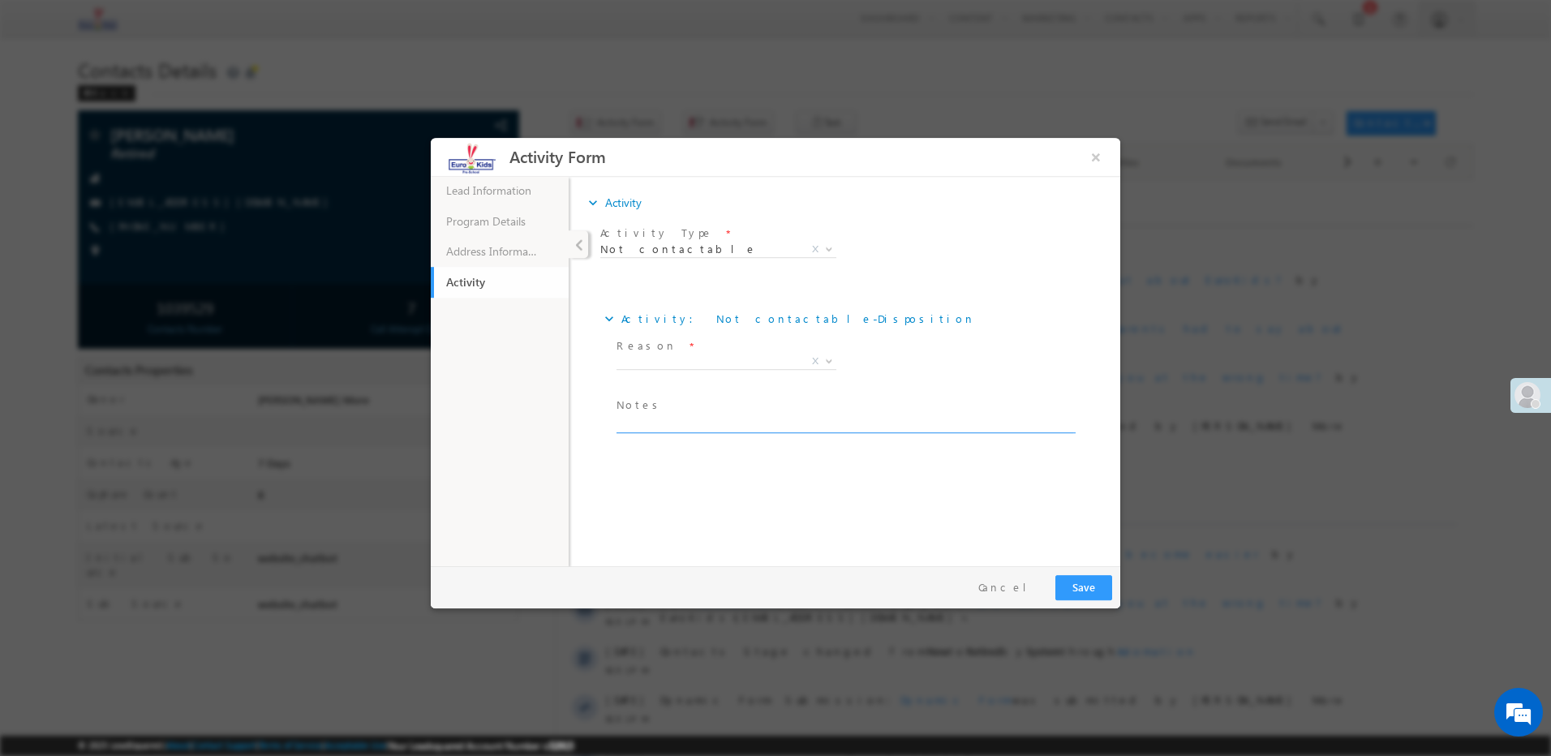
click at [638, 427] on textarea at bounding box center [845, 424] width 457 height 19
paste textarea "OUT OF SERVICE"
type textarea "OUT OF SERVICE"
click at [681, 362] on span "X" at bounding box center [727, 362] width 220 height 16
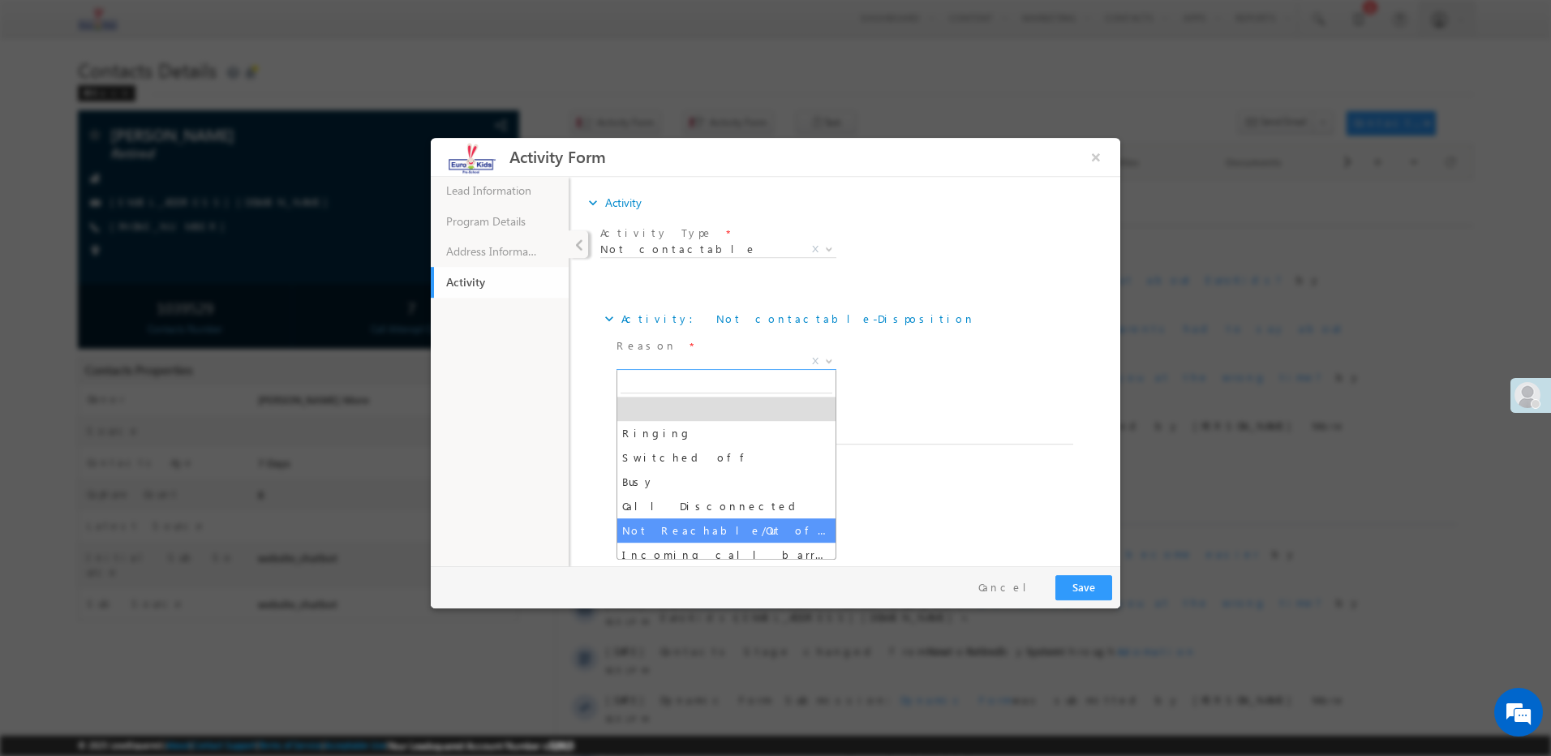
select select "Not Reachable/Out of coverage area"
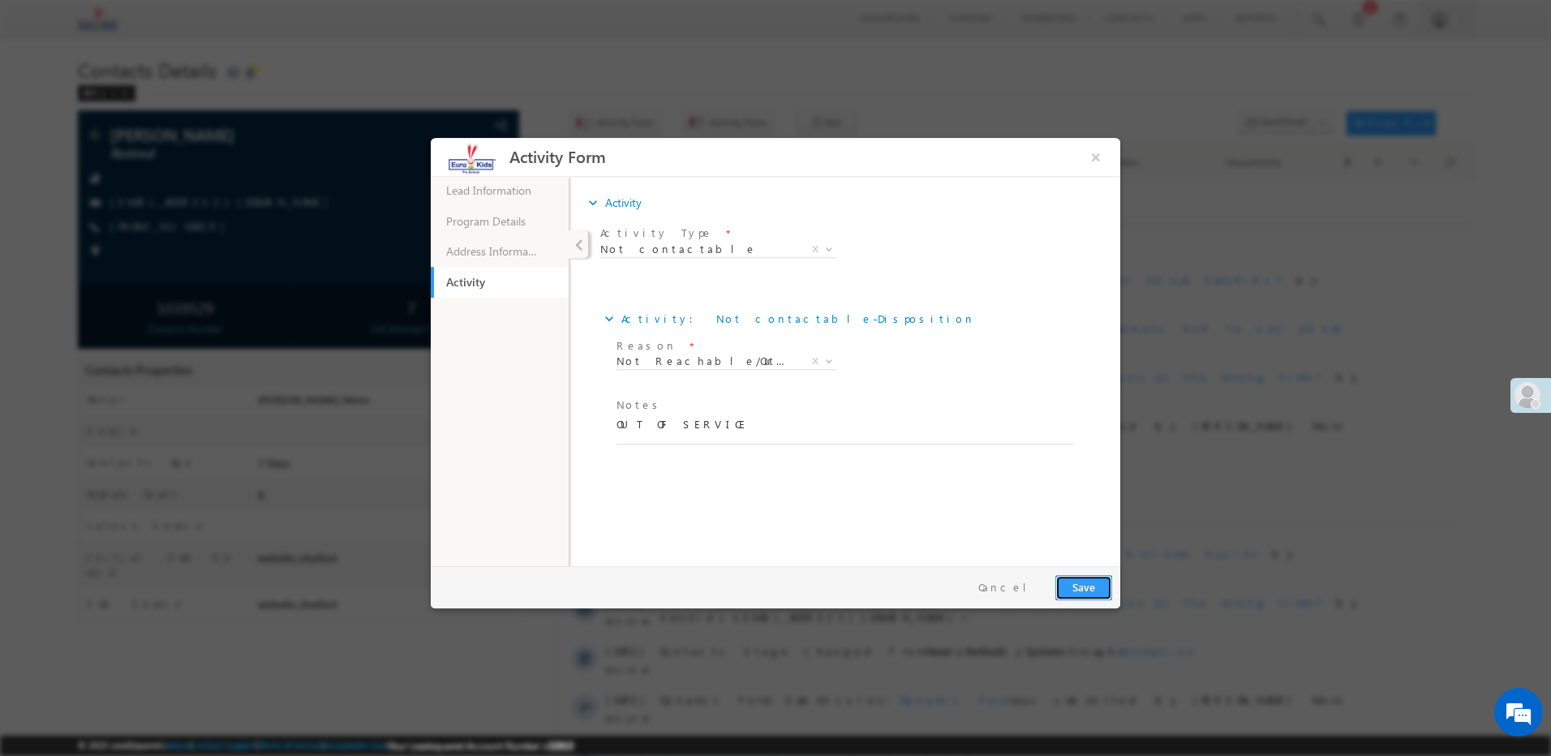
click at [1077, 587] on button "Save" at bounding box center [1083, 587] width 57 height 25
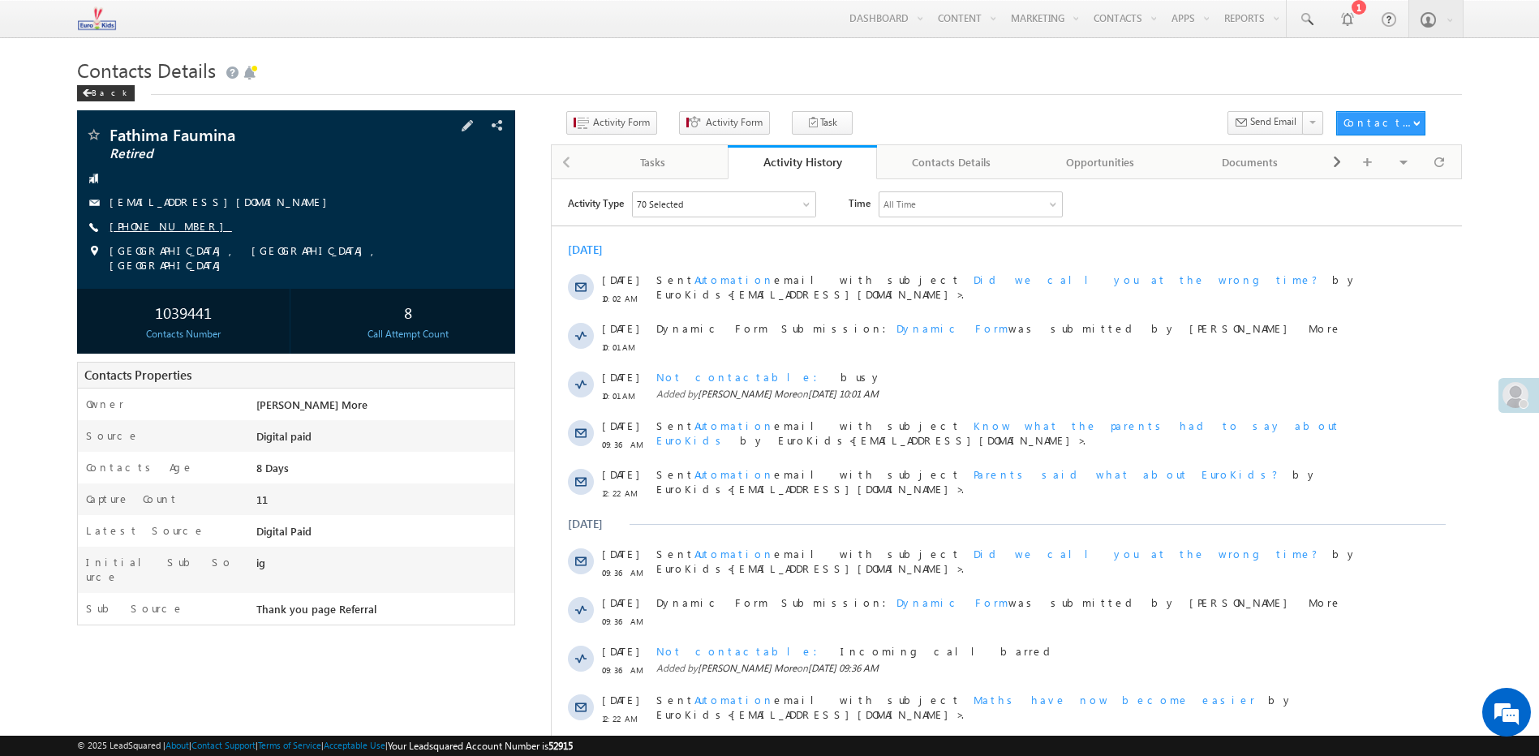
click at [146, 223] on link "[PHONE_NUMBER]" at bounding box center [171, 226] width 122 height 14
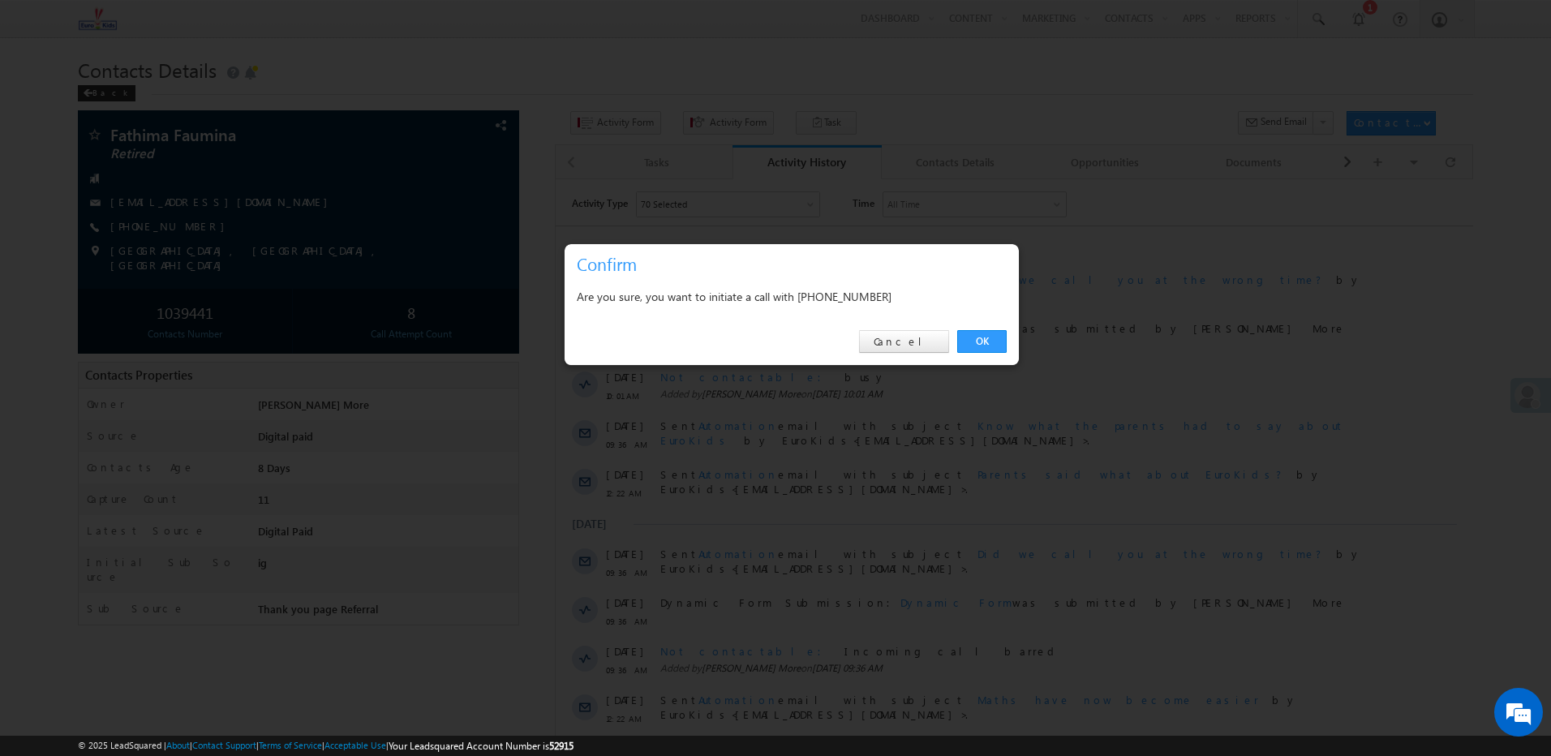
click at [853, 303] on div "Are you sure, you want to initiate a call with [PHONE_NUMBER]" at bounding box center [792, 296] width 430 height 20
click at [853, 303] on div "Are you sure, you want to initiate a call with +91-9952289094" at bounding box center [792, 296] width 430 height 20
copy div "9952289094"
drag, startPoint x: 921, startPoint y: 347, endPoint x: 269, endPoint y: 128, distance: 687.2
click at [921, 347] on link "Cancel" at bounding box center [904, 341] width 90 height 23
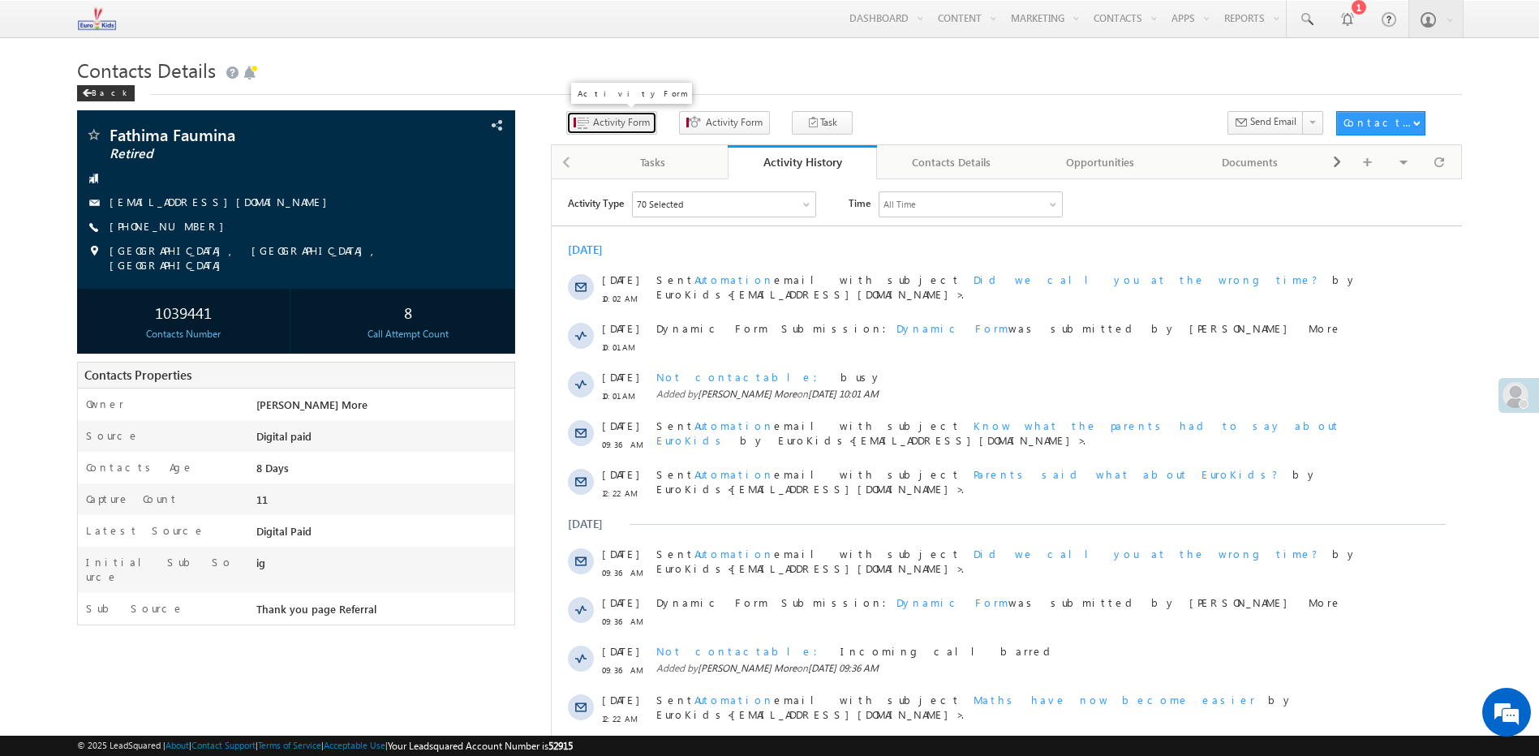
click at [633, 123] on span "Activity Form" at bounding box center [621, 122] width 57 height 15
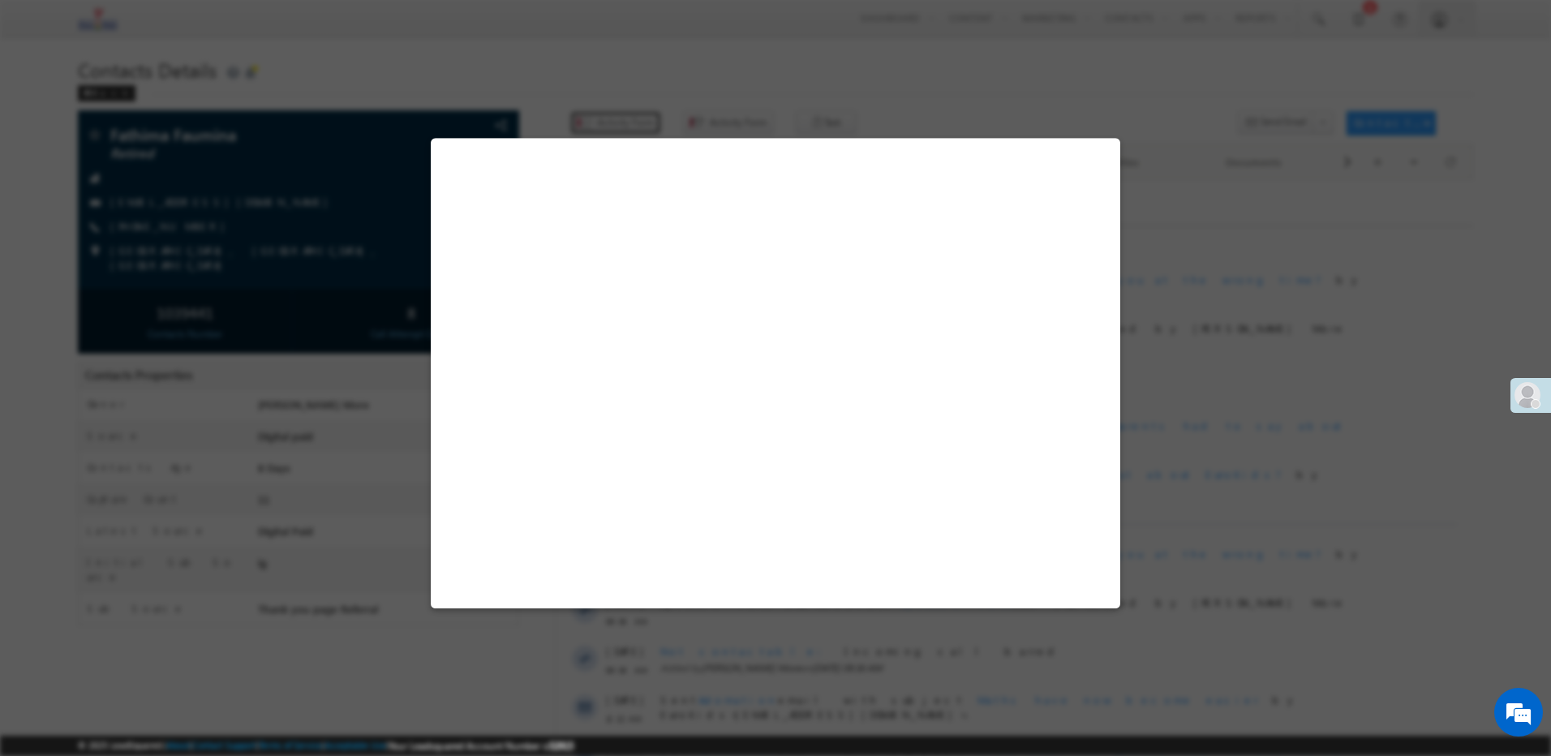
select select "Admissions"
select select "MXOthers"
select select "Thank you page Referral"
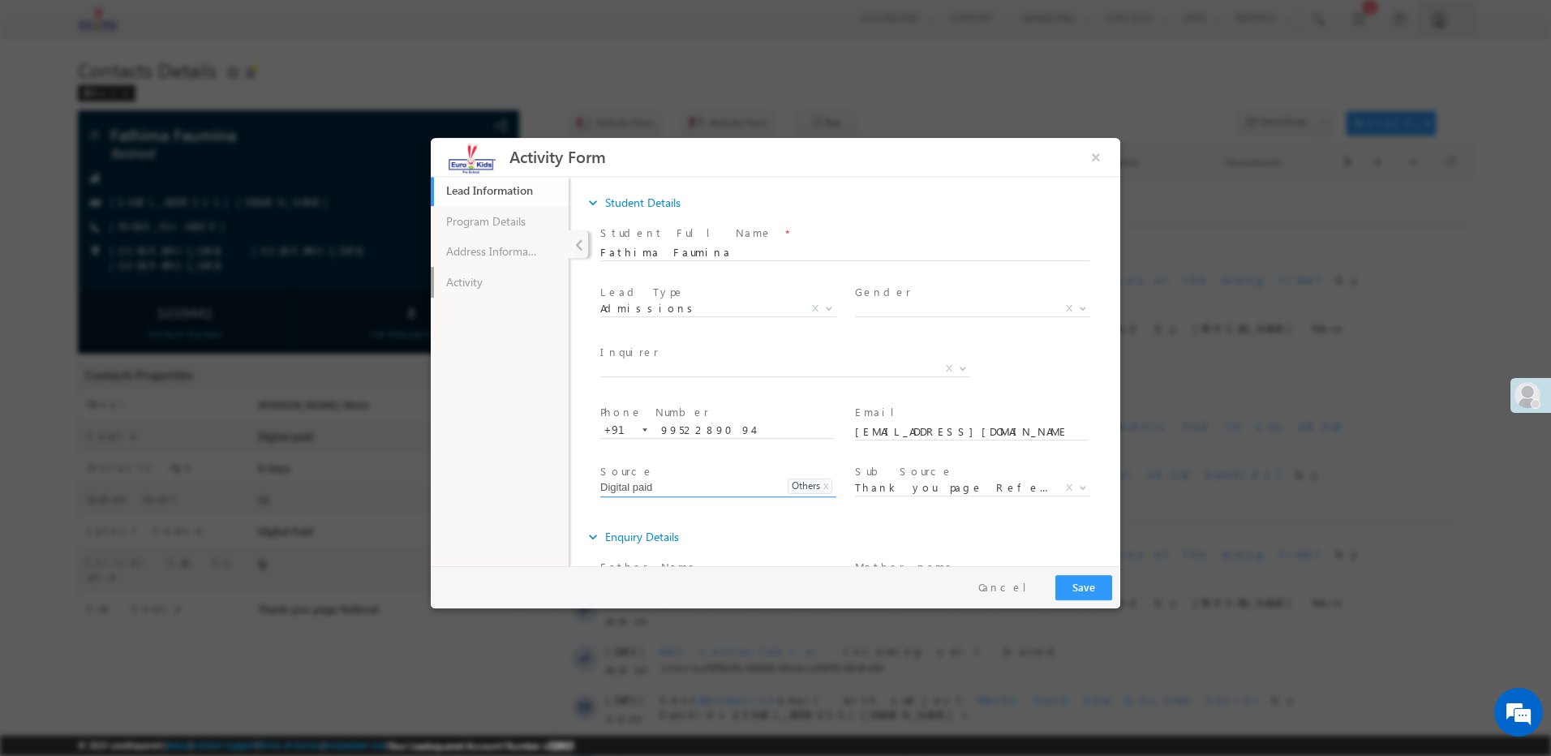
click at [502, 296] on link "Activity" at bounding box center [500, 282] width 138 height 31
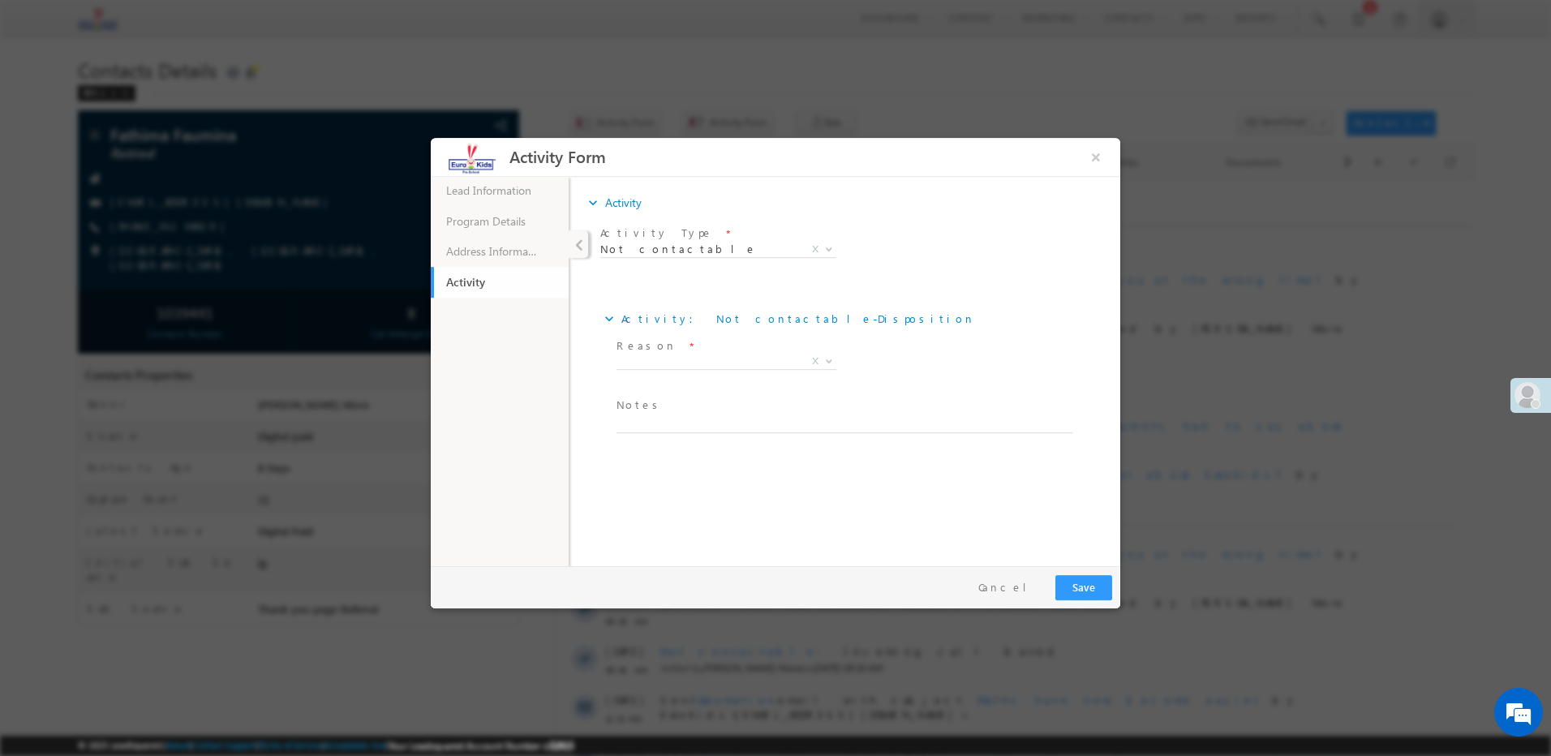
drag, startPoint x: 645, startPoint y: 438, endPoint x: 638, endPoint y: 414, distance: 25.2
click at [643, 437] on span at bounding box center [841, 441] width 448 height 18
click at [638, 414] on span "Notes *" at bounding box center [841, 406] width 448 height 18
click at [649, 431] on textarea at bounding box center [845, 424] width 457 height 19
paste textarea "Ringing"
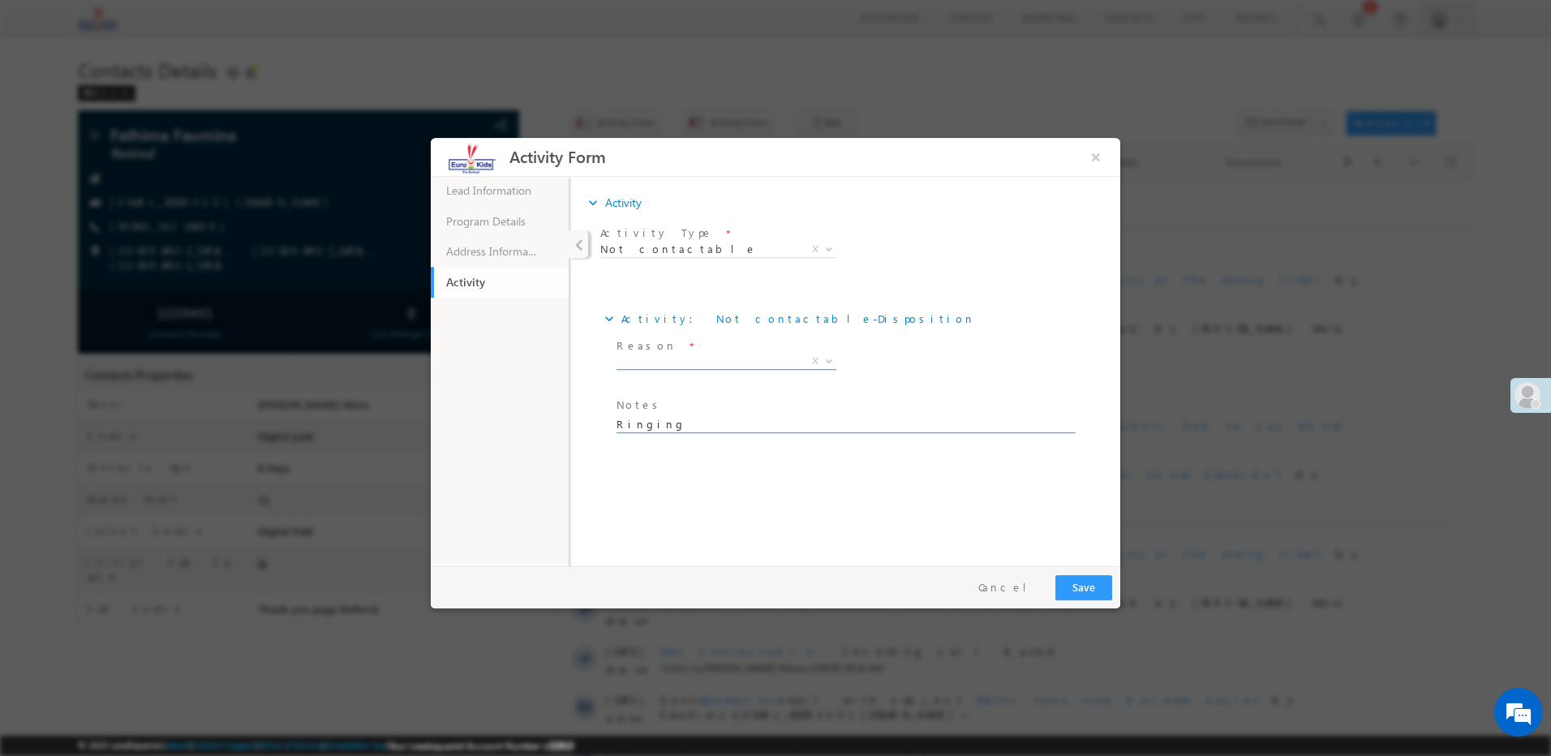
type textarea "Ringing"
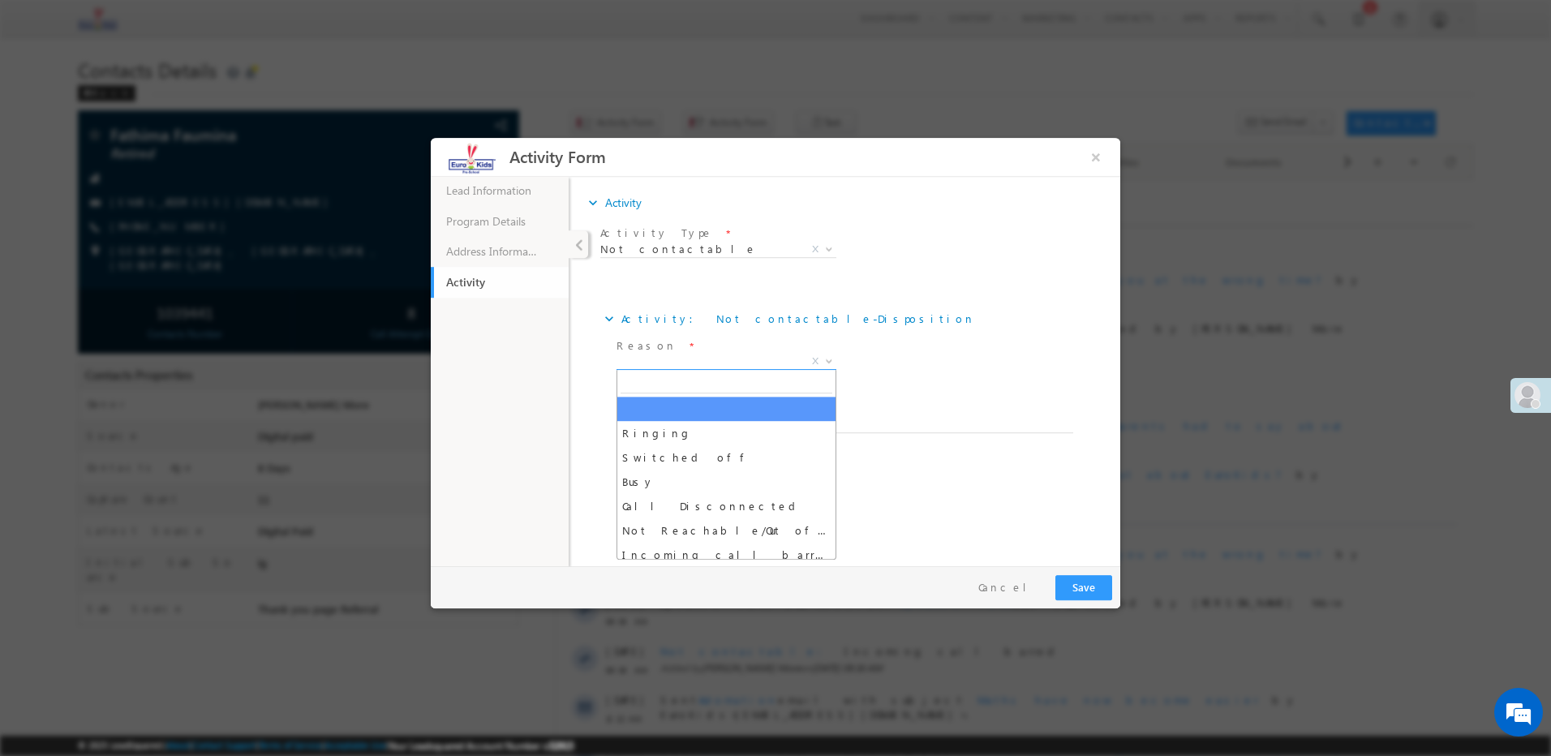
click at [640, 366] on span "X" at bounding box center [727, 362] width 220 height 16
select select "Ringing"
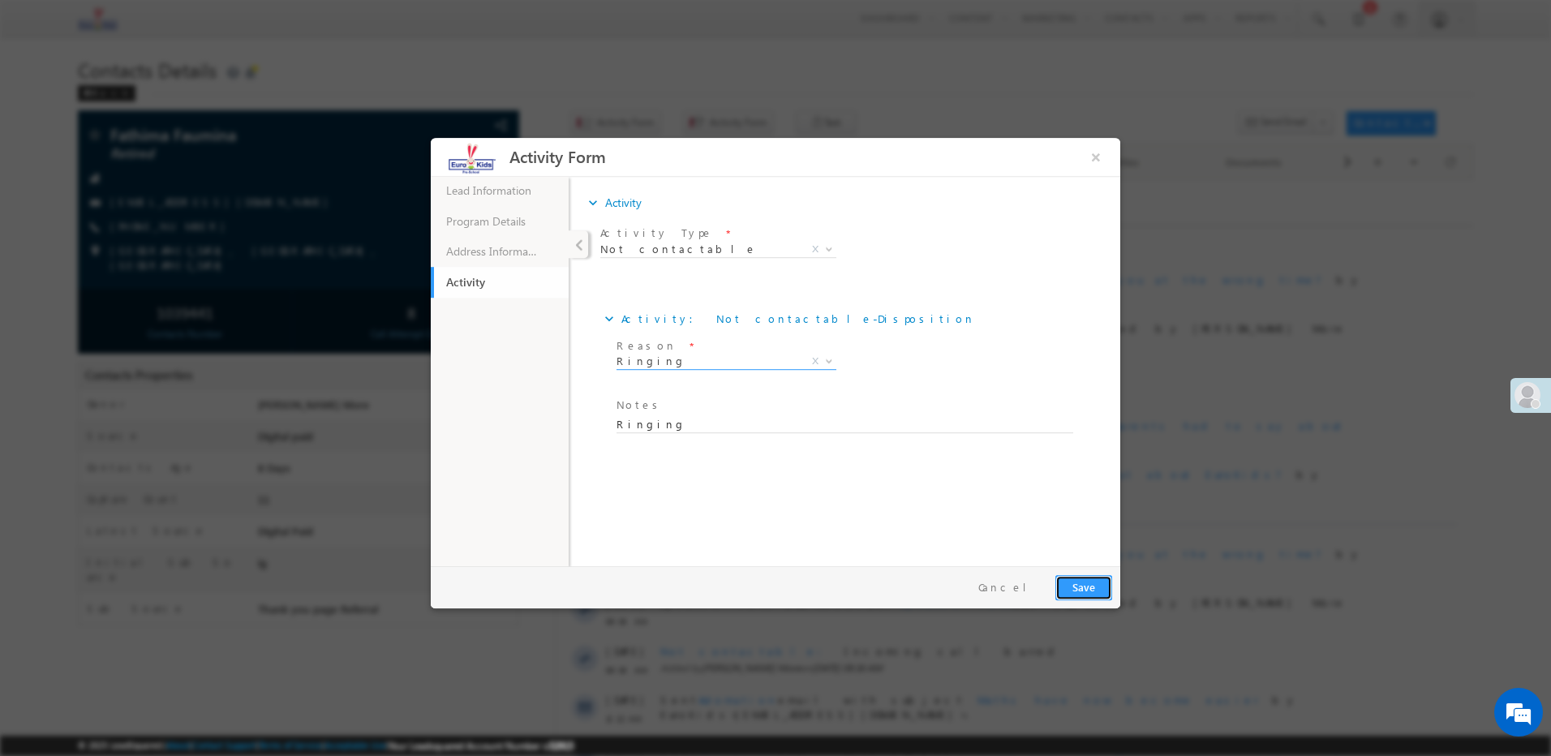
click at [1083, 595] on button "Save" at bounding box center [1083, 587] width 57 height 25
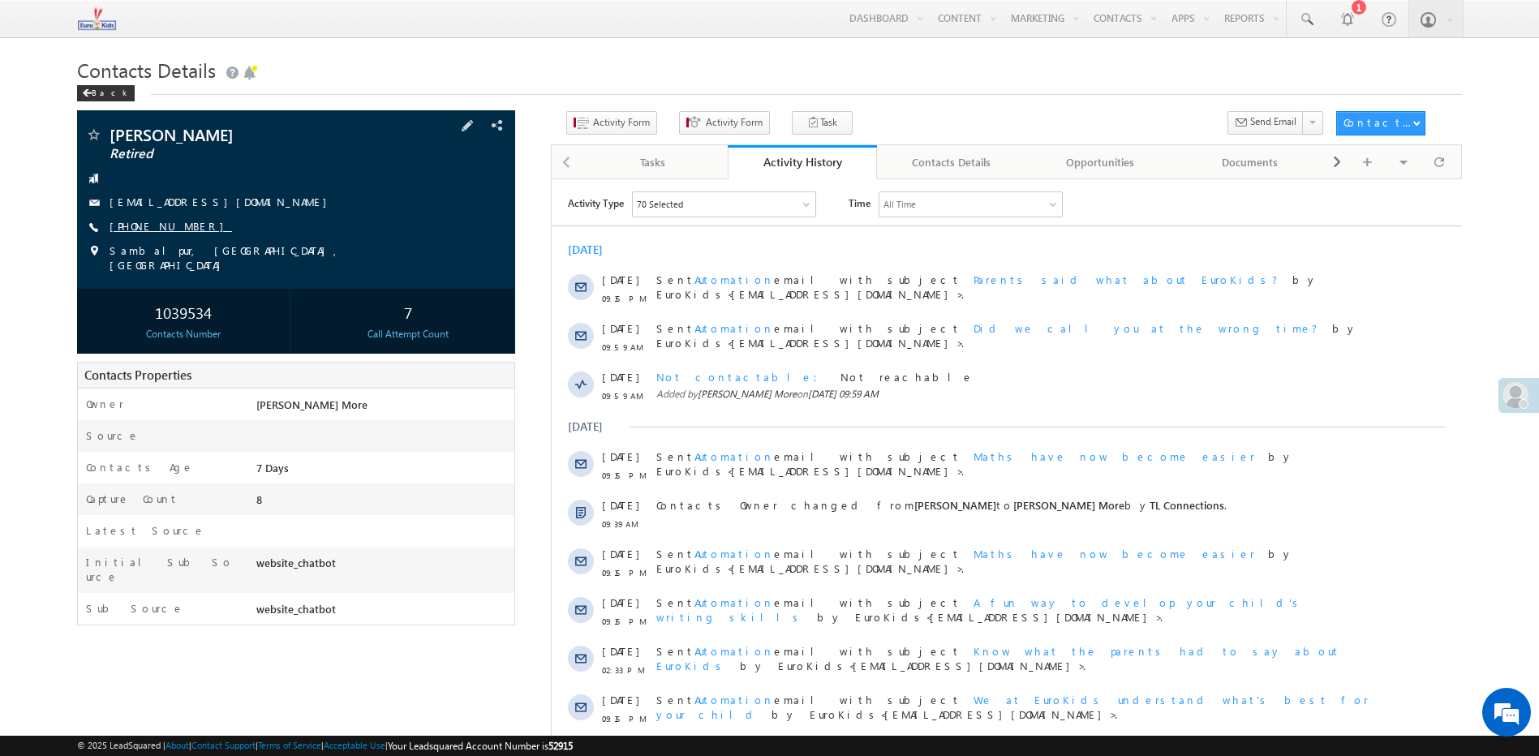
click at [165, 225] on link "[PHONE_NUMBER]" at bounding box center [171, 226] width 122 height 14
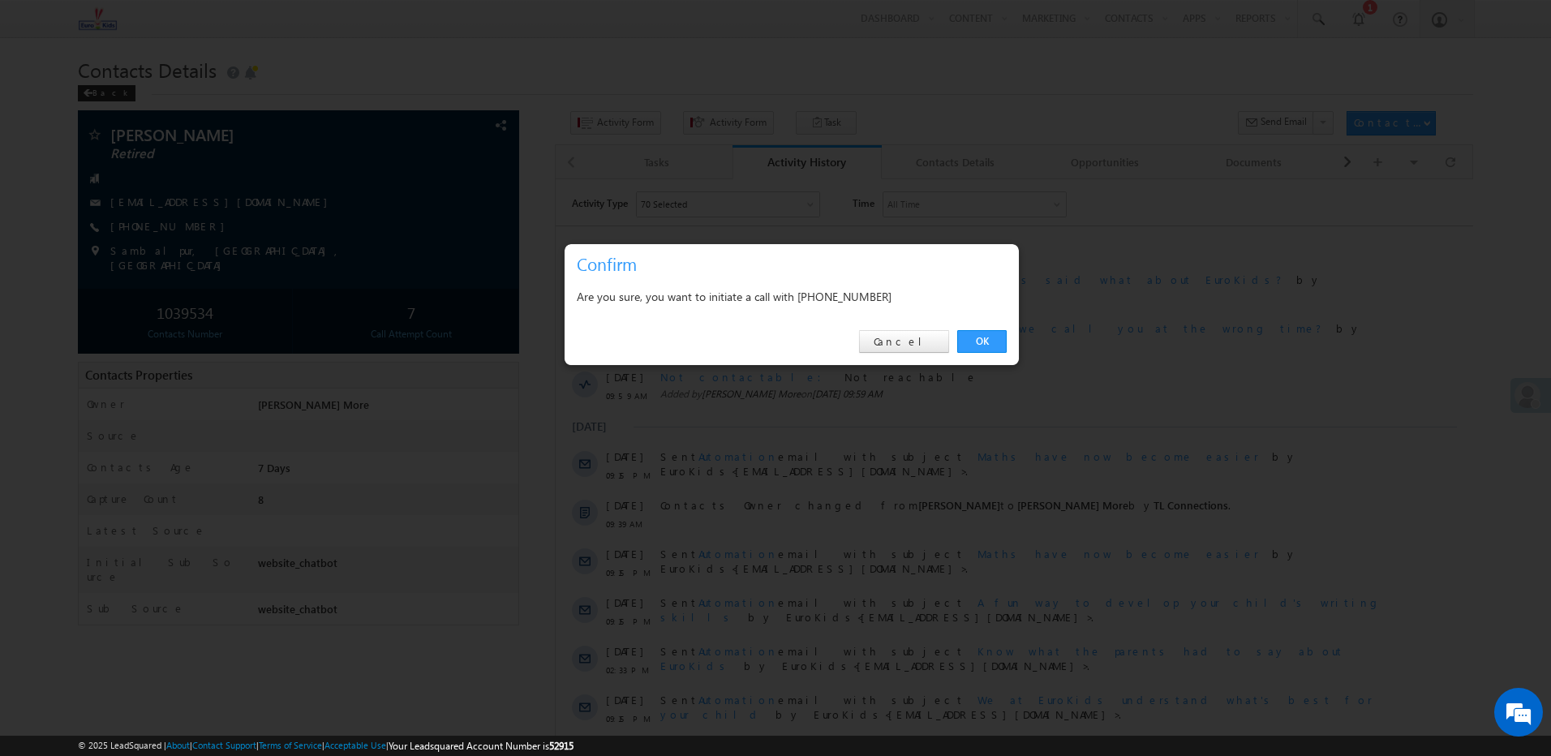
click at [854, 290] on div "Are you sure, you want to initiate a call with +91-9658705760" at bounding box center [792, 296] width 430 height 20
copy div "9658705760"
drag, startPoint x: 221, startPoint y: 47, endPoint x: 668, endPoint y: 171, distance: 463.9
click at [922, 340] on link "Cancel" at bounding box center [904, 341] width 90 height 23
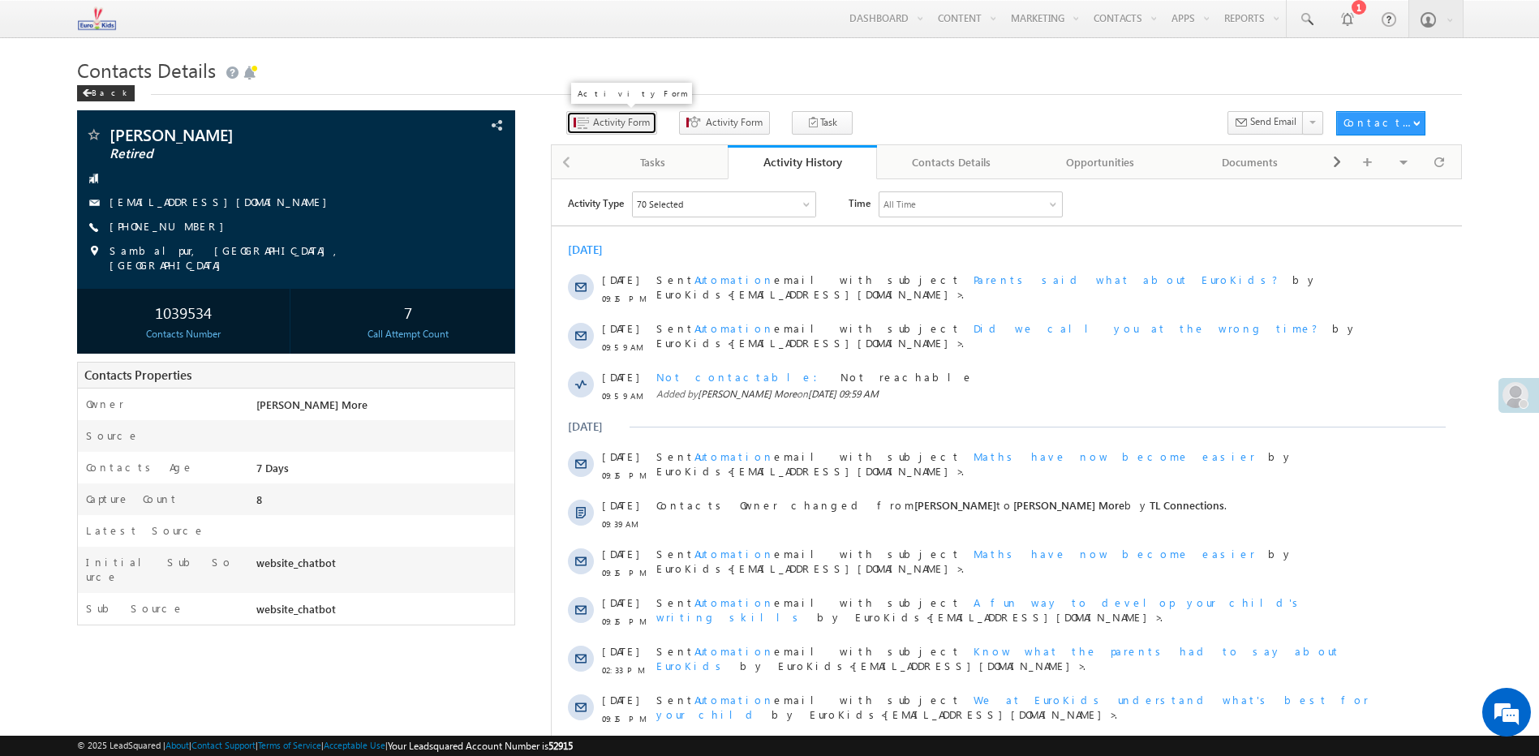
click at [598, 127] on span "Activity Form" at bounding box center [621, 122] width 57 height 15
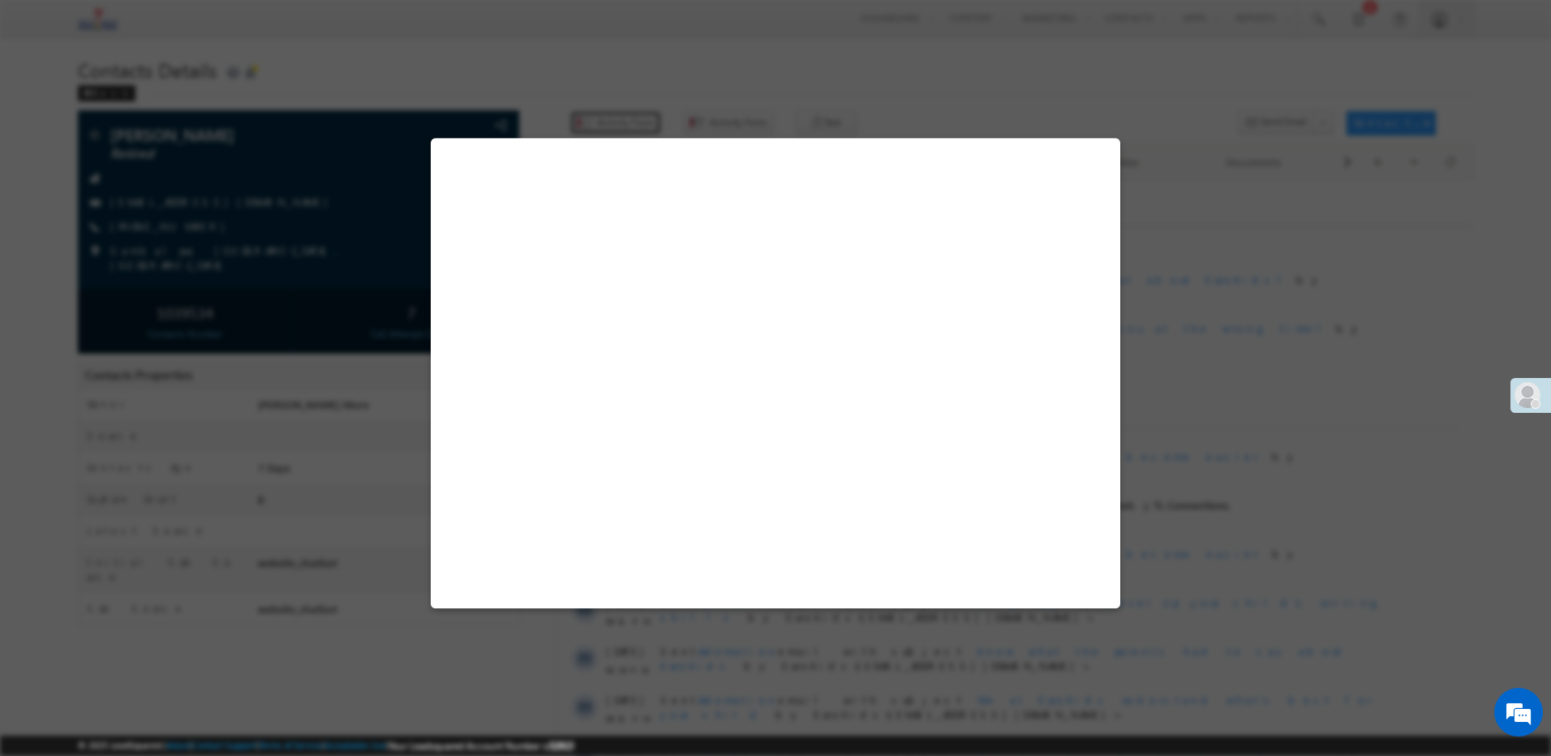
select select "Admissions"
select select "true"
select select "website_chatbot"
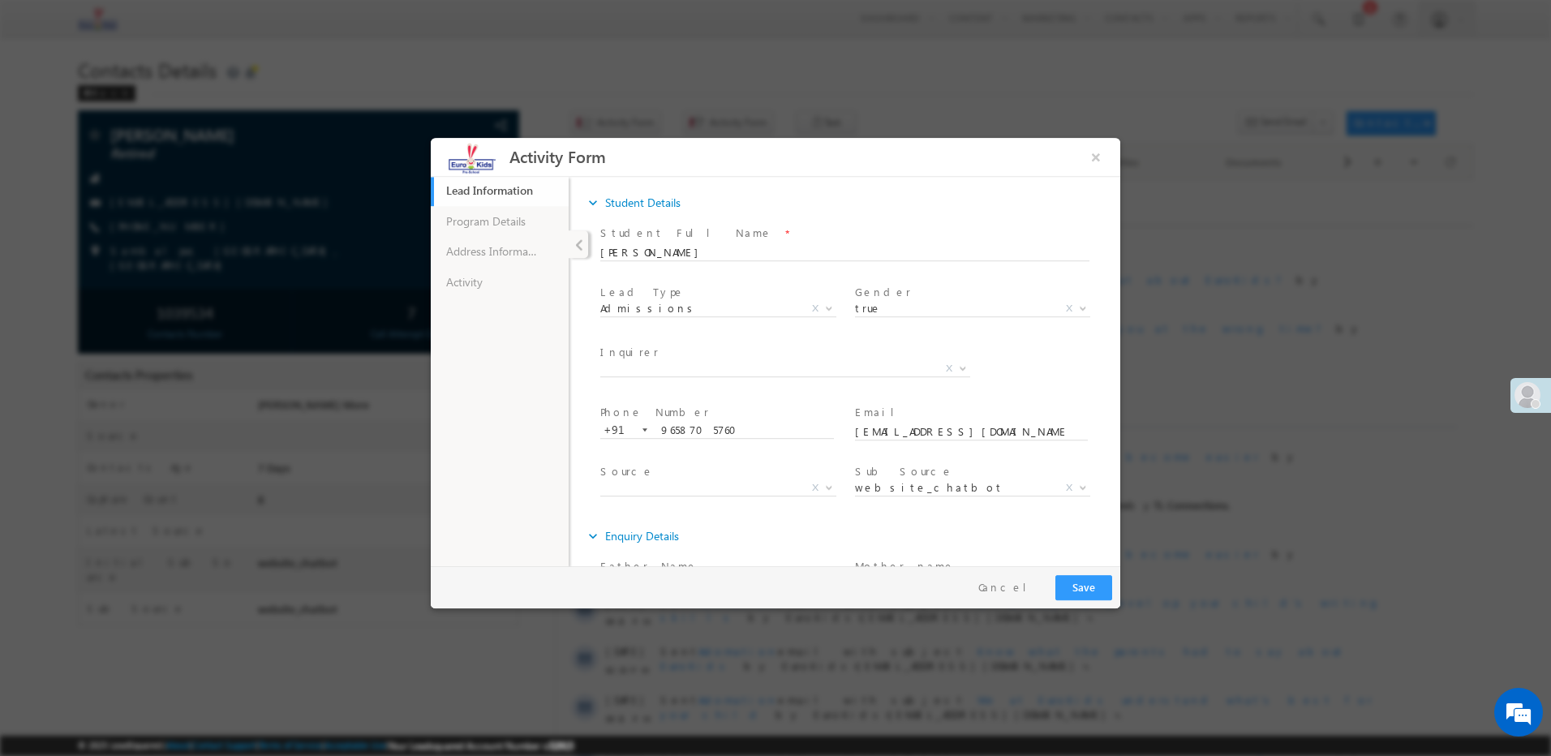
click at [470, 304] on ul "Lead Information 79% Completed Program Details Address Information Activity" at bounding box center [500, 370] width 138 height 390
click at [500, 284] on link "Activity" at bounding box center [500, 282] width 138 height 31
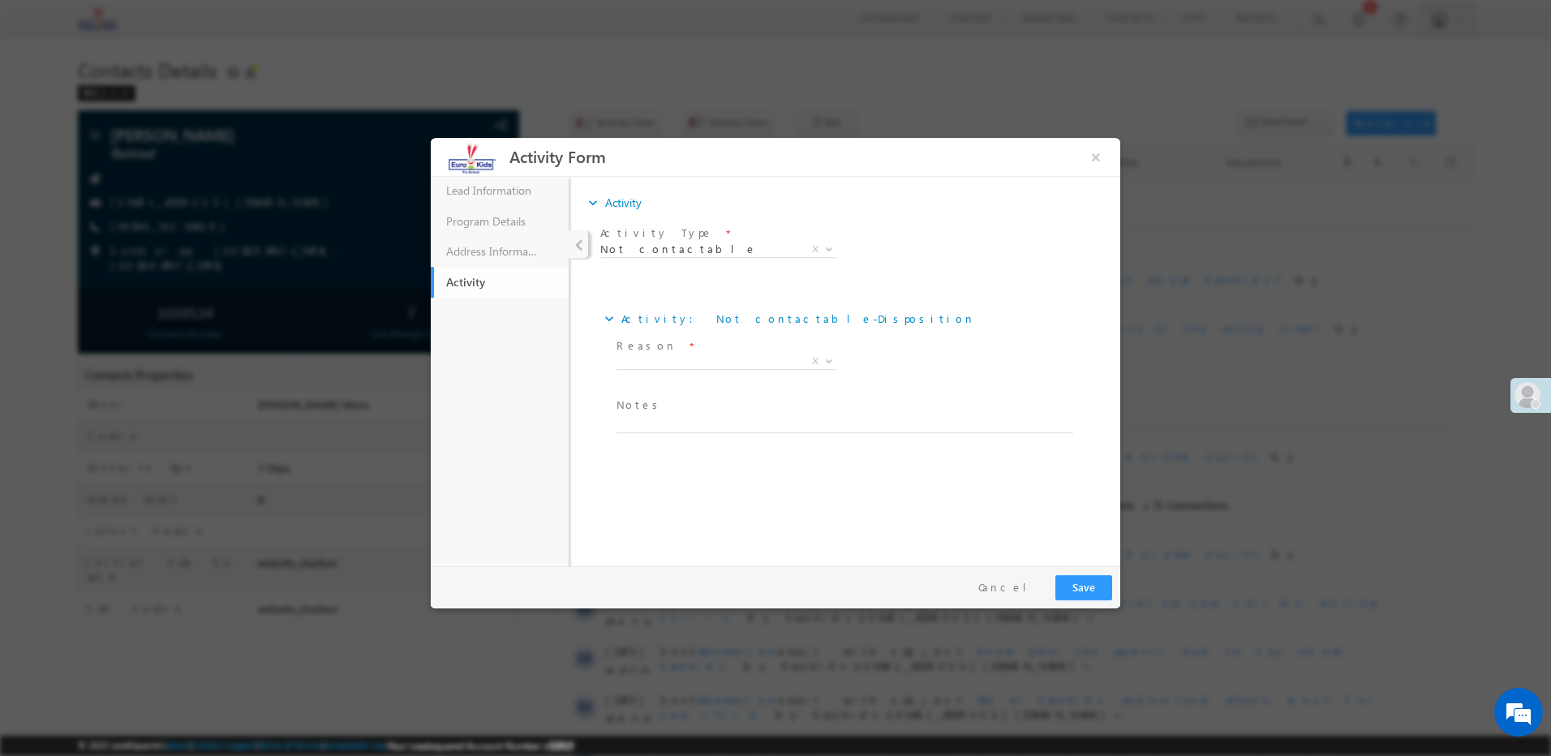
click at [647, 424] on textarea at bounding box center [845, 424] width 457 height 19
paste textarea "Not reachable"
type textarea "Not reachable"
click at [667, 357] on span "X" at bounding box center [727, 362] width 220 height 16
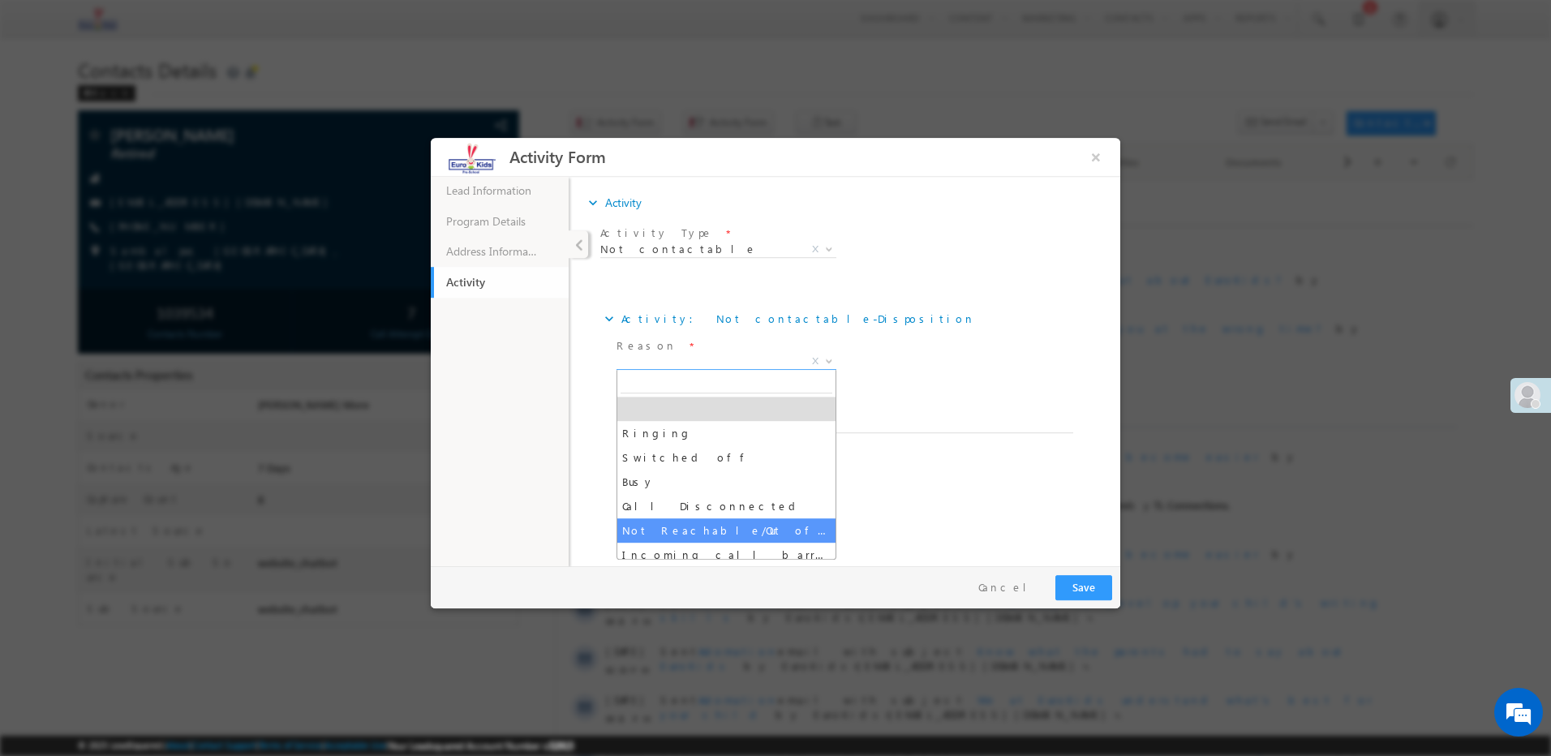
select select "Not Reachable/Out of coverage area"
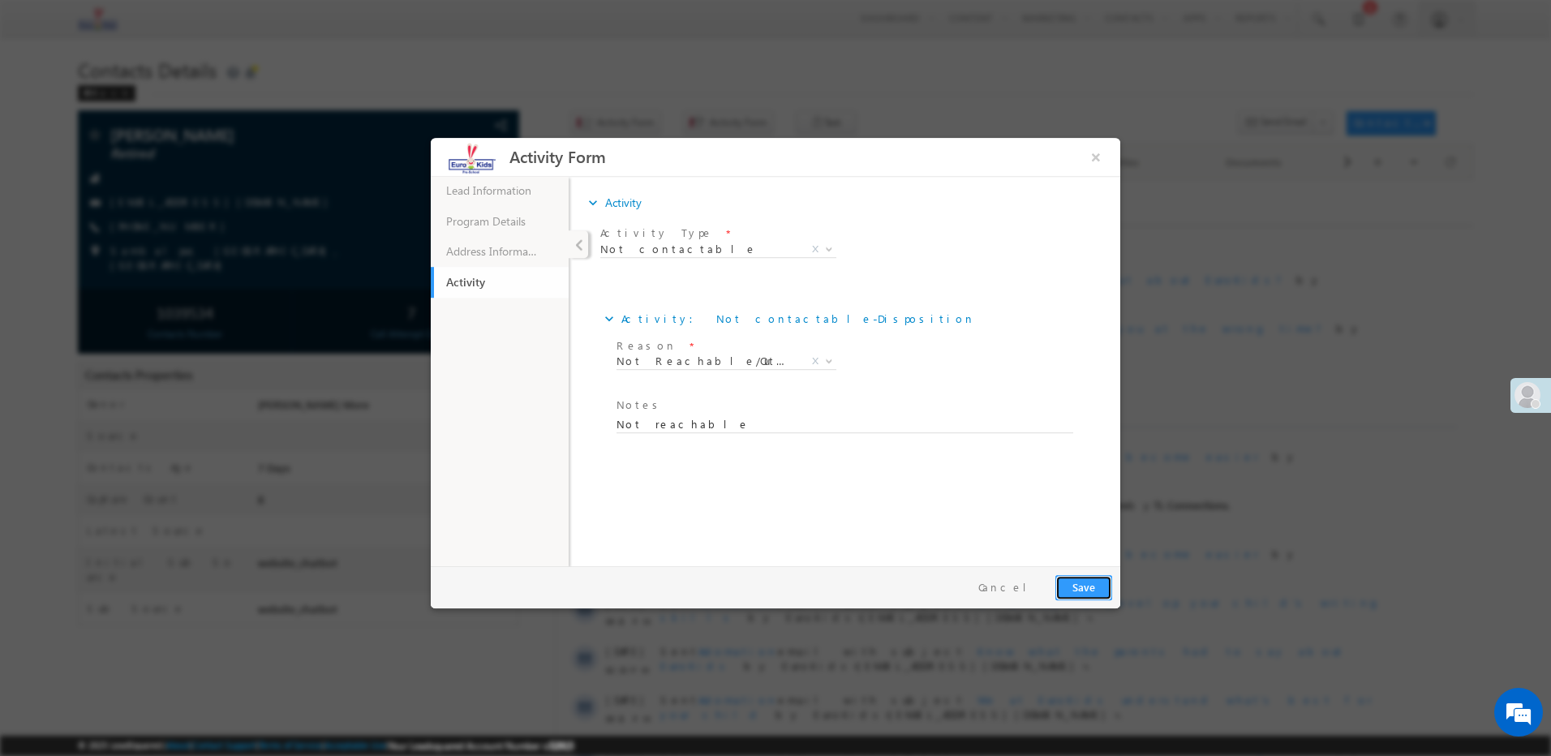
click at [1074, 581] on button "Save" at bounding box center [1083, 587] width 57 height 25
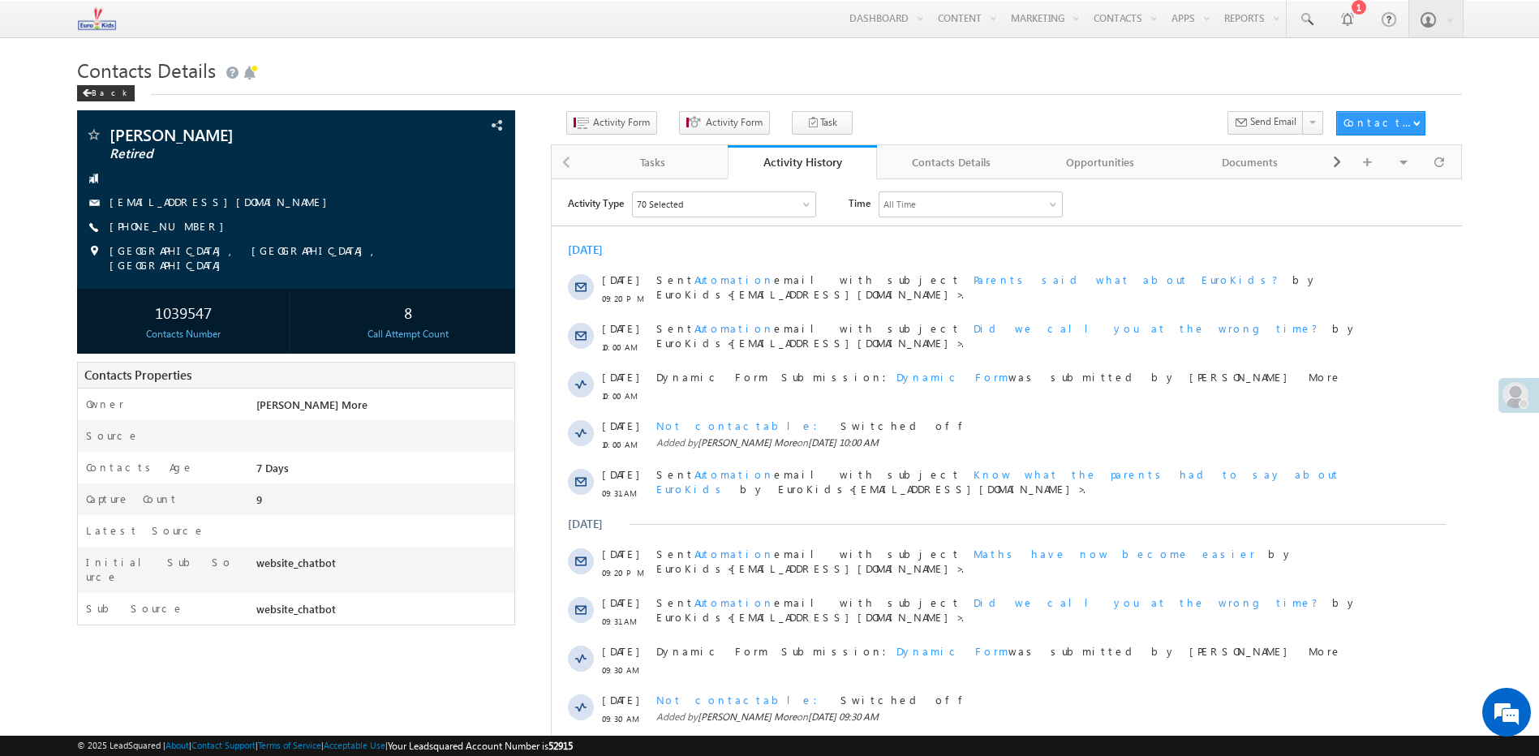
click at [506, 52] on body "Menu [PERSON_NAME] More ccage nt.8@ euros chool india .com" at bounding box center [769, 438] width 1539 height 876
click at [174, 226] on link "[PHONE_NUMBER]" at bounding box center [171, 226] width 122 height 14
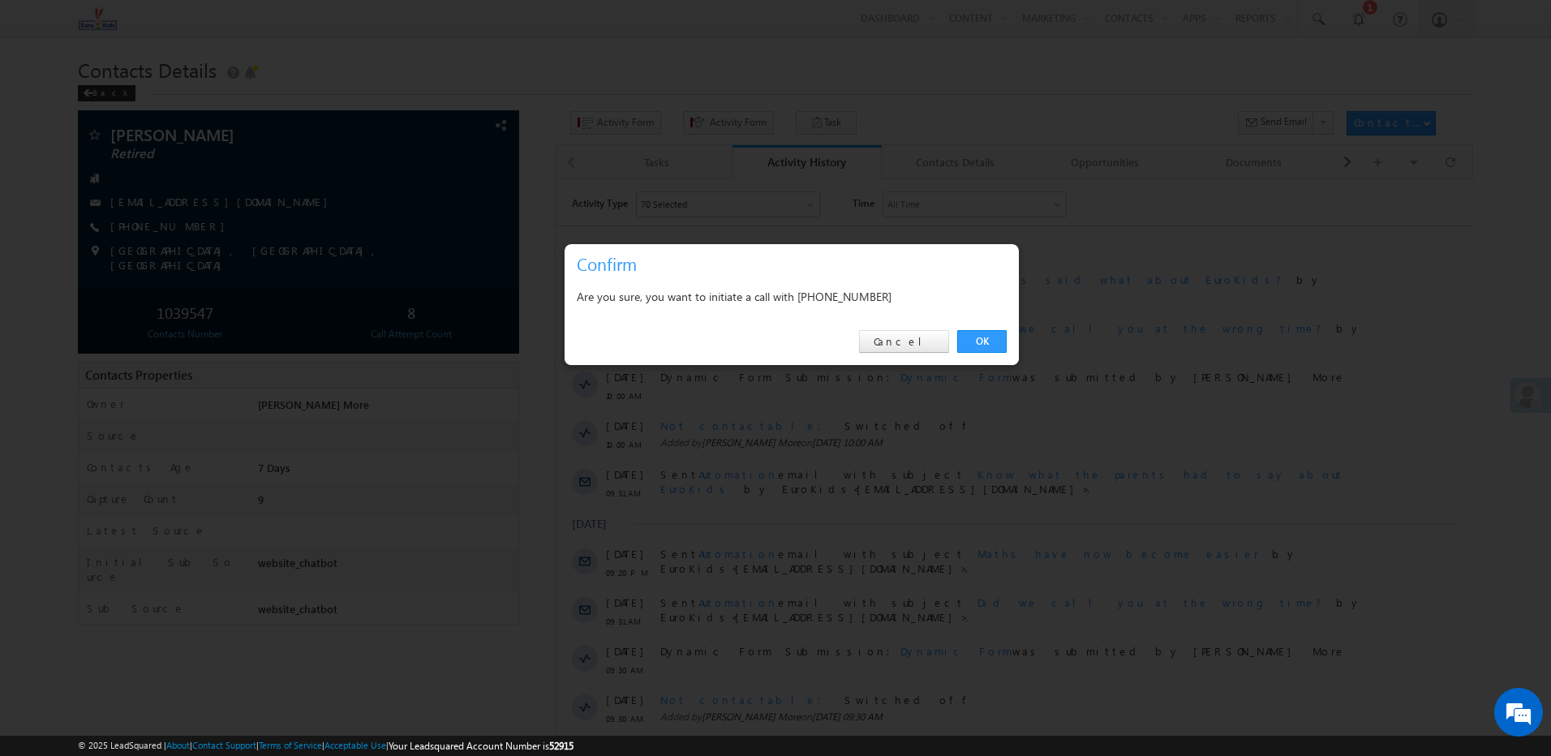
click at [842, 295] on div "Are you sure, you want to initiate a call with [PHONE_NUMBER]" at bounding box center [792, 296] width 430 height 20
drag, startPoint x: 855, startPoint y: 350, endPoint x: 855, endPoint y: 312, distance: 38.1
click at [856, 350] on div "OK Cancel" at bounding box center [792, 342] width 454 height 46
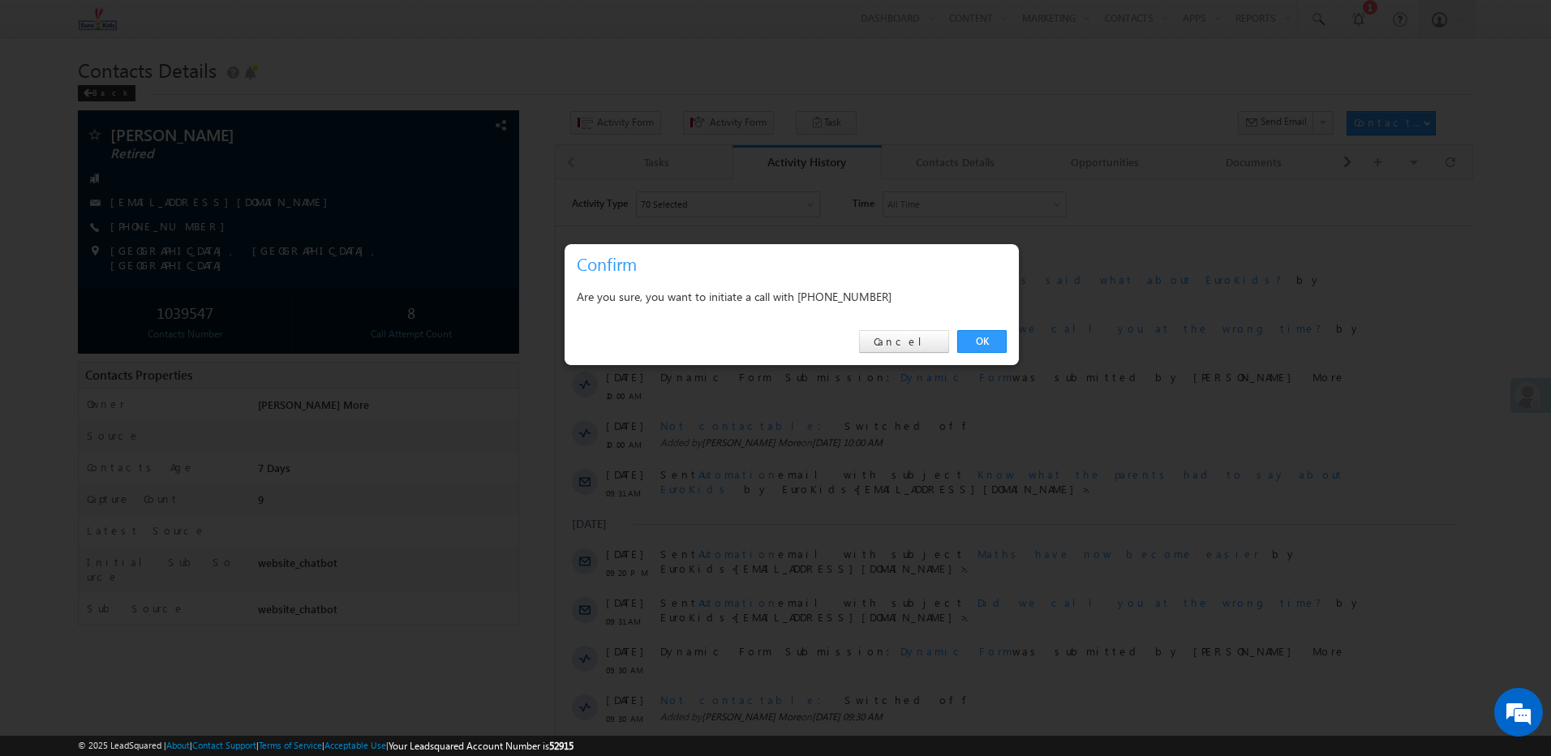
click at [855, 307] on div "Are you sure, you want to initiate a call with [PHONE_NUMBER]" at bounding box center [792, 298] width 454 height 41
click at [855, 305] on div "Are you sure, you want to initiate a call with [PHONE_NUMBER]" at bounding box center [792, 296] width 430 height 20
copy div "9389757604"
click at [920, 339] on link "Cancel" at bounding box center [904, 341] width 90 height 23
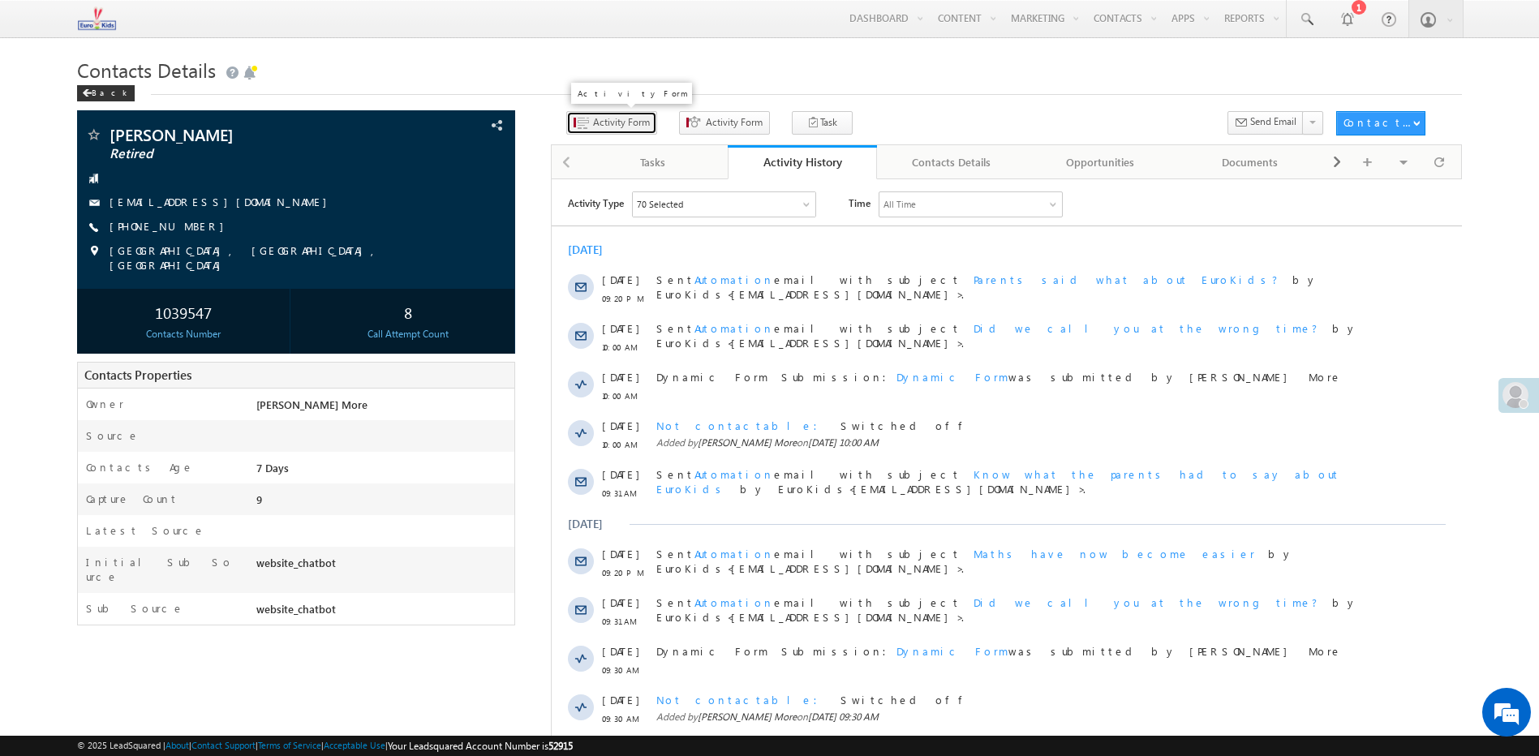
click at [599, 118] on span "Activity Form" at bounding box center [621, 122] width 57 height 15
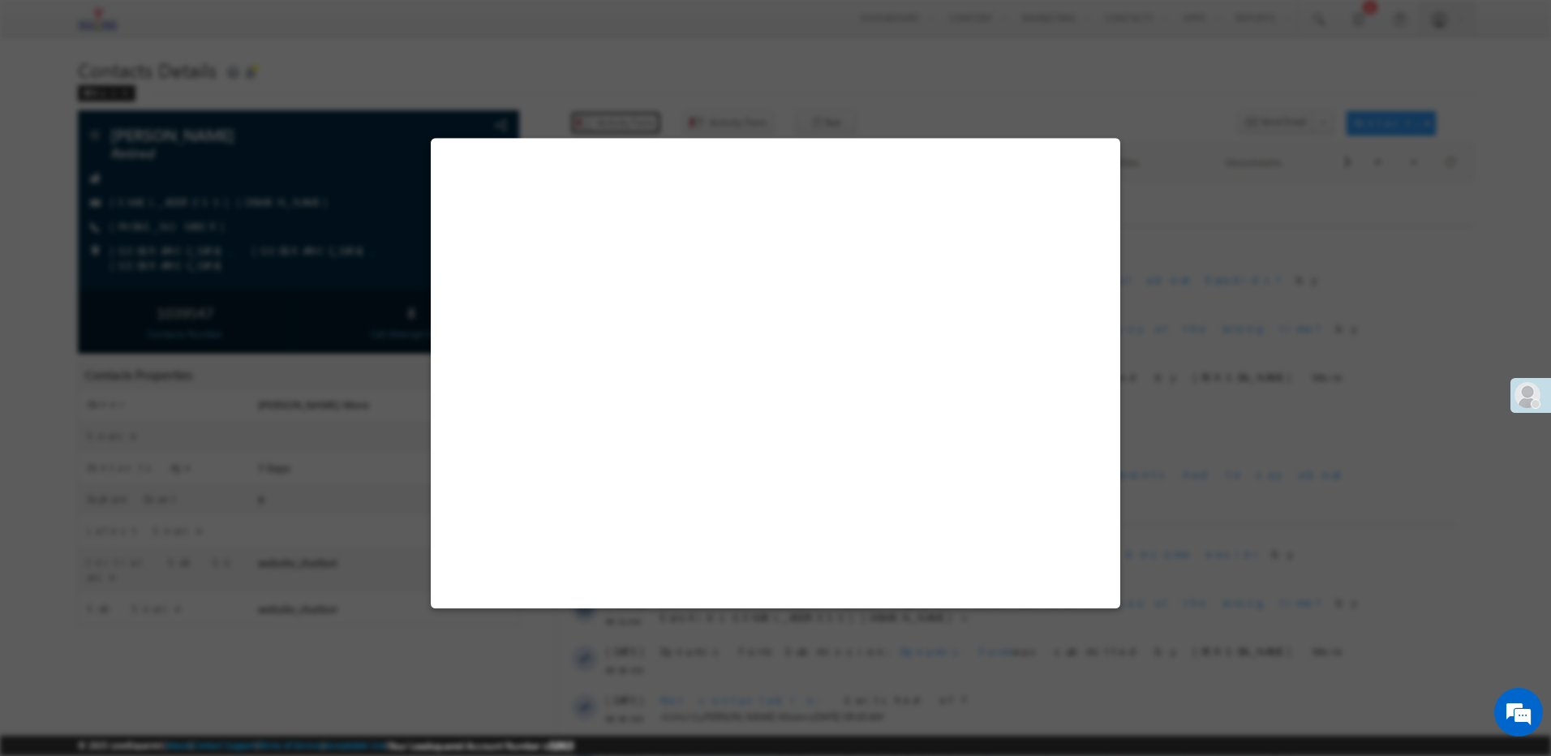
select select "Admissions"
select select "false"
select select "website_chatbot"
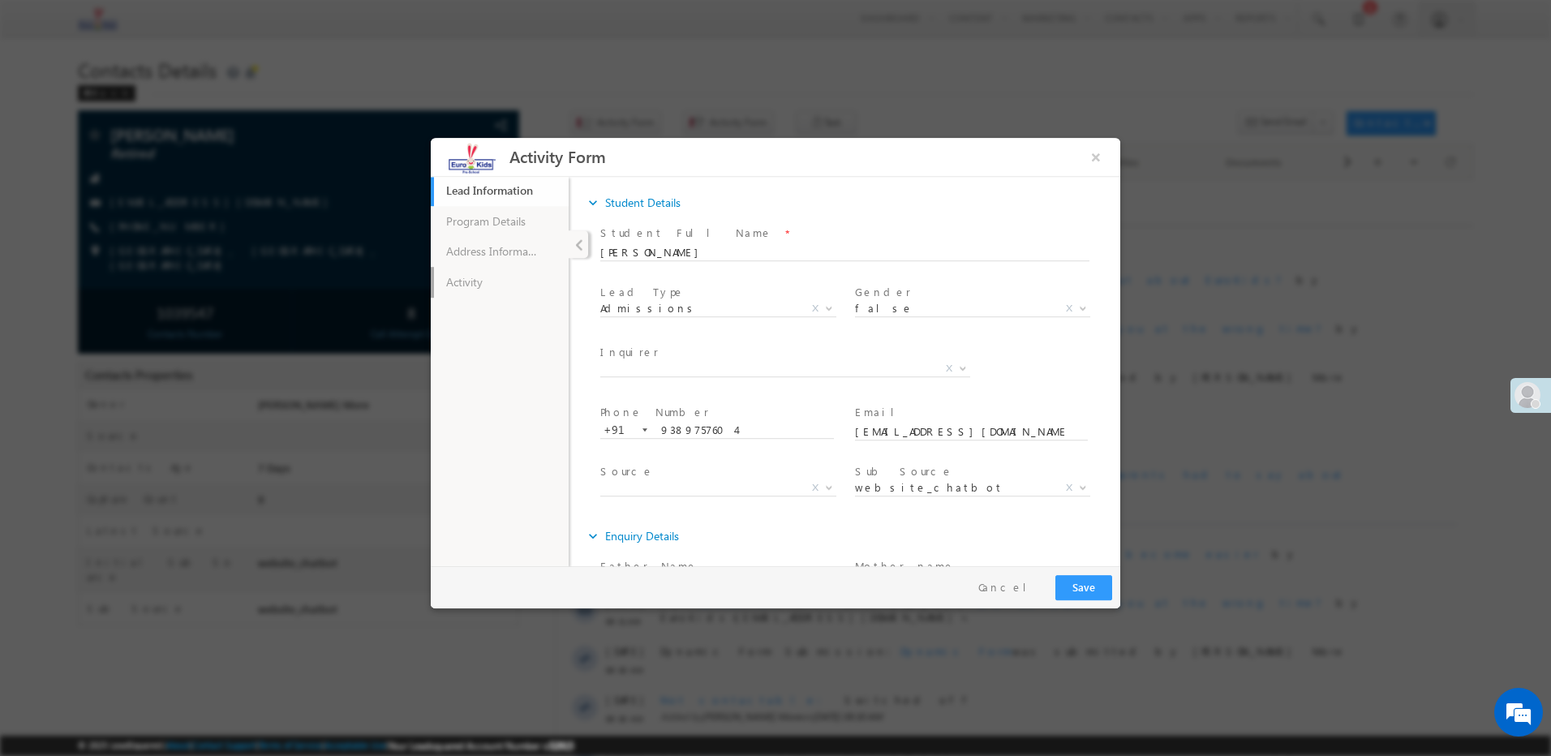
click at [485, 280] on link "Activity" at bounding box center [500, 282] width 138 height 31
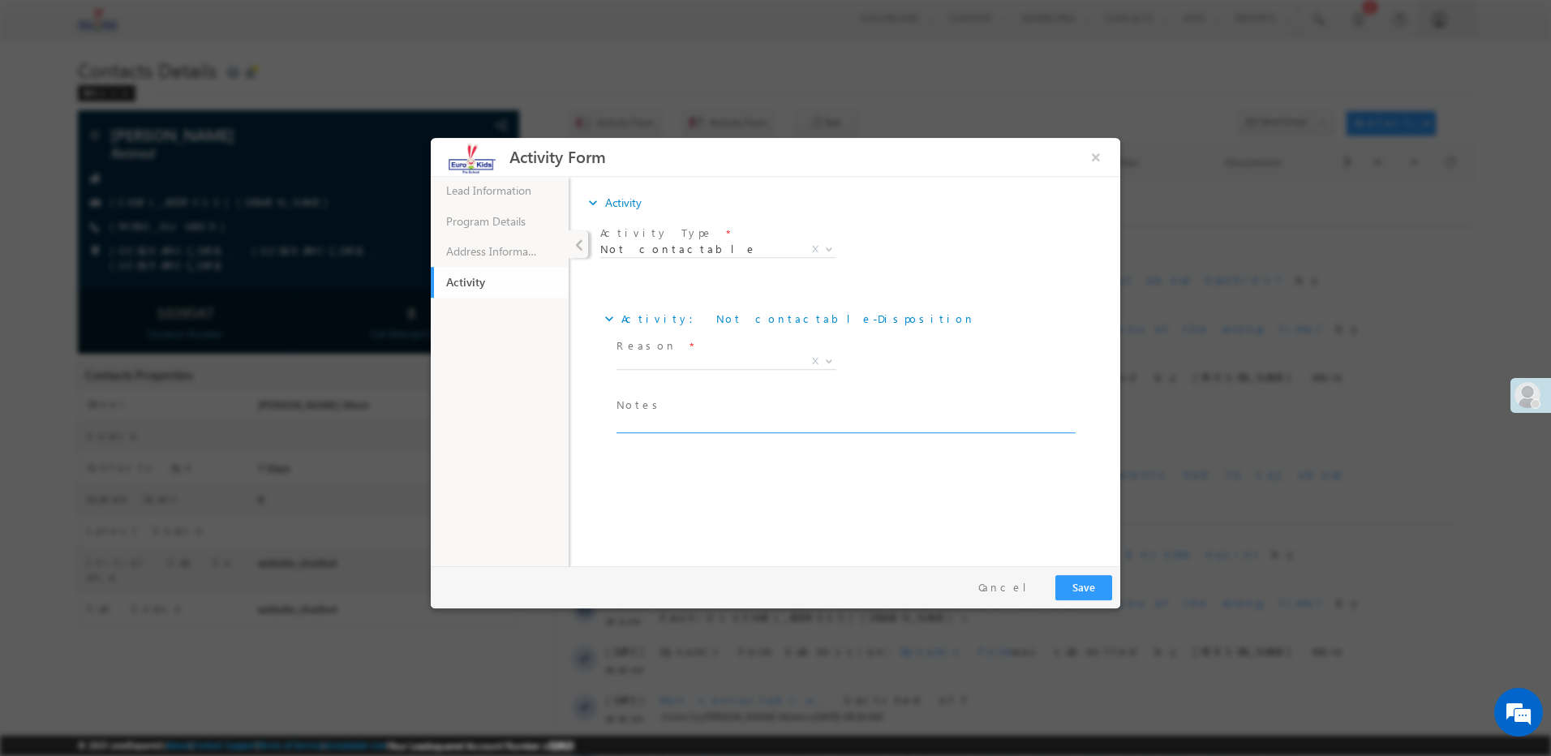
click at [649, 416] on textarea at bounding box center [845, 424] width 457 height 19
paste textarea "Switched off"
type textarea "Switched off"
drag, startPoint x: 663, startPoint y: 346, endPoint x: 666, endPoint y: 363, distance: 18.1
click at [665, 354] on div "Reason * Ringing Switched off Busy Call Disconnected Not Reachable/Out of cover…" at bounding box center [733, 355] width 232 height 37
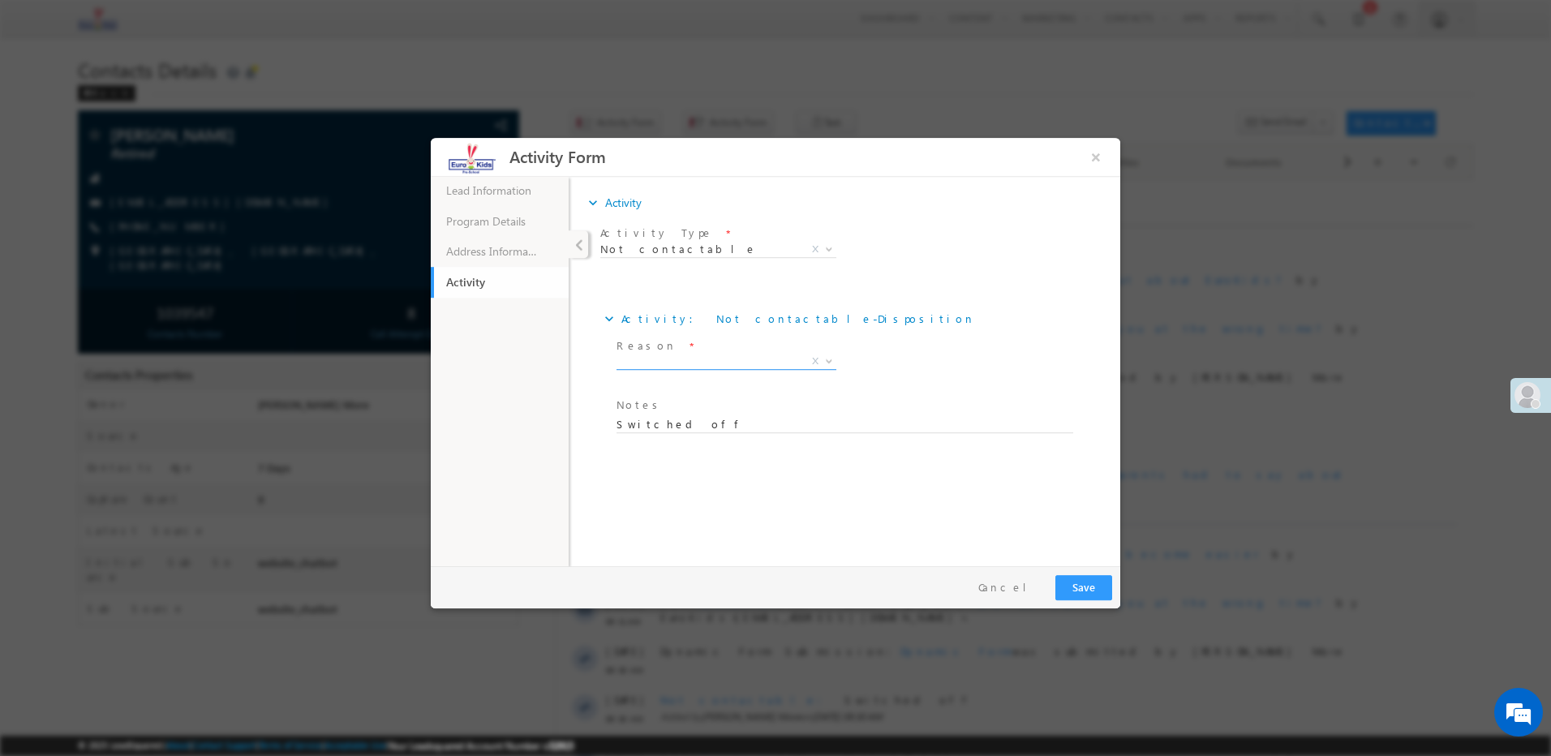
click at [666, 364] on span "X" at bounding box center [727, 362] width 220 height 16
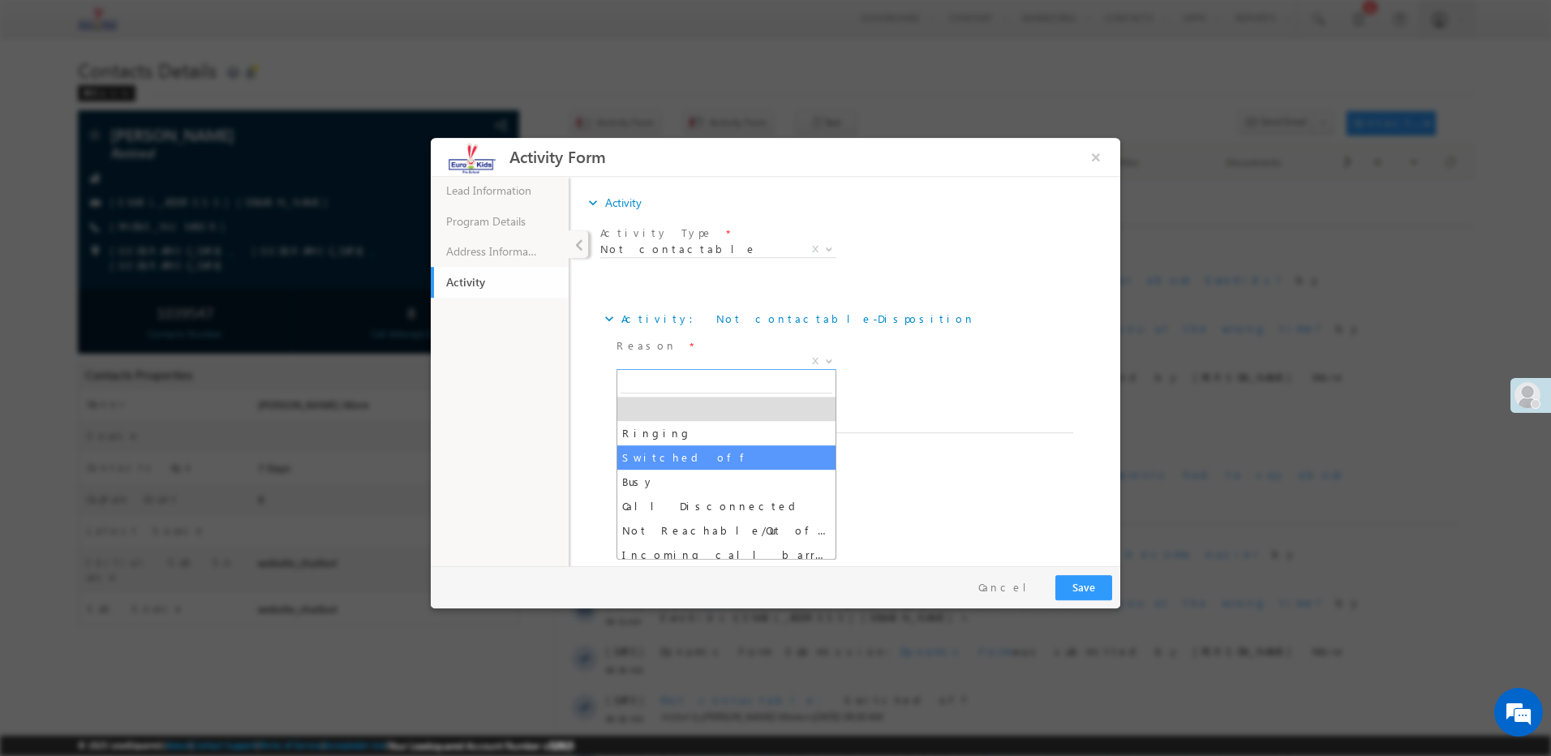
select select "Switched off"
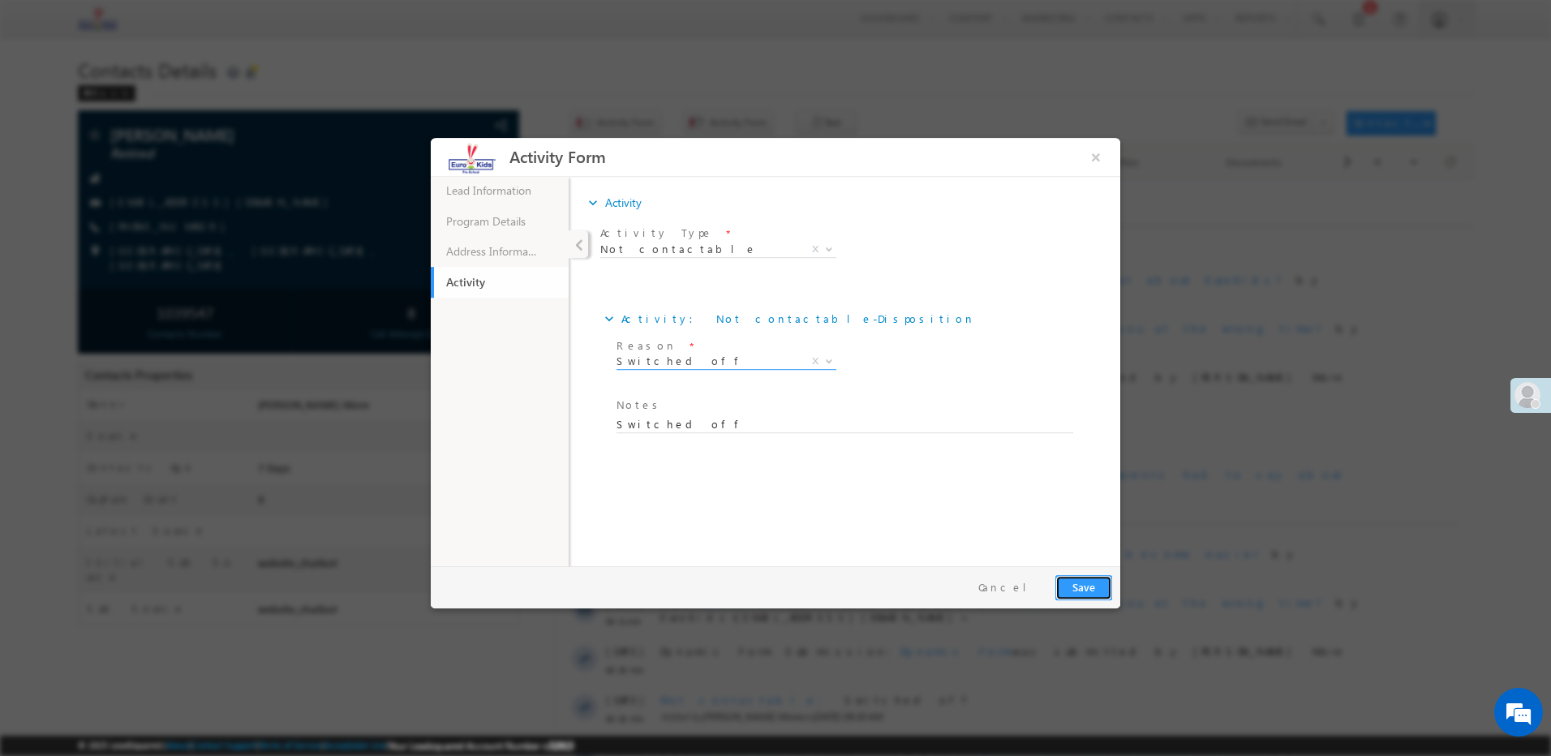
click at [1080, 578] on button "Save" at bounding box center [1083, 587] width 57 height 25
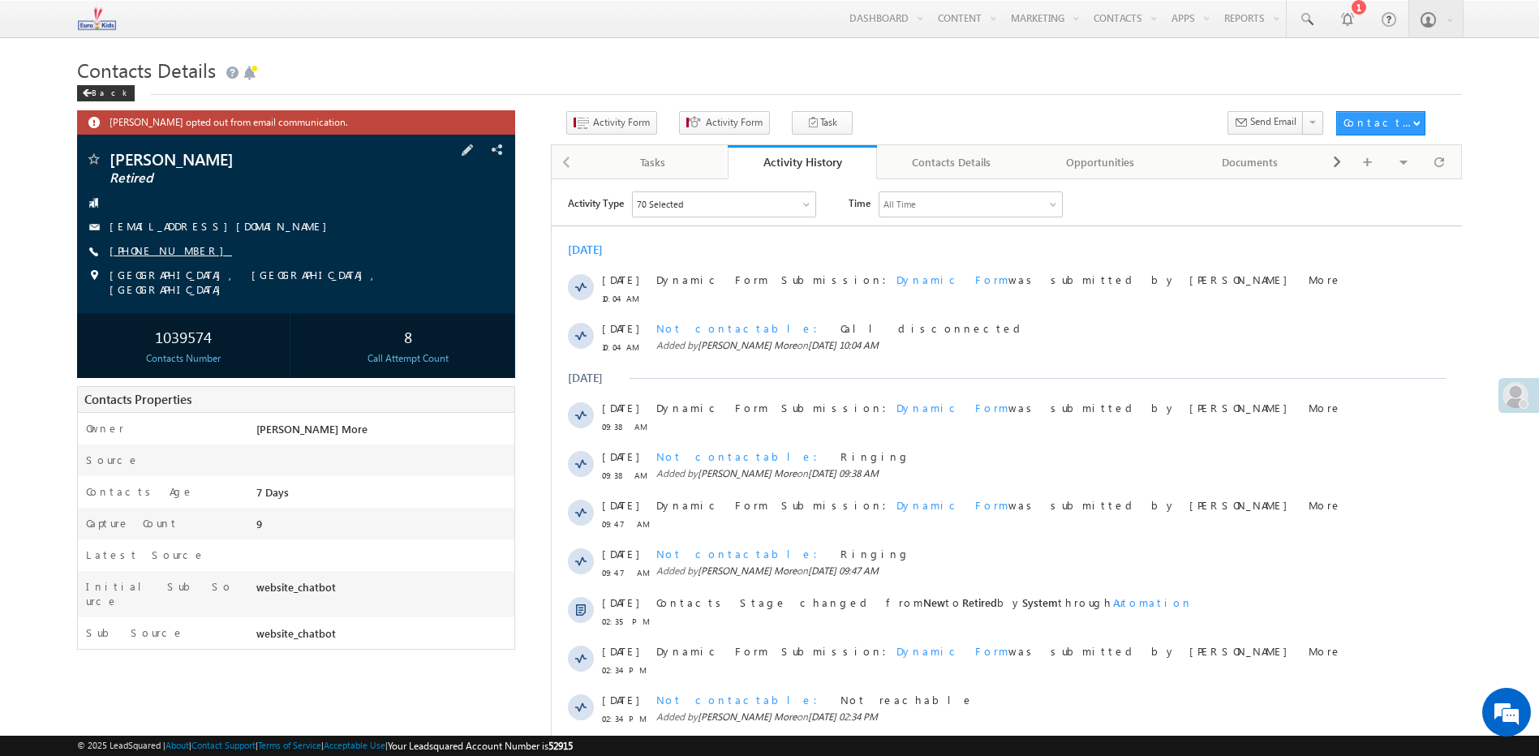
click at [149, 247] on link "+91-7376869165" at bounding box center [171, 250] width 122 height 14
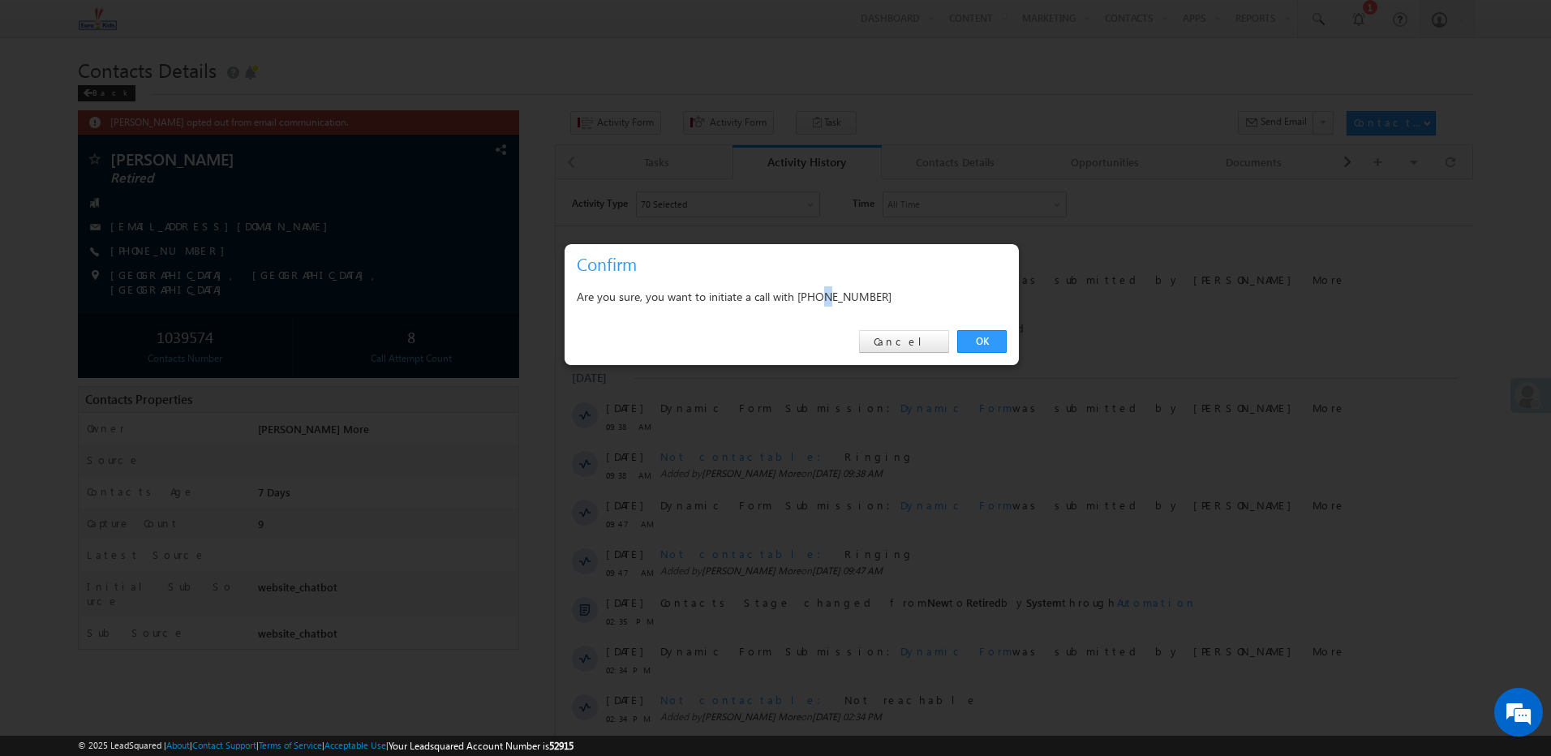
click at [826, 291] on div "Are you sure, you want to initiate a call with +91-7376869165" at bounding box center [792, 296] width 430 height 20
click at [852, 288] on div "Are you sure, you want to initiate a call with +91-7376869165" at bounding box center [792, 296] width 430 height 20
copy div "7376869165"
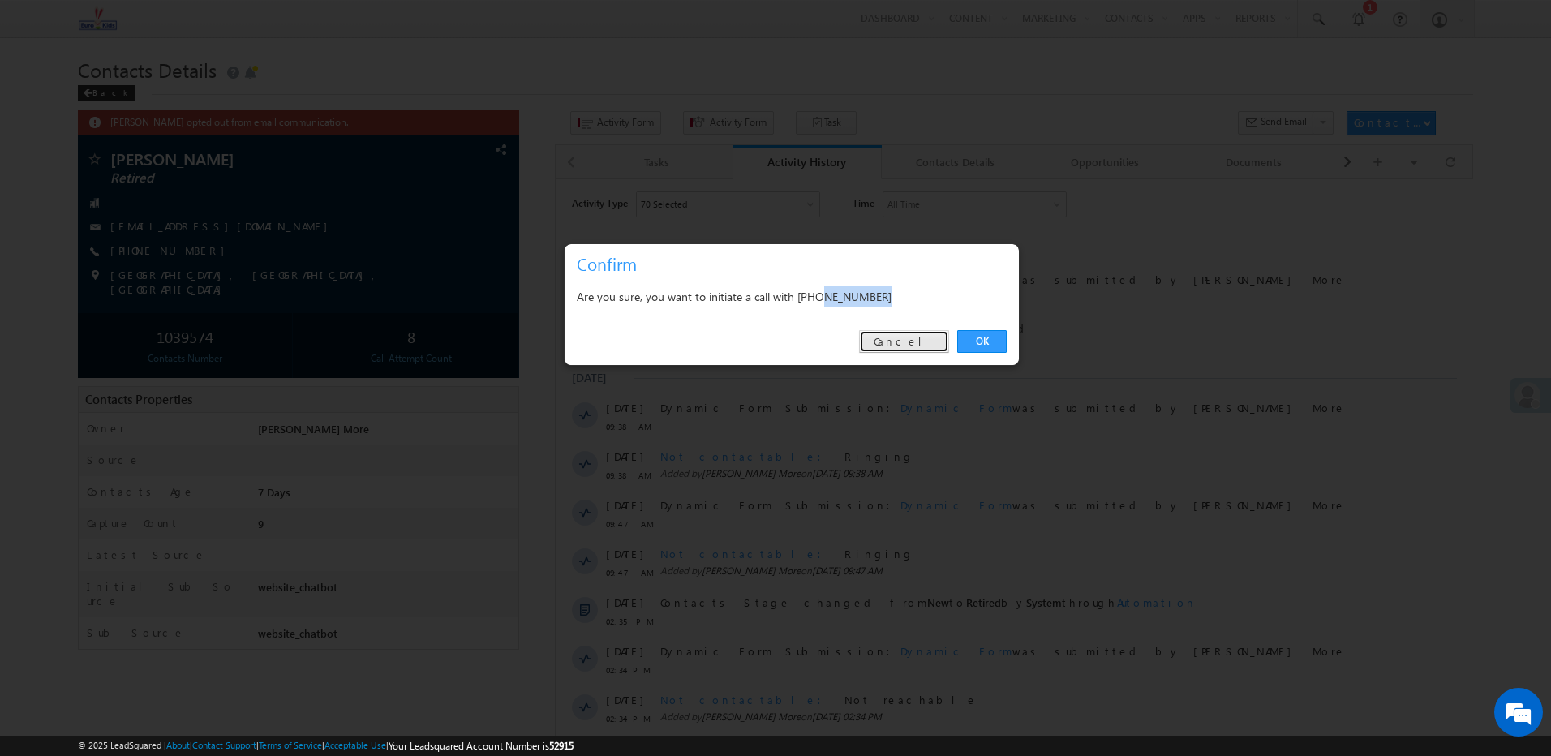
click at [915, 337] on link "Cancel" at bounding box center [904, 341] width 90 height 23
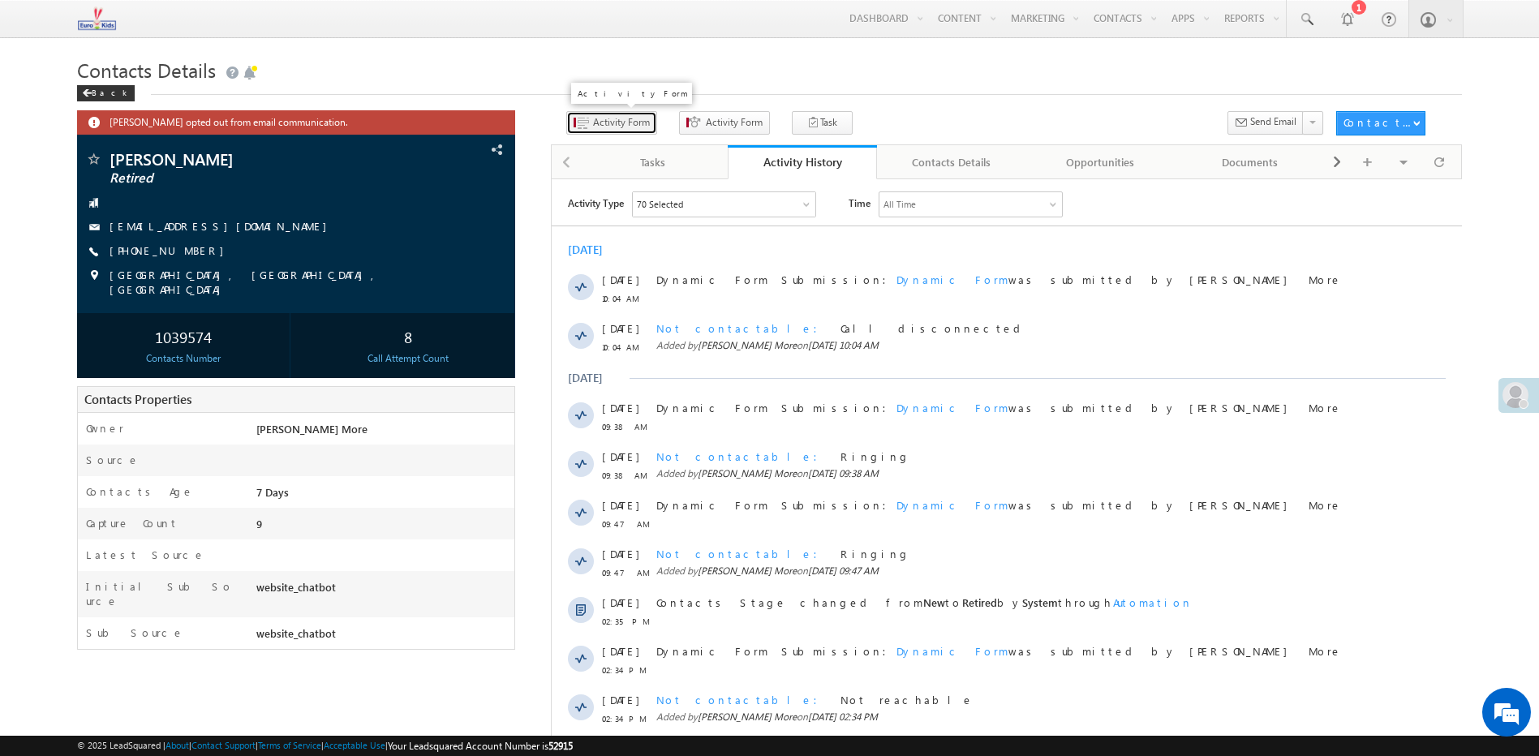
click at [608, 126] on span "Activity Form" at bounding box center [621, 122] width 57 height 15
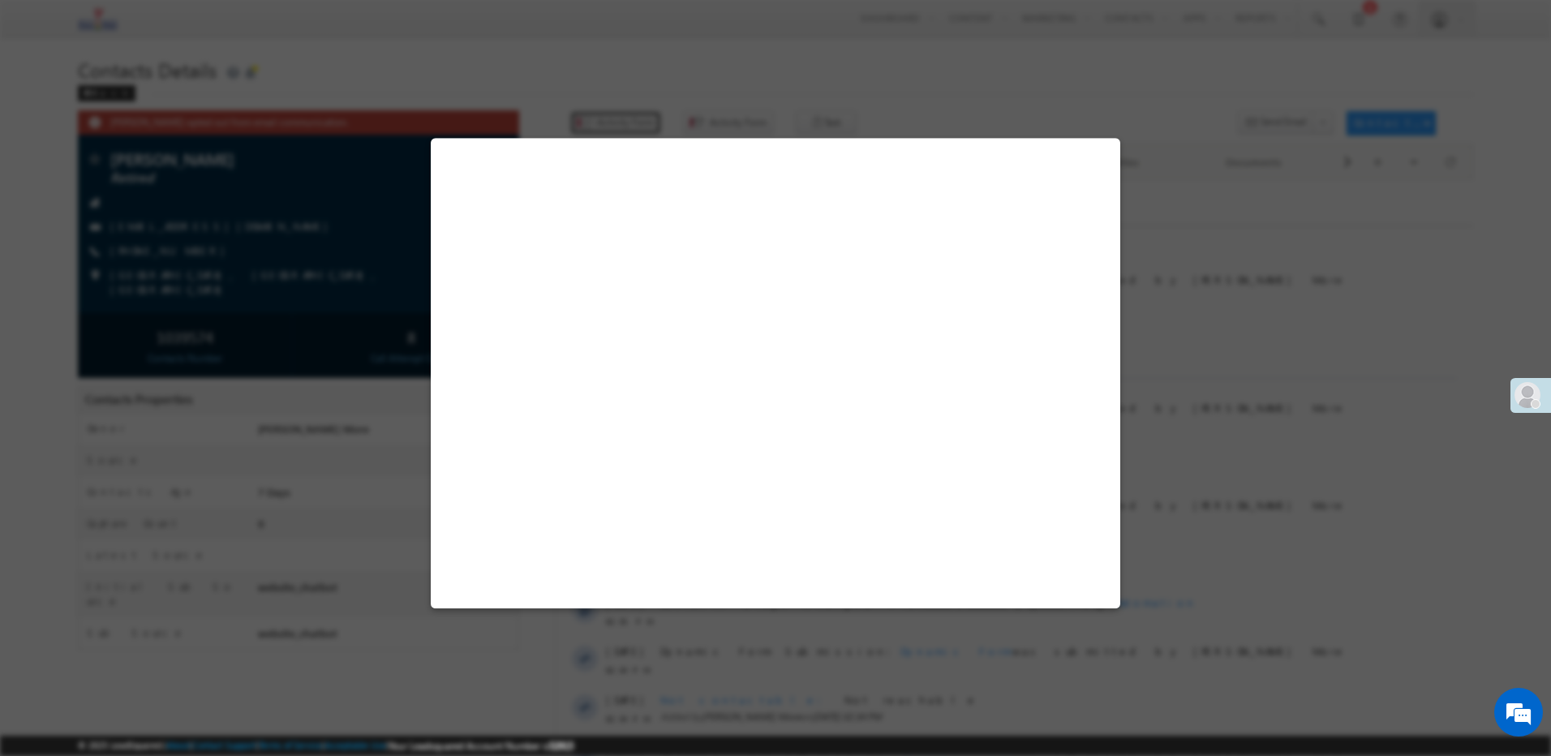
select select "Admissions"
select select "false"
select select "website_chatbot"
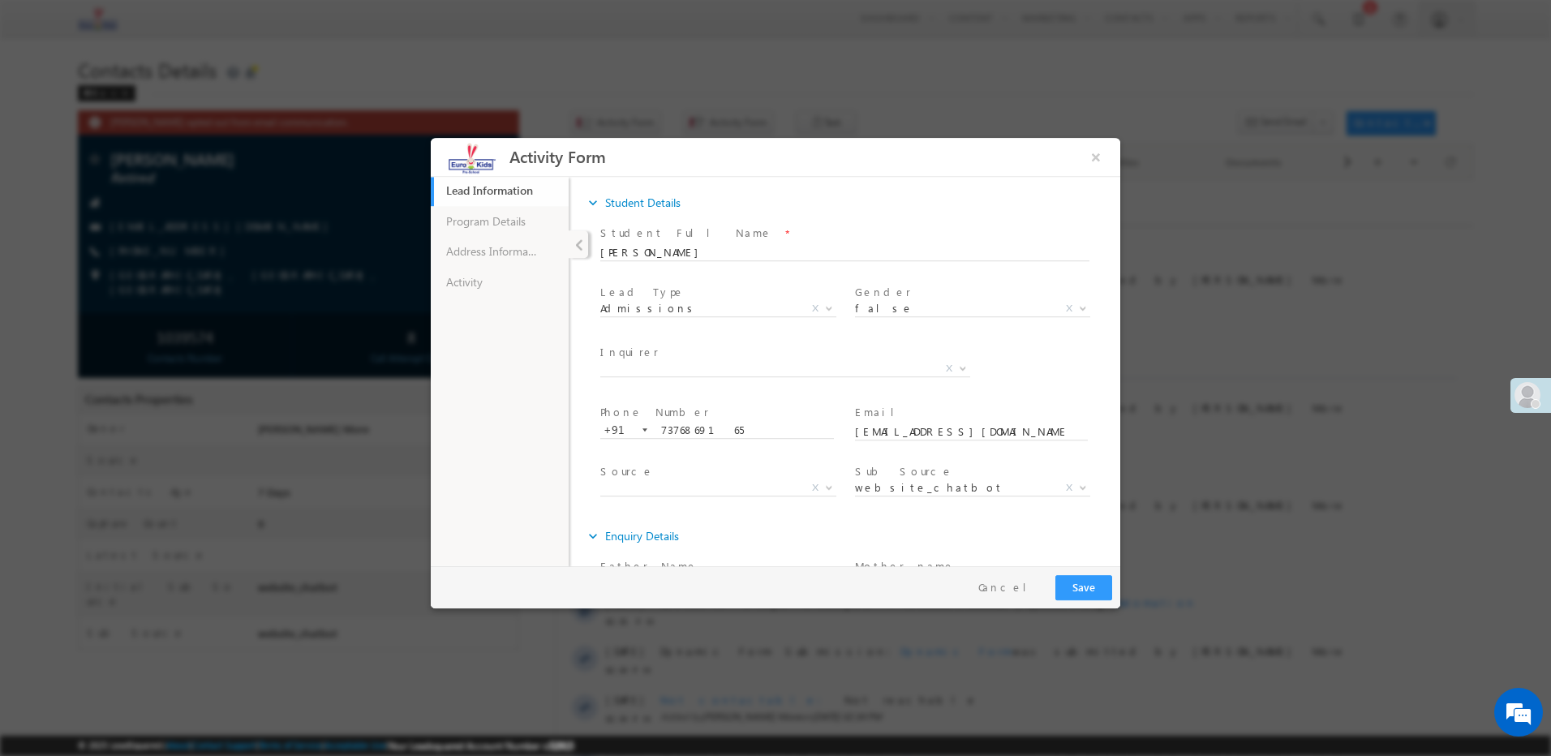
click at [475, 301] on ul "Lead Information 64% Completed Program Details Address Information Activity" at bounding box center [500, 370] width 138 height 390
click at [542, 312] on ul "Lead Information 64% Completed Program Details Address Information Activity" at bounding box center [500, 370] width 138 height 390
drag, startPoint x: 501, startPoint y: 272, endPoint x: 524, endPoint y: 309, distance: 43.7
click at [501, 272] on link "Activity" at bounding box center [500, 282] width 138 height 31
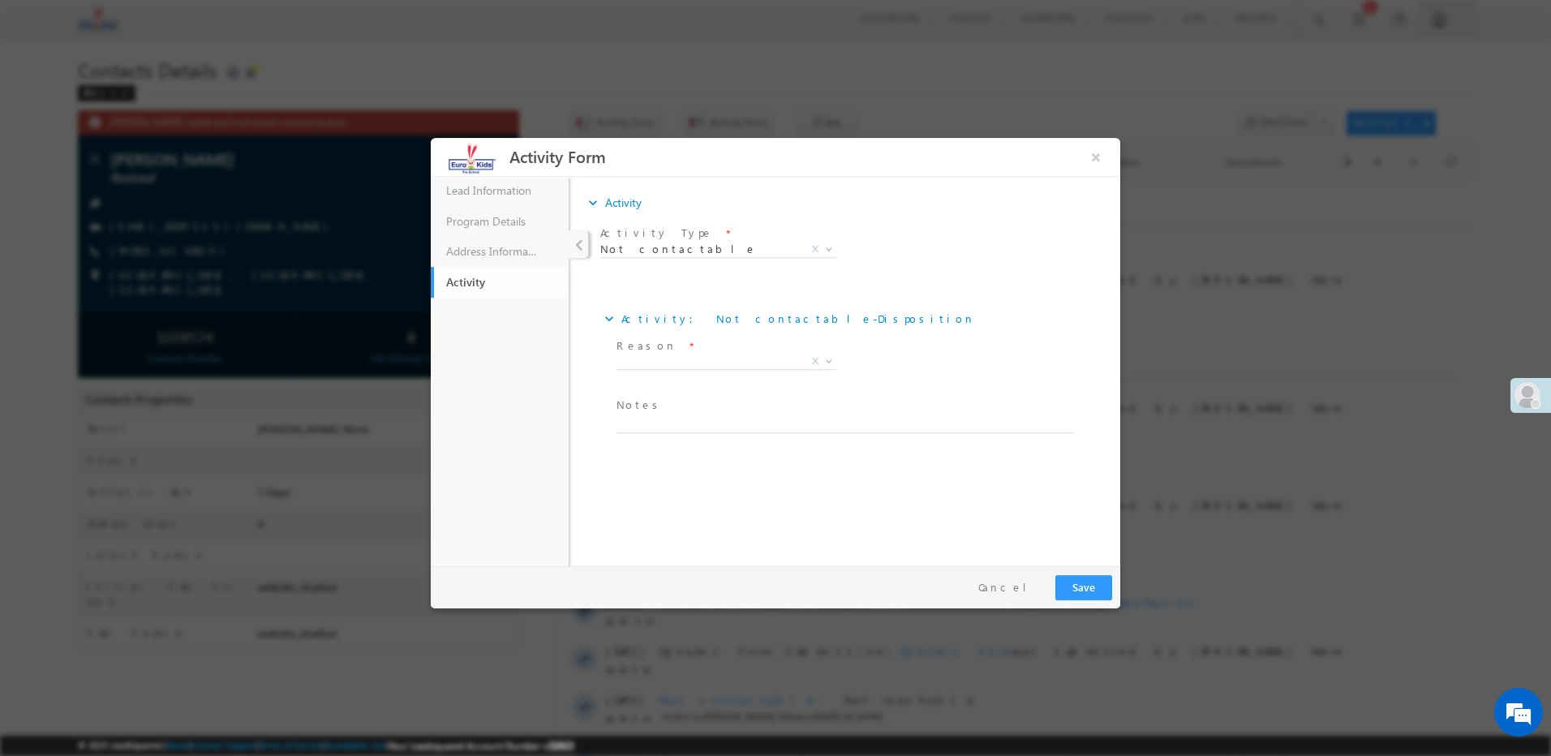
drag, startPoint x: 629, startPoint y: 405, endPoint x: 634, endPoint y: 415, distance: 10.5
click at [634, 414] on span "Notes *" at bounding box center [841, 406] width 448 height 18
click at [635, 427] on textarea at bounding box center [845, 424] width 457 height 19
paste textarea "Call disconnected"
type textarea "Call disconnected"
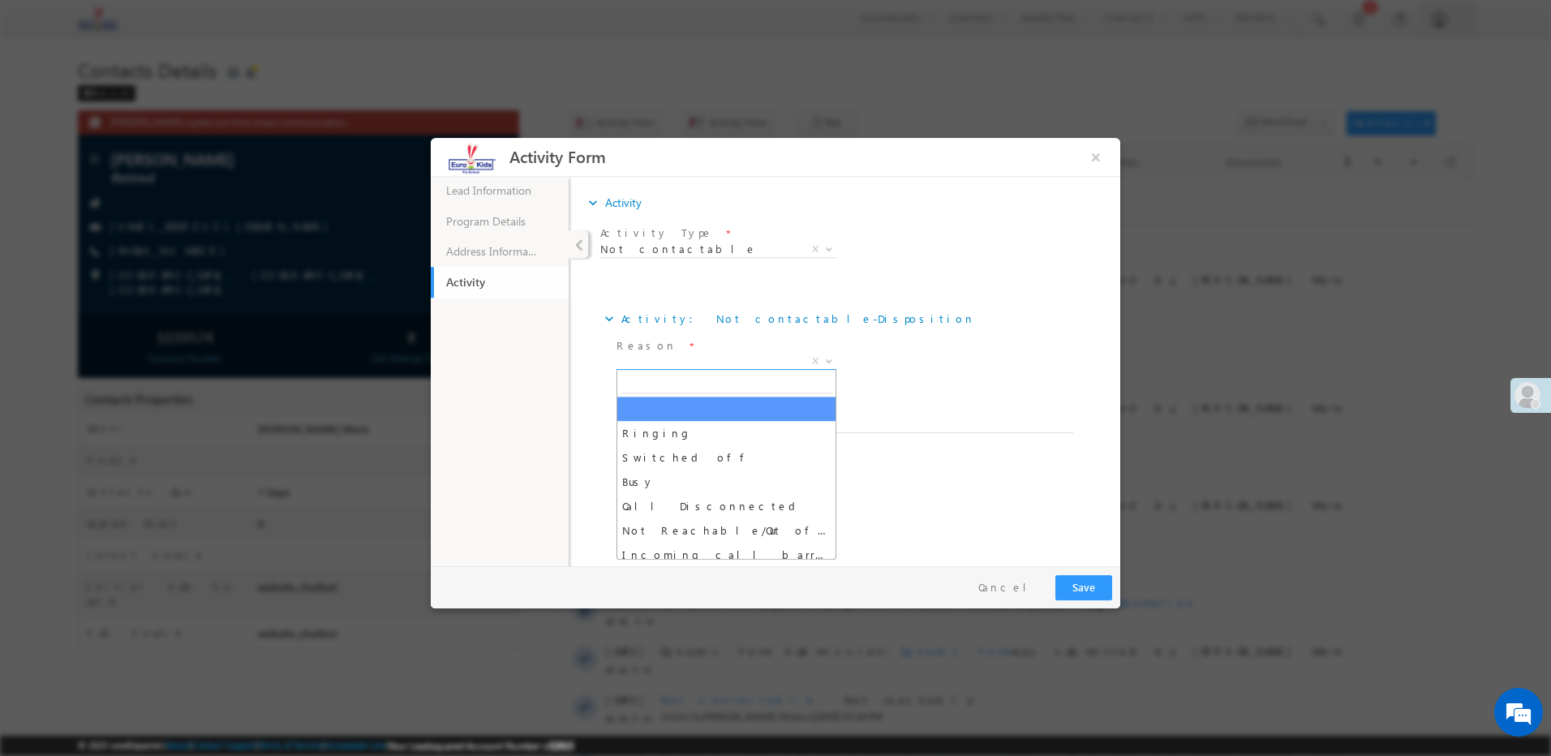
click at [673, 365] on span "X" at bounding box center [727, 362] width 220 height 16
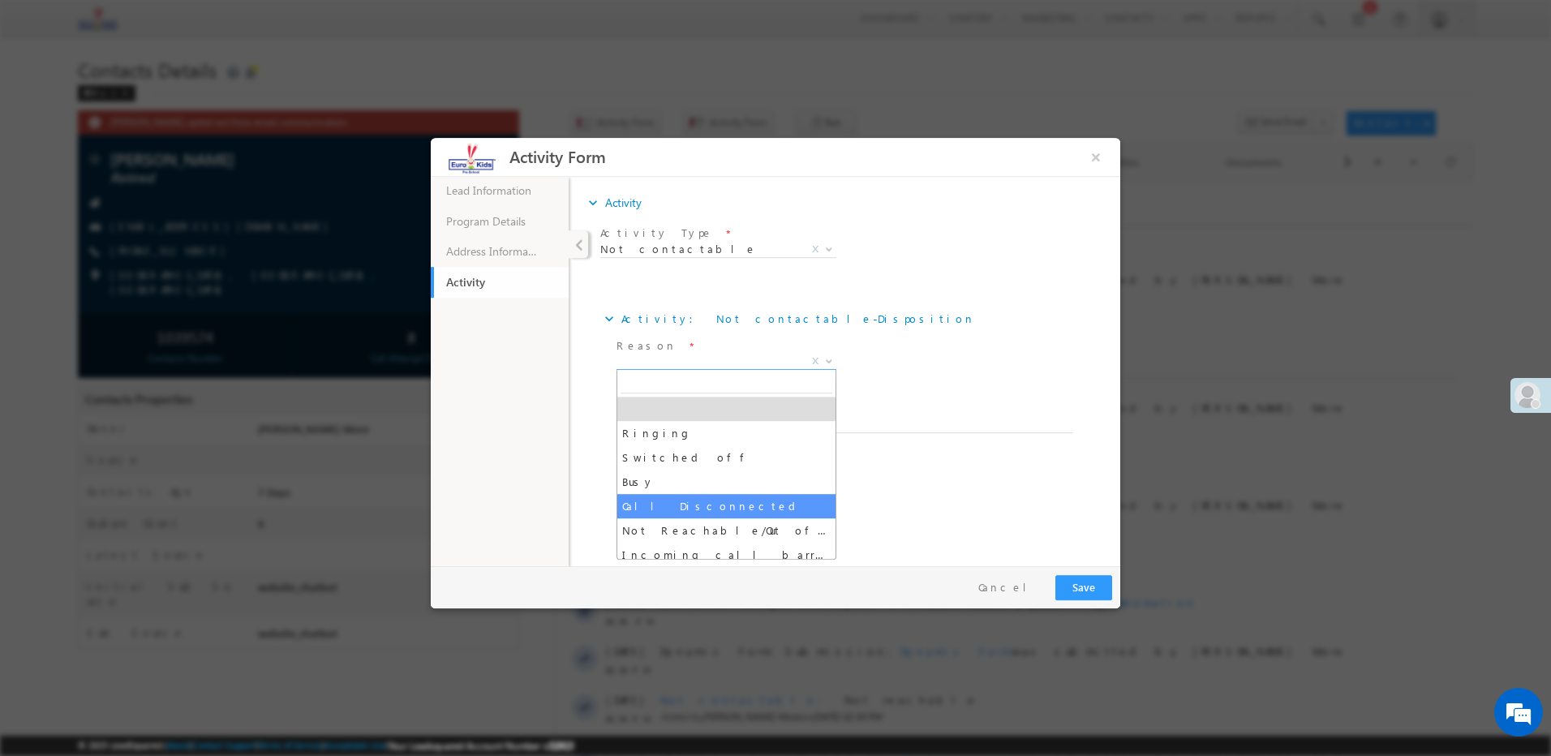
select select "Call Disconnected"
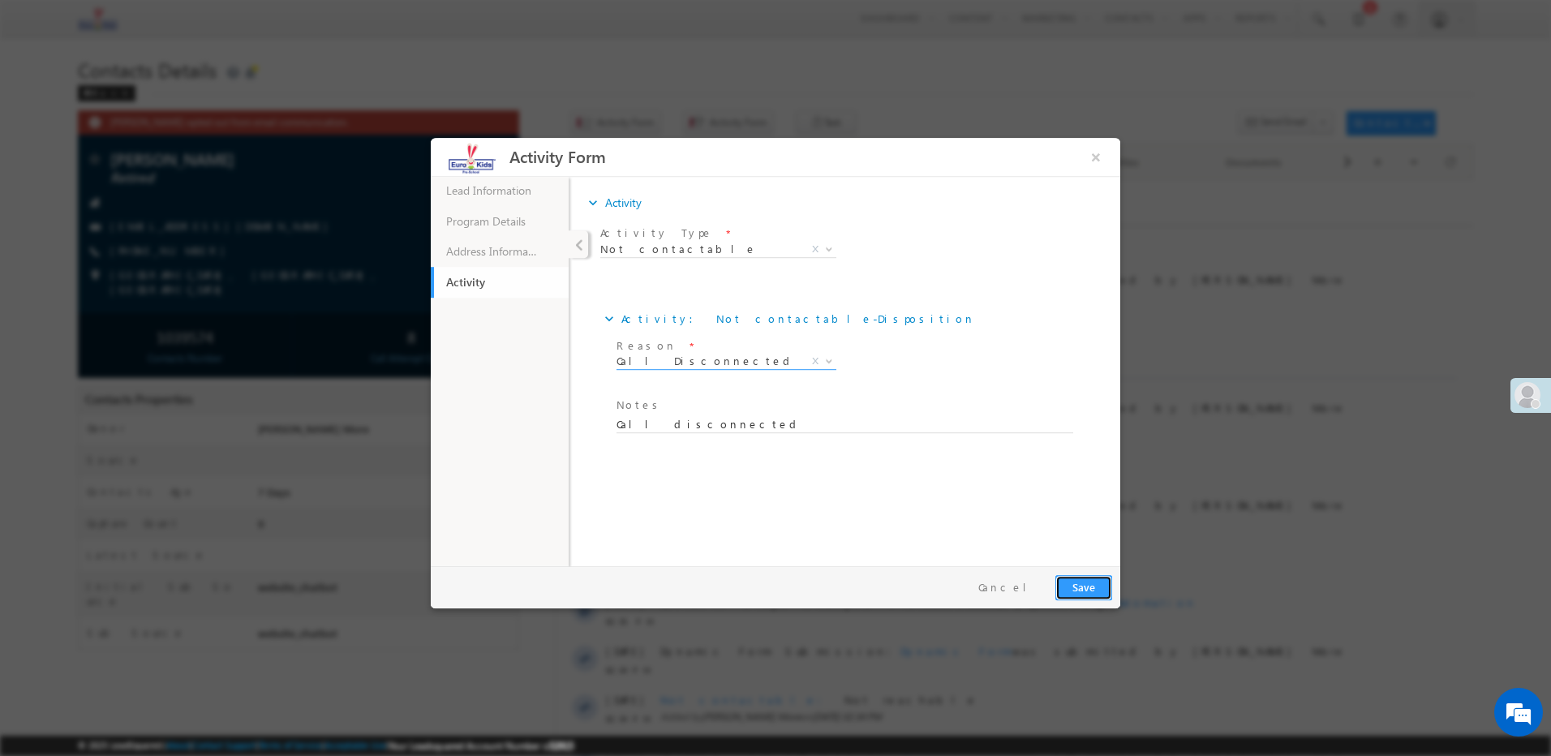
click at [1086, 586] on button "Save" at bounding box center [1083, 587] width 57 height 25
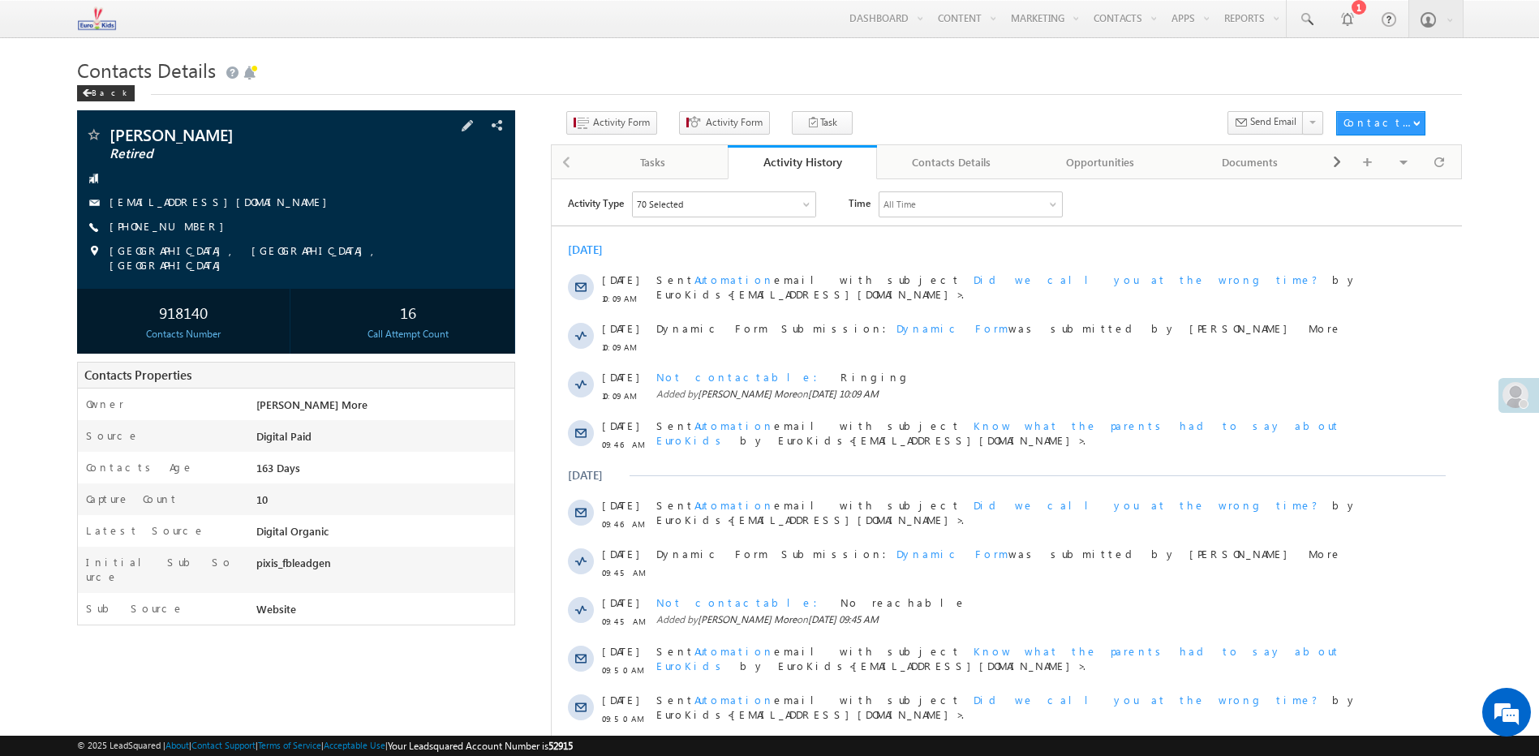
click at [158, 217] on div "[PERSON_NAME] Retired [EMAIL_ADDRESS][DOMAIN_NAME] [PHONE_NUMBER]" at bounding box center [296, 200] width 422 height 146
click at [158, 225] on link "[PHONE_NUMBER]" at bounding box center [171, 226] width 122 height 14
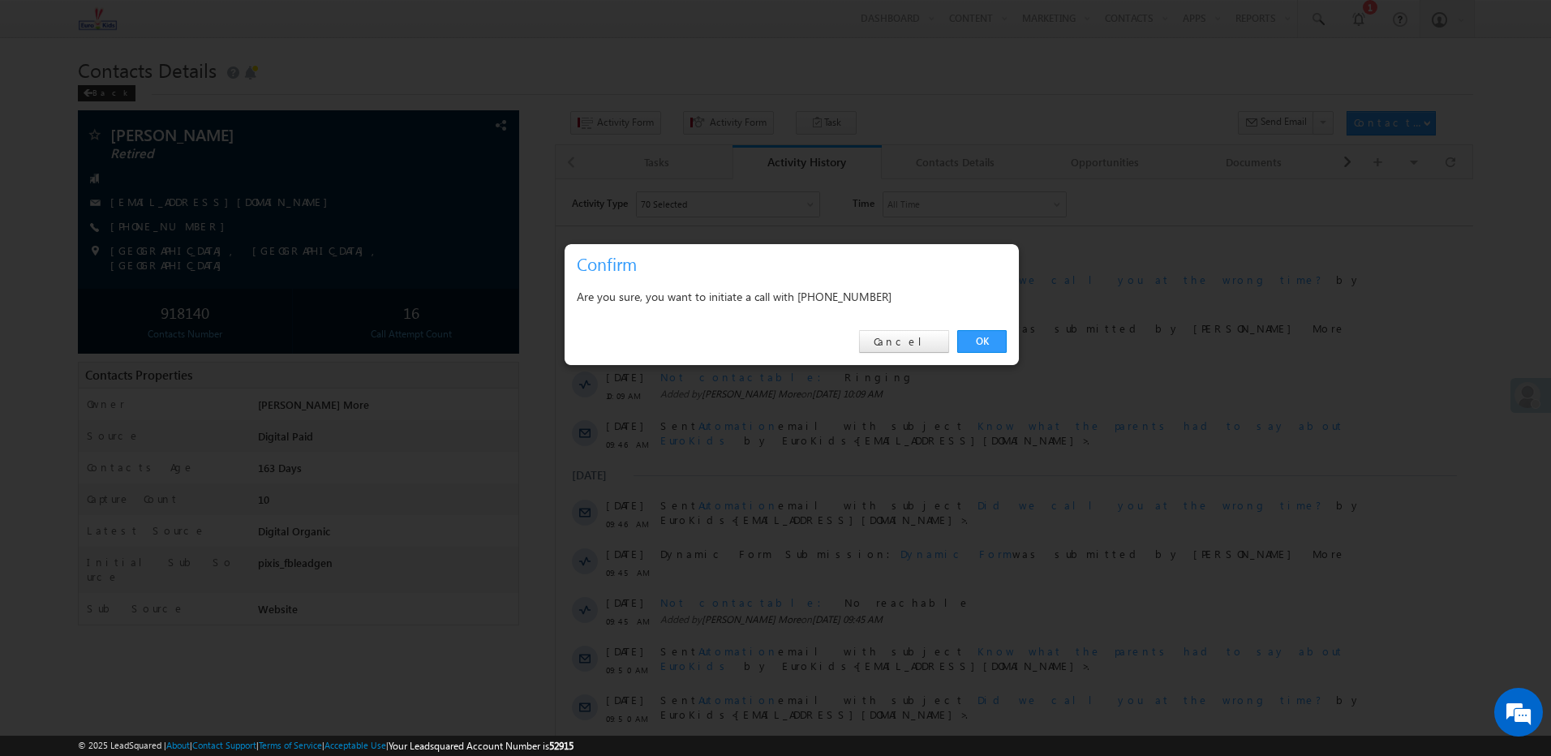
click at [877, 293] on div "Are you sure, you want to initiate a call with [PHONE_NUMBER]" at bounding box center [792, 296] width 430 height 20
copy div "8197884013"
click at [929, 339] on link "Cancel" at bounding box center [904, 341] width 90 height 23
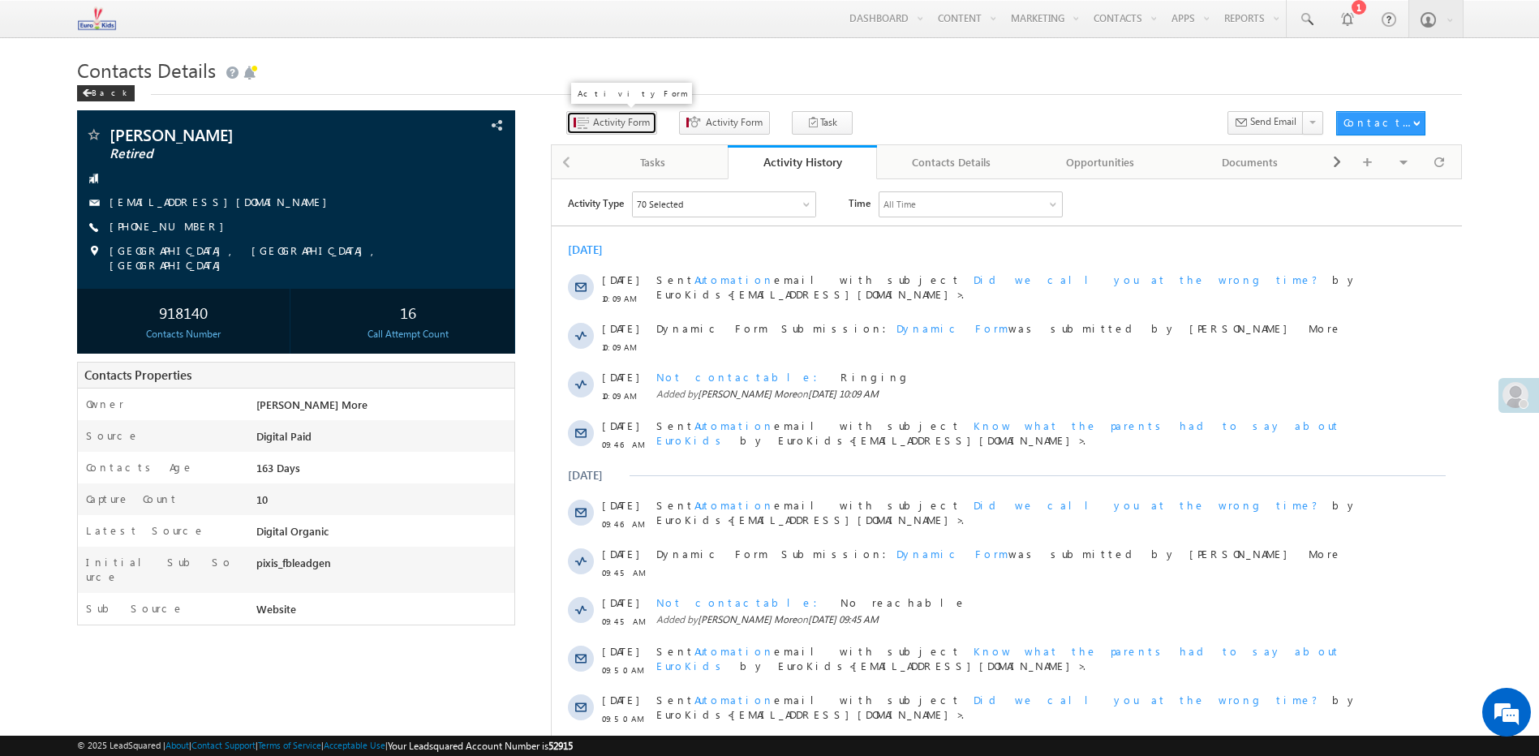
click at [593, 128] on span "Activity Form" at bounding box center [621, 122] width 57 height 15
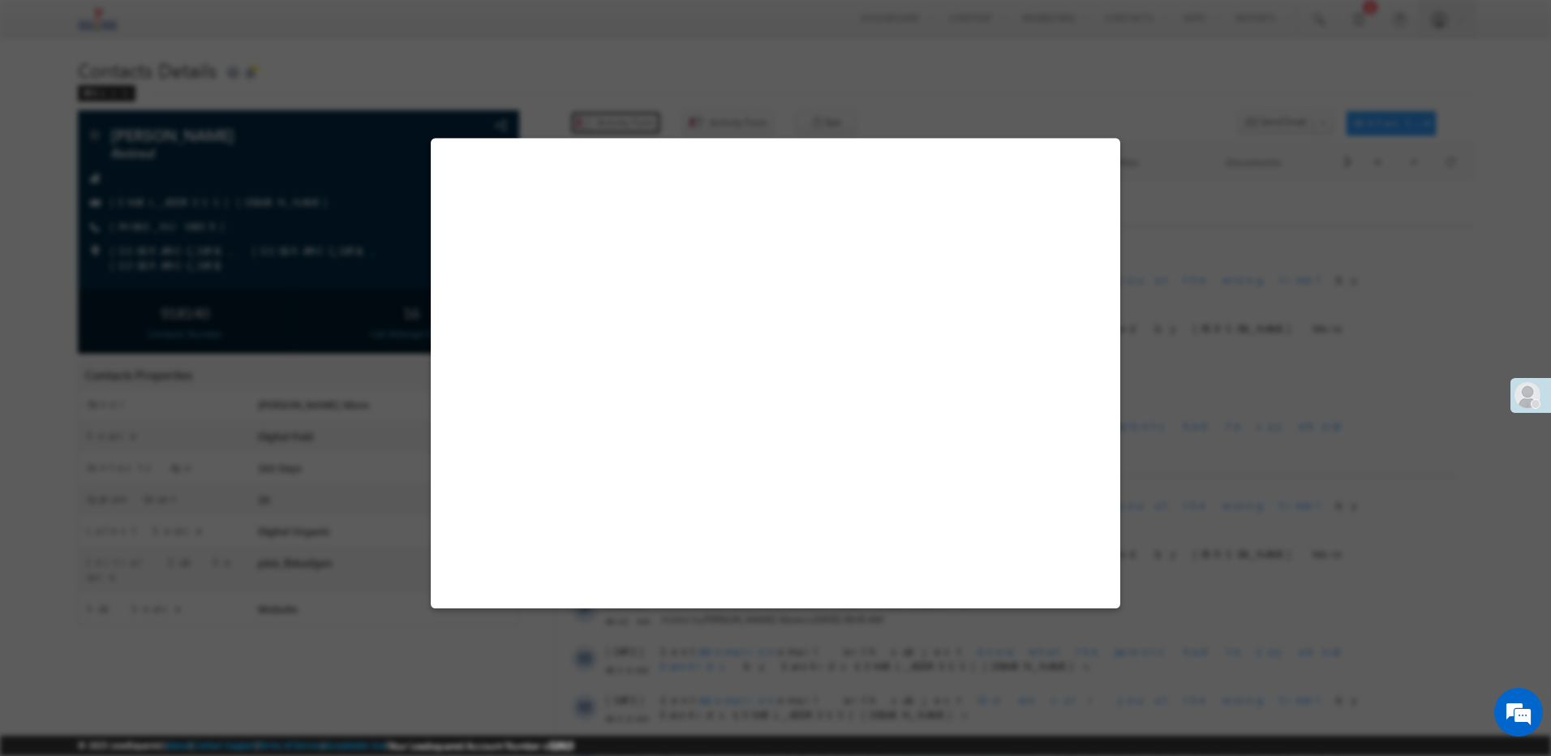
select select "Admissions"
select select "[DEMOGRAPHIC_DATA]"
select select "Mother"
select select "Digital Paid"
select select "Website"
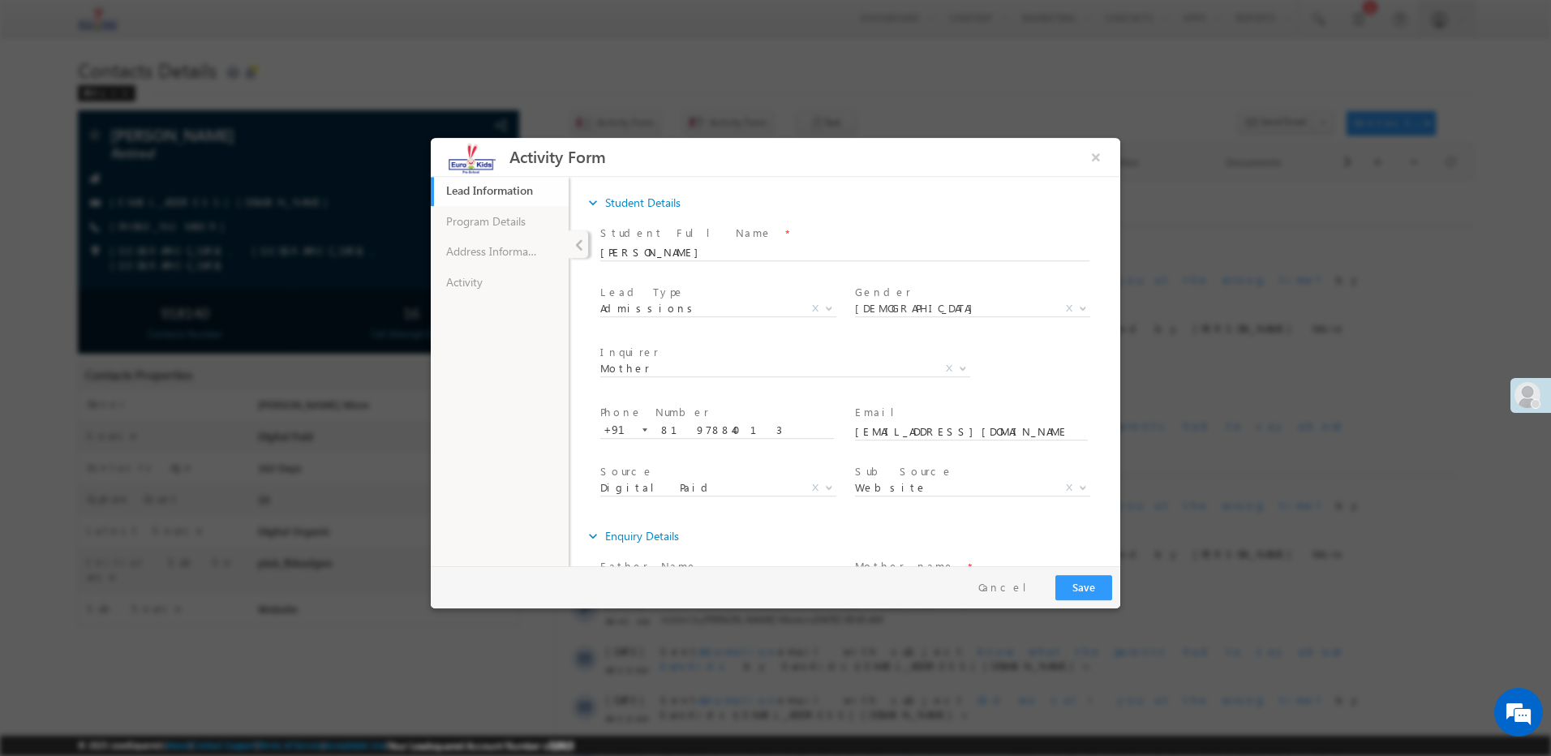
click at [488, 302] on ul "Lead Information 79% Completed Program Details Address Information Activity" at bounding box center [500, 370] width 138 height 390
click at [493, 282] on link "Activity" at bounding box center [500, 282] width 138 height 31
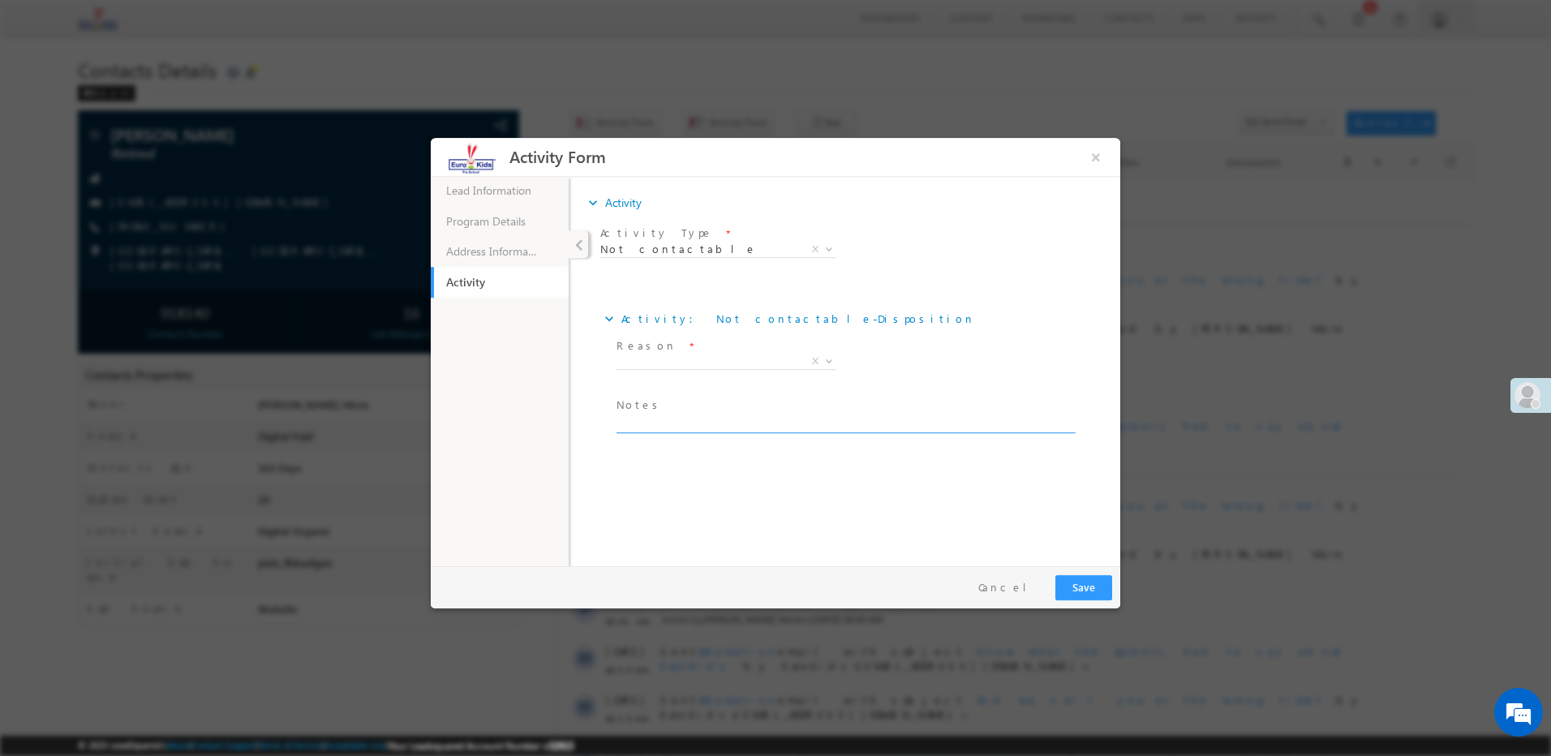
paste textarea "Ringing"
drag, startPoint x: 649, startPoint y: 423, endPoint x: 648, endPoint y: 412, distance: 11.4
click at [649, 423] on textarea "Ringing" at bounding box center [845, 424] width 457 height 19
type textarea "Ringing"
click at [665, 367] on span "X" at bounding box center [727, 362] width 220 height 16
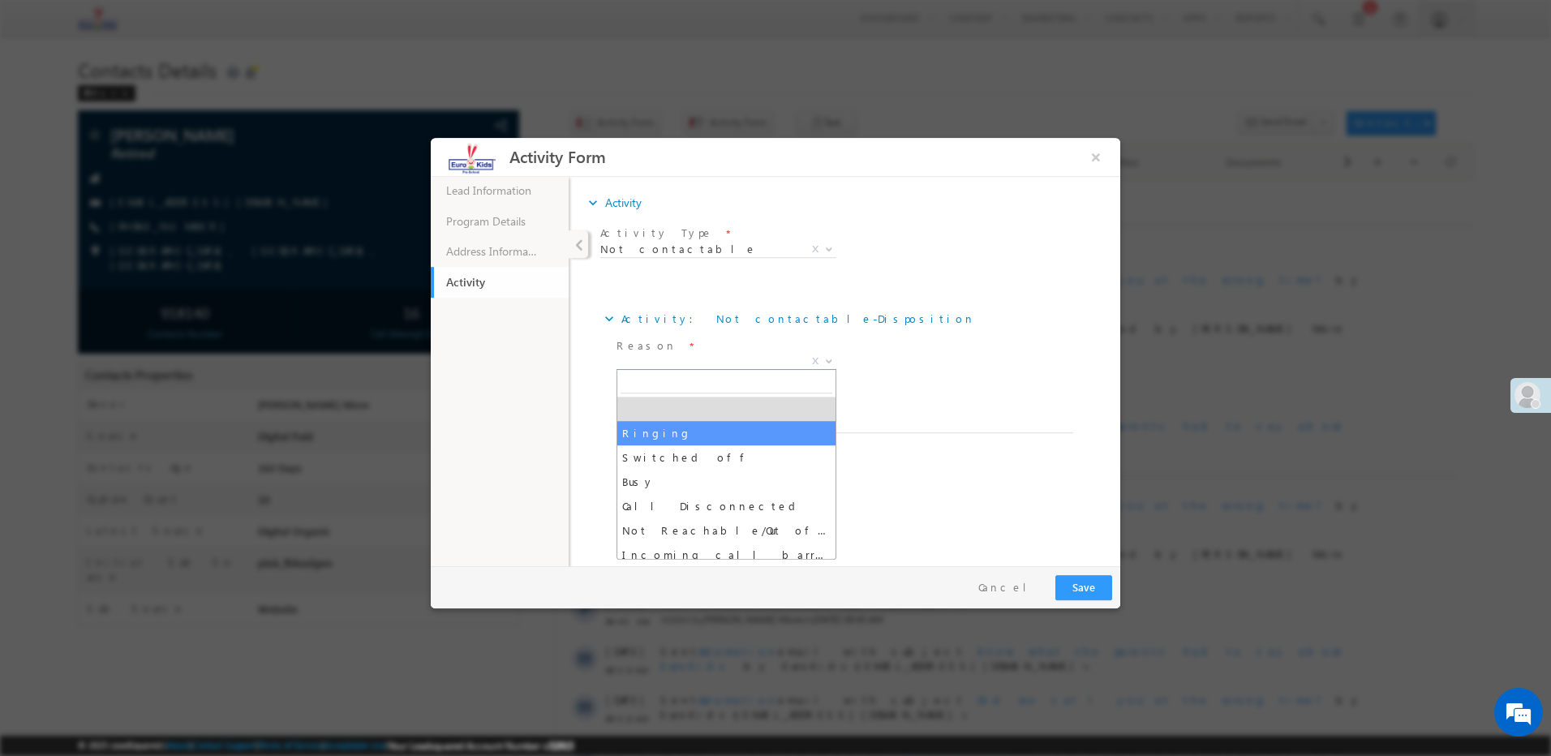
select select "Ringing"
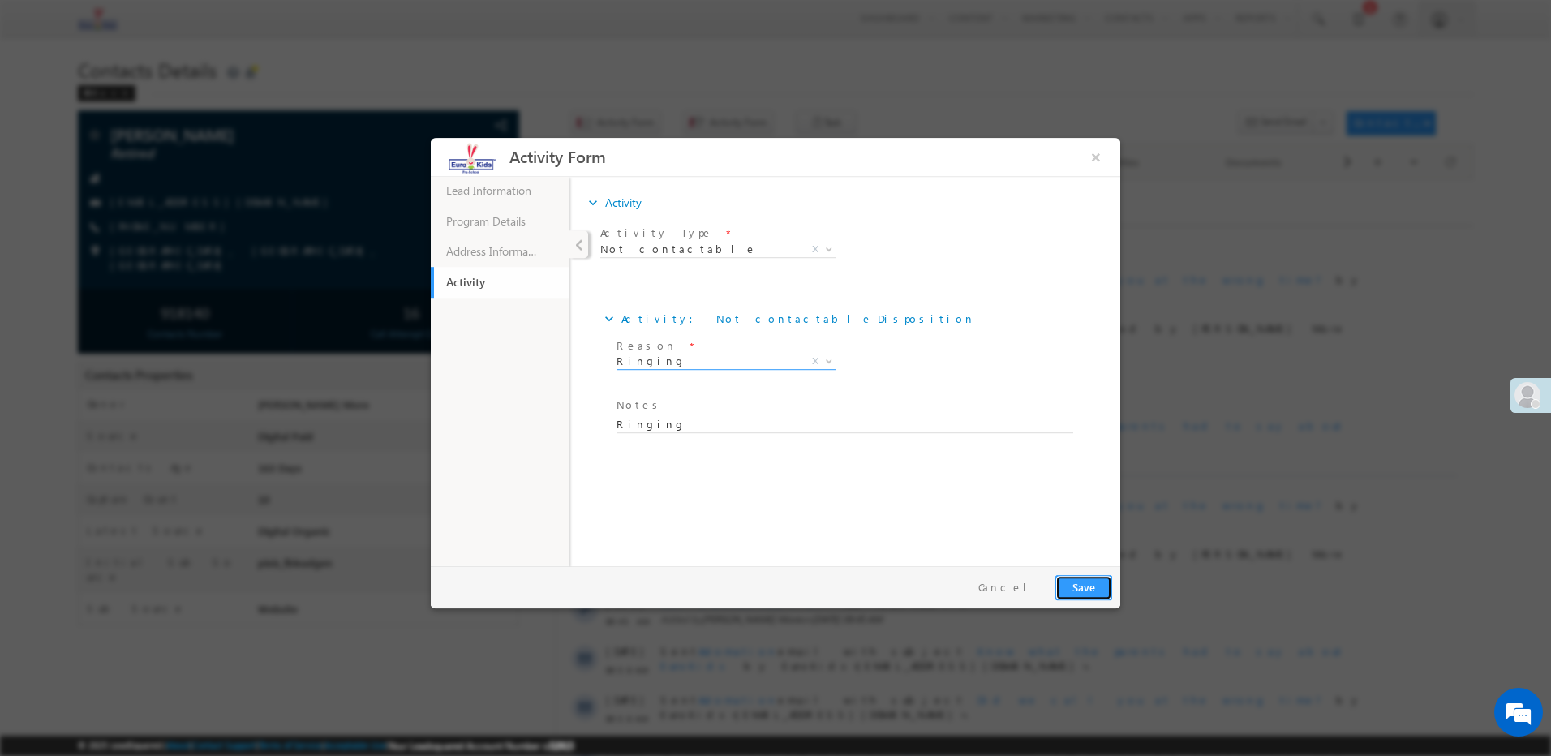
click at [1077, 578] on button "Save" at bounding box center [1083, 587] width 57 height 25
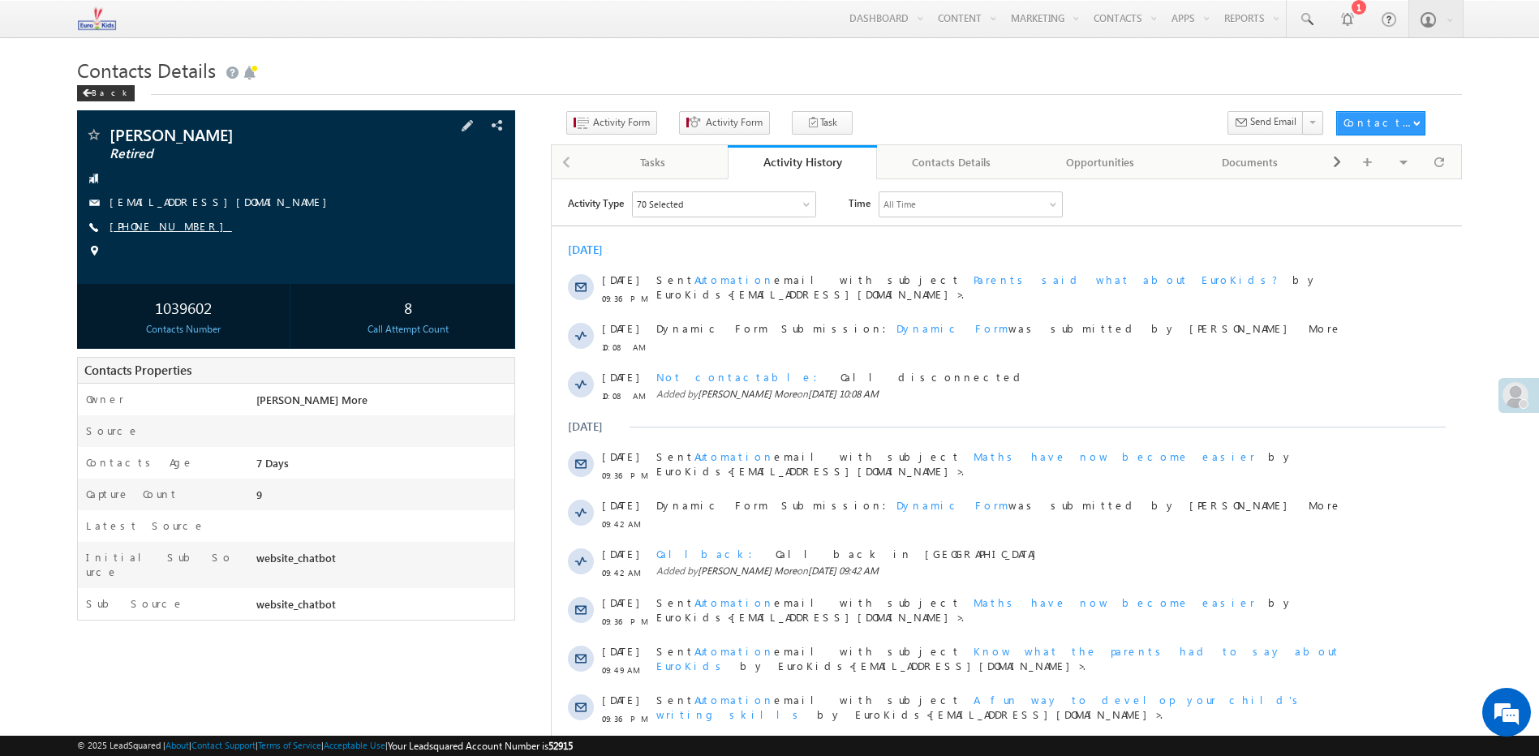
click at [163, 225] on link "[PHONE_NUMBER]" at bounding box center [171, 226] width 122 height 14
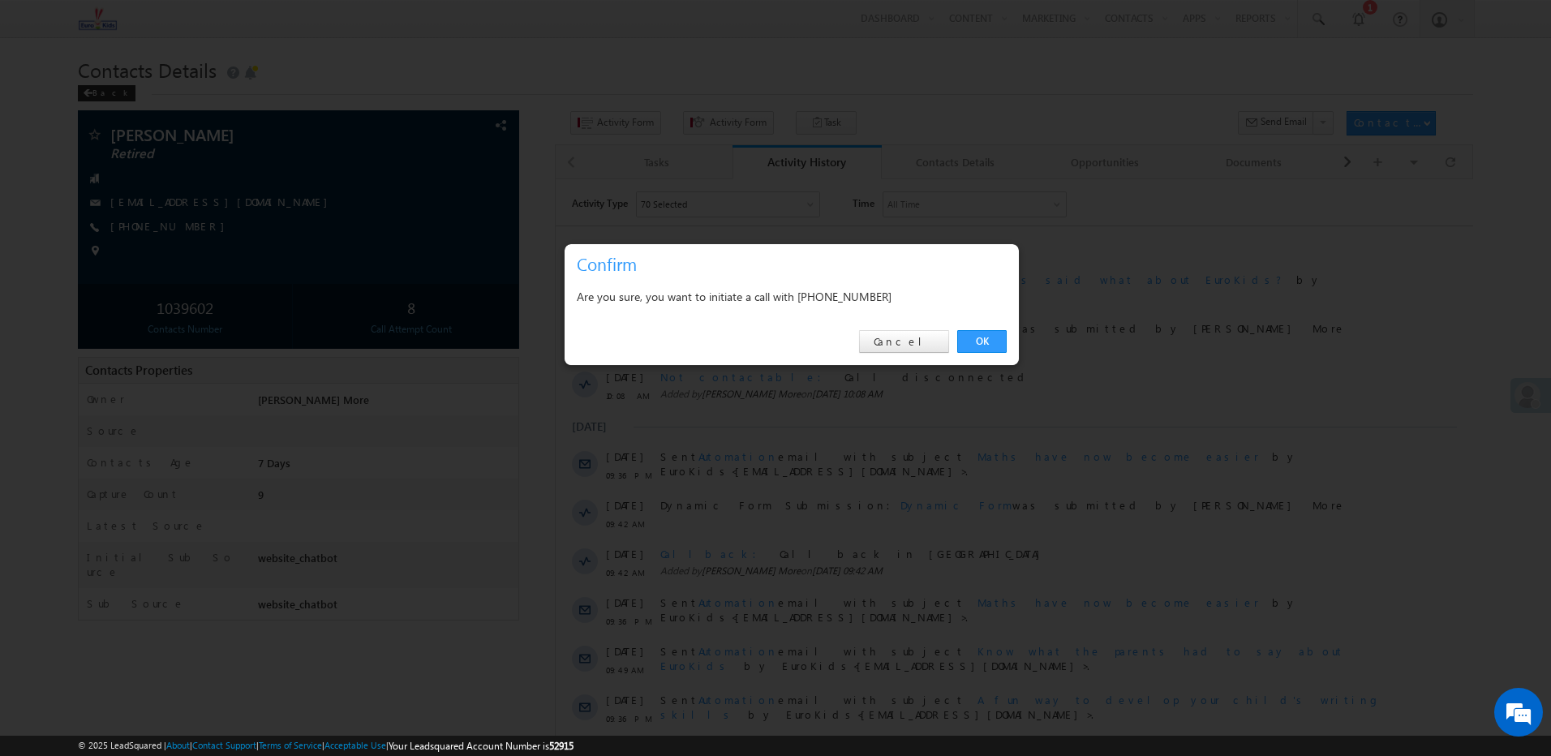
click at [847, 296] on div "Are you sure, you want to initiate a call with [PHONE_NUMBER]" at bounding box center [792, 296] width 430 height 20
copy div "9980379698"
click at [934, 343] on link "Cancel" at bounding box center [904, 341] width 90 height 23
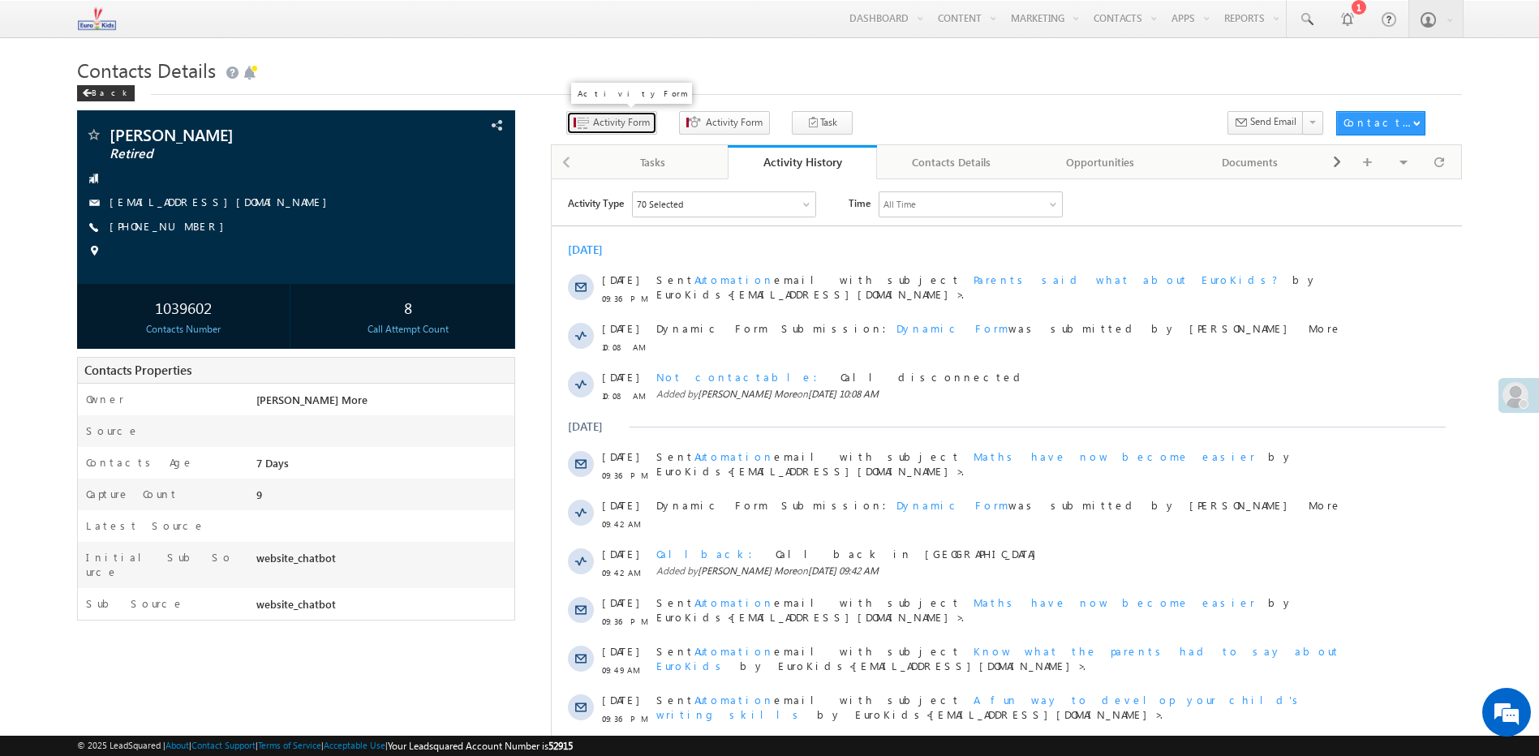
click at [614, 114] on button "Activity Form" at bounding box center [611, 123] width 91 height 24
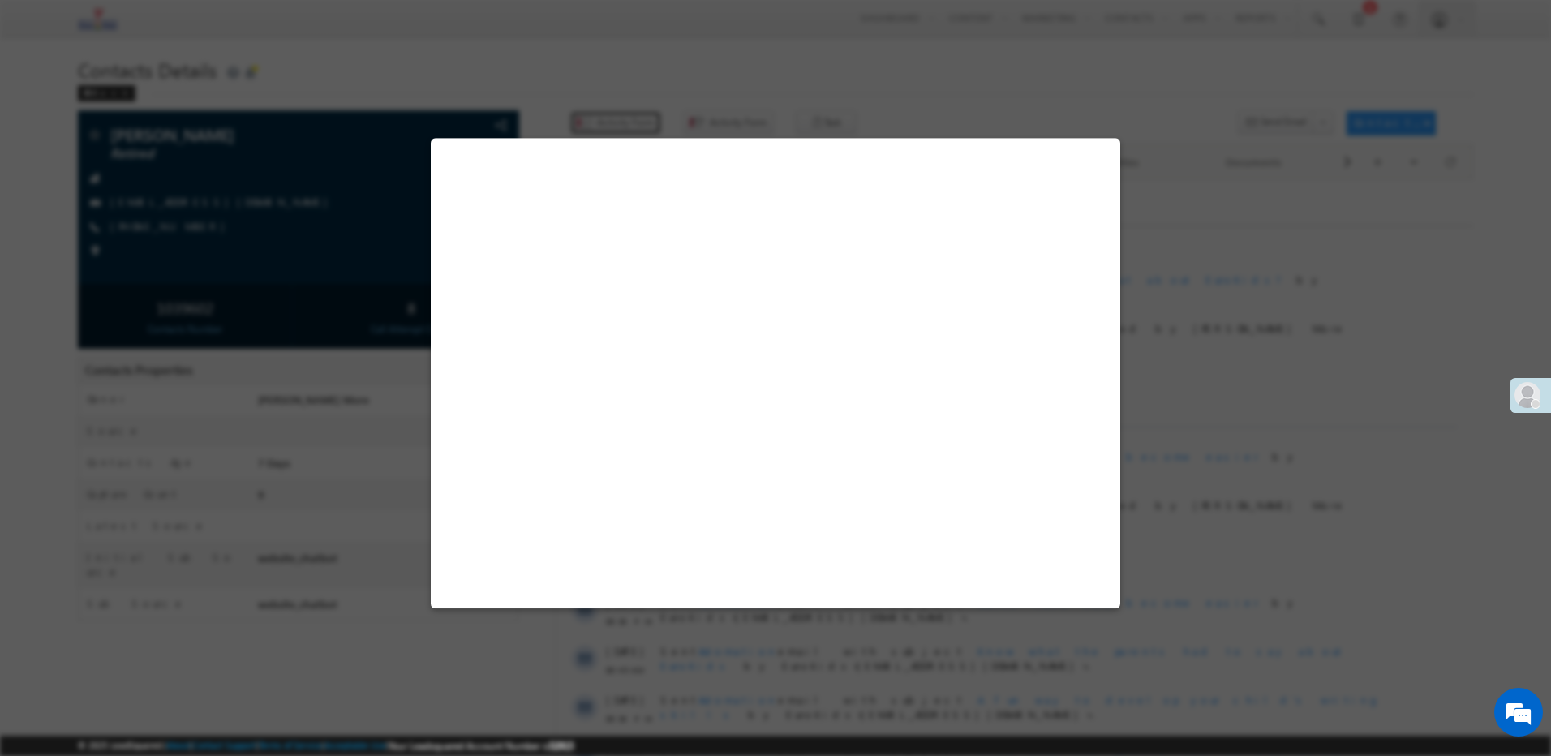
select select "Admissions"
select select "true"
select select "website_chatbot"
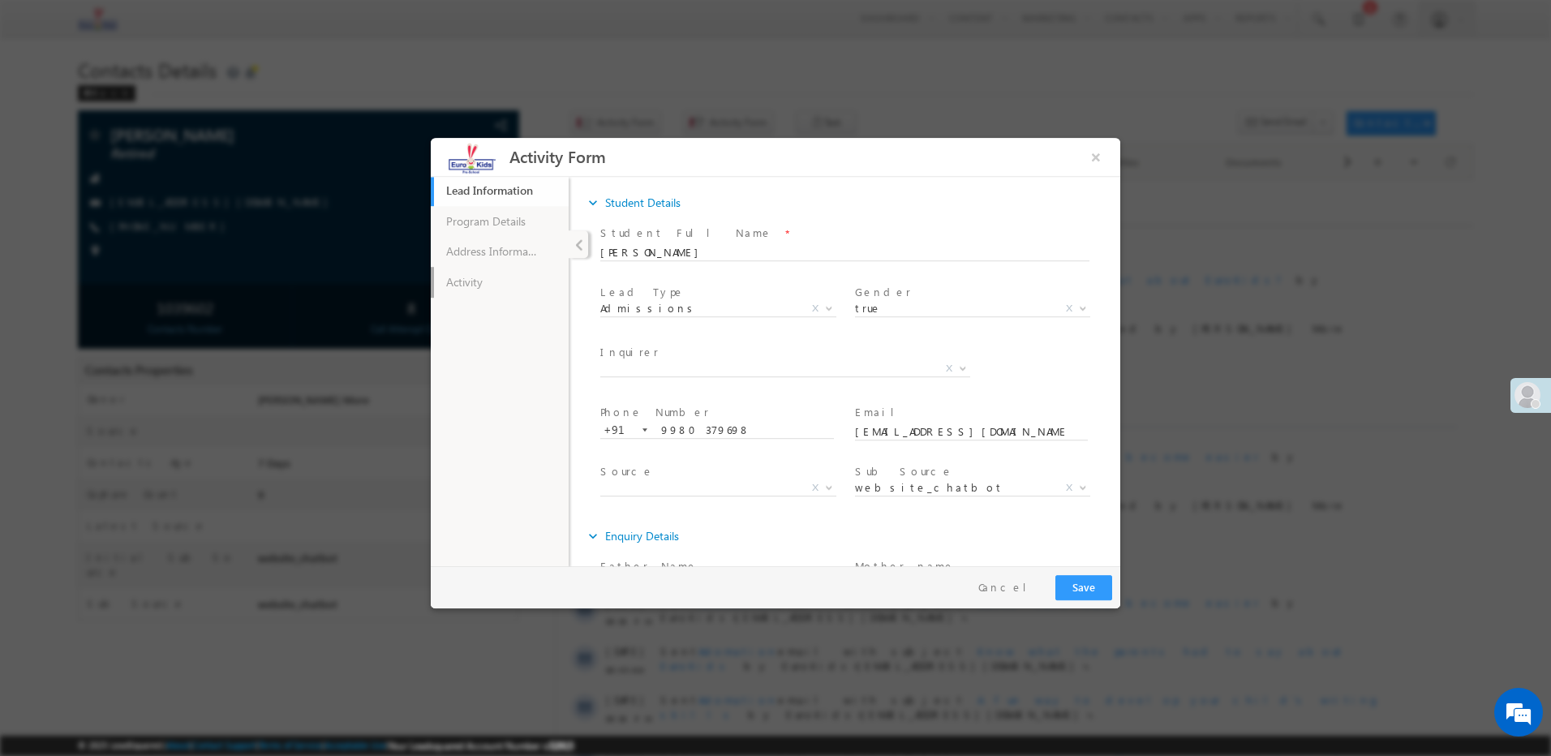
click at [488, 281] on link "Activity" at bounding box center [500, 282] width 138 height 31
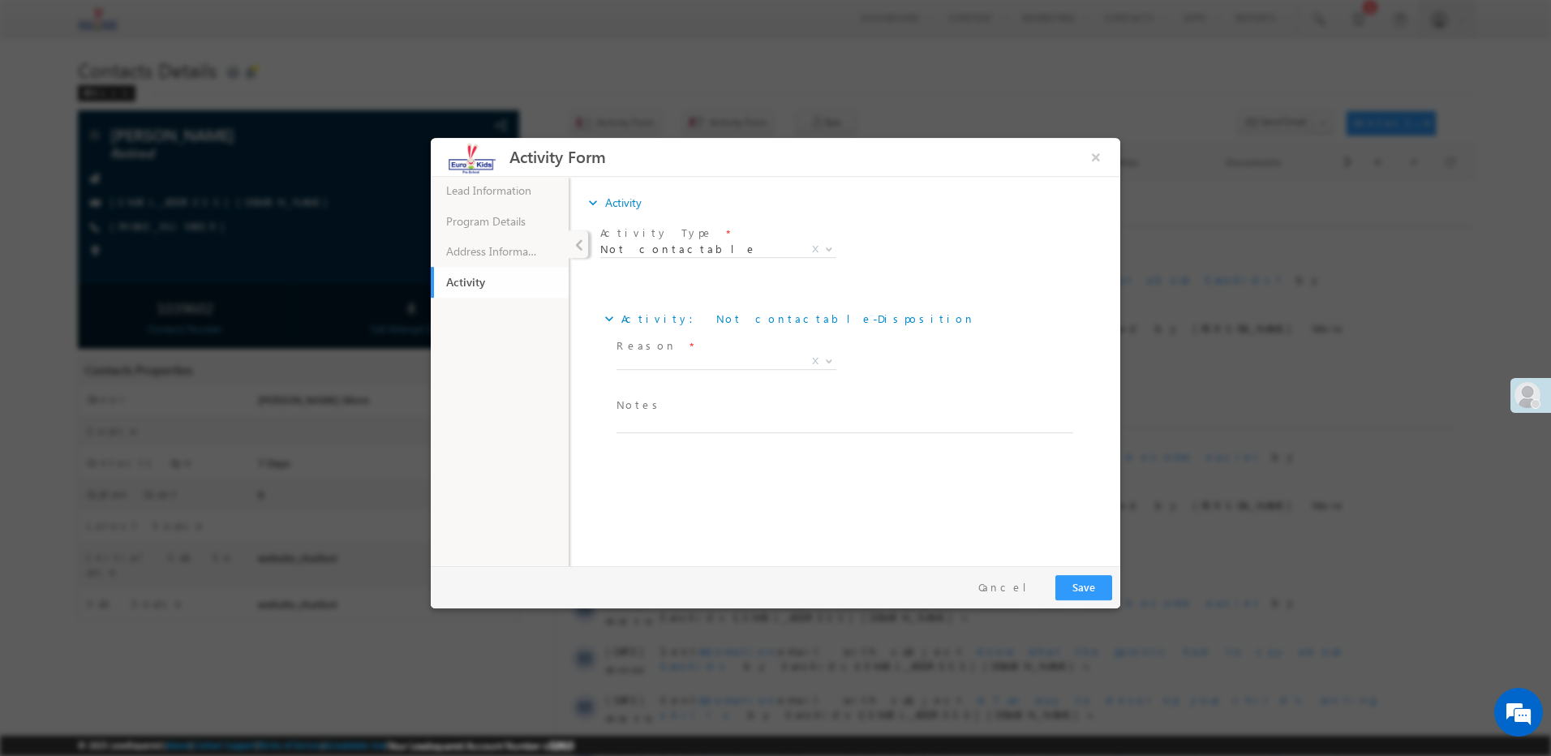
click at [672, 410] on span "Notes *" at bounding box center [841, 406] width 448 height 18
click at [643, 427] on textarea at bounding box center [845, 424] width 457 height 19
paste textarea "Switched off"
type textarea "Switched off"
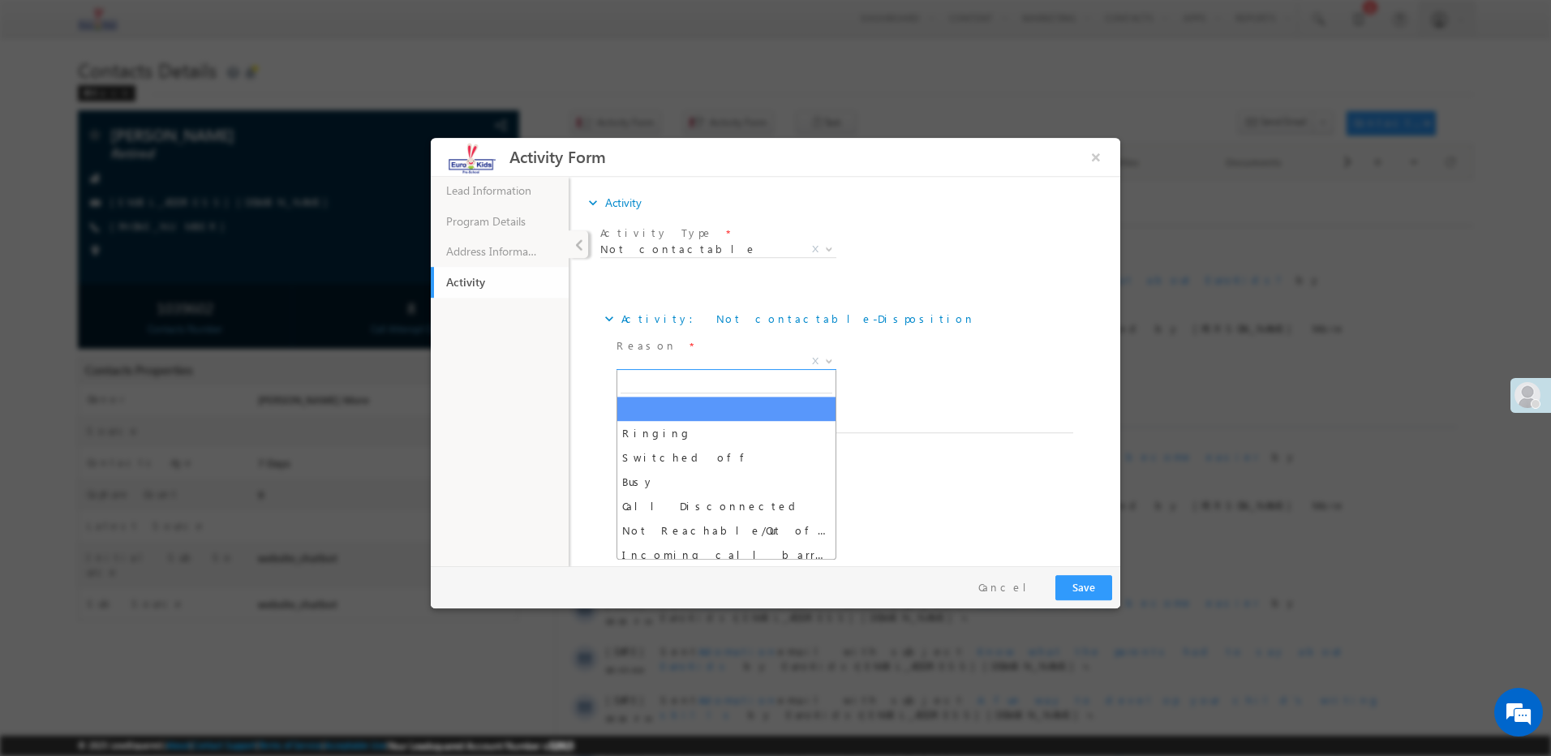
click at [669, 361] on span "X" at bounding box center [727, 362] width 220 height 16
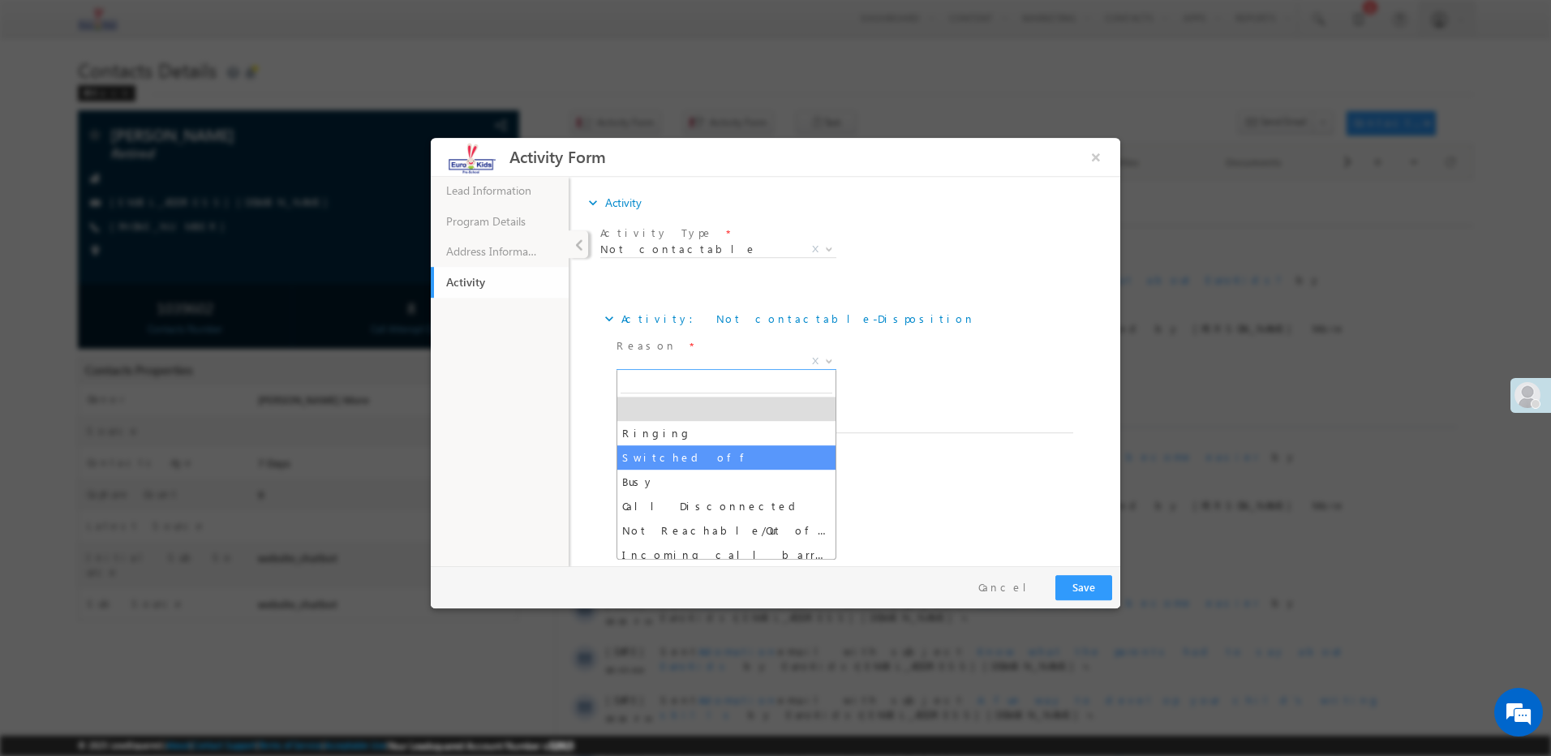
select select "Switched off"
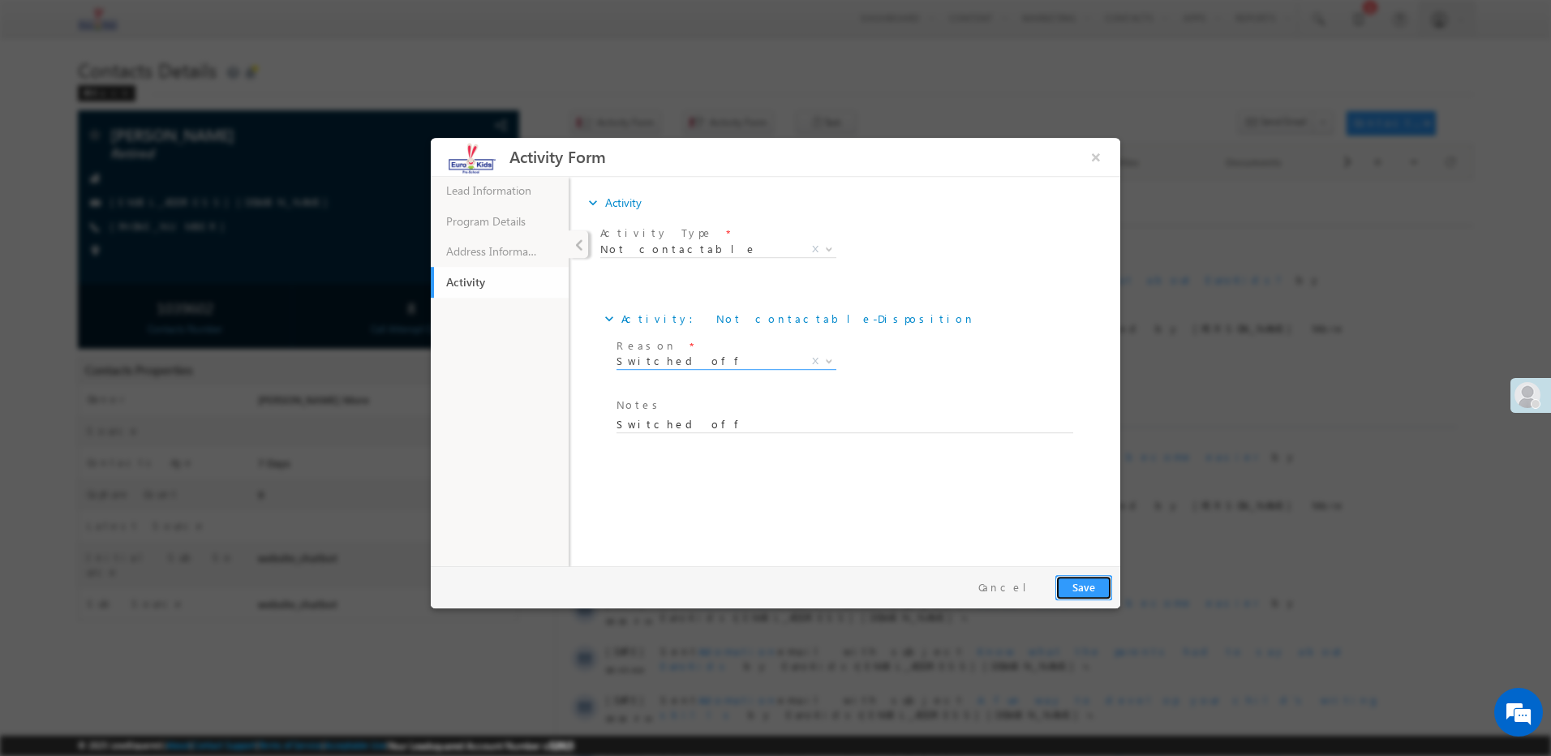
click at [1099, 581] on button "Save" at bounding box center [1083, 587] width 57 height 25
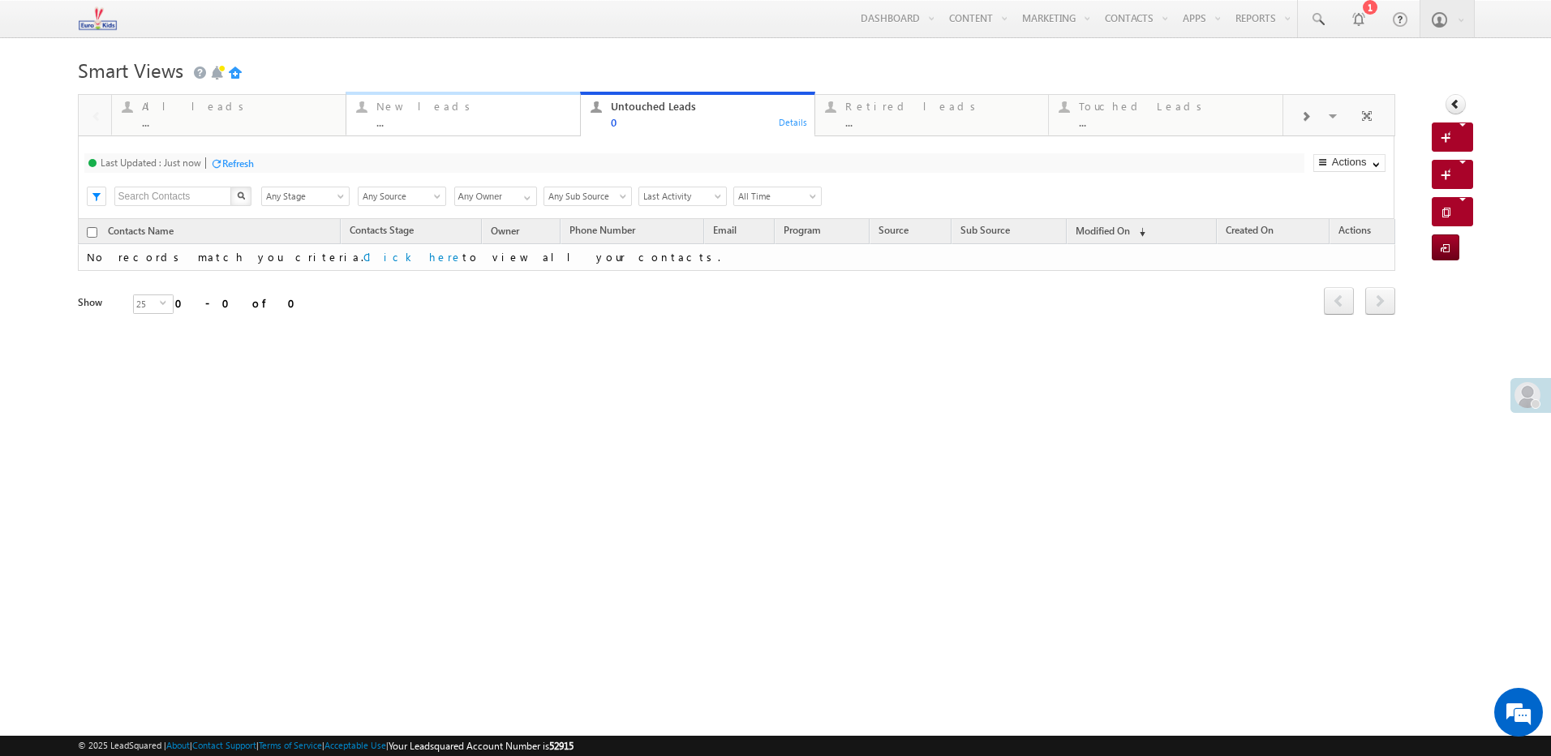
click at [503, 116] on div "New leads ..." at bounding box center [473, 113] width 194 height 32
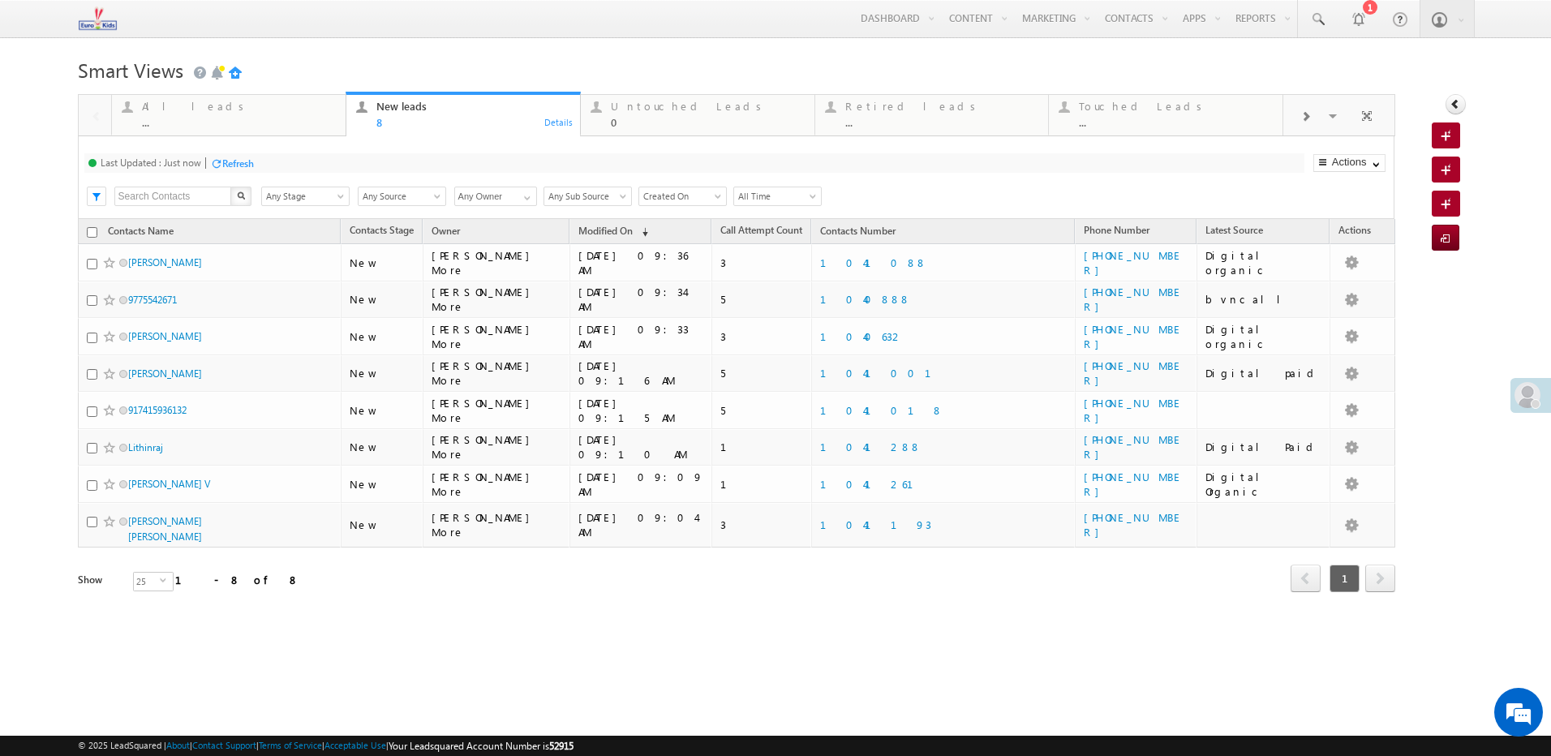
click at [1476, 25] on div "Menu [PERSON_NAME] More ccage nt.8@ euros chool india .com Light house Learn te…" at bounding box center [775, 19] width 1551 height 38
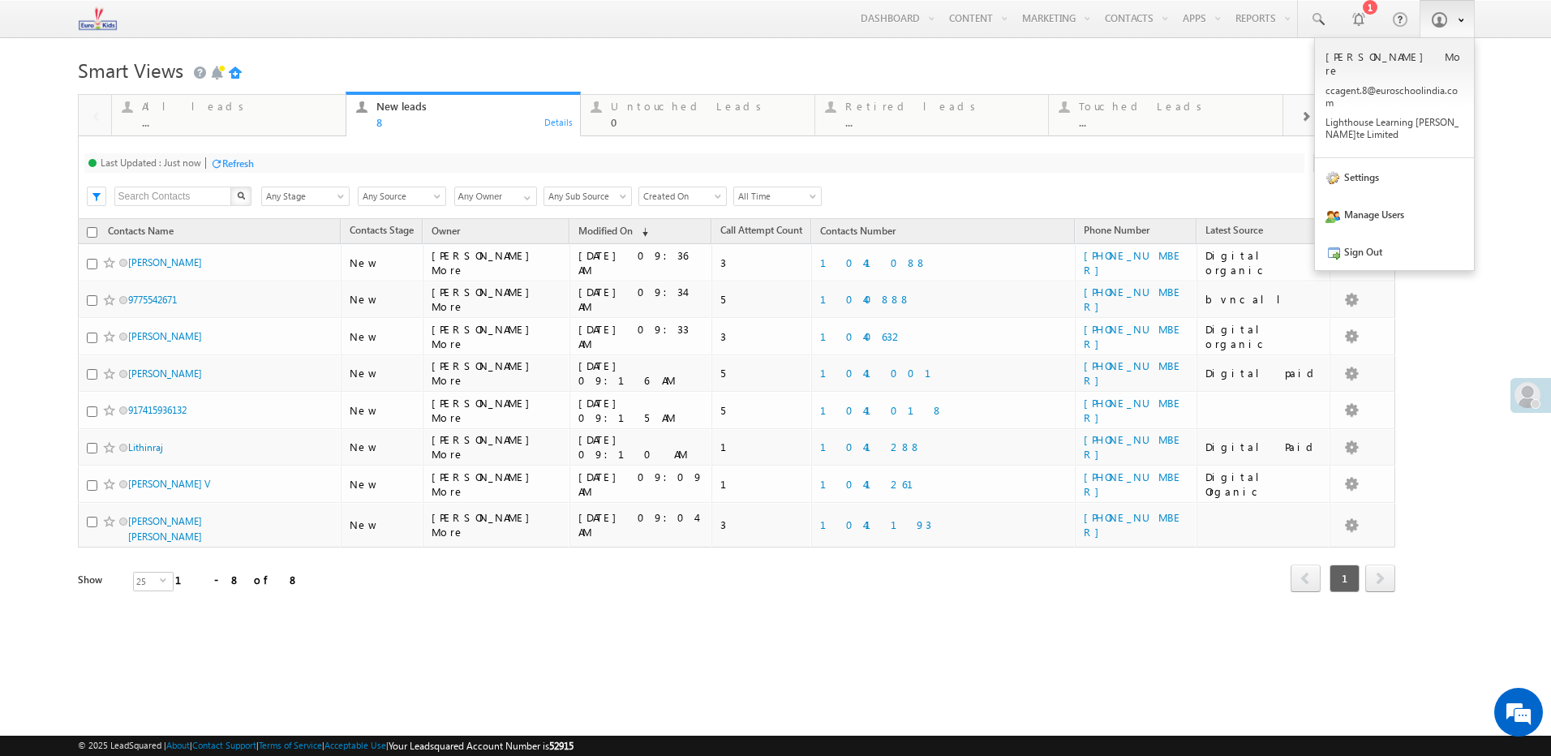
click at [1459, 22] on b at bounding box center [1461, 19] width 6 height 10
click at [1364, 246] on link "Sign Out" at bounding box center [1394, 251] width 159 height 37
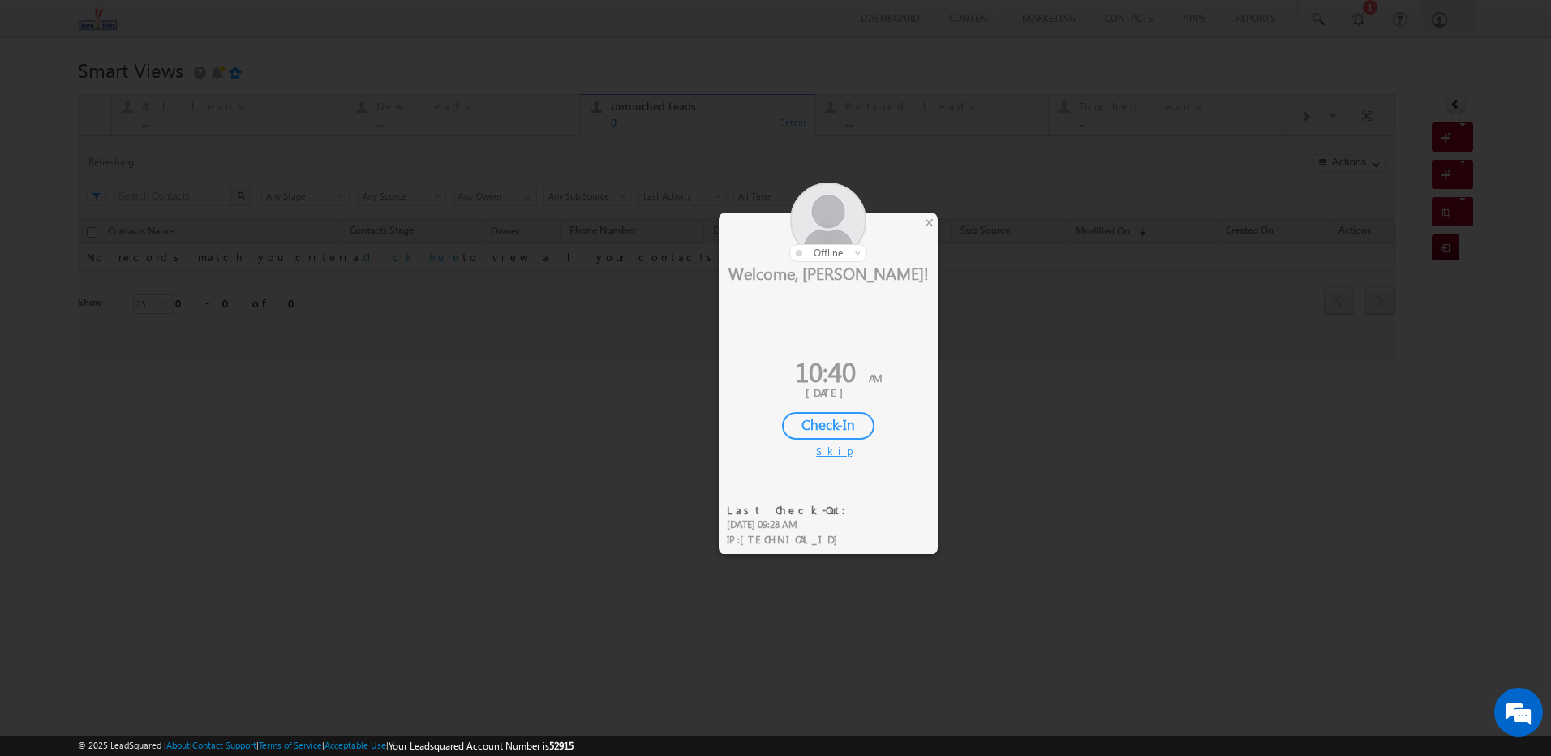
click at [834, 455] on div "Skip" at bounding box center [828, 451] width 24 height 15
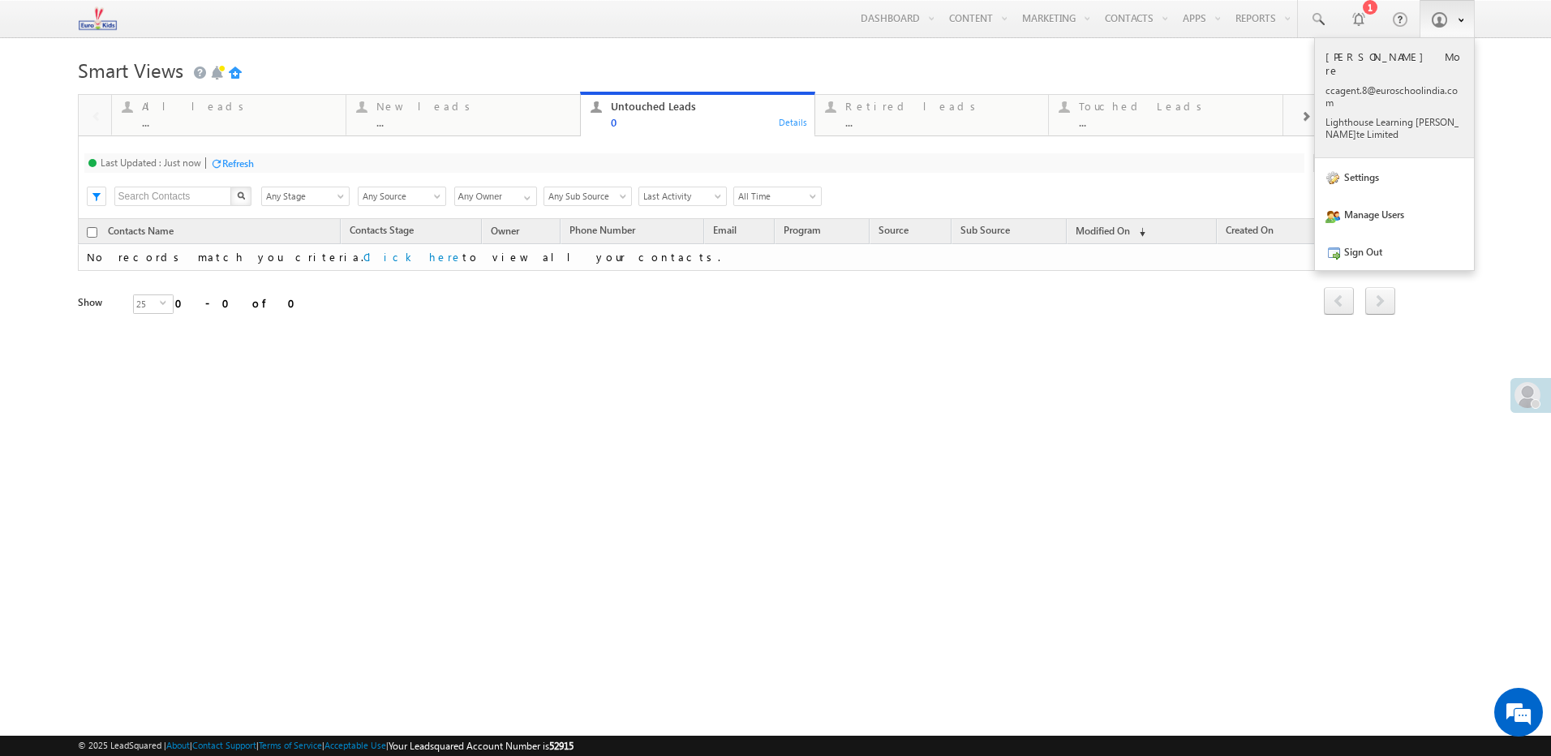
click at [1387, 64] on div "[PERSON_NAME] More ccage nt.8@ euros chool india .com Light house Learn ing [PE…" at bounding box center [1394, 94] width 138 height 91
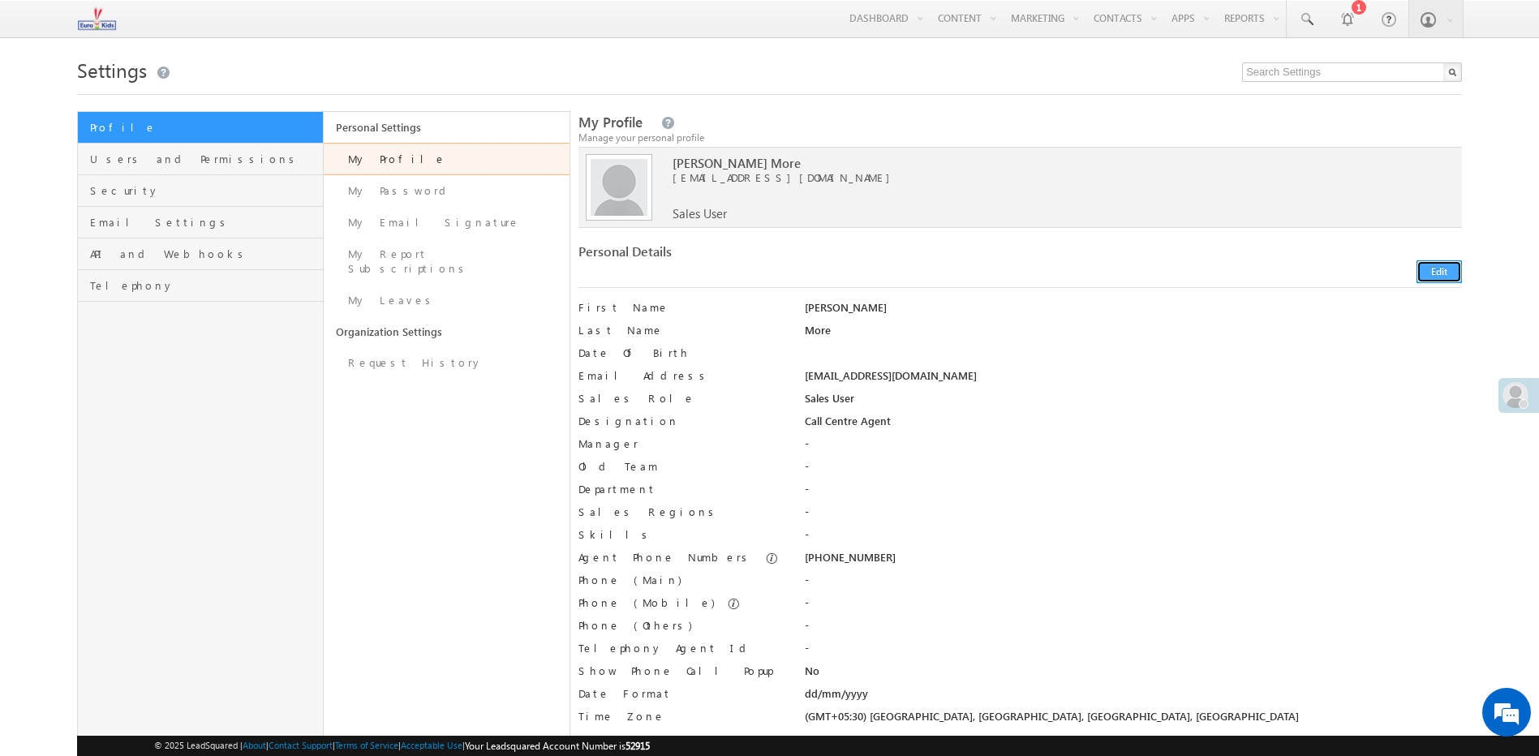
click at [1438, 269] on button "Edit" at bounding box center [1438, 271] width 45 height 23
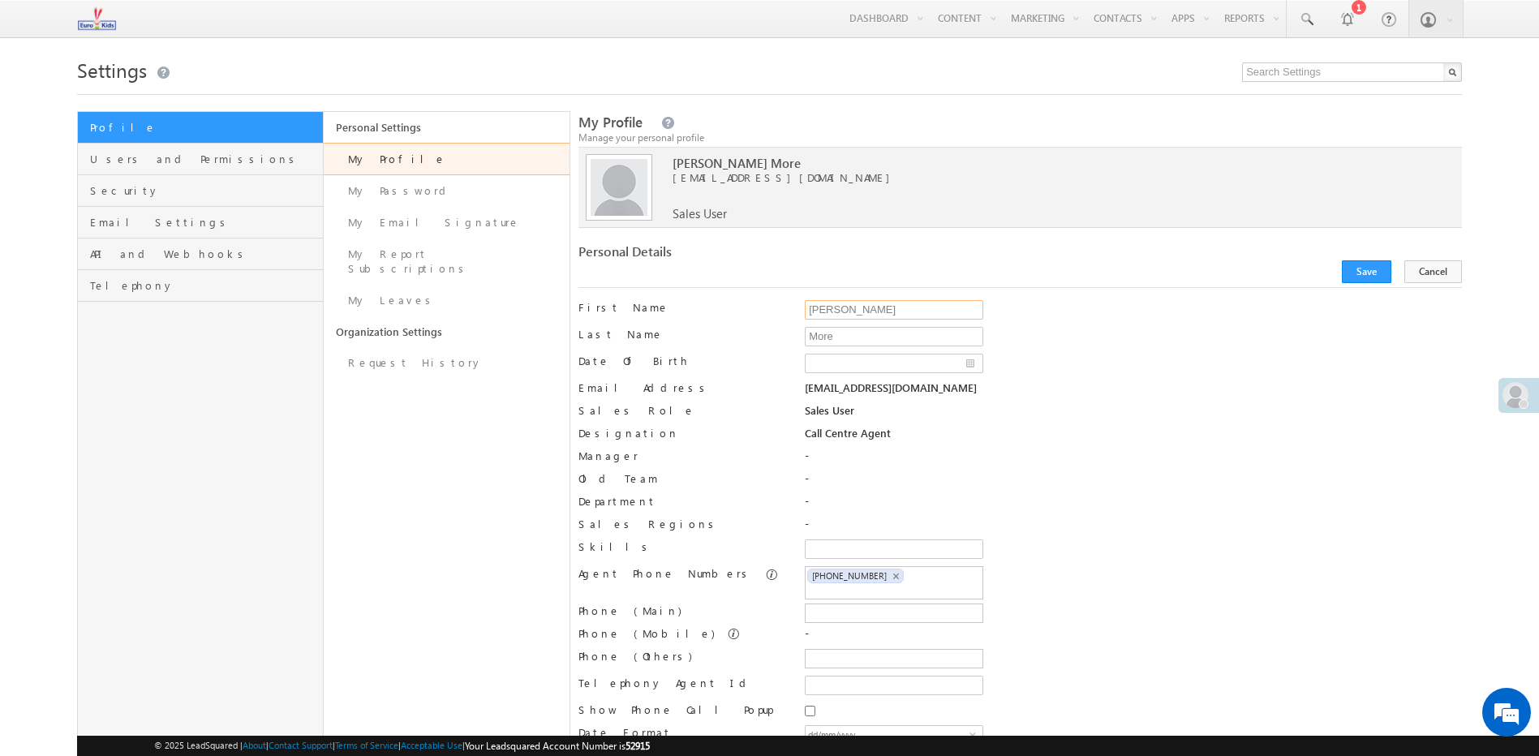
click at [861, 307] on input "[PERSON_NAME]" at bounding box center [894, 309] width 178 height 19
drag, startPoint x: 973, startPoint y: 389, endPoint x: 840, endPoint y: 389, distance: 133.0
click at [840, 389] on div "[EMAIL_ADDRESS][DOMAIN_NAME]" at bounding box center [1133, 391] width 657 height 23
click at [878, 385] on div "ccagent.8@euroschoolindia.com" at bounding box center [1133, 391] width 657 height 23
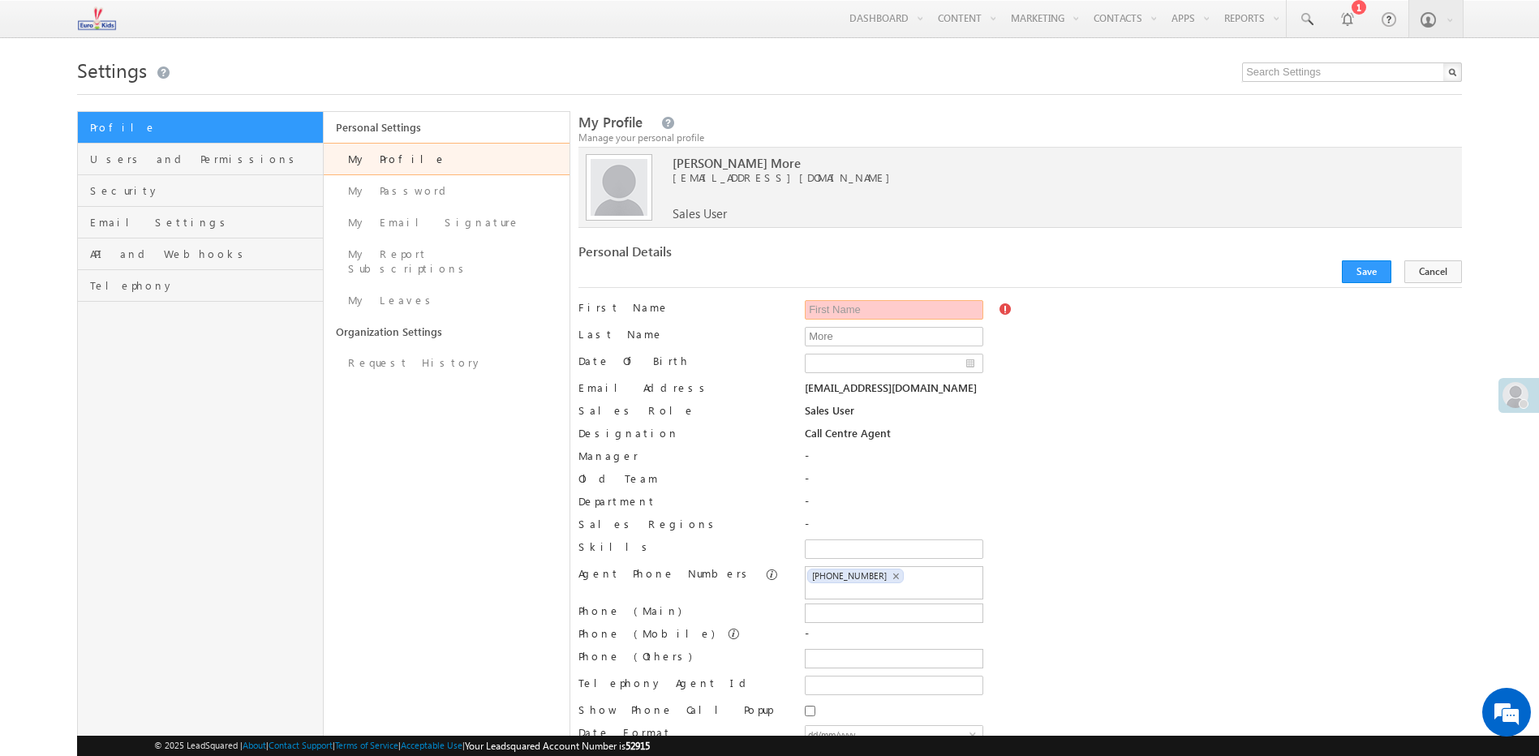
click at [878, 385] on div "ccagent.8@euroschoolindia.com" at bounding box center [1133, 391] width 657 height 23
click at [922, 435] on div "Call Centre Agent" at bounding box center [1133, 437] width 657 height 23
click at [867, 318] on input "First Name" at bounding box center [894, 309] width 178 height 19
drag, startPoint x: 1192, startPoint y: 399, endPoint x: 1180, endPoint y: 399, distance: 11.4
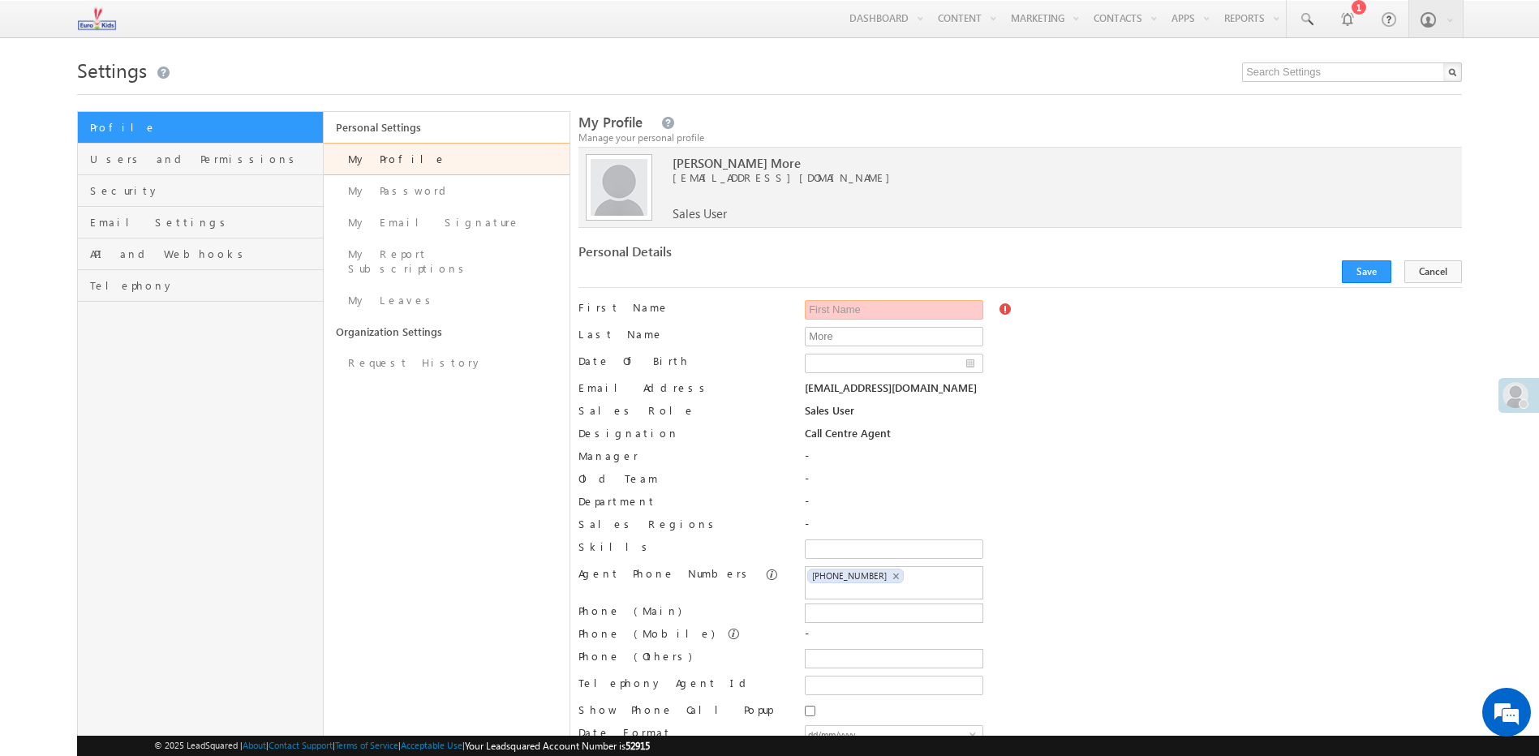
click at [1192, 399] on div "ccagent.8@euroschoolindia.com" at bounding box center [1133, 391] width 657 height 23
click at [882, 325] on div at bounding box center [1133, 313] width 657 height 27
drag, startPoint x: 876, startPoint y: 334, endPoint x: 698, endPoint y: 322, distance: 178.9
click at [698, 322] on div "First Name Vrushali Last Name More More Date Of Birth Email Address ×" at bounding box center [1019, 539] width 883 height 479
click at [822, 342] on input "More" at bounding box center [894, 336] width 178 height 19
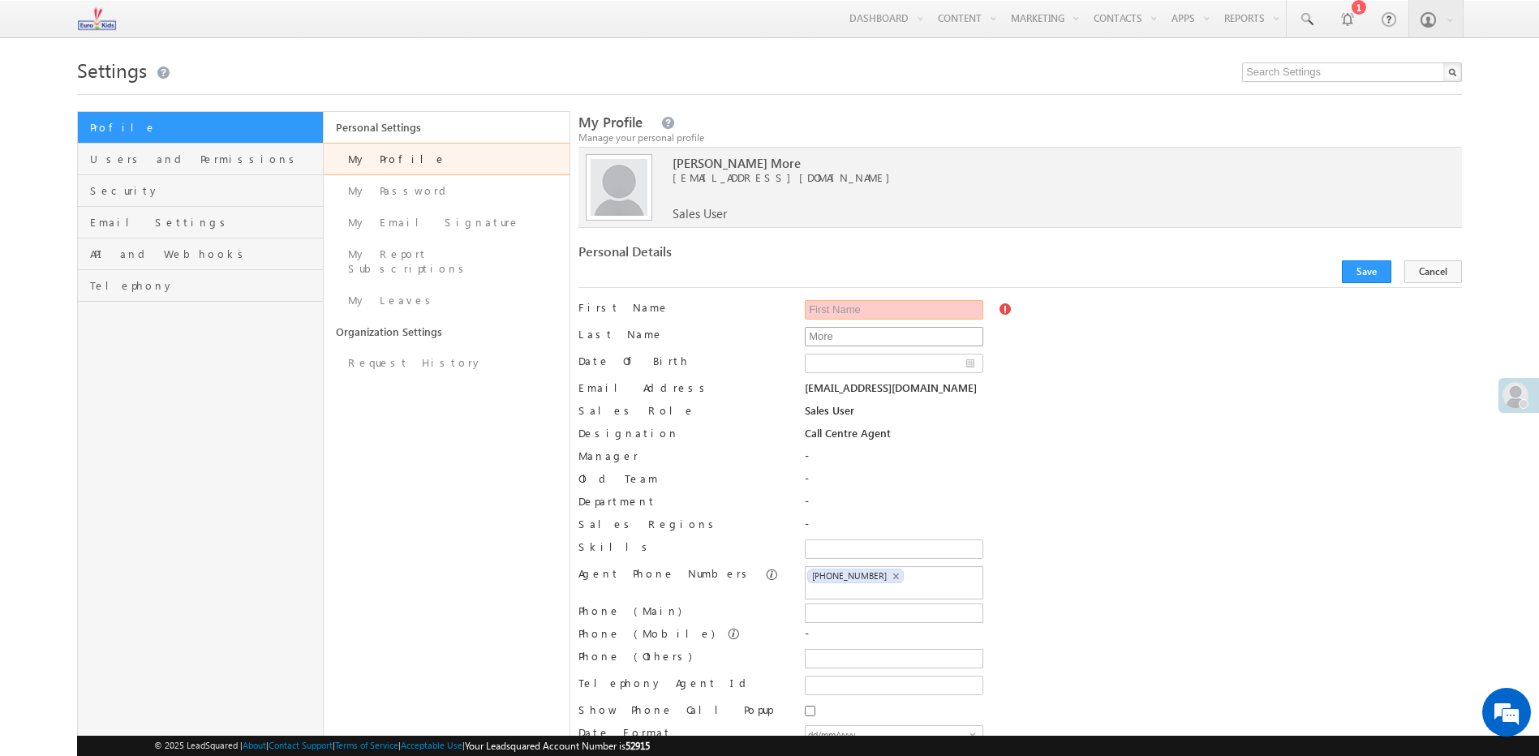
click at [831, 341] on input "More" at bounding box center [894, 336] width 178 height 19
drag, startPoint x: 952, startPoint y: 354, endPoint x: 965, endPoint y: 361, distance: 15.2
click at [952, 354] on input "Date Of Birth" at bounding box center [894, 363] width 178 height 19
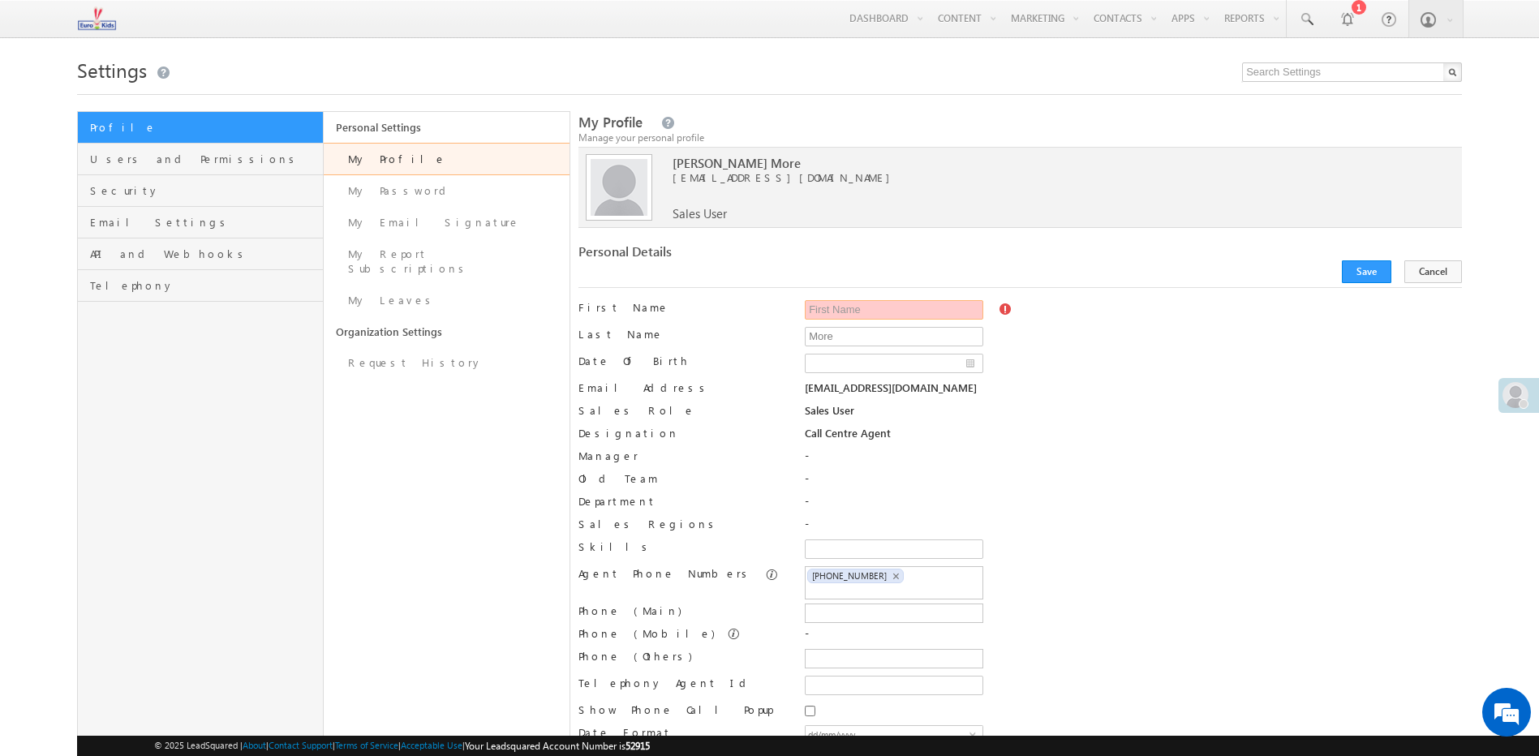
click at [1115, 443] on div "Call Centre Agent" at bounding box center [1133, 437] width 657 height 23
drag, startPoint x: 1019, startPoint y: 306, endPoint x: 990, endPoint y: 312, distance: 29.9
click at [1017, 306] on div at bounding box center [1133, 313] width 657 height 27
click at [999, 312] on span at bounding box center [1006, 309] width 14 height 13
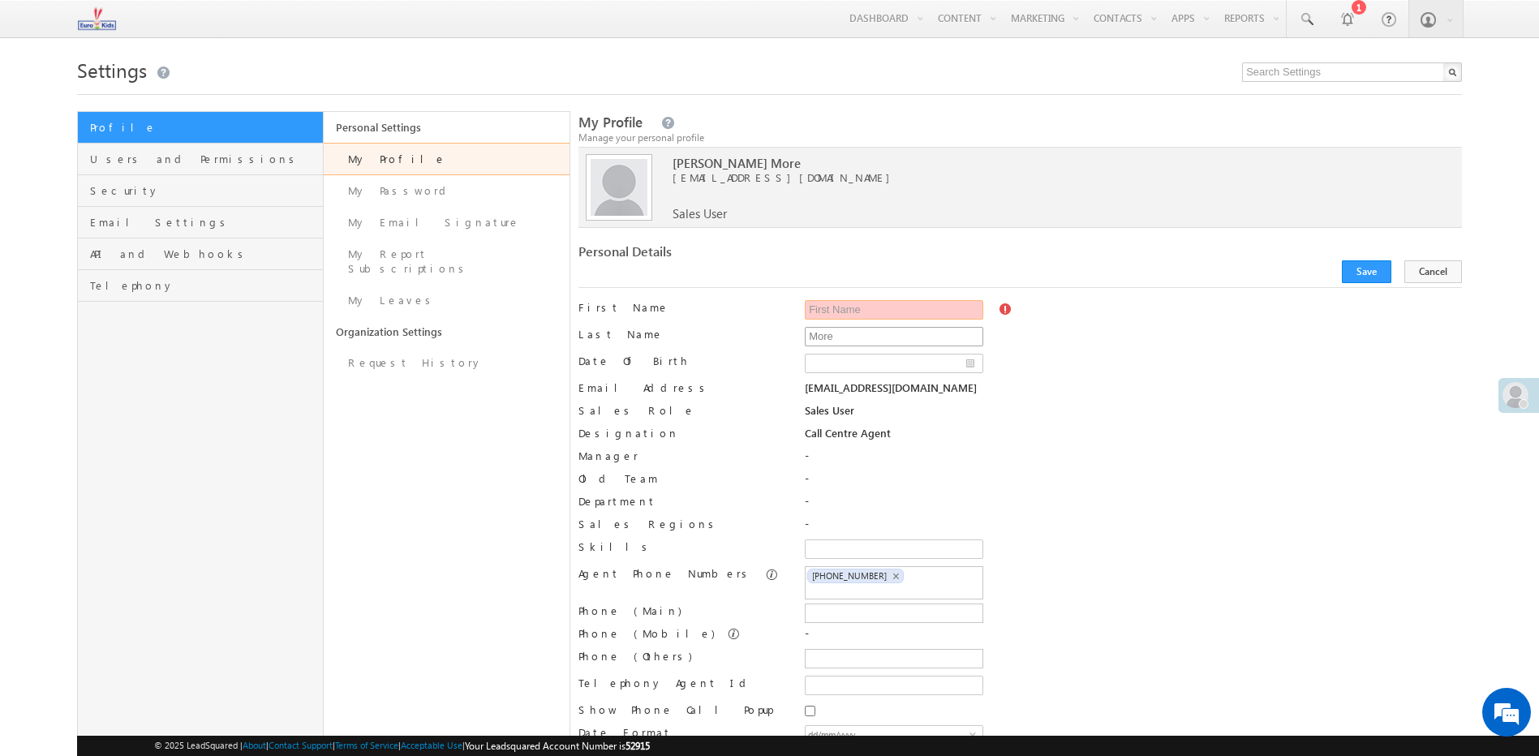
click at [859, 342] on input "More" at bounding box center [894, 336] width 178 height 19
click at [852, 318] on input "First Name" at bounding box center [894, 309] width 178 height 19
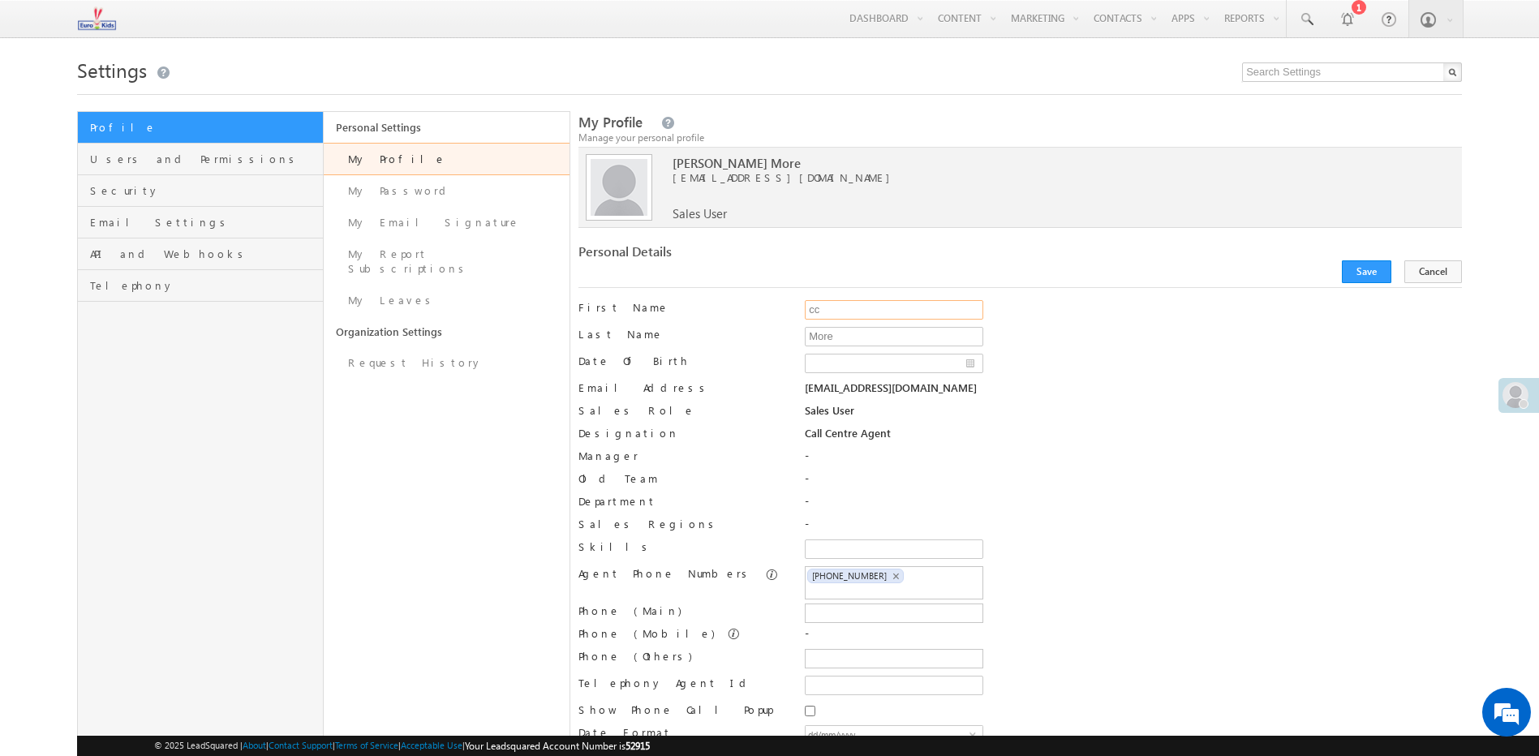
type input "c"
type input "[EMAIL_ADDRESS][DOMAIN_NAME]"
click at [1367, 271] on button "Save" at bounding box center [1366, 271] width 49 height 23
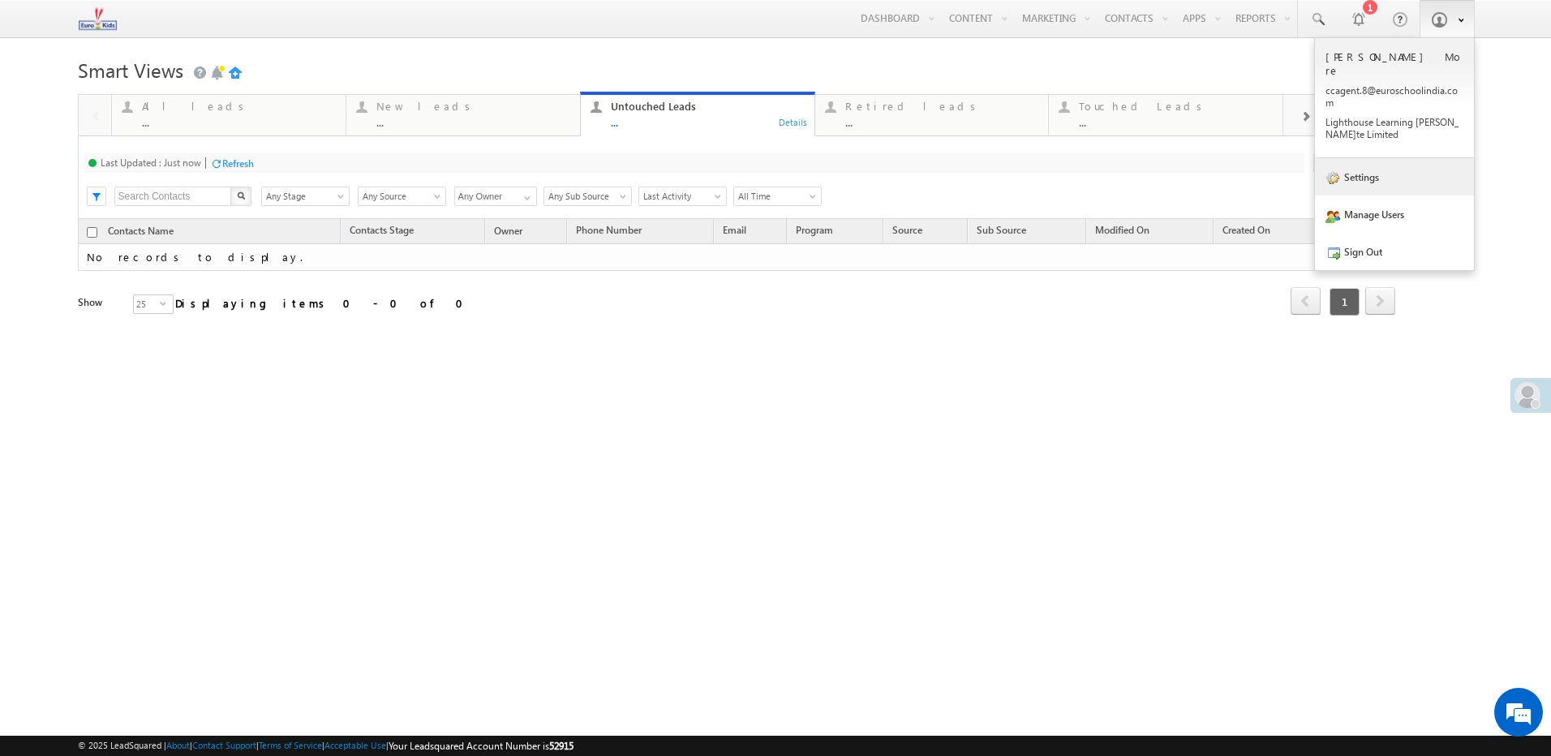
click at [1383, 170] on link "Settings" at bounding box center [1394, 176] width 159 height 37
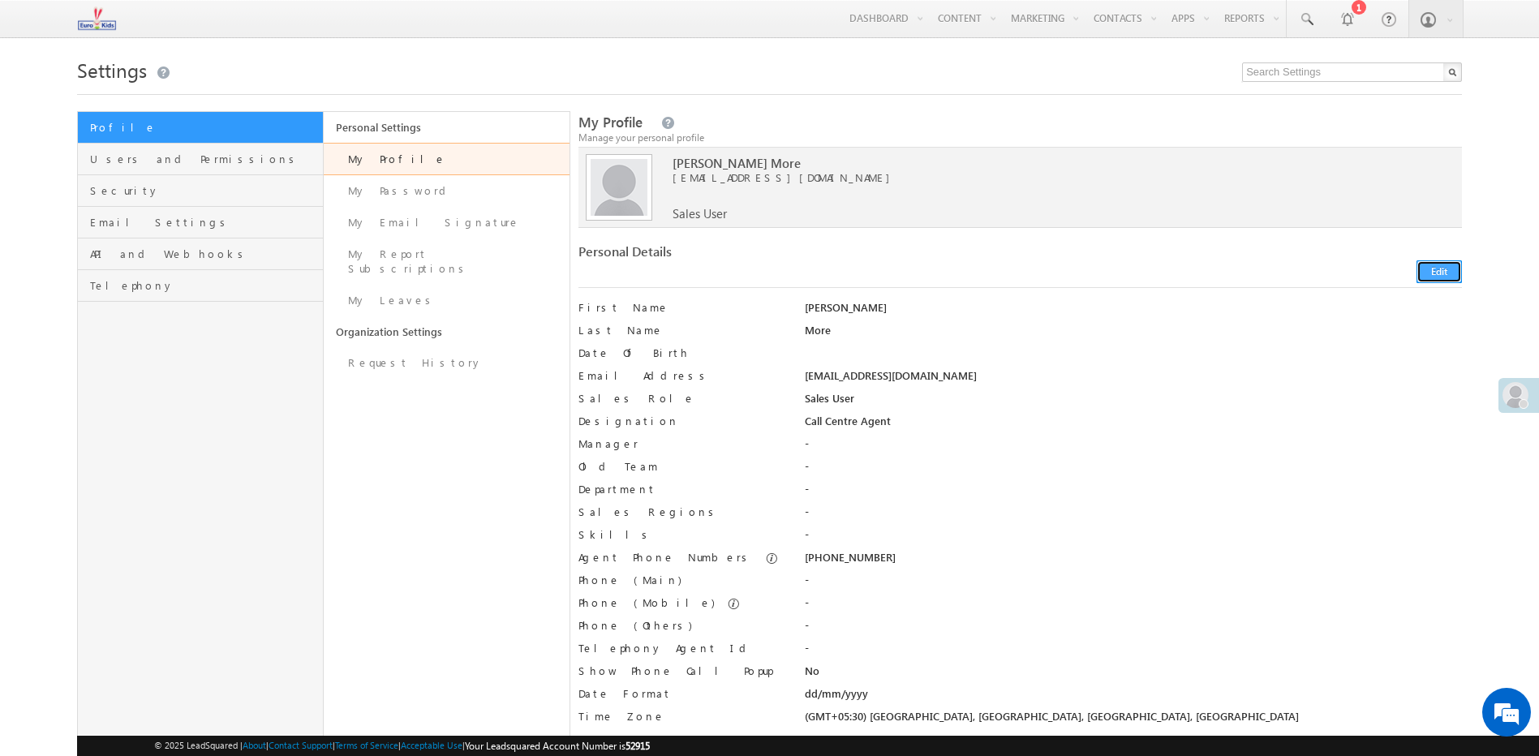
click at [1437, 279] on button "Edit" at bounding box center [1438, 271] width 45 height 23
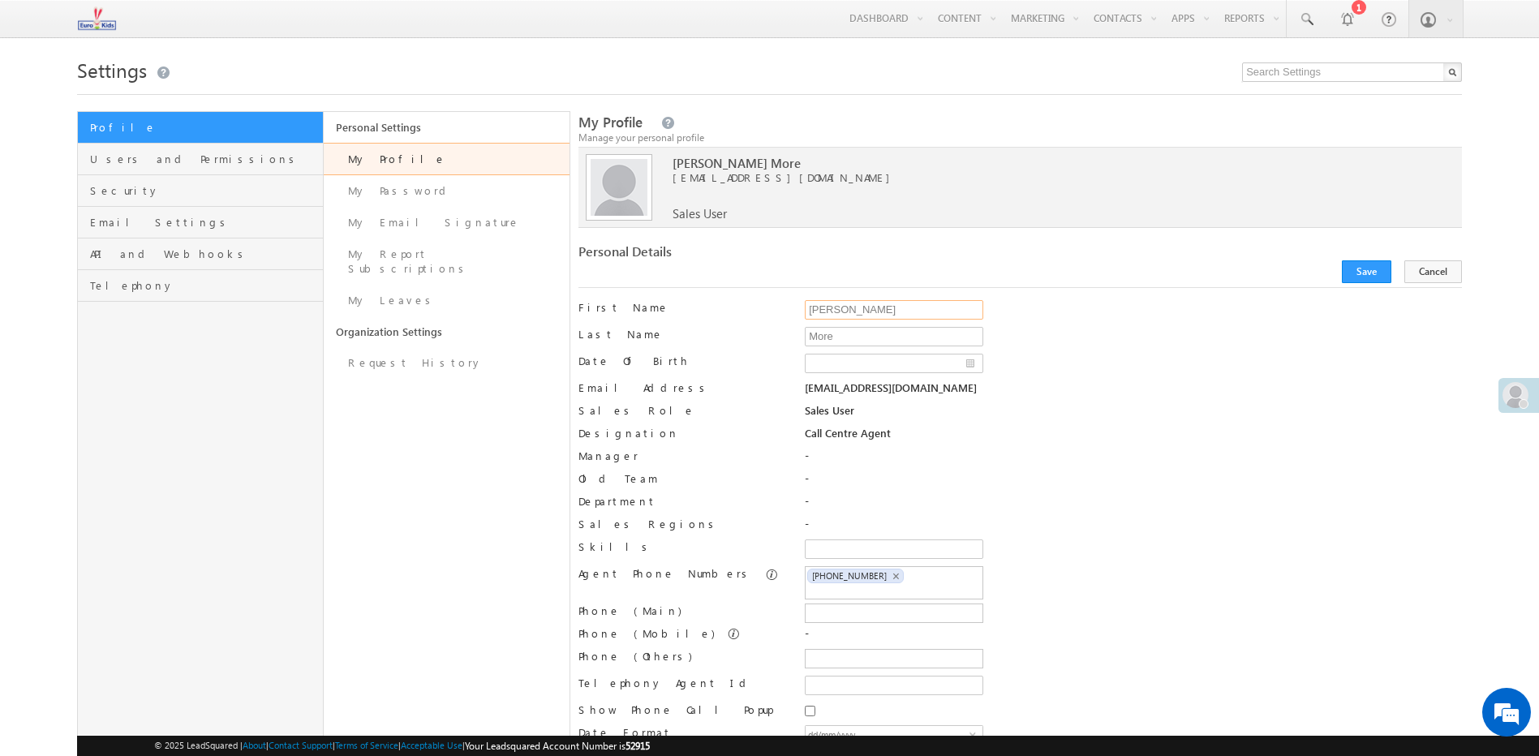
click at [862, 307] on input "[PERSON_NAME]" at bounding box center [894, 309] width 178 height 19
type input "V"
type input "ccagent.8"
click at [1368, 270] on button "Save" at bounding box center [1366, 271] width 49 height 23
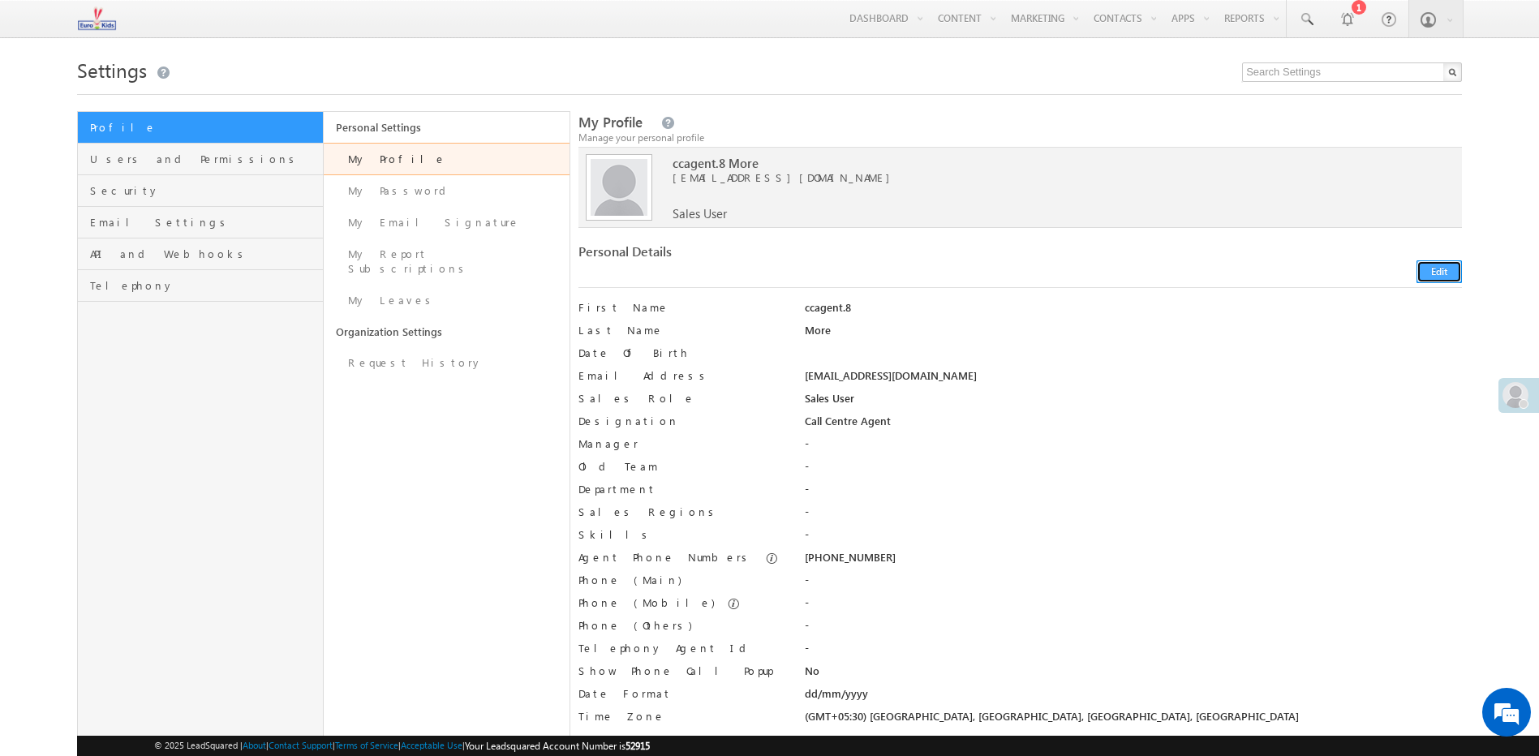
click at [1436, 268] on button "Edit" at bounding box center [1438, 271] width 45 height 23
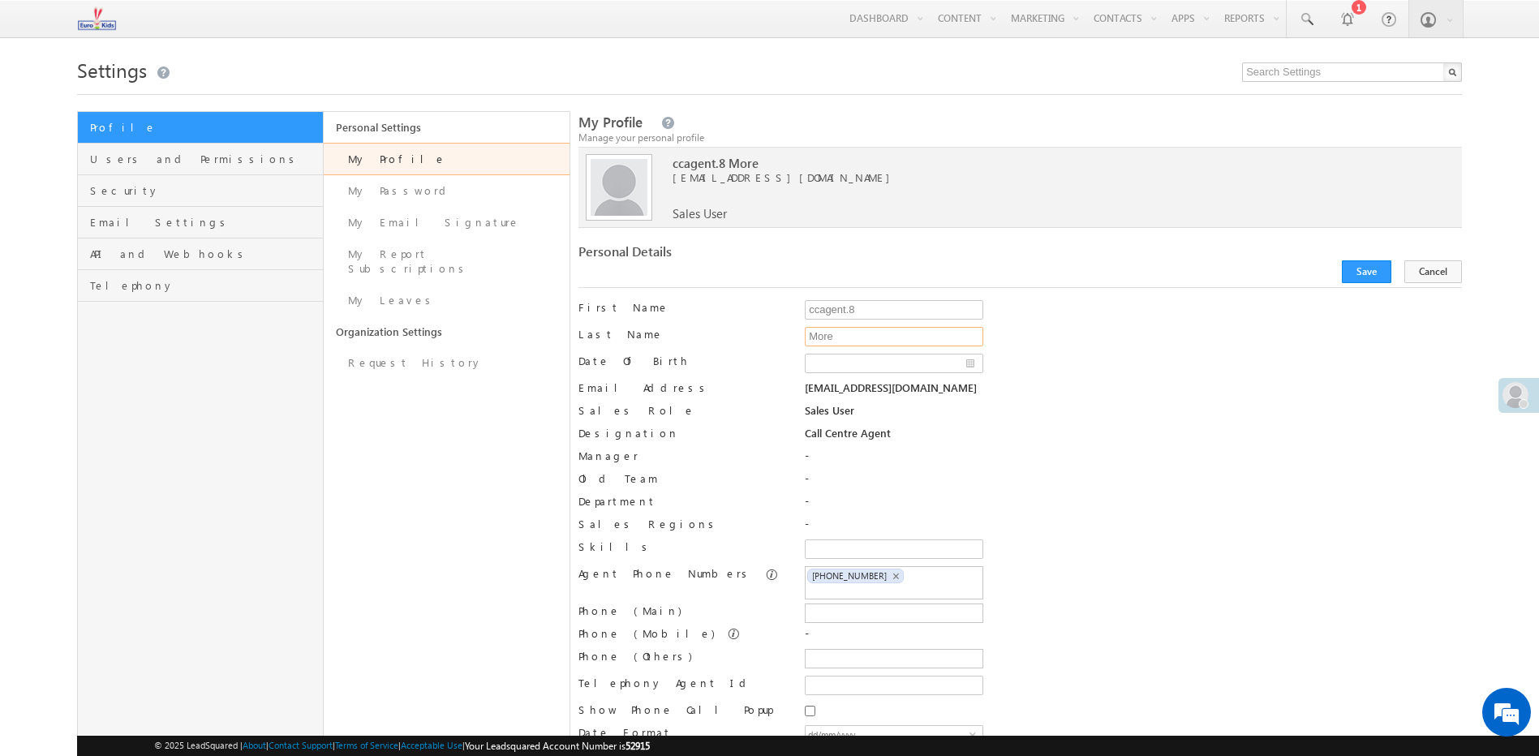
click at [870, 336] on input "More" at bounding box center [894, 336] width 178 height 19
type input "M"
type input "."
click at [1390, 270] on button "Save" at bounding box center [1366, 271] width 49 height 23
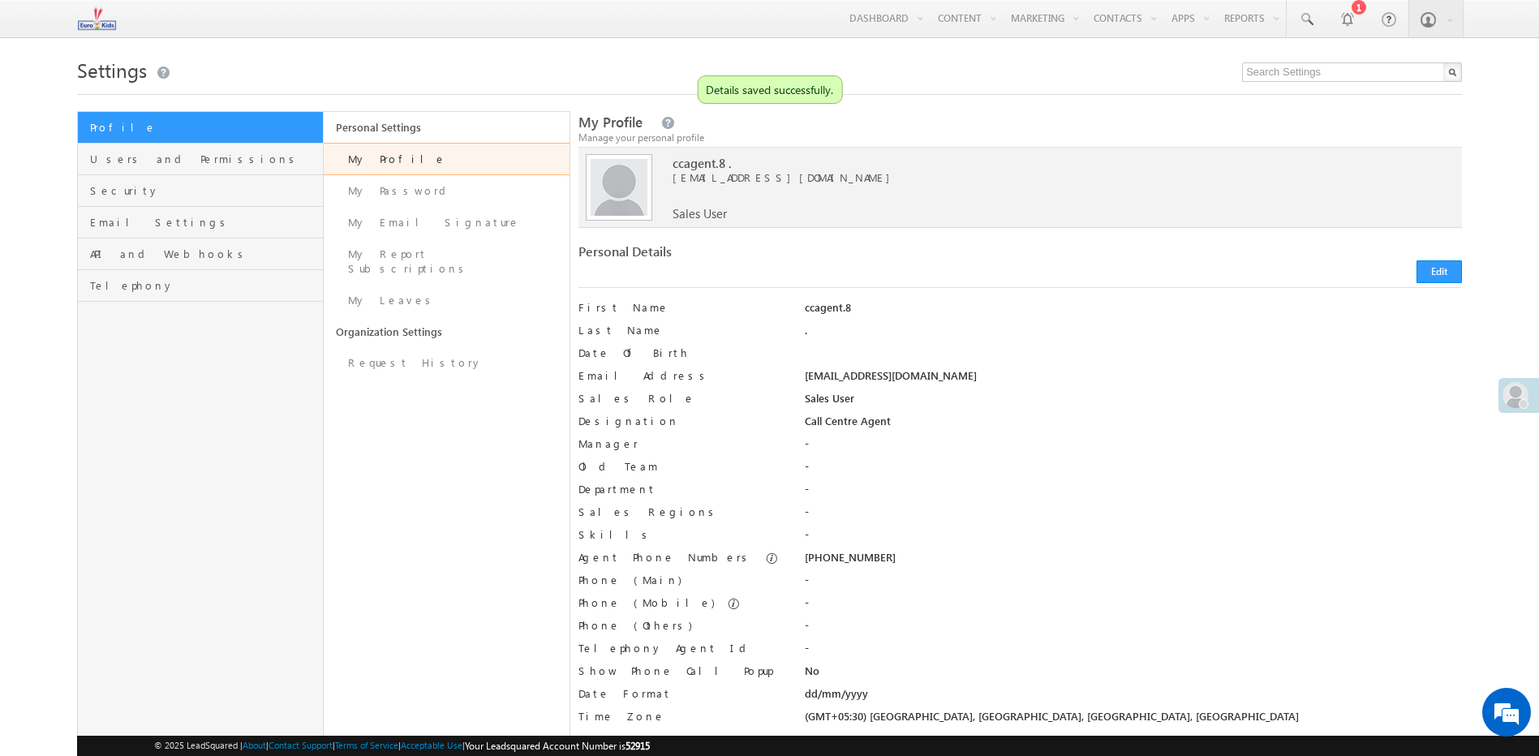
click at [71, 15] on div "Menu Vrushali More ccage nt.8@ euros chool india .com Light house Learn te Limit" at bounding box center [769, 19] width 1539 height 38
click at [79, 19] on img at bounding box center [97, 18] width 40 height 28
